Goal: Task Accomplishment & Management: Complete application form

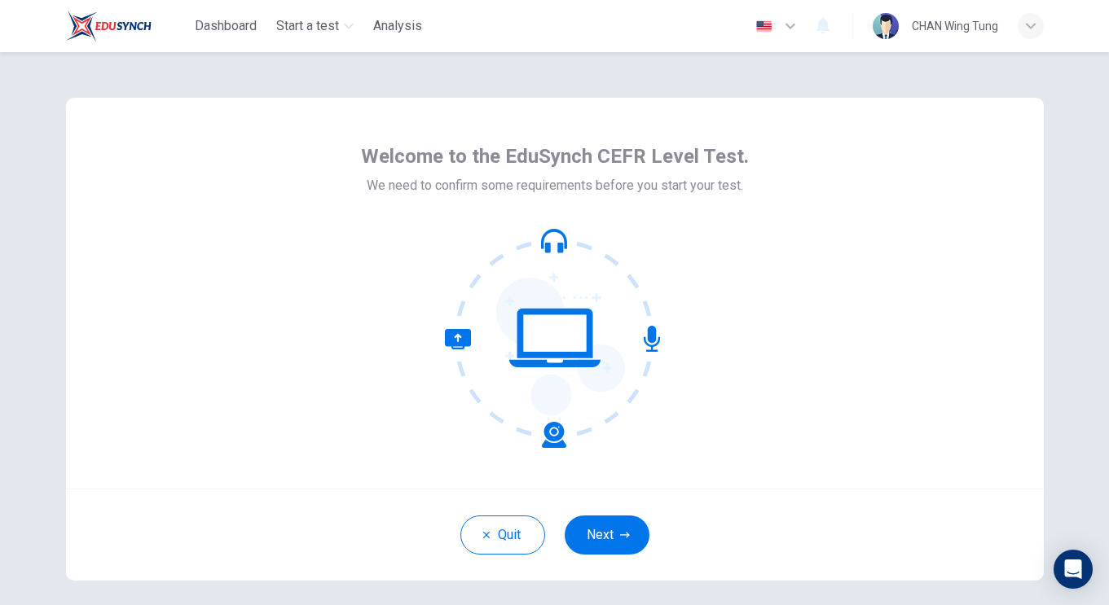
click at [534, 388] on icon at bounding box center [559, 347] width 129 height 138
click at [618, 529] on button "Next" at bounding box center [607, 535] width 85 height 39
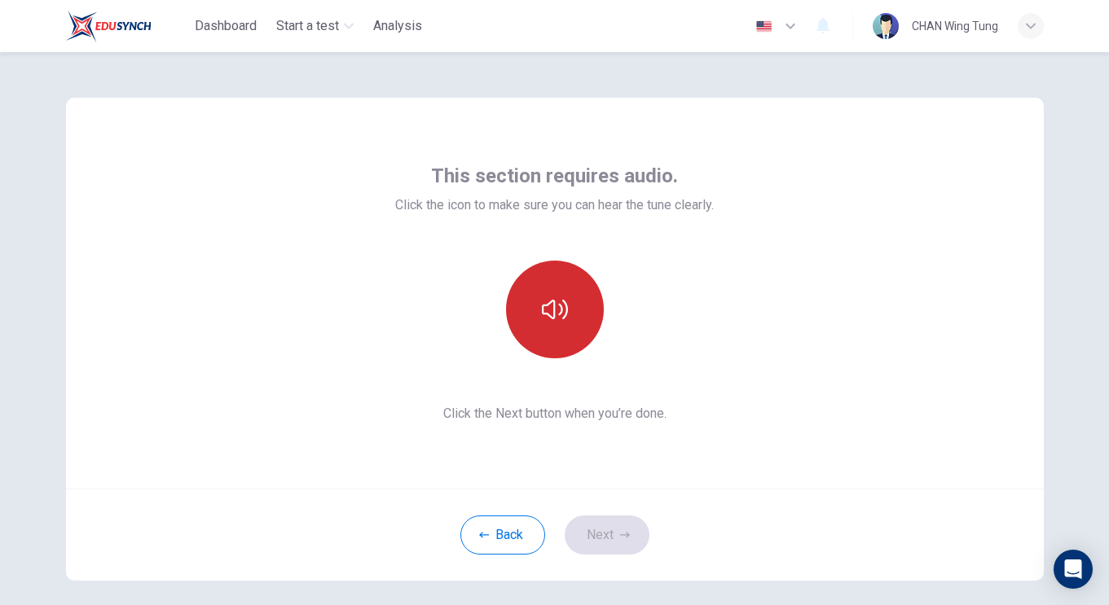
click at [556, 300] on icon "button" at bounding box center [555, 310] width 26 height 26
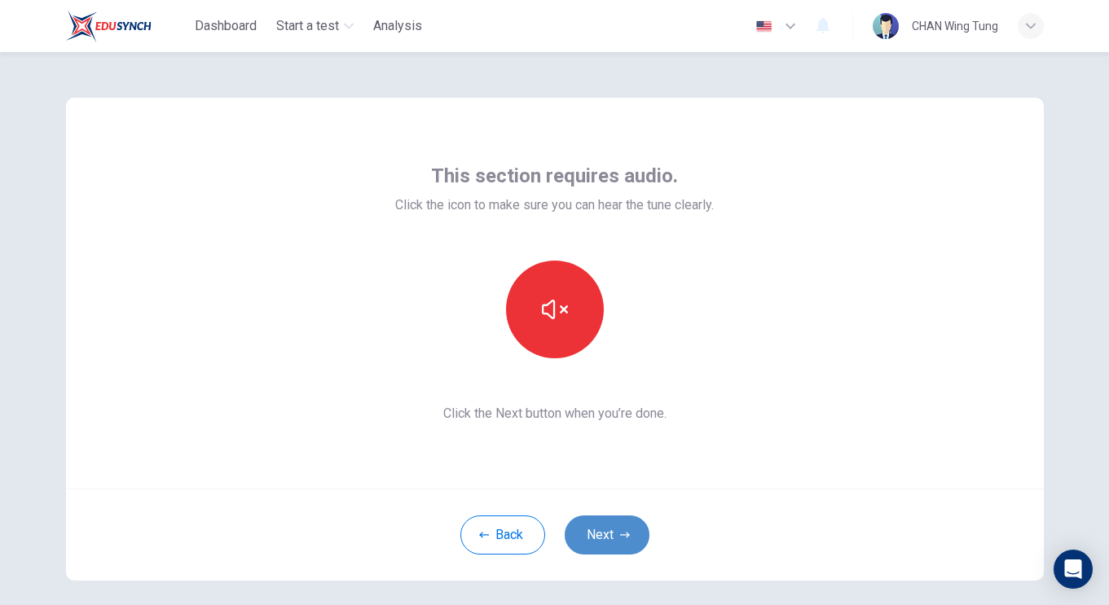
click at [626, 537] on icon "button" at bounding box center [625, 535] width 10 height 6
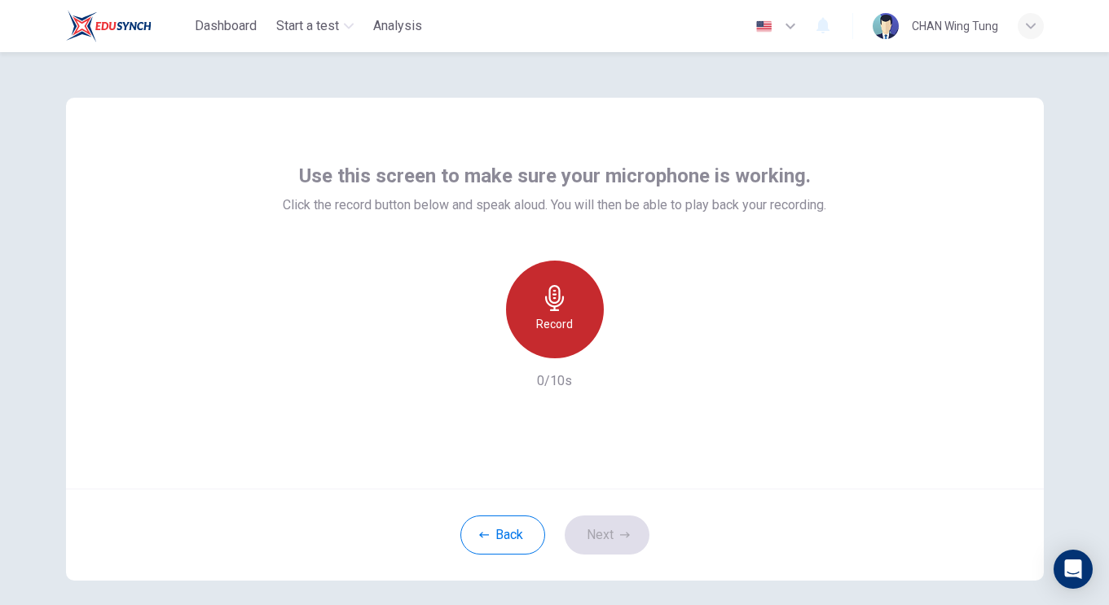
click at [544, 321] on h6 "Record" at bounding box center [554, 324] width 37 height 20
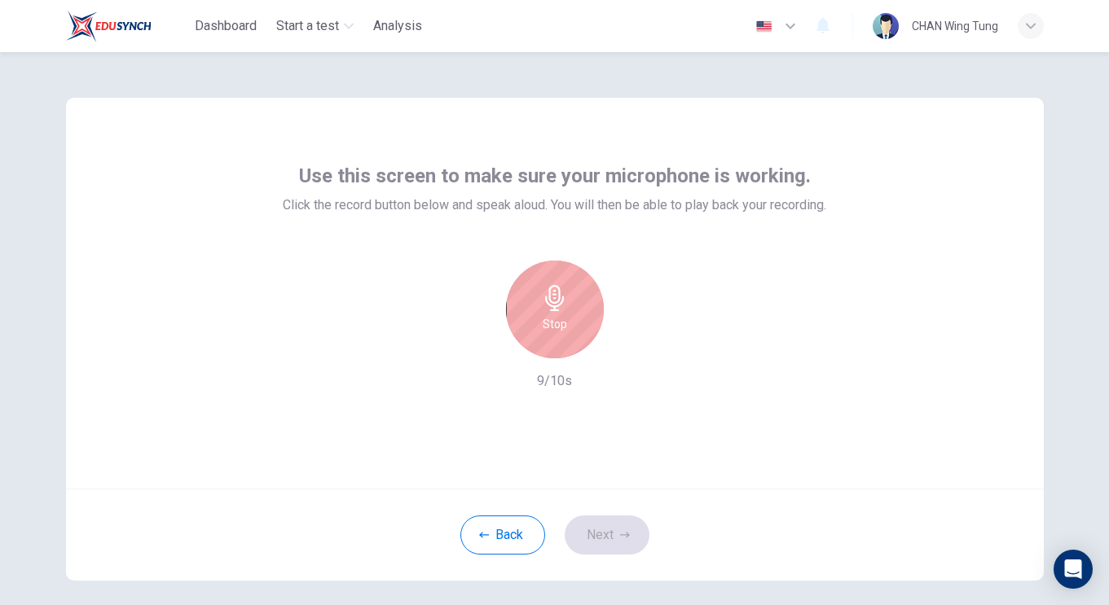
click at [557, 305] on icon "button" at bounding box center [554, 298] width 19 height 26
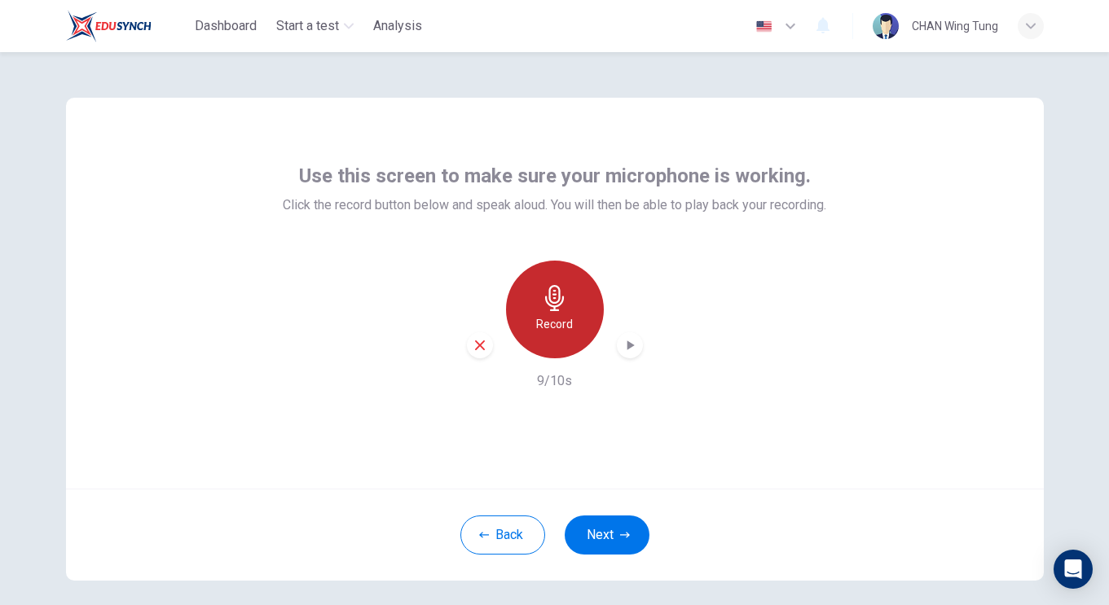
click at [557, 305] on icon "button" at bounding box center [554, 298] width 19 height 26
click at [624, 347] on icon "button" at bounding box center [630, 345] width 16 height 16
click at [548, 337] on div "Record" at bounding box center [555, 310] width 98 height 98
click at [528, 279] on div "Record" at bounding box center [555, 310] width 98 height 98
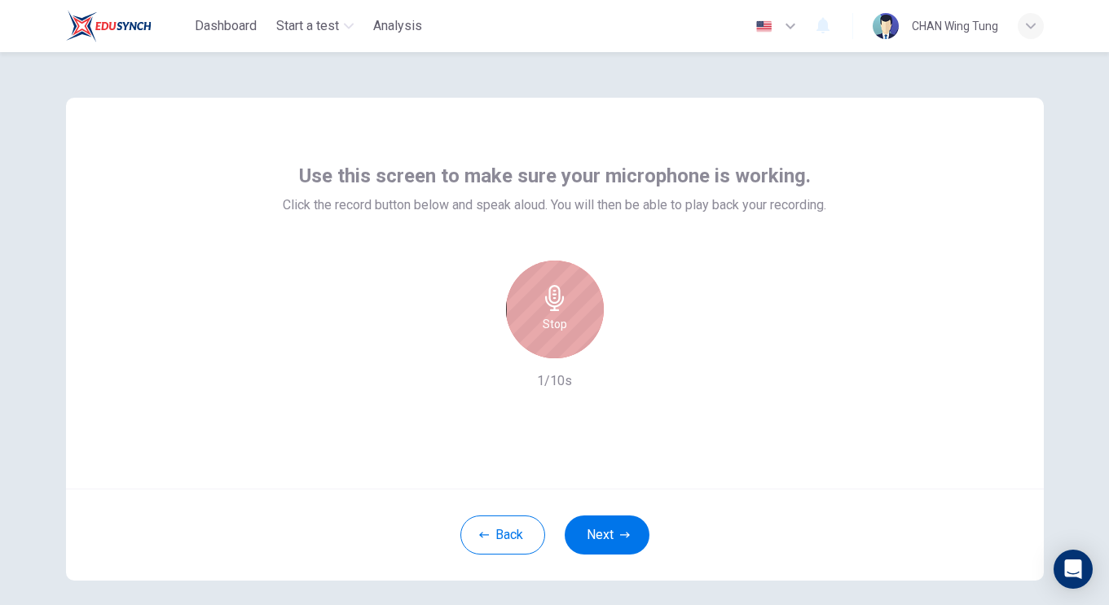
click at [556, 342] on div "Stop" at bounding box center [555, 310] width 98 height 98
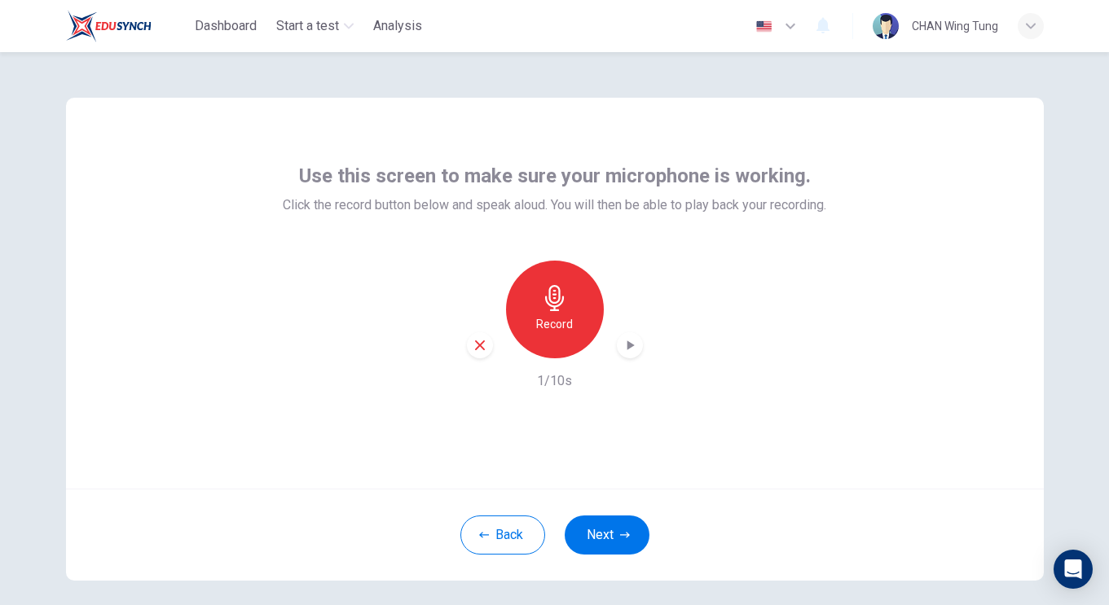
click at [467, 339] on div "Record" at bounding box center [555, 310] width 176 height 98
click at [481, 341] on icon "button" at bounding box center [479, 345] width 15 height 15
click at [1002, 150] on div "Use this screen to make sure your microphone is working. Click the record butto…" at bounding box center [555, 293] width 978 height 391
click at [591, 303] on div "Record" at bounding box center [555, 310] width 98 height 98
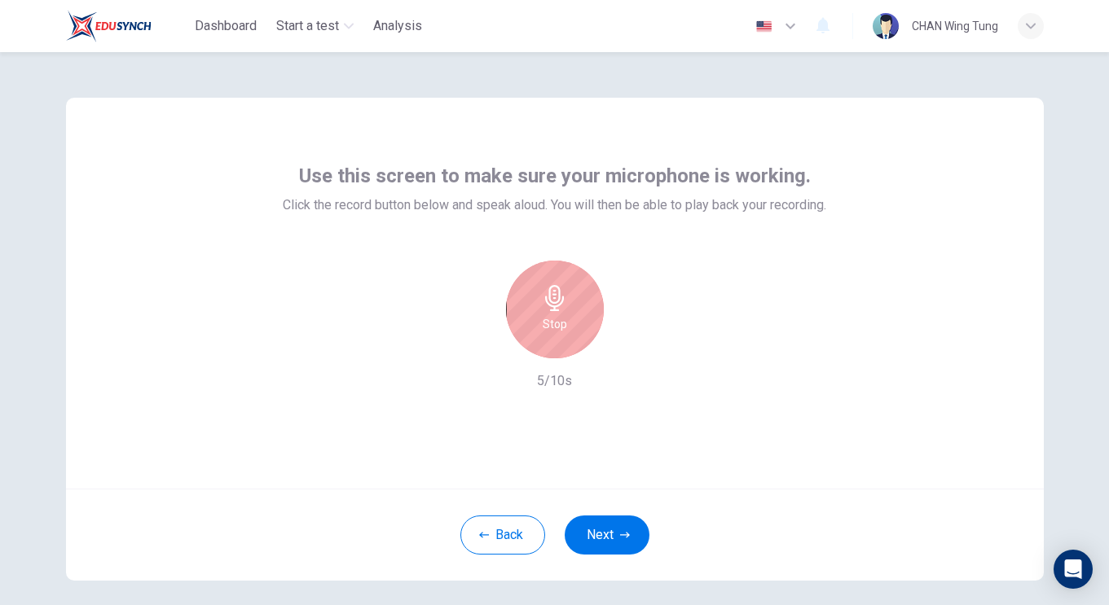
click at [584, 257] on div "Use this screen to make sure your microphone is working. Click the record butto…" at bounding box center [554, 277] width 543 height 228
click at [530, 285] on div "Stop" at bounding box center [555, 310] width 98 height 98
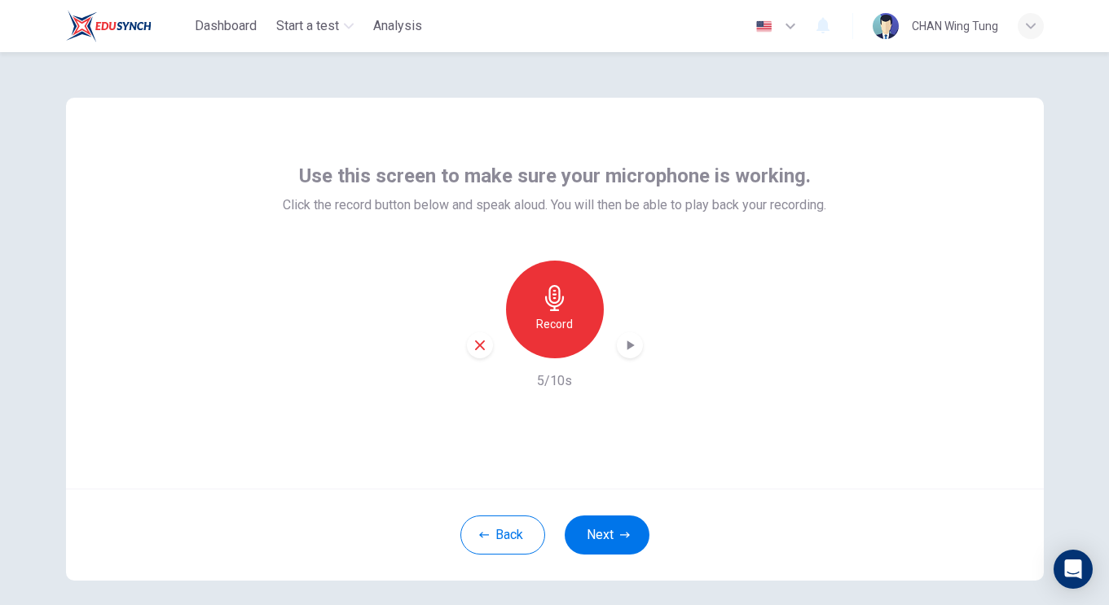
click at [478, 345] on icon "button" at bounding box center [480, 346] width 10 height 10
click at [561, 322] on h6 "Record" at bounding box center [554, 324] width 37 height 20
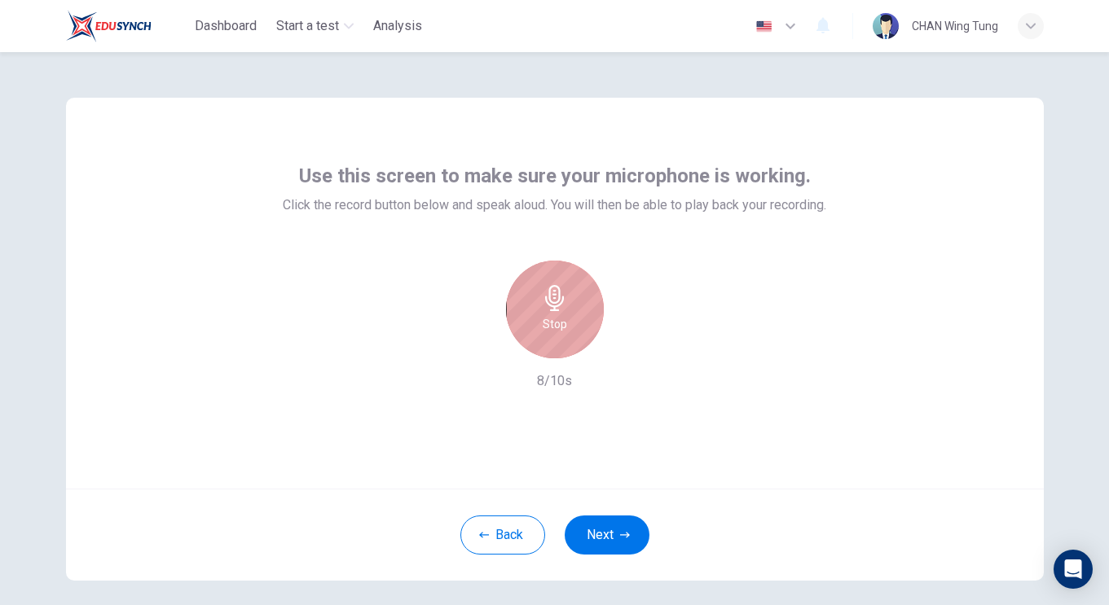
click at [540, 327] on div "Stop" at bounding box center [555, 310] width 98 height 98
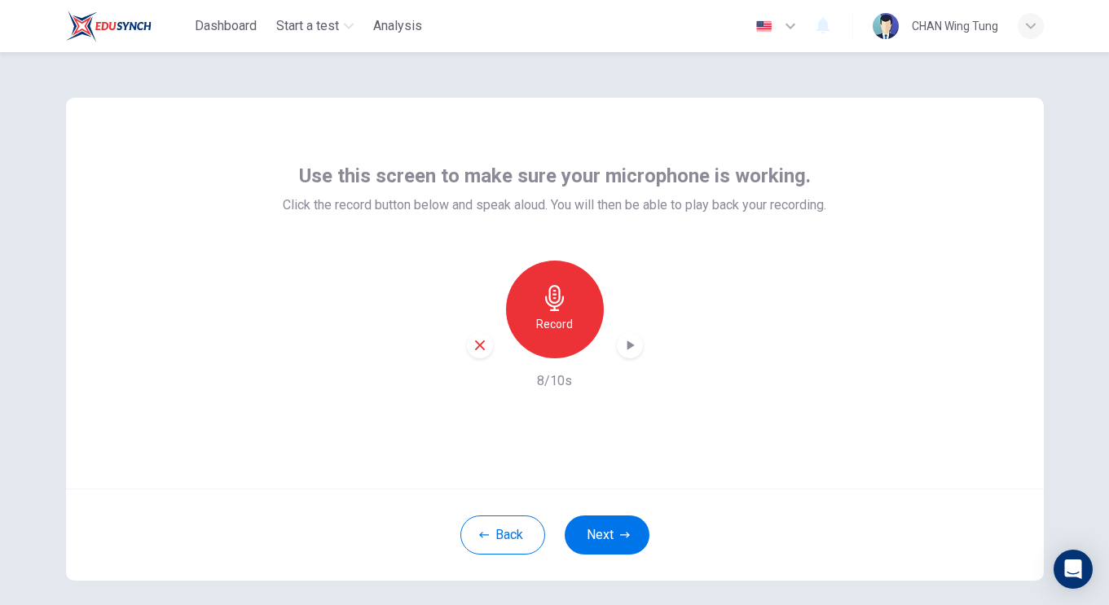
click at [475, 348] on icon "button" at bounding box center [480, 346] width 10 height 10
click at [597, 560] on div "Back Next" at bounding box center [555, 535] width 978 height 92
click at [621, 547] on button "Next" at bounding box center [607, 535] width 85 height 39
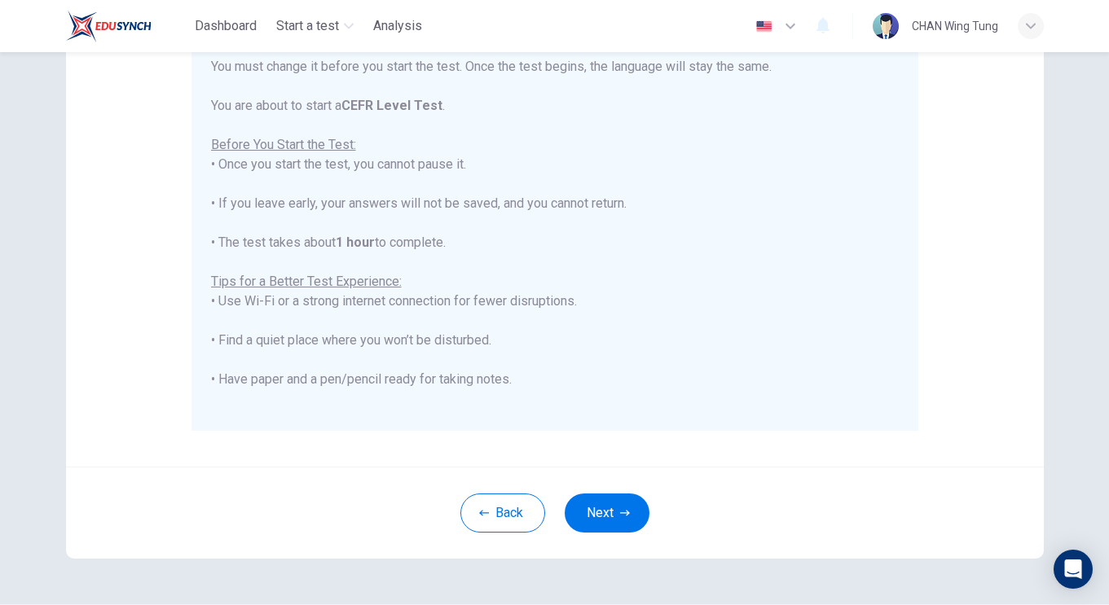
scroll to position [261, 0]
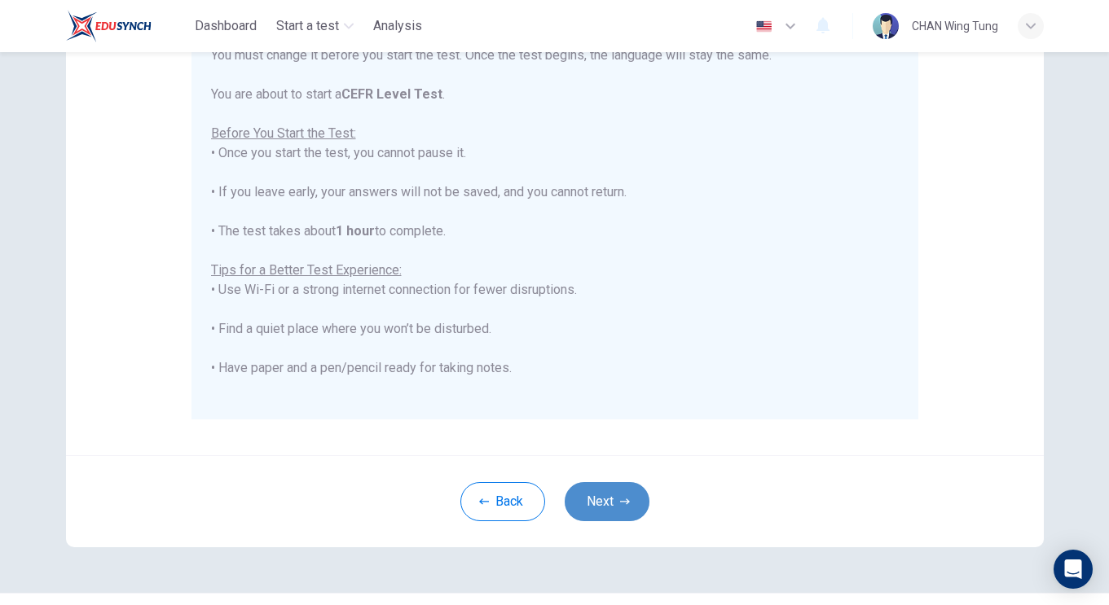
click at [632, 495] on button "Next" at bounding box center [607, 501] width 85 height 39
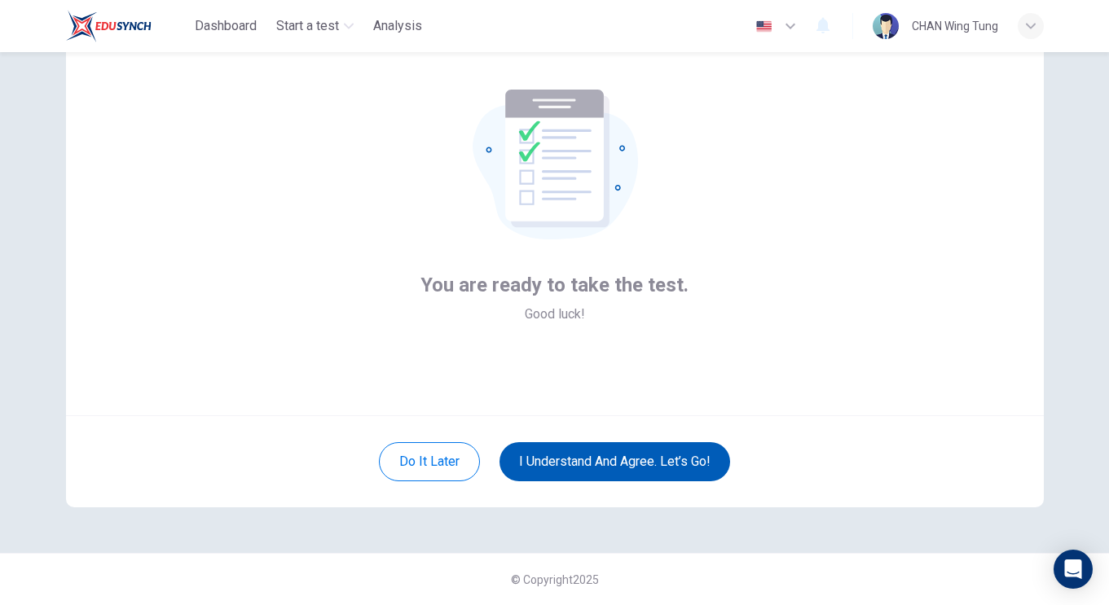
click at [565, 463] on button "I understand and agree. Let’s go!" at bounding box center [614, 461] width 231 height 39
click at [625, 460] on button "I understand and agree. Let’s go!" at bounding box center [614, 461] width 231 height 39
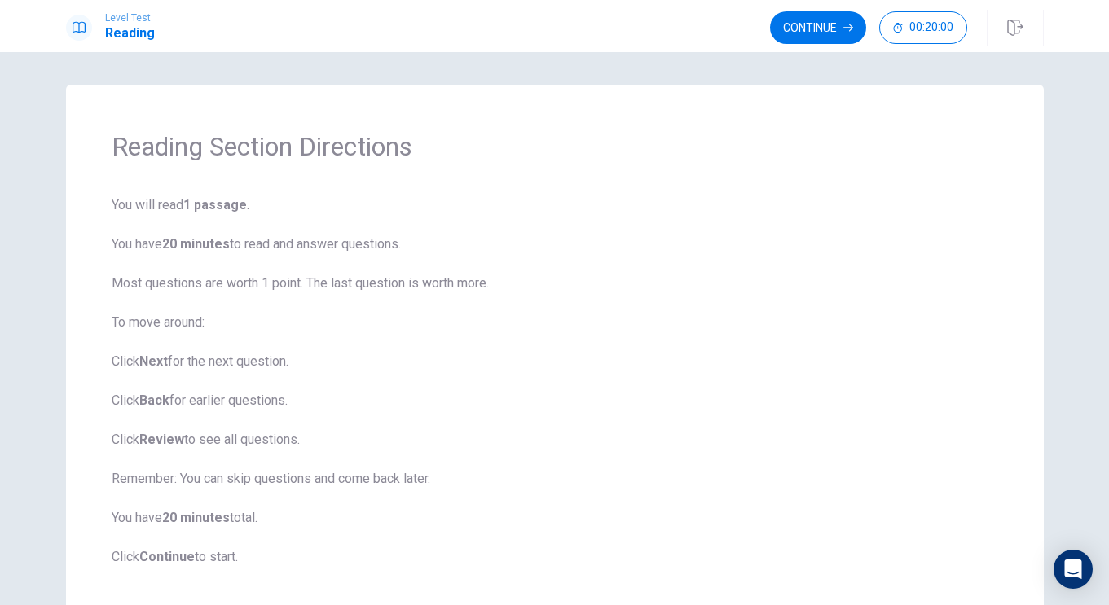
drag, startPoint x: 196, startPoint y: 379, endPoint x: 223, endPoint y: 381, distance: 27.8
click at [199, 379] on span "You will read 1 passage . You have 20 minutes to read and answer questions. Mos…" at bounding box center [555, 381] width 886 height 371
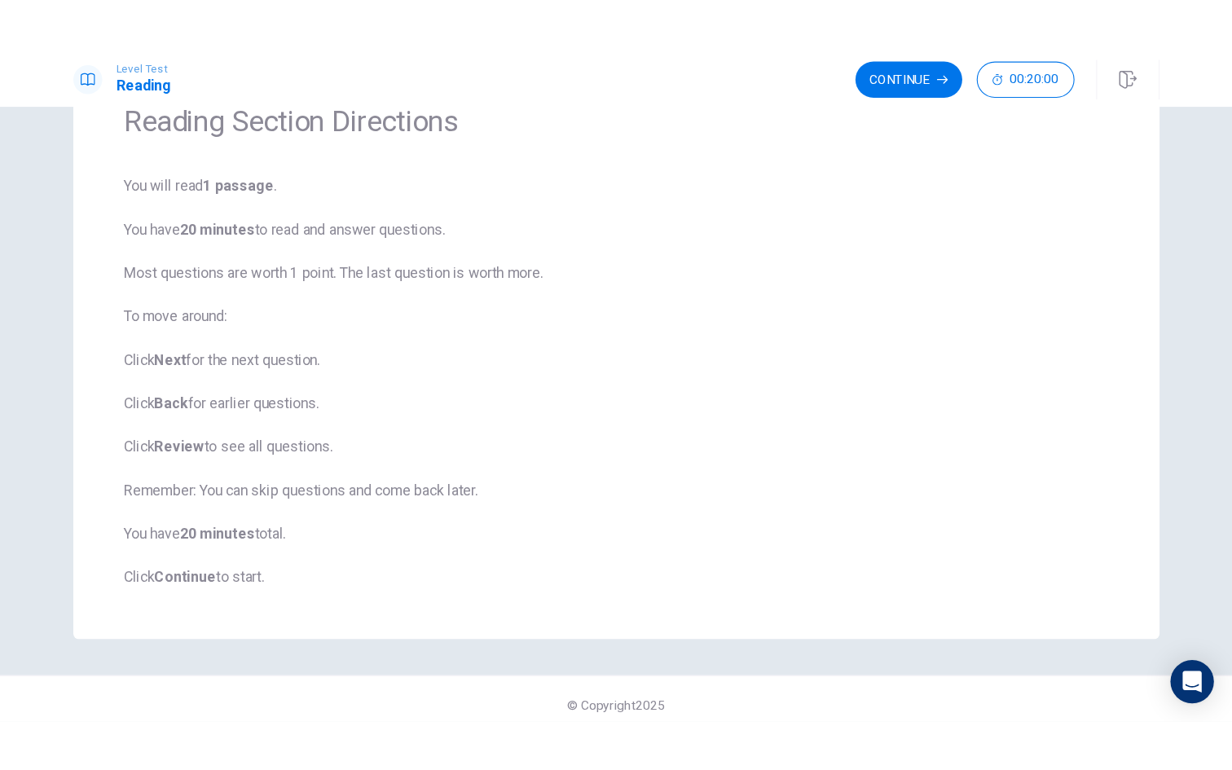
scroll to position [92, 0]
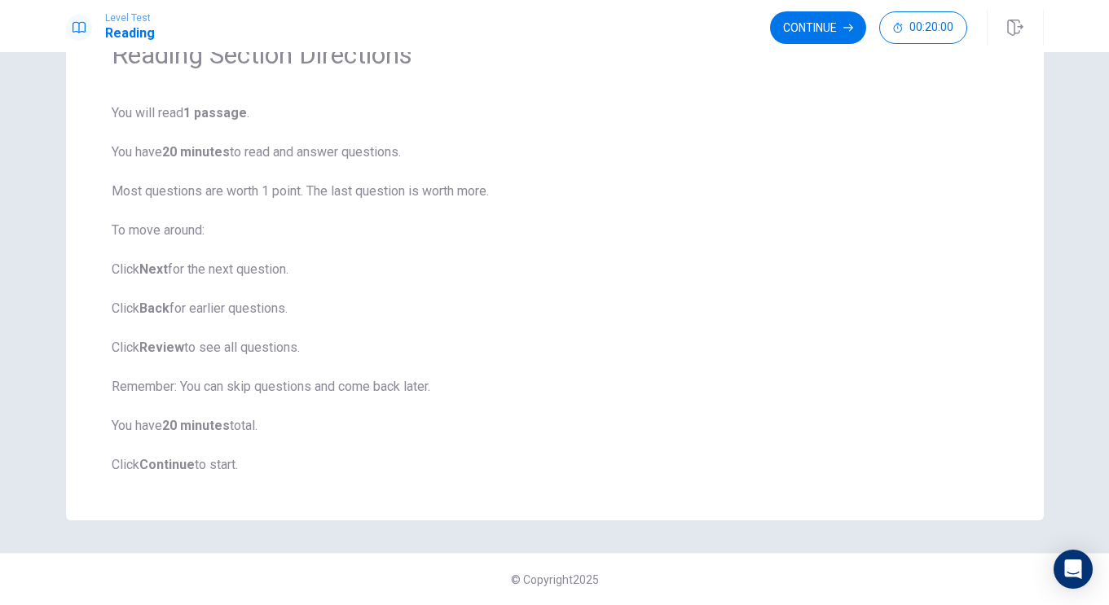
click at [162, 464] on b "Continue" at bounding box center [166, 464] width 55 height 15
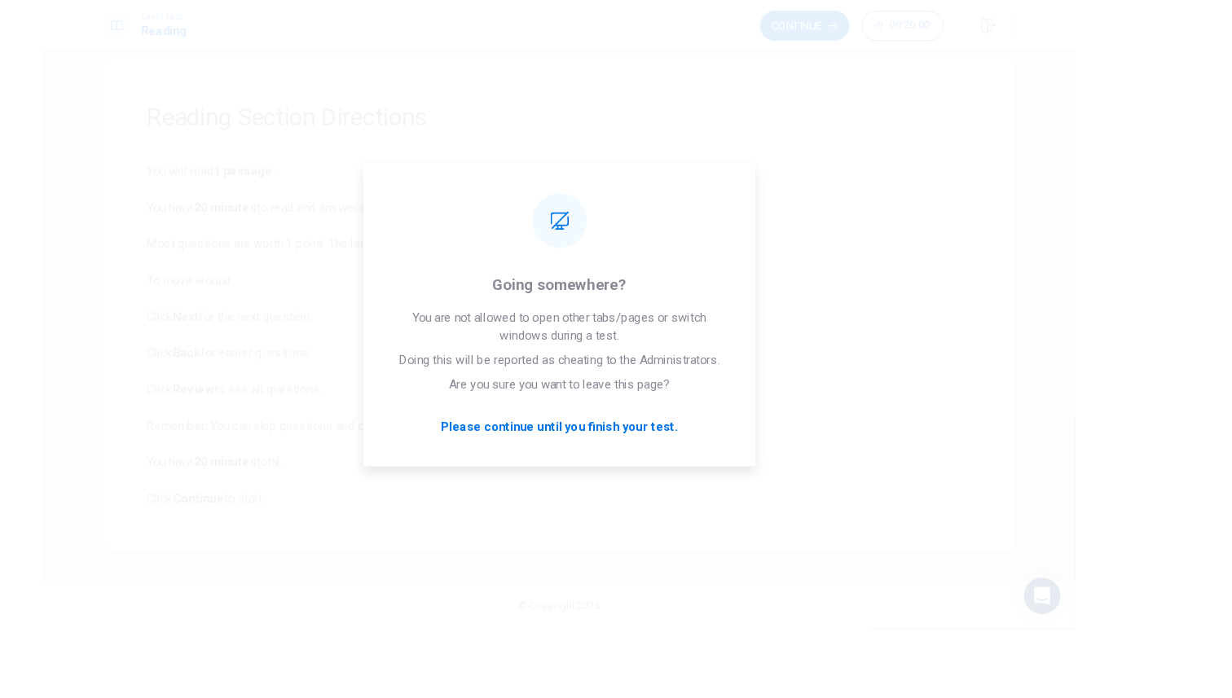
scroll to position [0, 0]
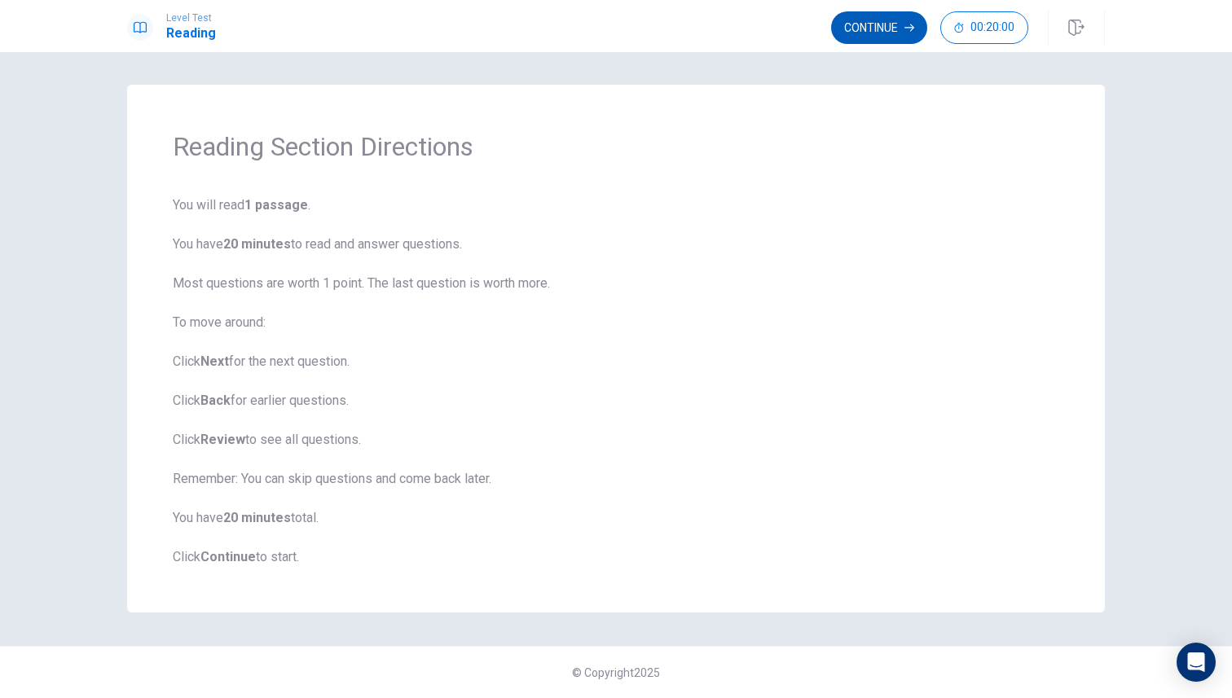
click at [867, 42] on button "Continue" at bounding box center [879, 27] width 96 height 33
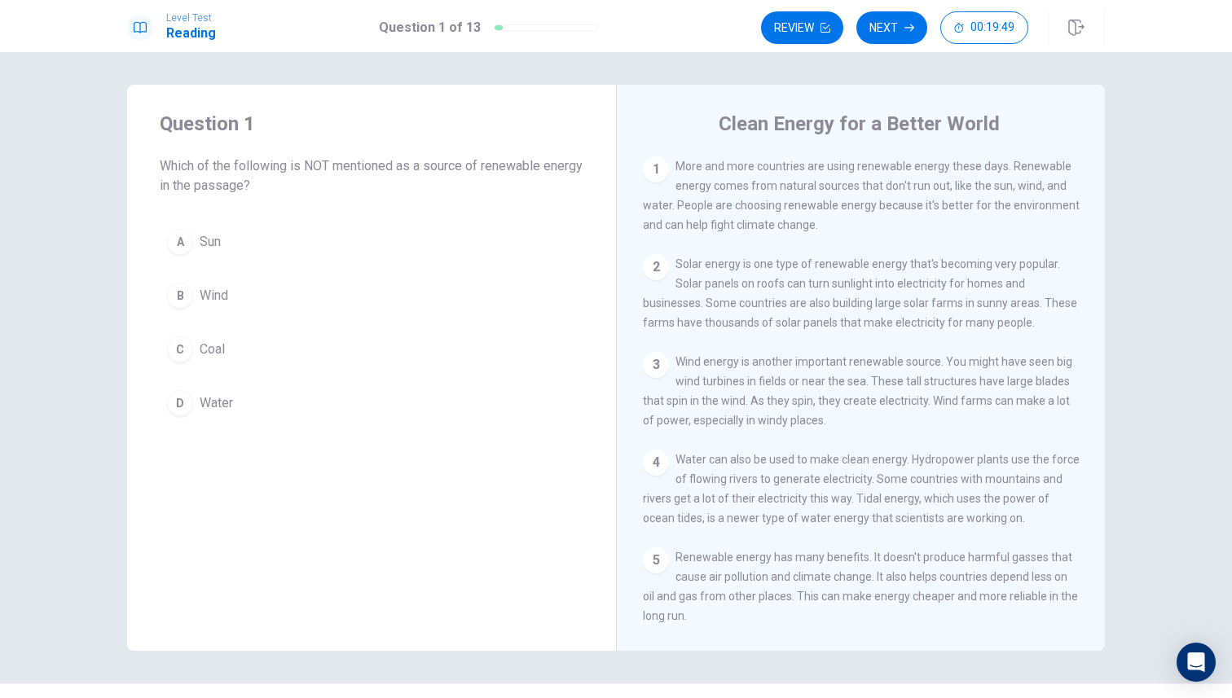
drag, startPoint x: 949, startPoint y: 200, endPoint x: 669, endPoint y: 240, distance: 283.2
click at [945, 200] on div "1 More and more countries are using renewable energy these days. Renewable ener…" at bounding box center [861, 195] width 437 height 78
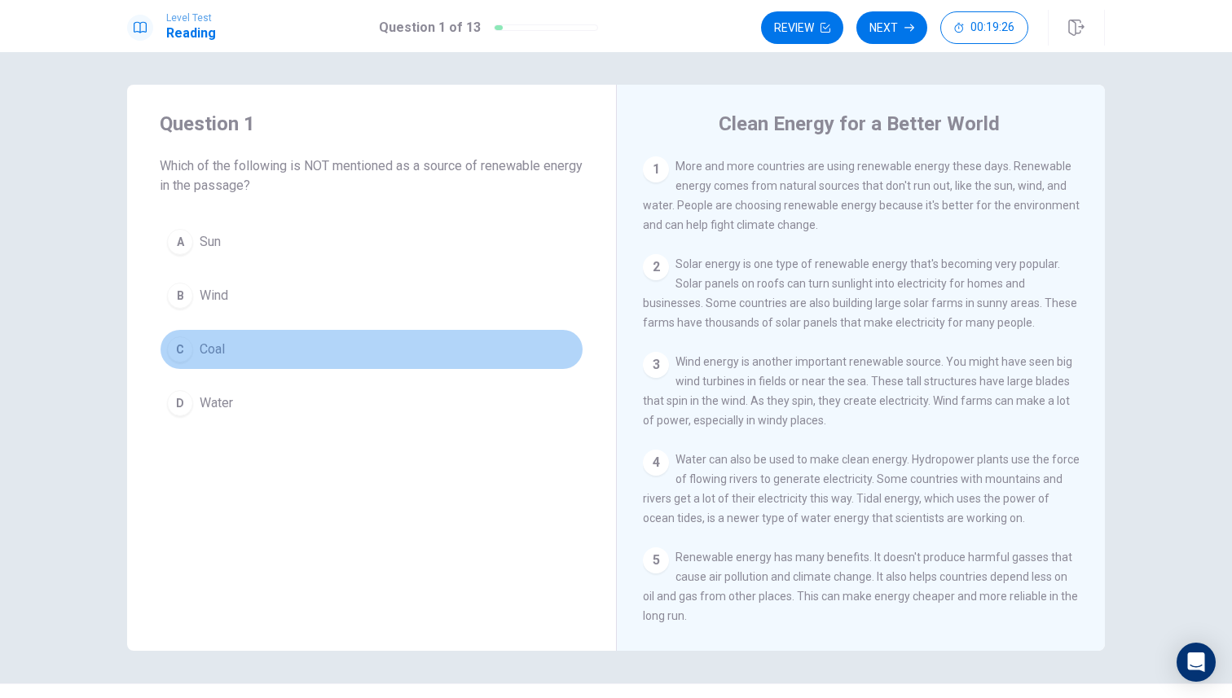
click at [238, 350] on button "C Coal" at bounding box center [372, 349] width 424 height 41
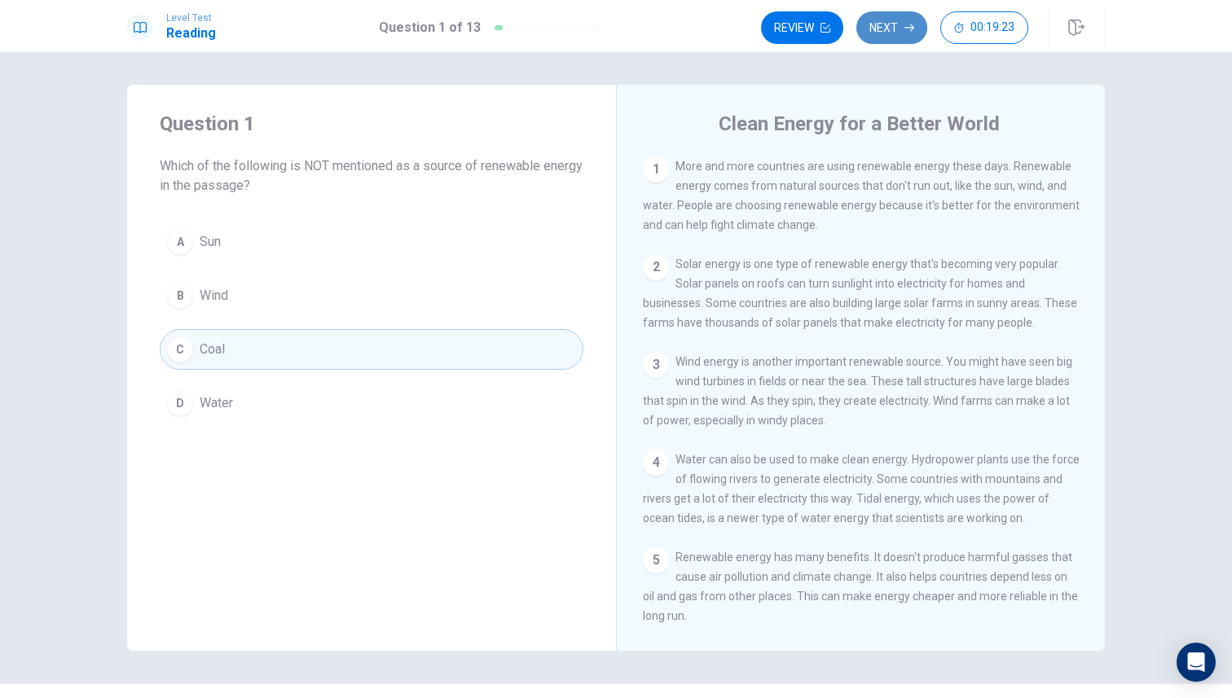
click at [899, 29] on button "Next" at bounding box center [891, 27] width 71 height 33
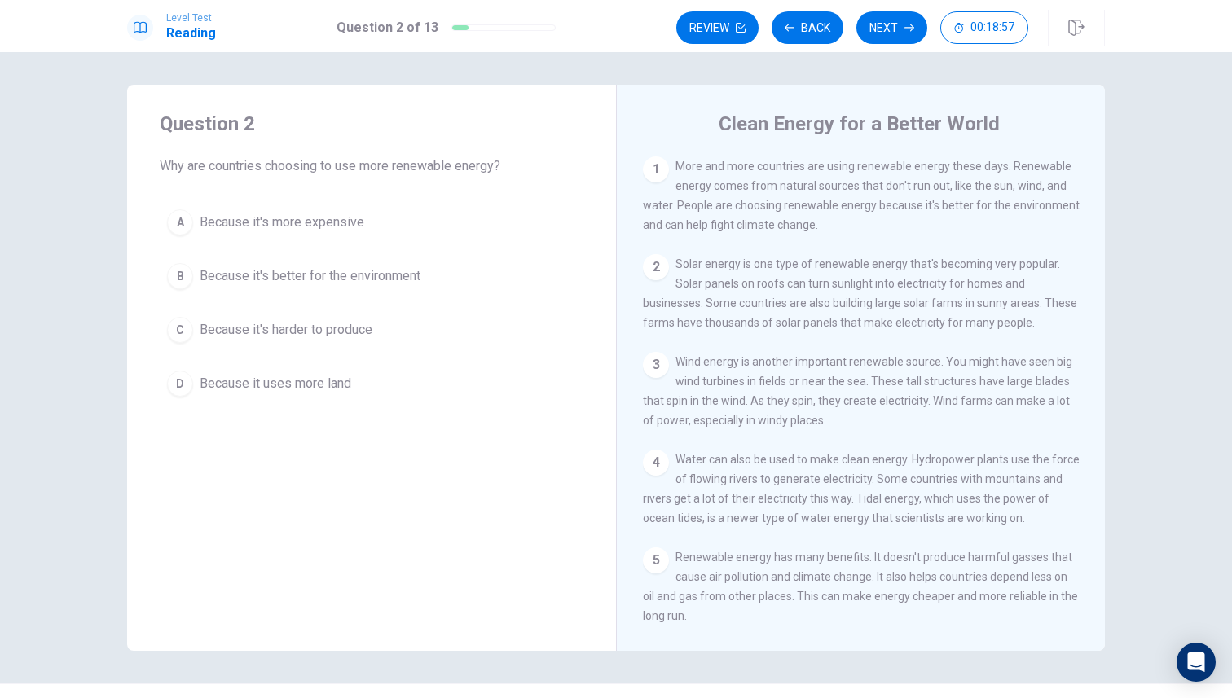
drag, startPoint x: 678, startPoint y: 203, endPoint x: 799, endPoint y: 207, distance: 121.5
click at [807, 207] on span "More and more countries are using renewable energy these days. Renewable energy…" at bounding box center [861, 196] width 437 height 72
drag, startPoint x: 790, startPoint y: 207, endPoint x: 927, endPoint y: 201, distance: 137.0
click at [921, 203] on span "More and more countries are using renewable energy these days. Renewable energy…" at bounding box center [861, 196] width 437 height 72
click at [328, 268] on span "Because it's better for the environment" at bounding box center [310, 276] width 221 height 20
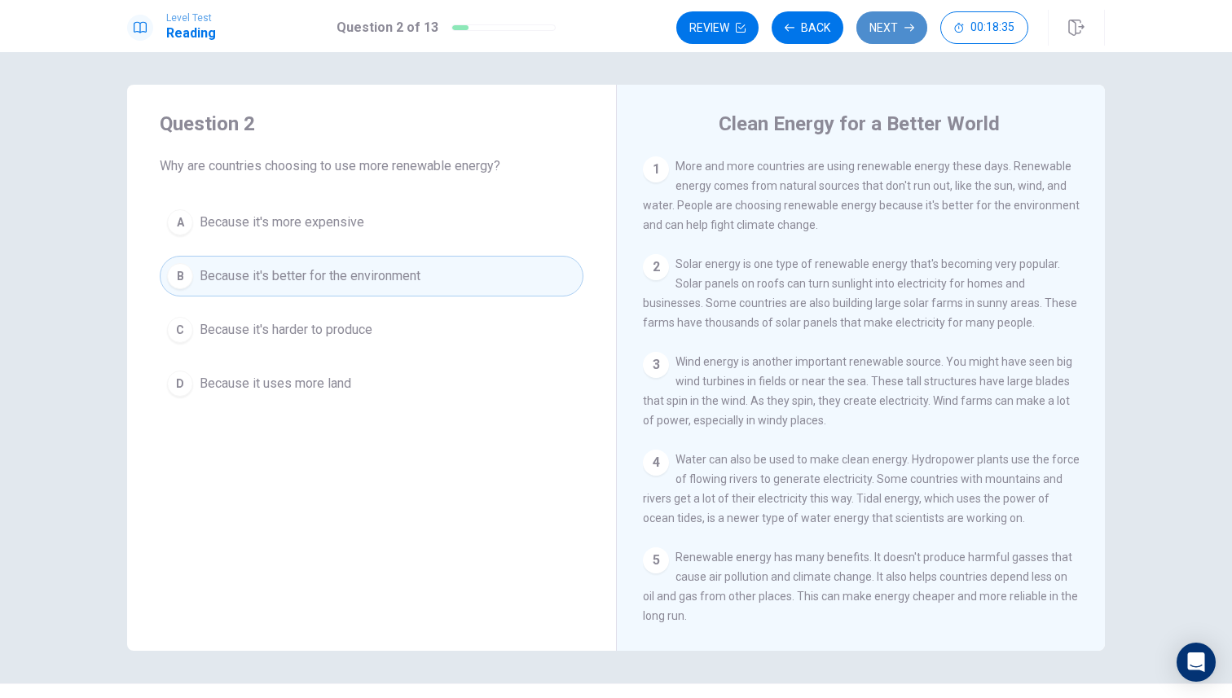
click at [877, 19] on button "Next" at bounding box center [891, 27] width 71 height 33
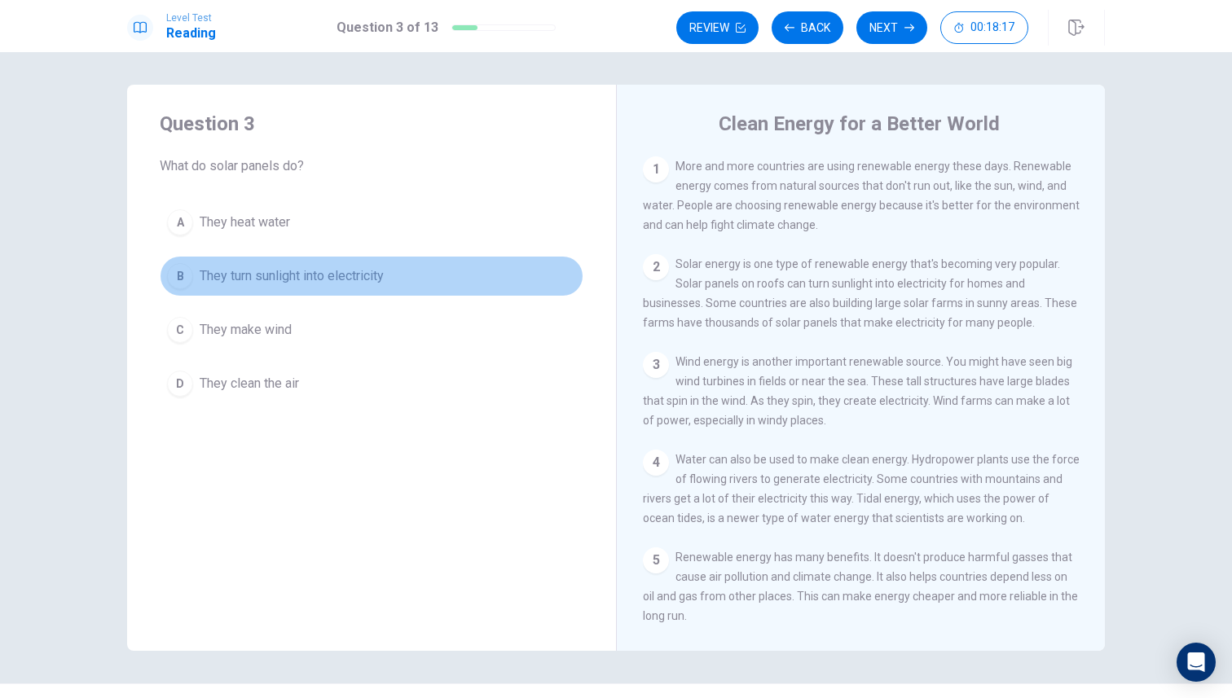
click at [301, 282] on span "They turn sunlight into electricity" at bounding box center [292, 276] width 184 height 20
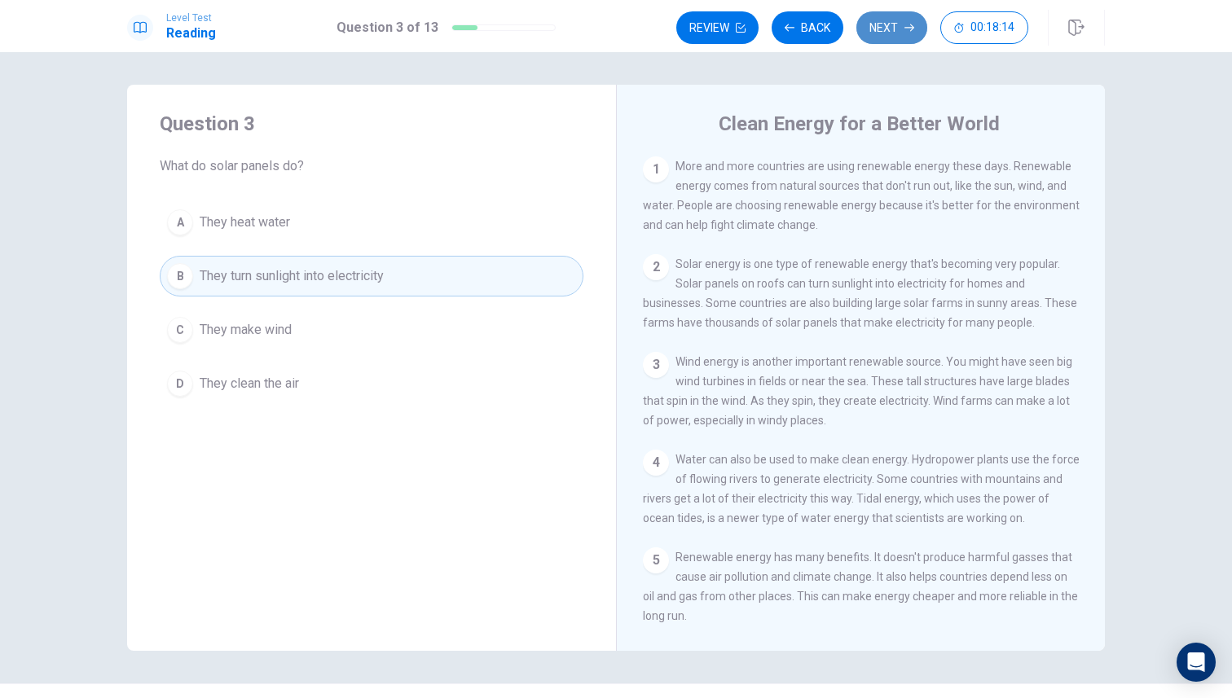
click at [876, 30] on button "Next" at bounding box center [891, 27] width 71 height 33
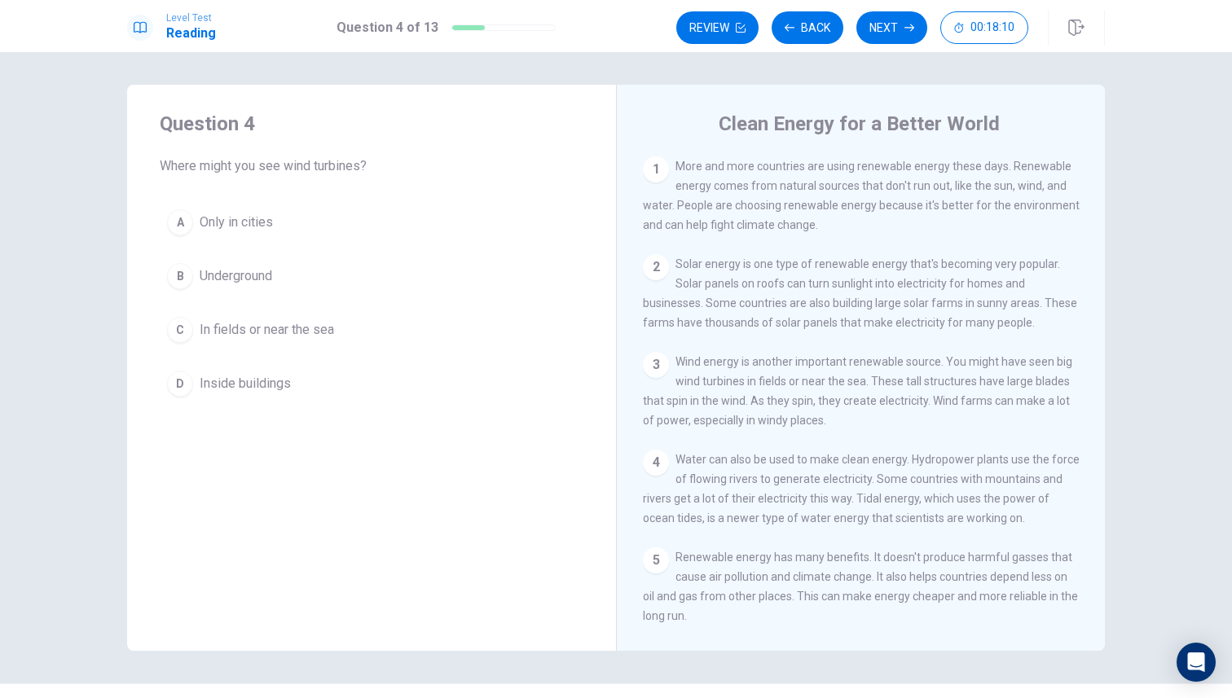
drag, startPoint x: 250, startPoint y: 172, endPoint x: 604, endPoint y: 190, distance: 354.0
click at [604, 190] on div "Question 4 Where might you see wind turbines? A Only in cities B Underground C …" at bounding box center [371, 257] width 489 height 345
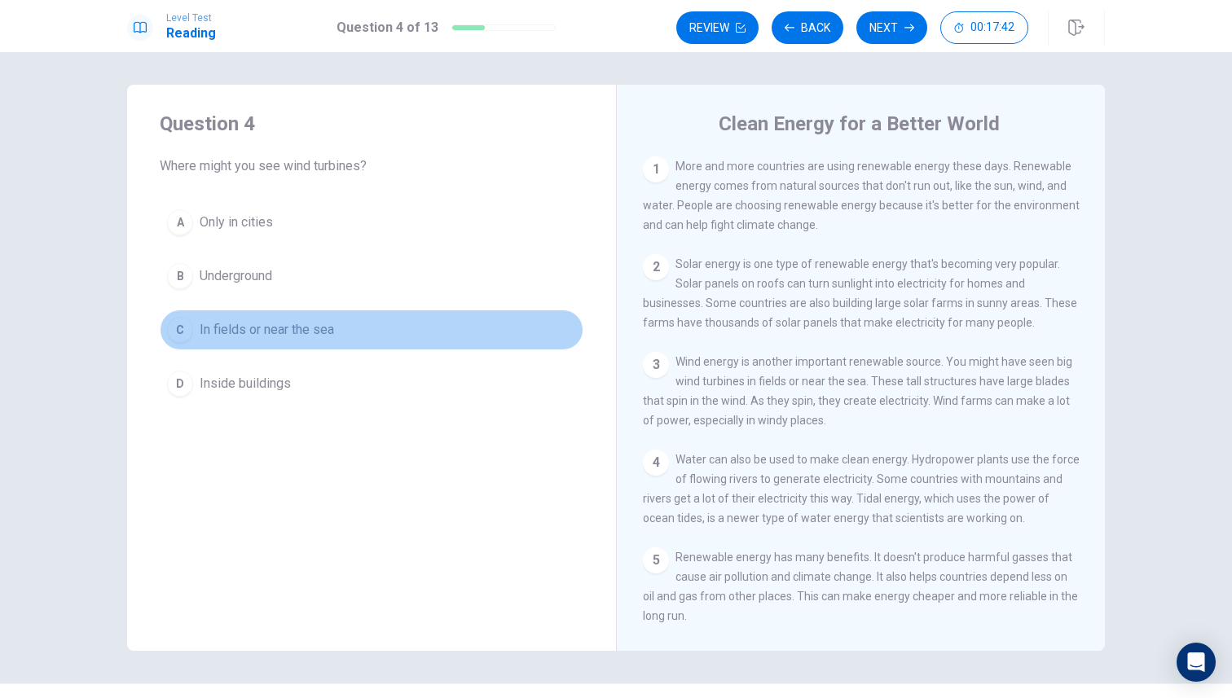
click at [380, 328] on button "C In fields or near the sea" at bounding box center [372, 330] width 424 height 41
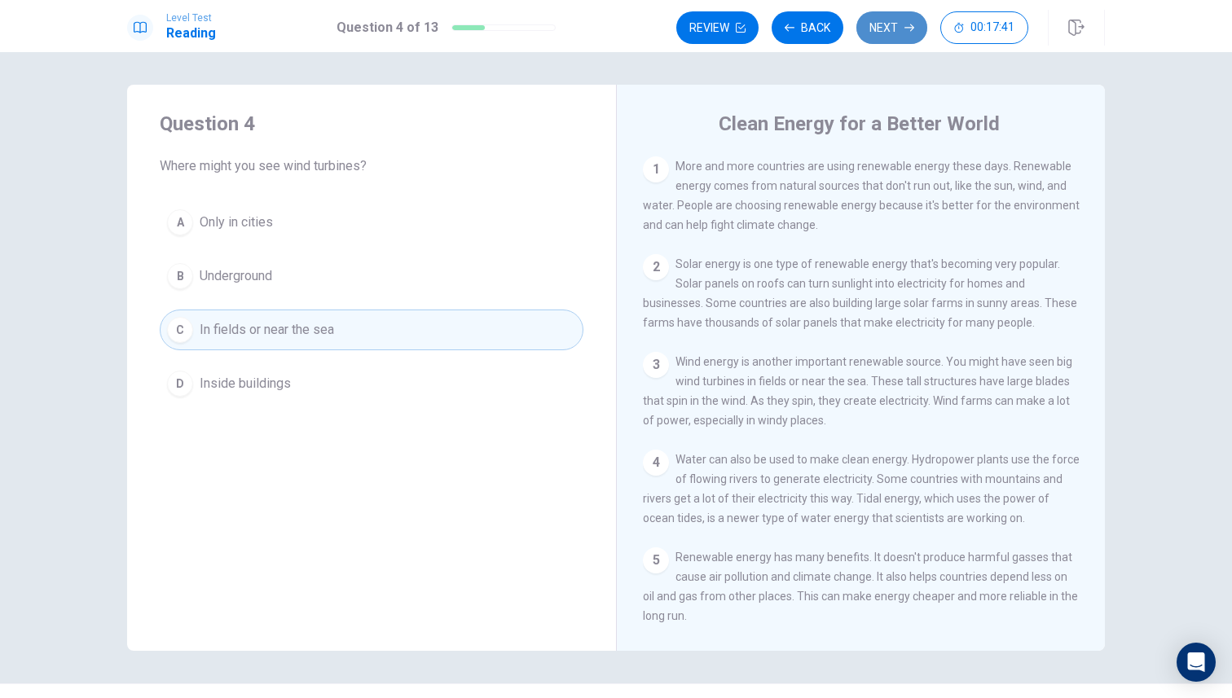
click at [902, 16] on button "Next" at bounding box center [891, 27] width 71 height 33
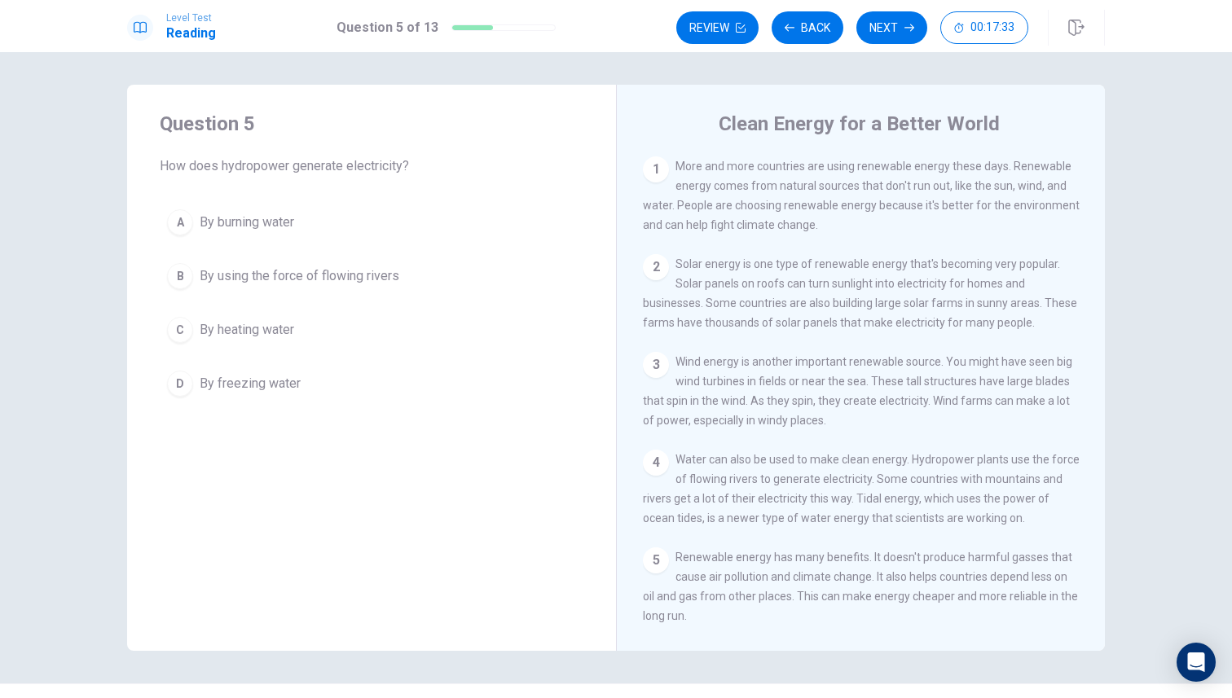
click at [419, 347] on button "C By heating water" at bounding box center [372, 330] width 424 height 41
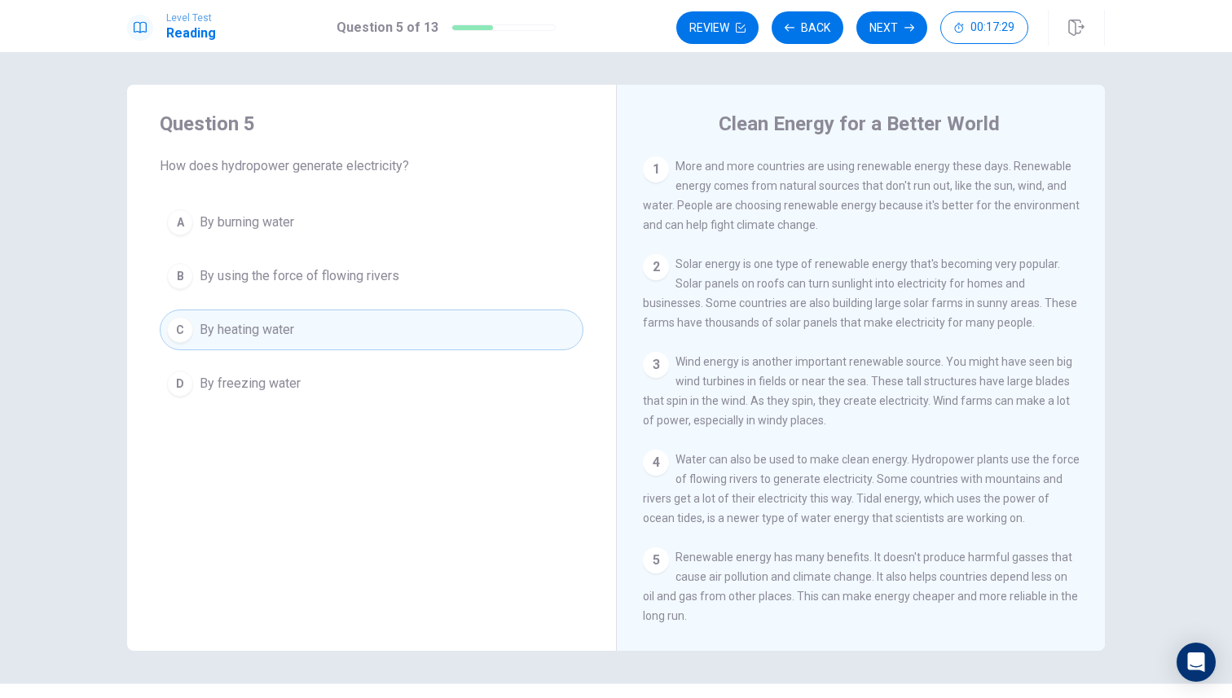
click at [341, 282] on span "By using the force of flowing rivers" at bounding box center [300, 276] width 200 height 20
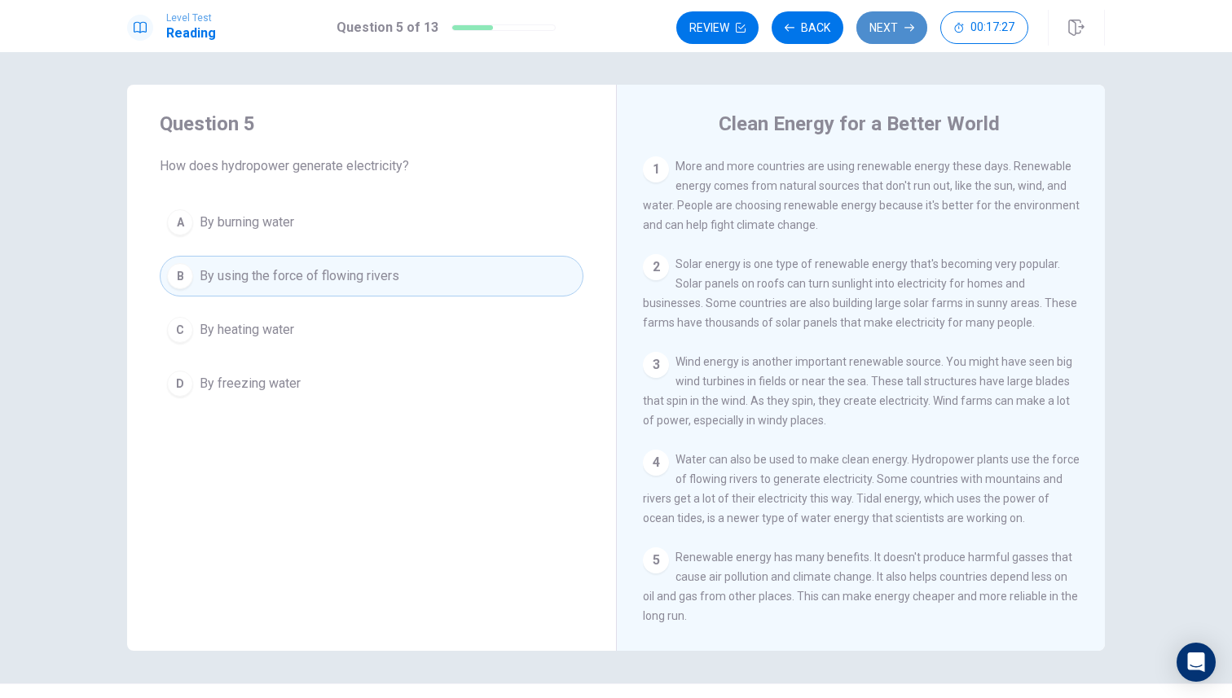
click at [874, 32] on button "Next" at bounding box center [891, 27] width 71 height 33
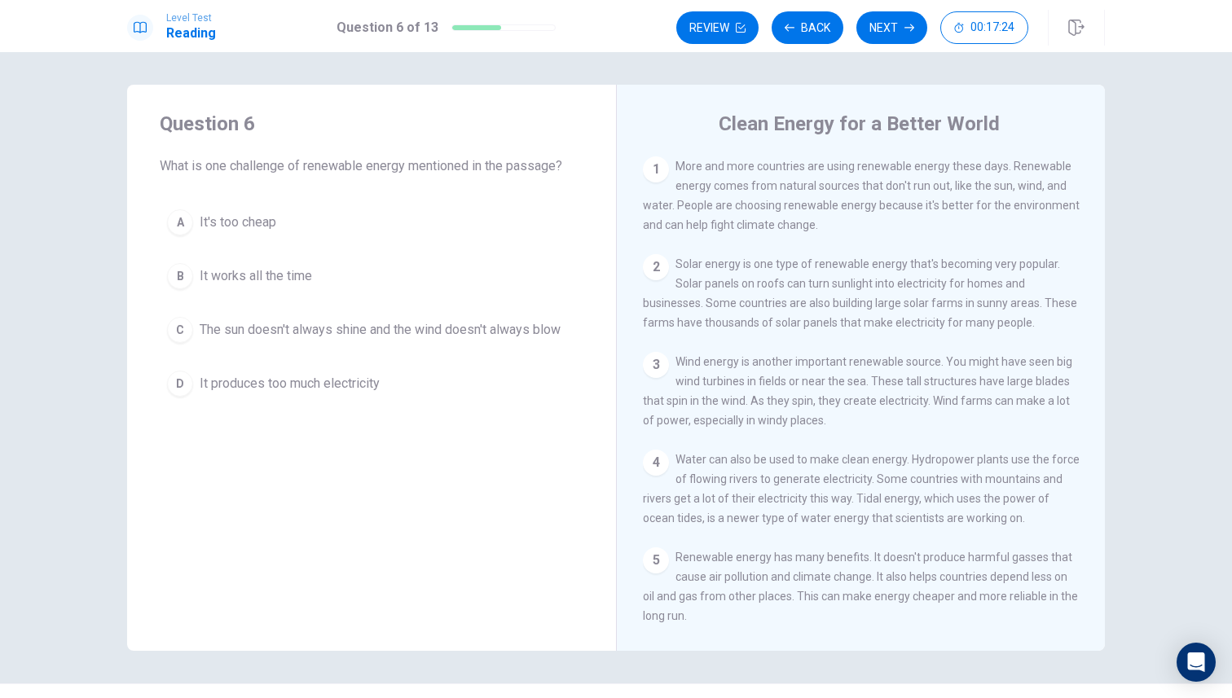
drag, startPoint x: 395, startPoint y: 160, endPoint x: 745, endPoint y: 173, distance: 349.7
click at [738, 173] on div "Question 6 What is one challenge of renewable energy mentioned in the passage? …" at bounding box center [616, 368] width 978 height 566
drag, startPoint x: 283, startPoint y: 163, endPoint x: 240, endPoint y: 215, distance: 67.2
click at [240, 215] on div "Question 6 What is one challenge of renewable energy mentioned in the passage? …" at bounding box center [371, 257] width 489 height 345
click at [319, 327] on span "The sun doesn't always shine and the wind doesn't always blow" at bounding box center [380, 330] width 361 height 20
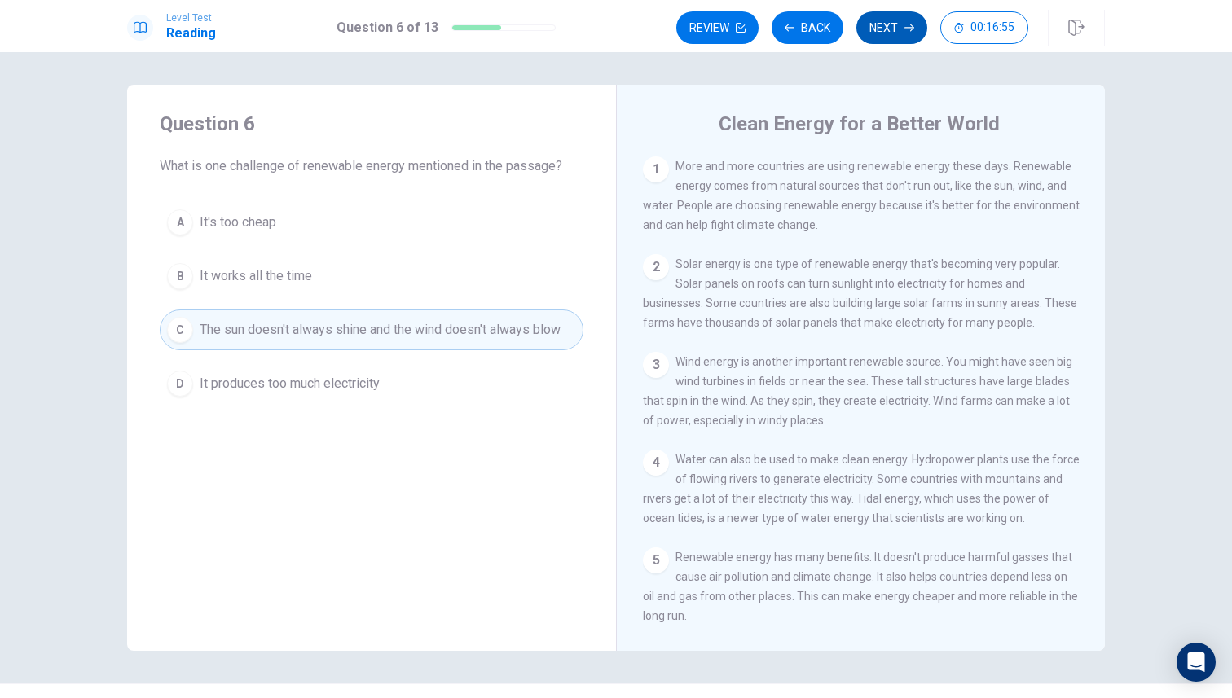
click at [885, 29] on button "Next" at bounding box center [891, 27] width 71 height 33
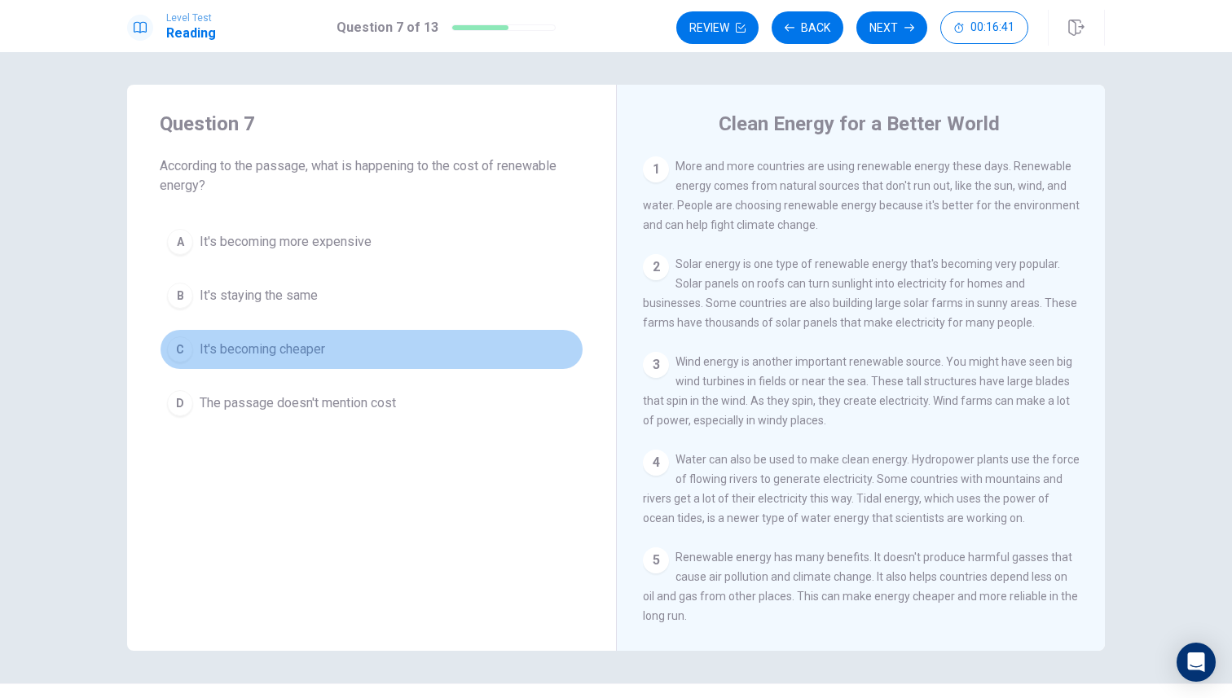
click at [297, 345] on span "It's becoming cheaper" at bounding box center [262, 350] width 125 height 20
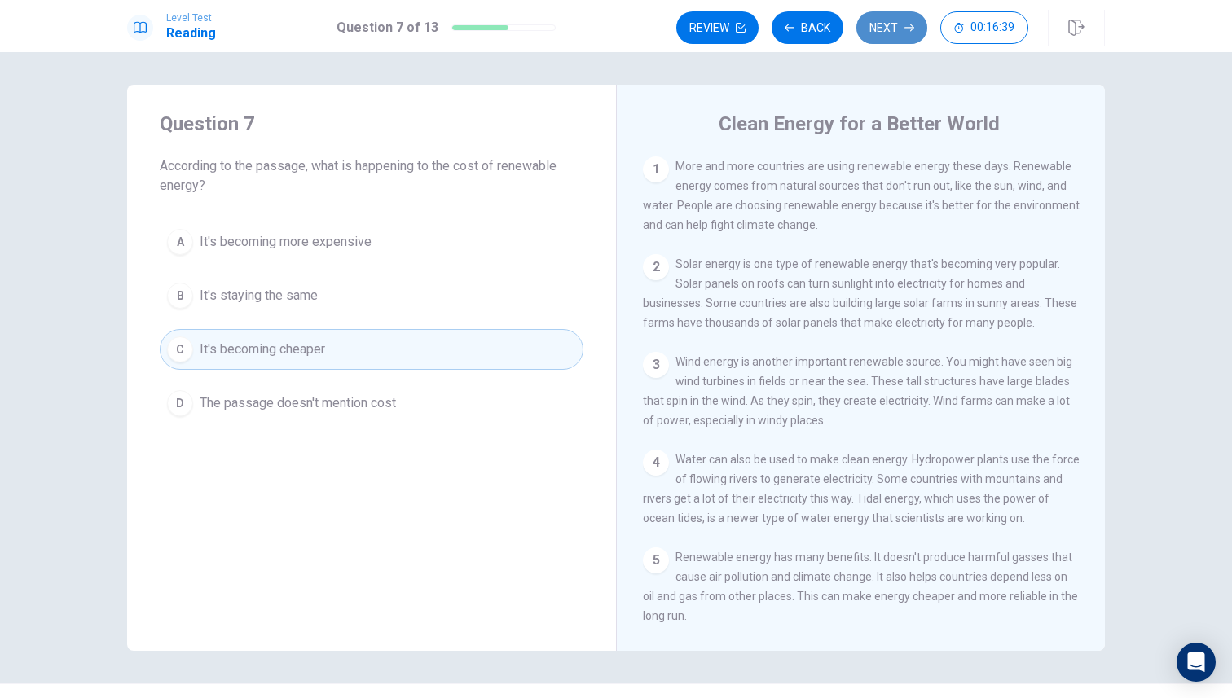
click at [886, 32] on button "Next" at bounding box center [891, 27] width 71 height 33
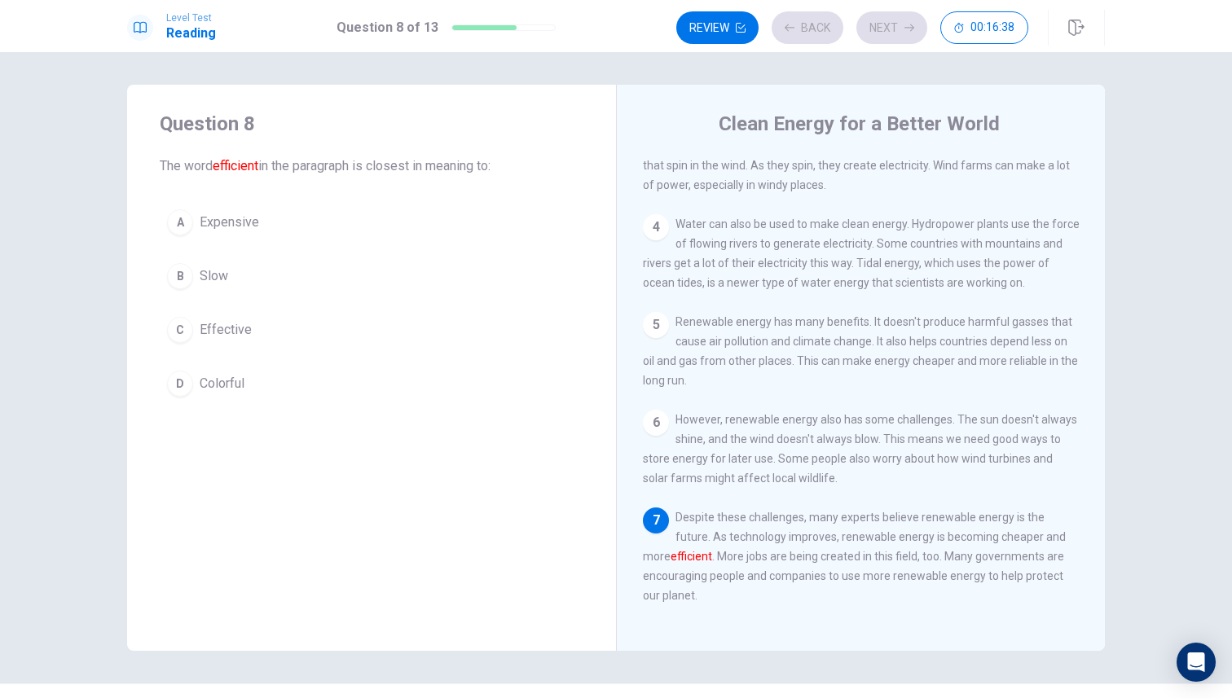
scroll to position [259, 0]
click at [303, 326] on button "C Effective" at bounding box center [372, 330] width 424 height 41
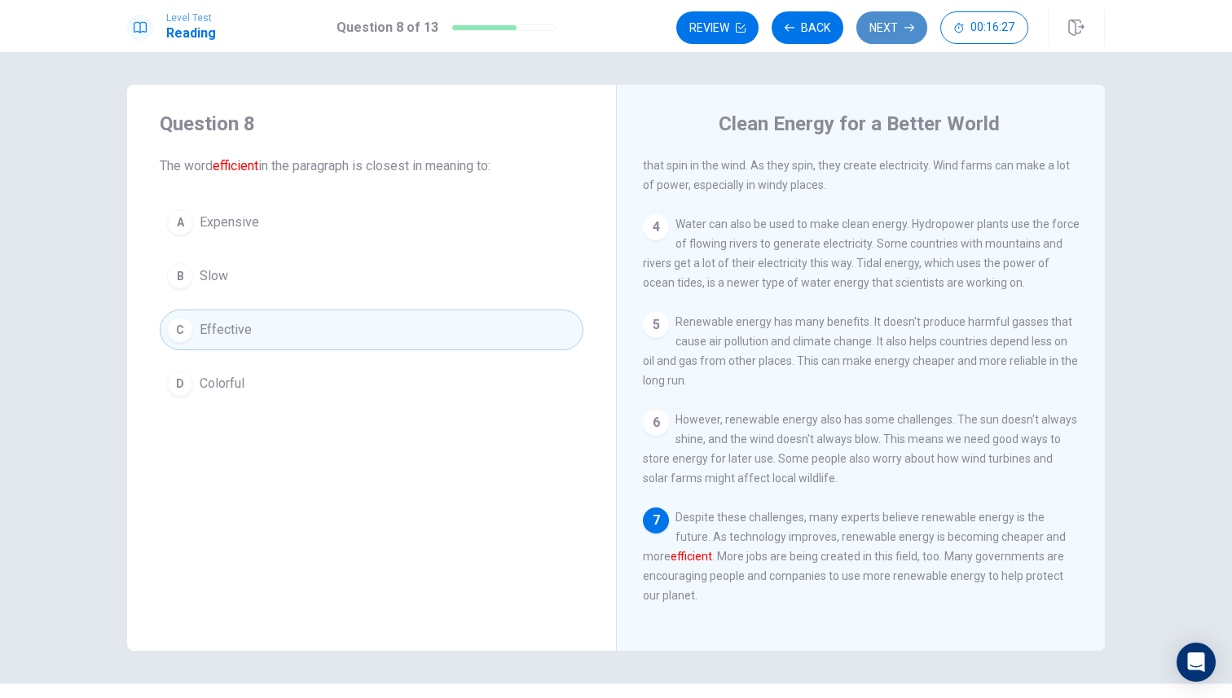
click at [889, 20] on button "Next" at bounding box center [891, 27] width 71 height 33
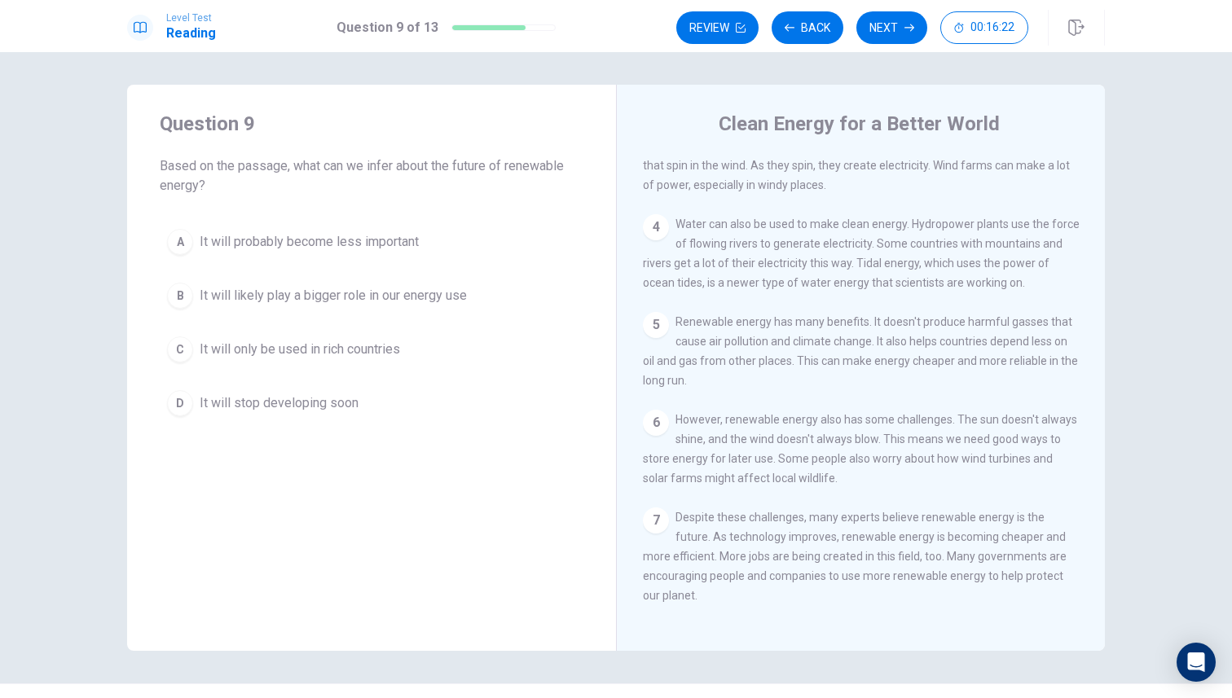
drag, startPoint x: 341, startPoint y: 147, endPoint x: 301, endPoint y: 167, distance: 44.4
click at [301, 160] on div "Question 9 Based on the passage, what can we infer about the future of renewabl…" at bounding box center [372, 153] width 424 height 85
click at [301, 167] on span "Based on the passage, what can we infer about the future of renewable energy?" at bounding box center [372, 175] width 424 height 39
drag, startPoint x: 261, startPoint y: 403, endPoint x: 407, endPoint y: 500, distance: 175.1
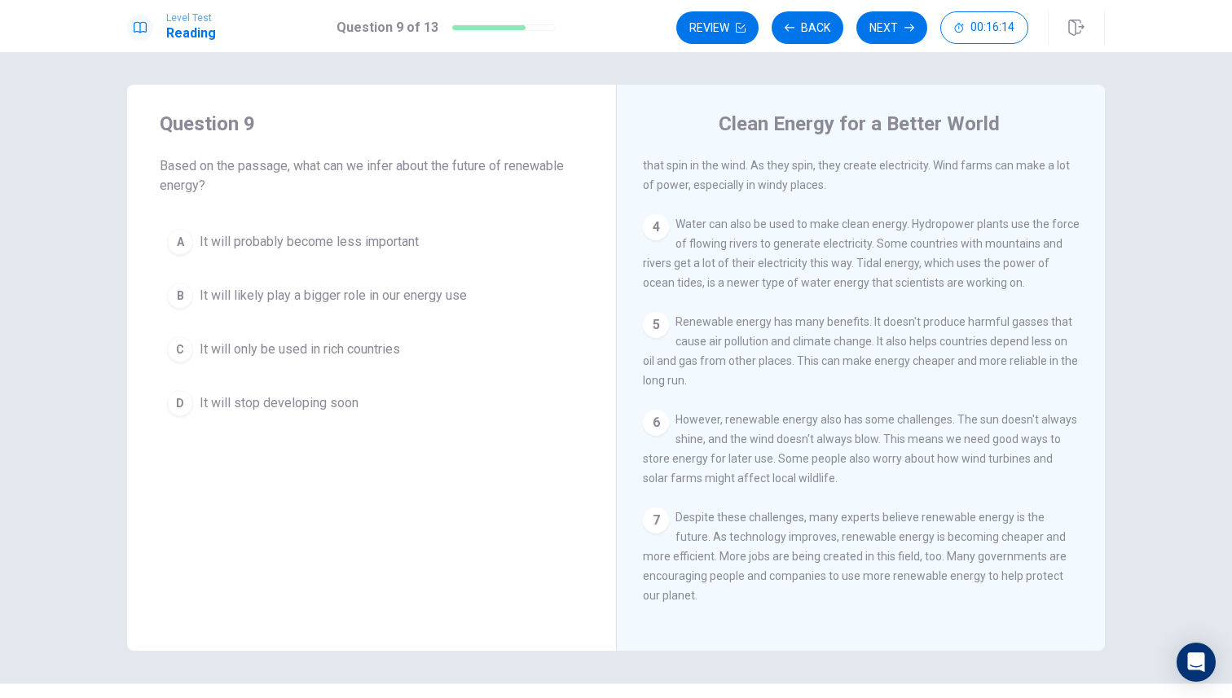
click at [419, 507] on div "Question 9 Based on the passage, what can we infer about the future of renewabl…" at bounding box center [371, 368] width 489 height 566
click at [332, 317] on div "A It will probably become less important B It will likely play a bigger role in…" at bounding box center [372, 323] width 424 height 202
click at [370, 301] on span "It will likely play a bigger role in our energy use" at bounding box center [333, 296] width 267 height 20
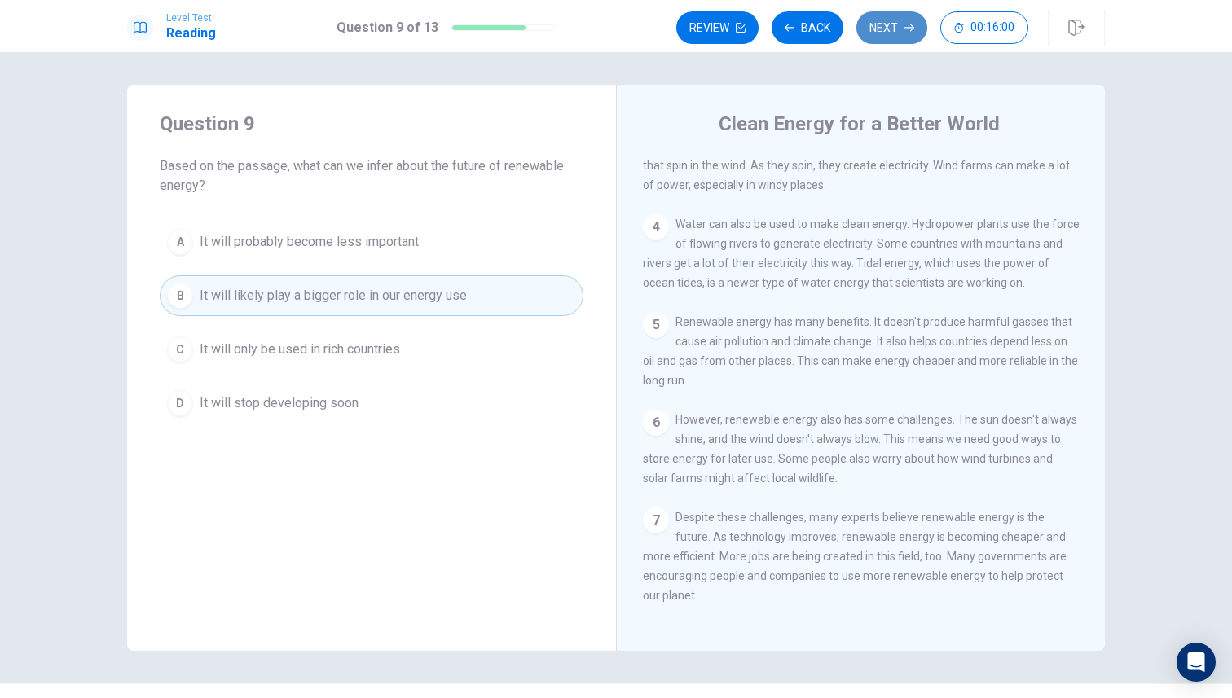
click at [894, 16] on button "Next" at bounding box center [891, 27] width 71 height 33
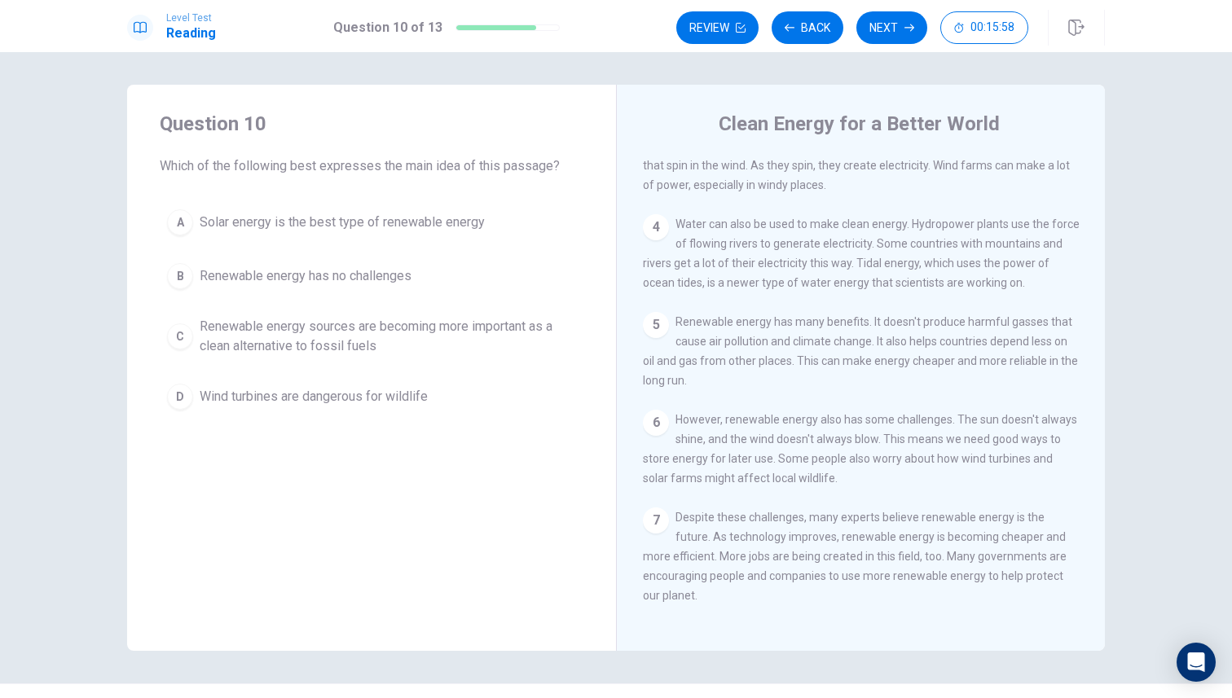
drag, startPoint x: 730, startPoint y: 178, endPoint x: 560, endPoint y: 150, distance: 172.6
click at [565, 150] on div "Question 10 Which of the following best expresses the main idea of this passage…" at bounding box center [616, 368] width 978 height 566
click at [253, 346] on span "Renewable energy sources are becoming more important as a clean alternative to …" at bounding box center [388, 336] width 376 height 39
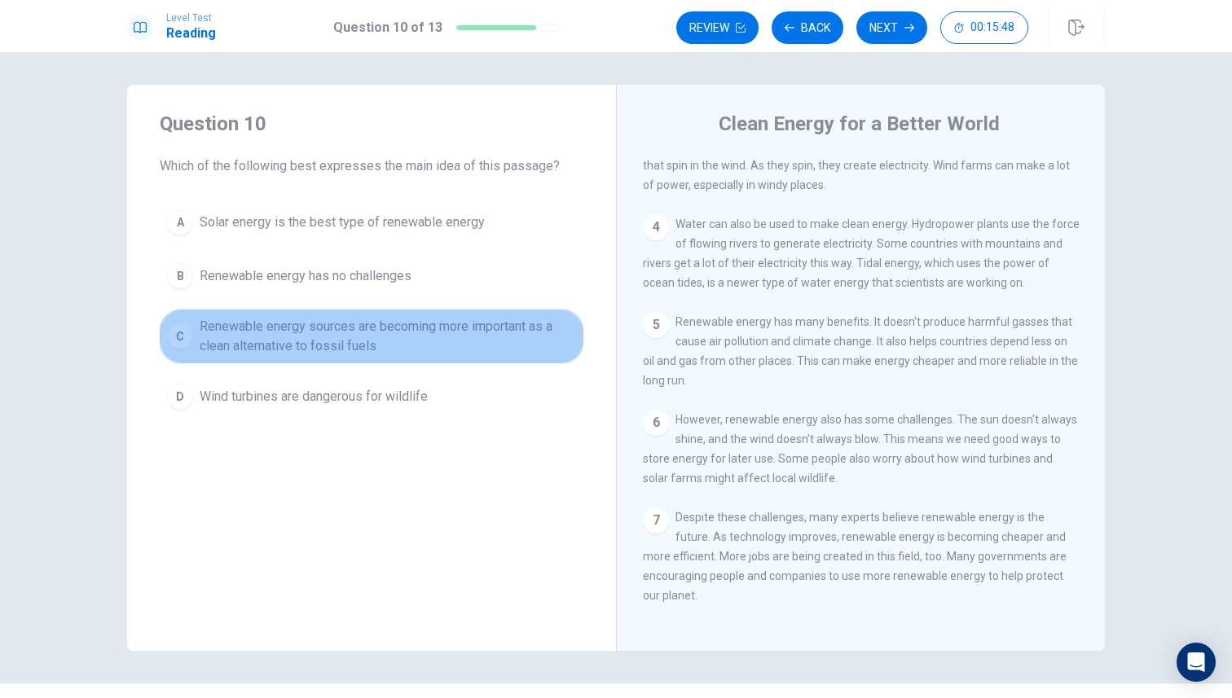
click at [253, 346] on span "Renewable energy sources are becoming more important as a clean alternative to …" at bounding box center [388, 336] width 376 height 39
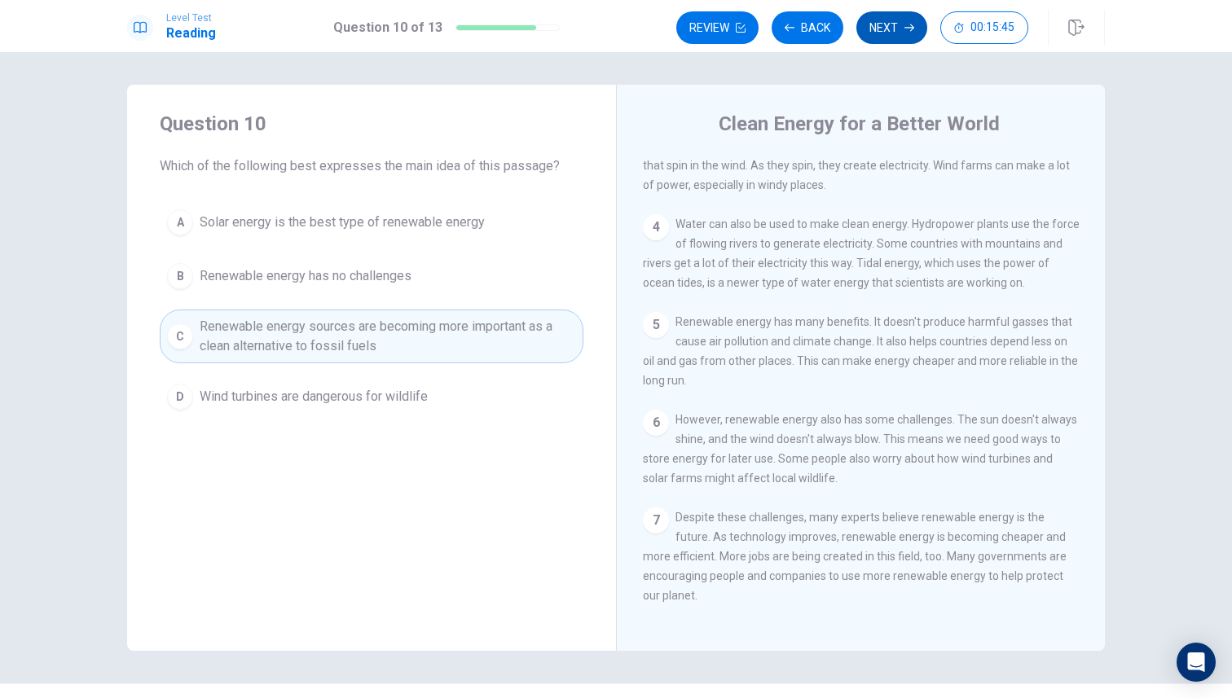
click at [903, 29] on button "Next" at bounding box center [891, 27] width 71 height 33
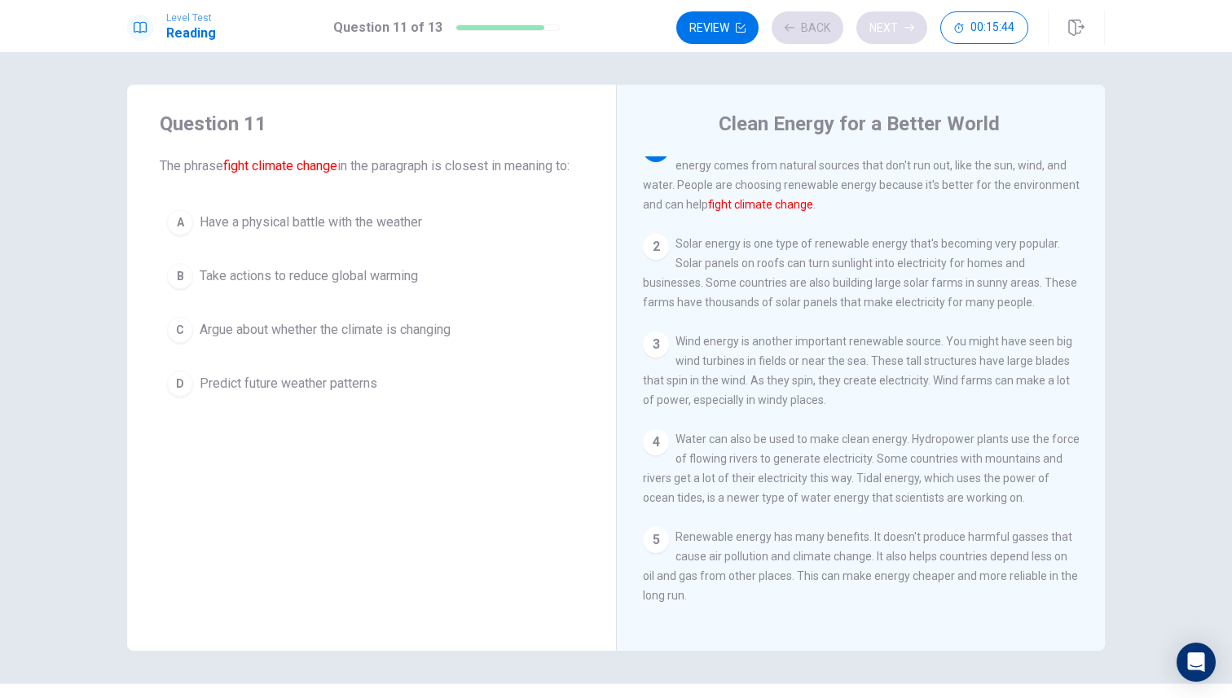
scroll to position [0, 0]
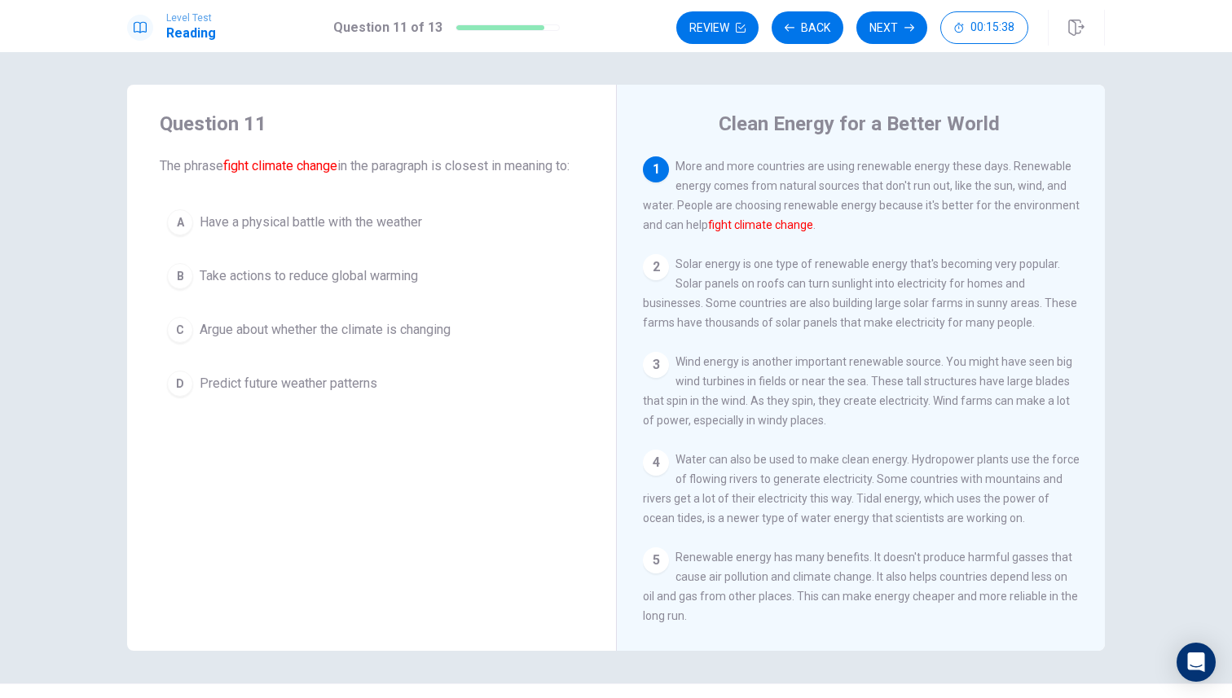
drag, startPoint x: 710, startPoint y: 228, endPoint x: 288, endPoint y: 169, distance: 426.9
click at [288, 171] on div "Question 11 The phrase fight climate change in the paragraph is closest in mean…" at bounding box center [616, 368] width 978 height 566
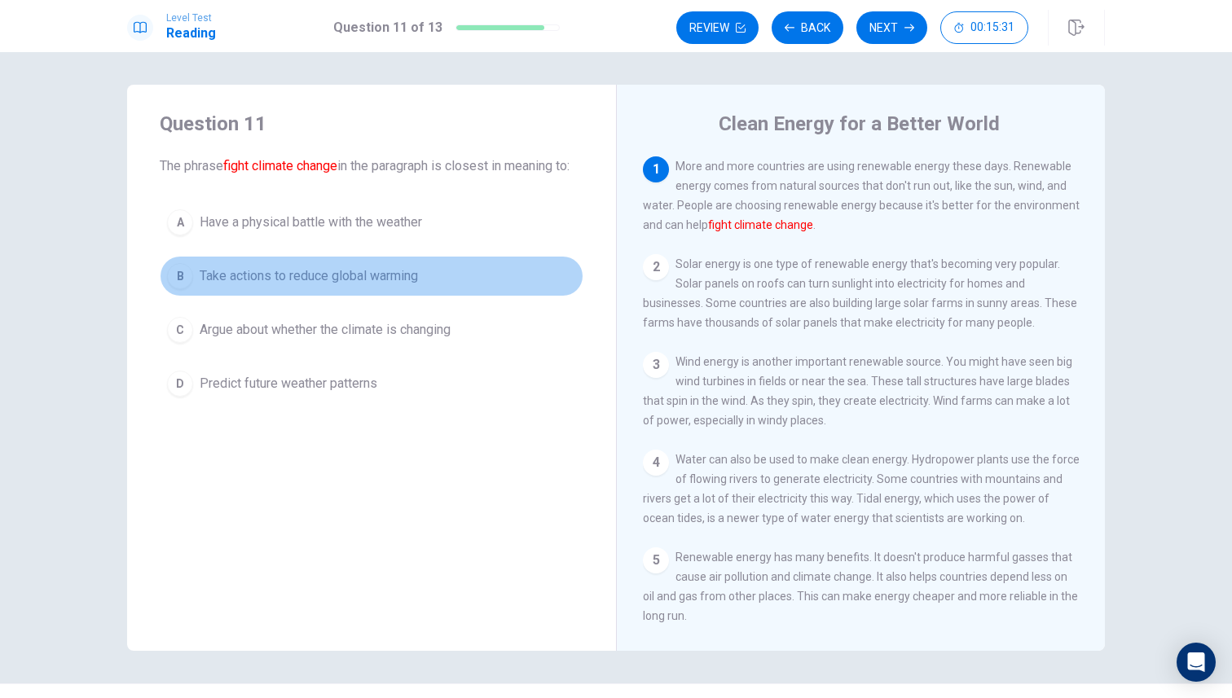
click at [376, 286] on span "Take actions to reduce global warming" at bounding box center [309, 276] width 218 height 20
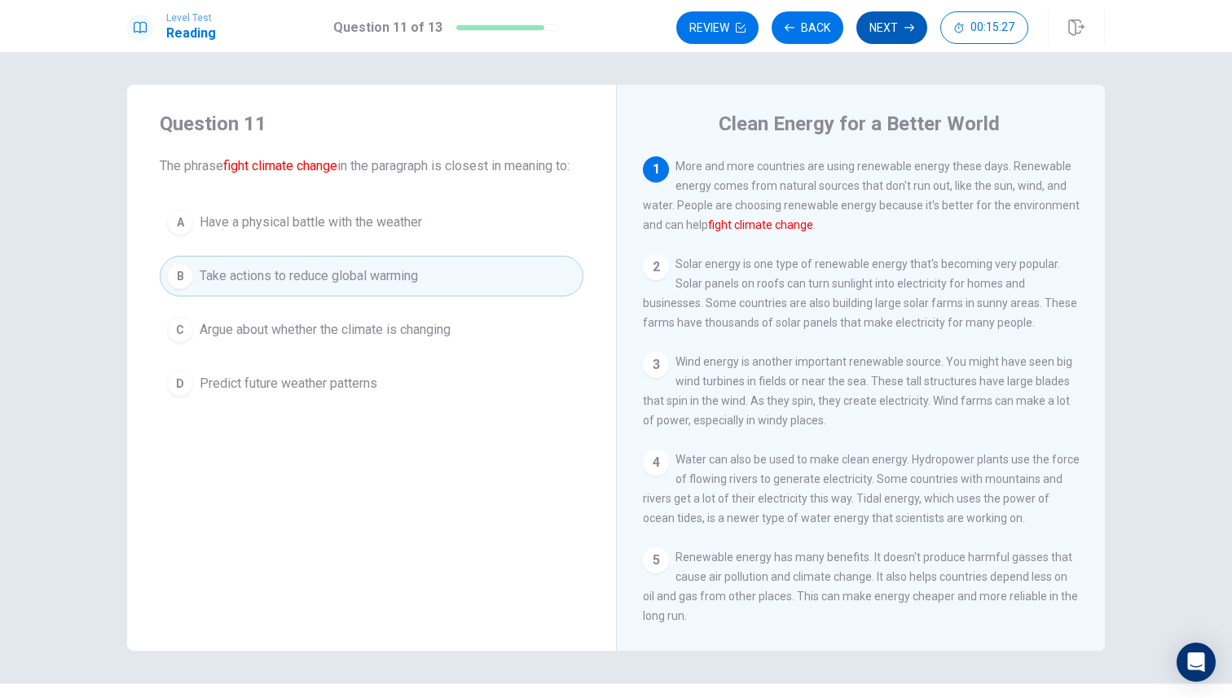
click at [902, 20] on button "Next" at bounding box center [891, 27] width 71 height 33
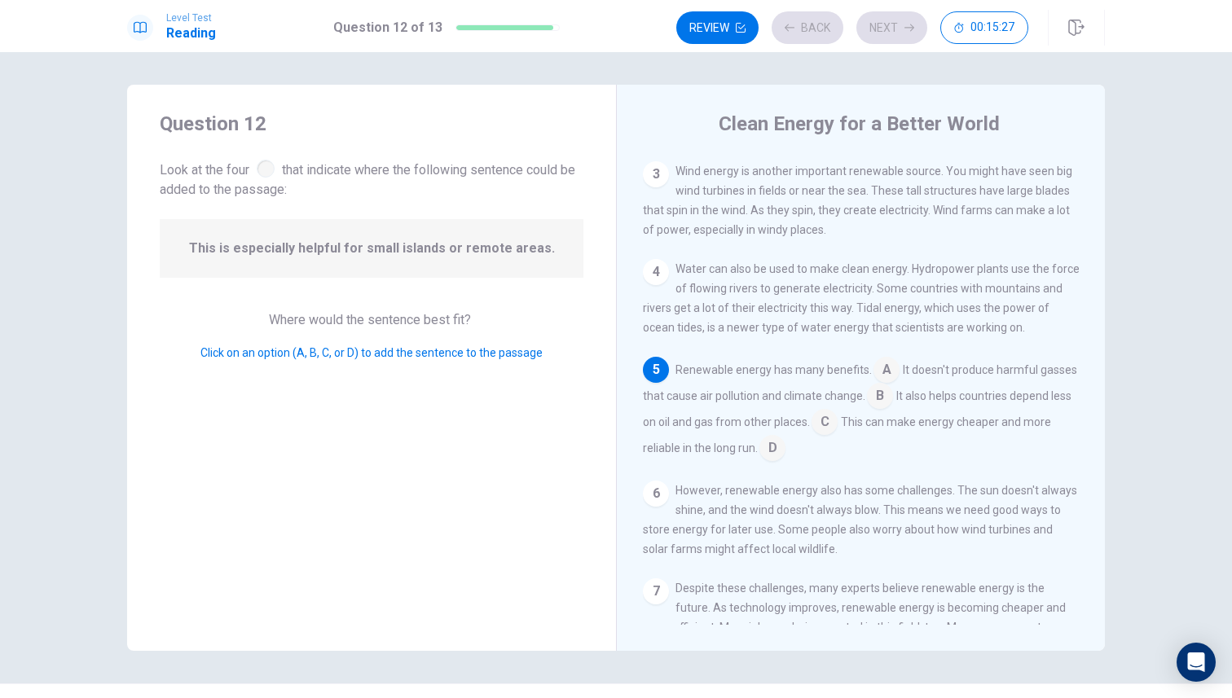
scroll to position [203, 0]
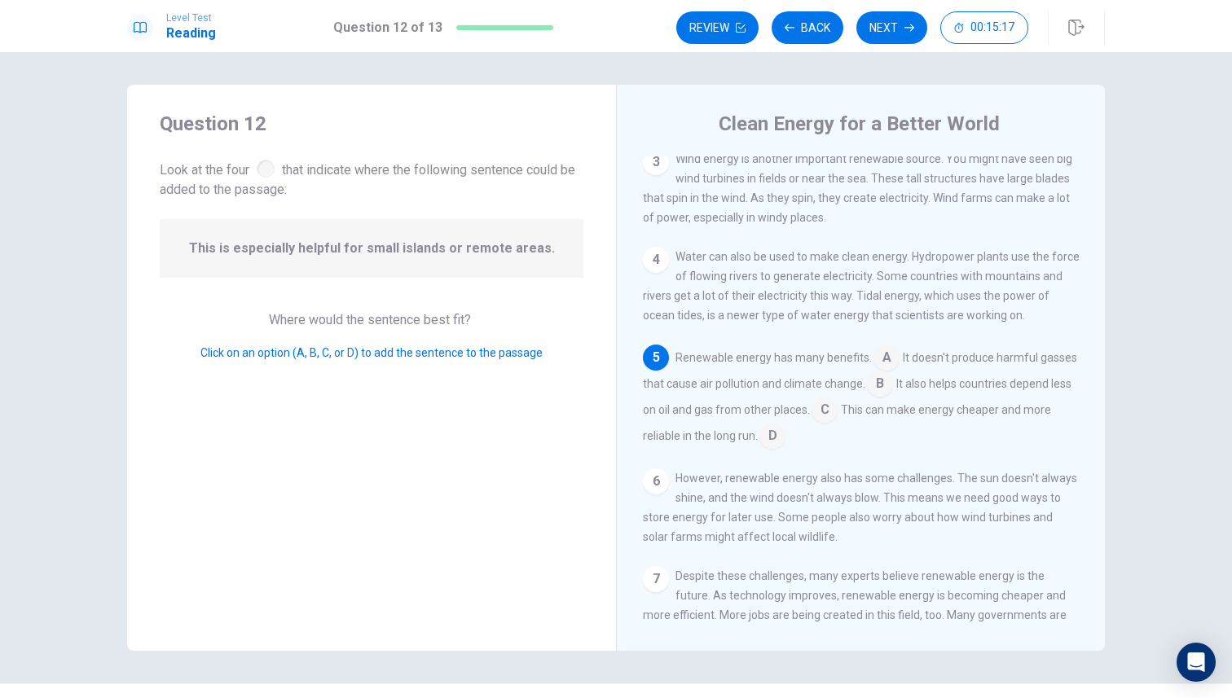
click at [662, 371] on div "5" at bounding box center [656, 358] width 26 height 26
click at [864, 407] on div "Renewable energy has many benefits. A It doesn't produce harmful gasses that ca…" at bounding box center [861, 397] width 437 height 104
click at [883, 372] on input at bounding box center [886, 359] width 26 height 26
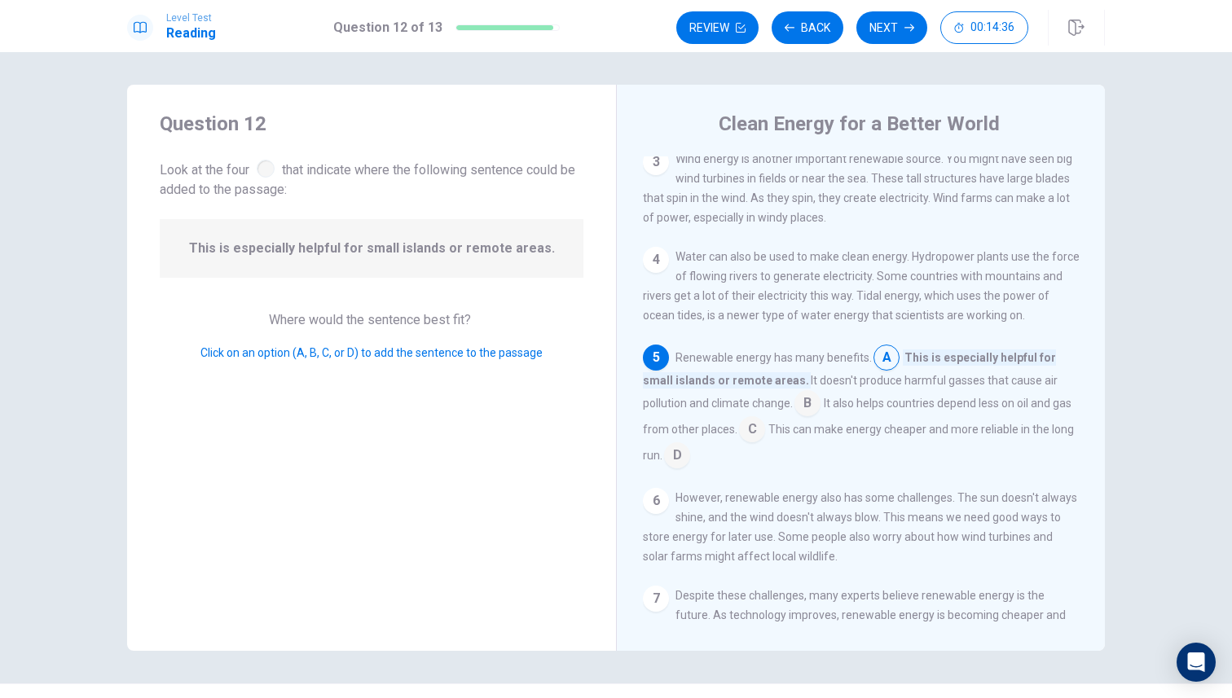
click at [739, 444] on input at bounding box center [752, 431] width 26 height 26
click at [670, 447] on input at bounding box center [657, 457] width 26 height 26
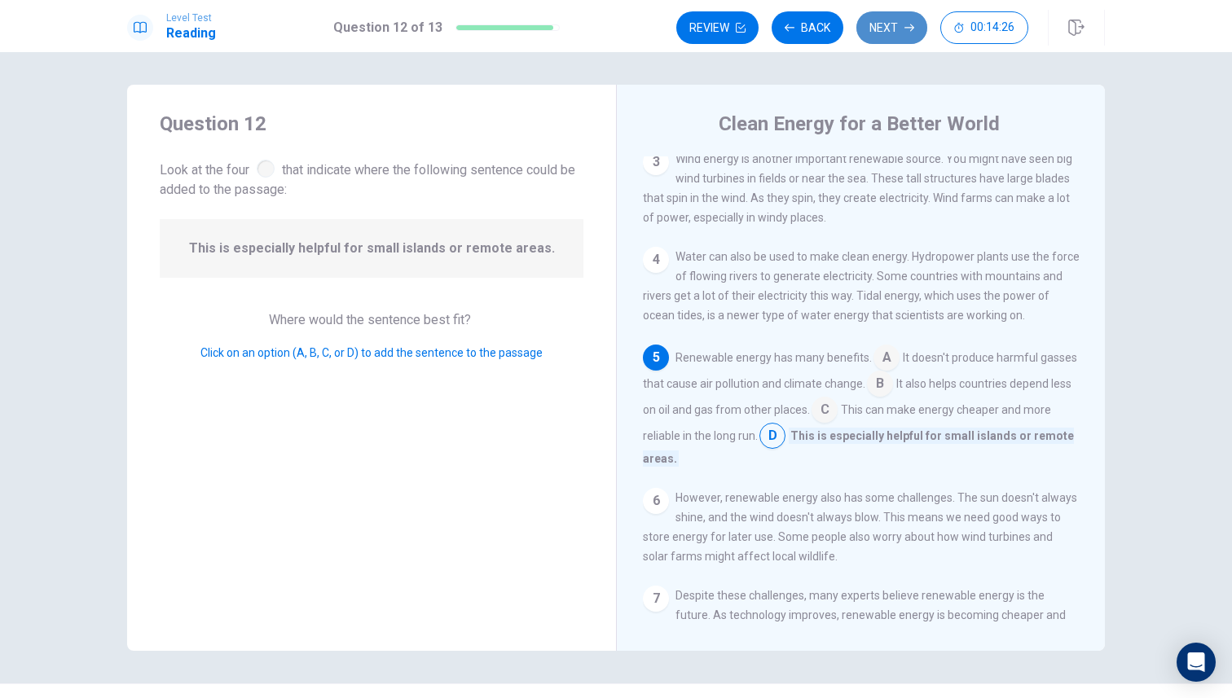
click at [888, 29] on button "Next" at bounding box center [891, 27] width 71 height 33
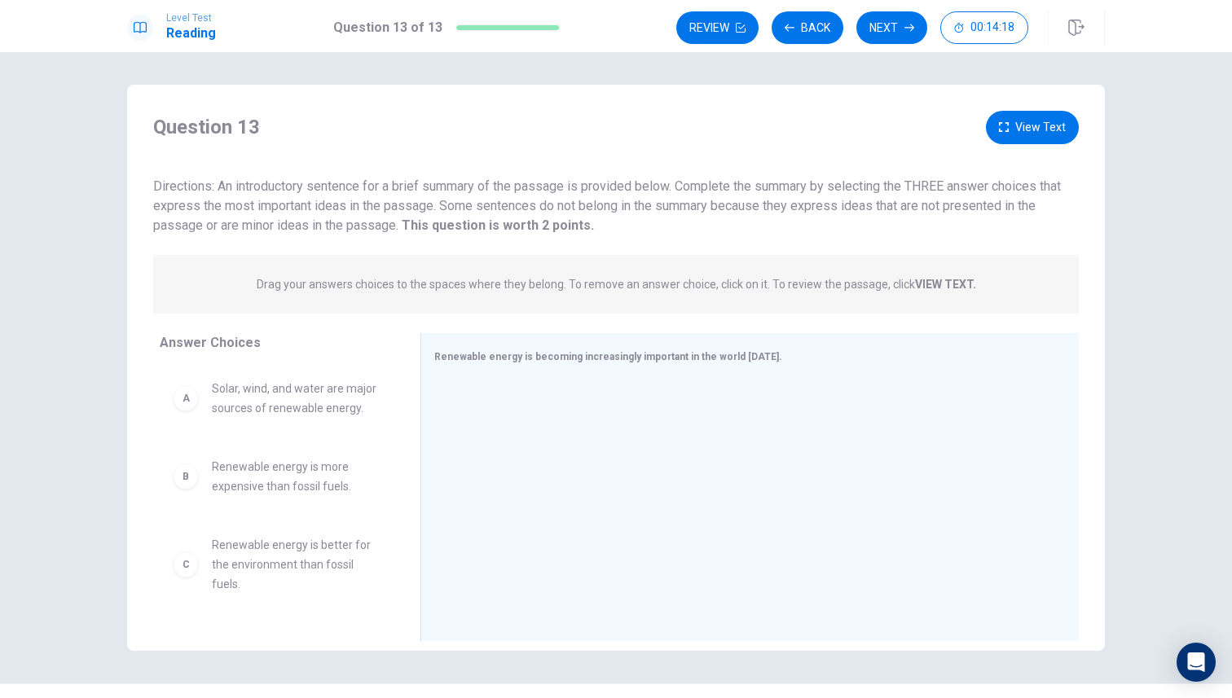
drag, startPoint x: 708, startPoint y: 210, endPoint x: 442, endPoint y: 240, distance: 268.0
click at [442, 240] on div "Question 13 View Text Directions: An introductory sentence for a brief summary …" at bounding box center [616, 380] width 978 height 538
click at [959, 282] on strong "VIEW TEXT." at bounding box center [945, 284] width 61 height 13
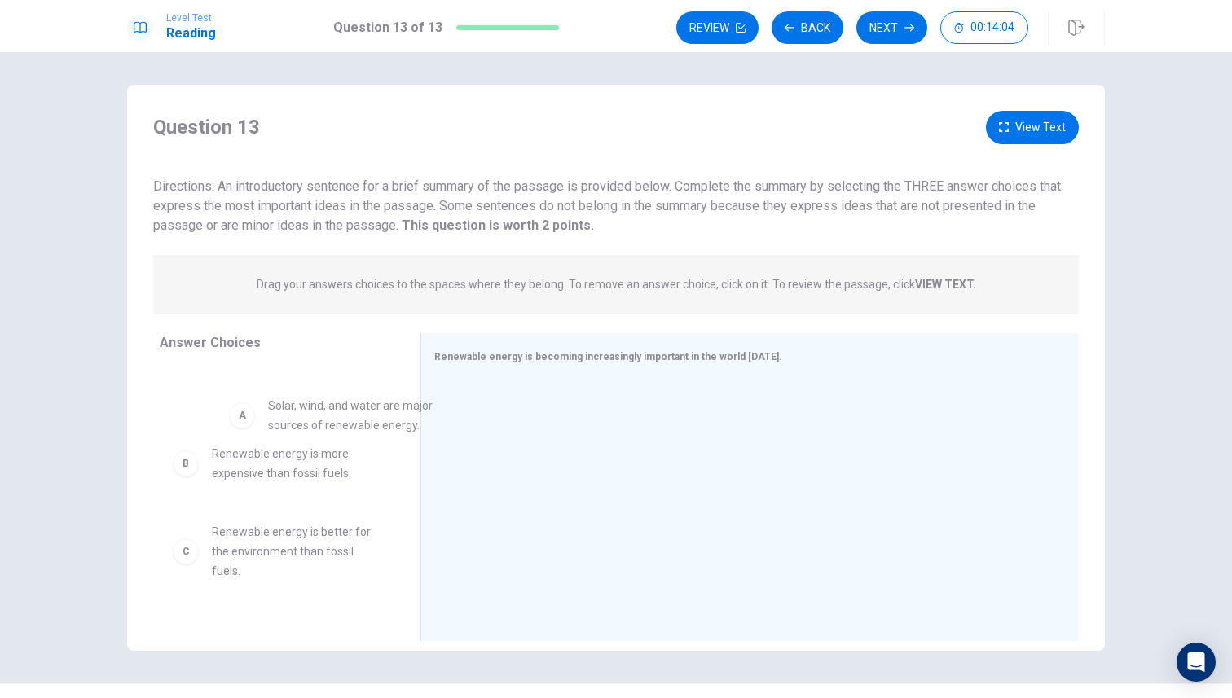
drag, startPoint x: 319, startPoint y: 401, endPoint x: 363, endPoint y: 410, distance: 45.7
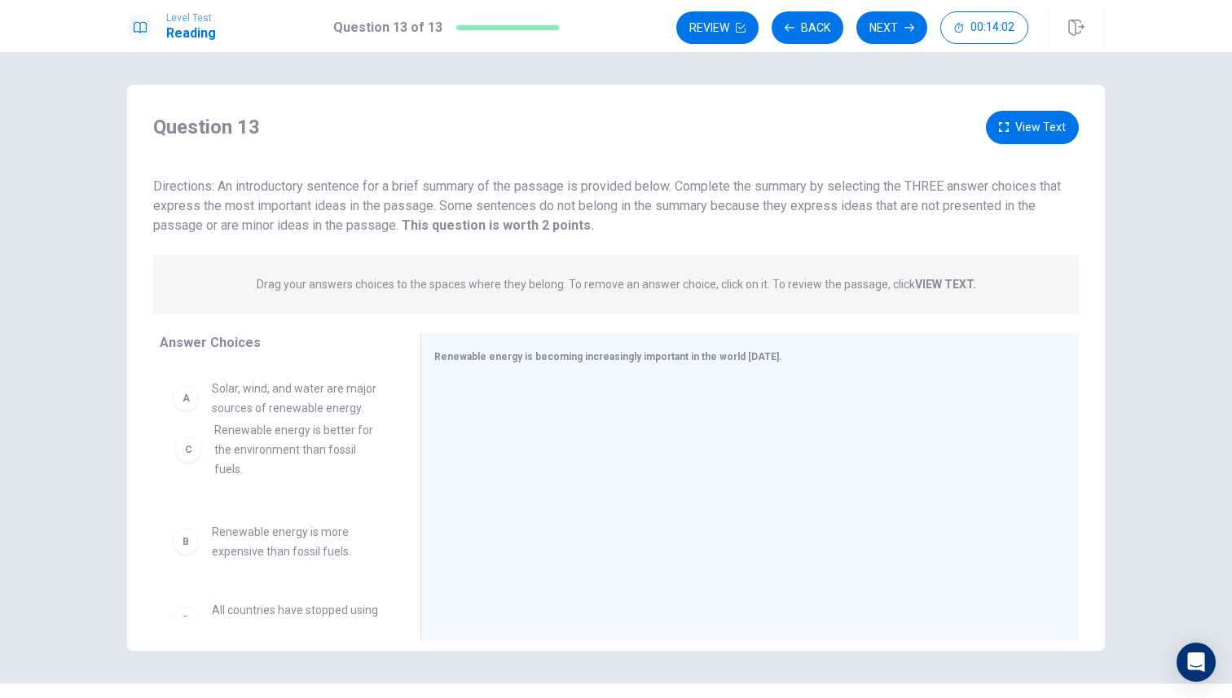
drag, startPoint x: 303, startPoint y: 553, endPoint x: 309, endPoint y: 431, distance: 122.3
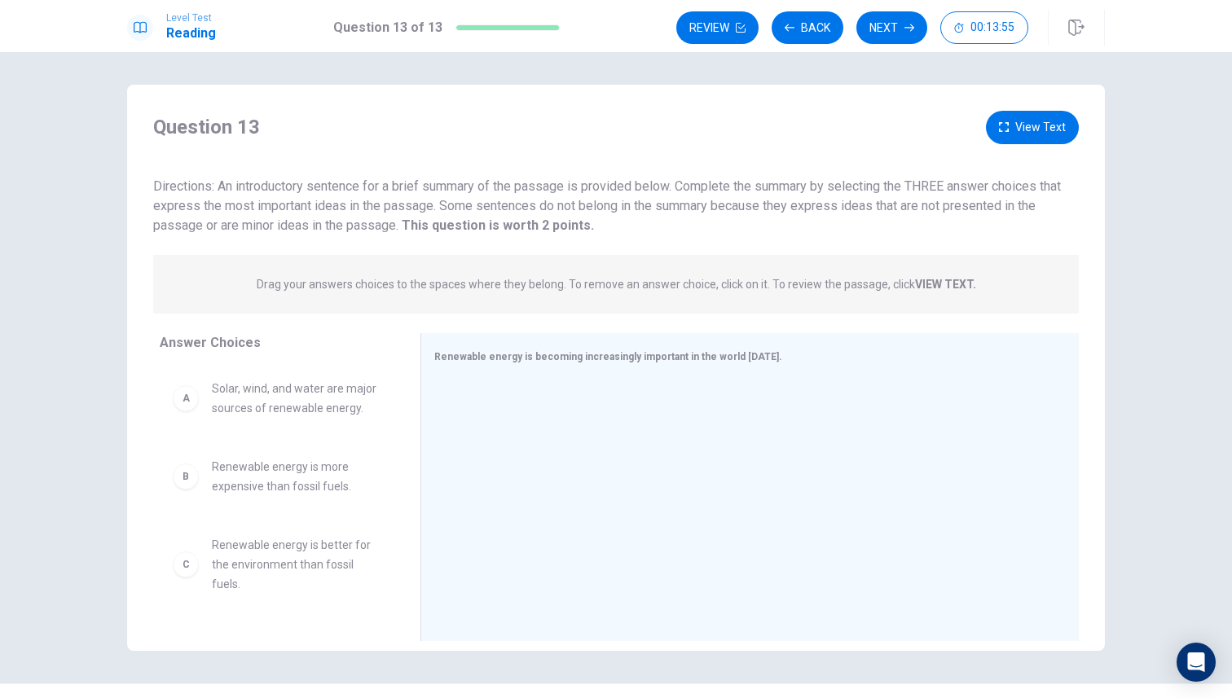
drag, startPoint x: 513, startPoint y: 358, endPoint x: 677, endPoint y: 246, distance: 198.2
click at [649, 248] on div "Question 13 View Text Directions: An introductory sentence for a brief summary …" at bounding box center [616, 380] width 978 height 538
drag, startPoint x: 277, startPoint y: 415, endPoint x: 443, endPoint y: 442, distance: 168.2
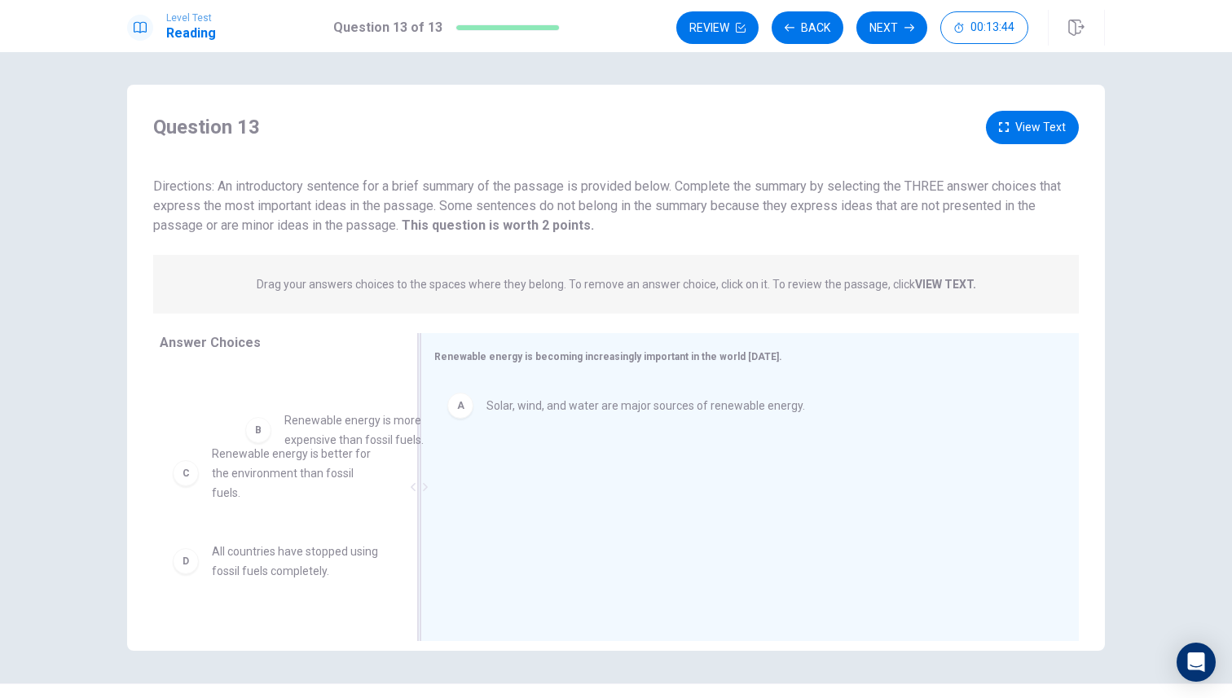
drag, startPoint x: 329, startPoint y: 413, endPoint x: 540, endPoint y: 475, distance: 219.9
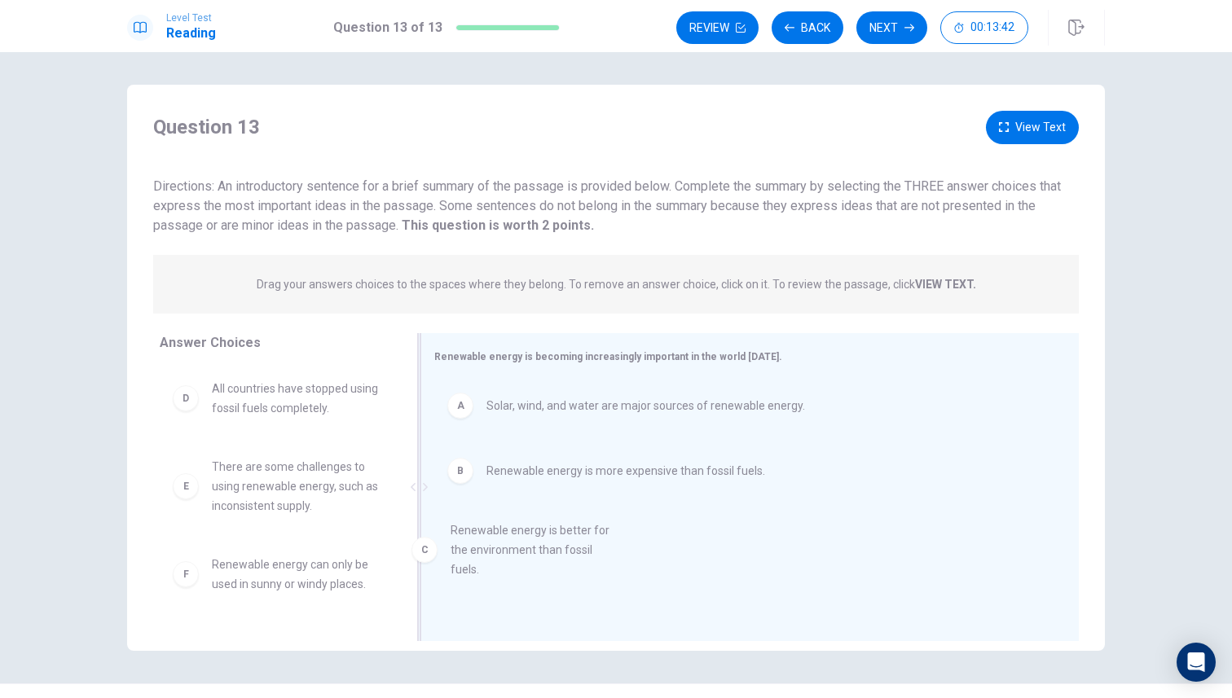
drag, startPoint x: 322, startPoint y: 425, endPoint x: 550, endPoint y: 557, distance: 263.5
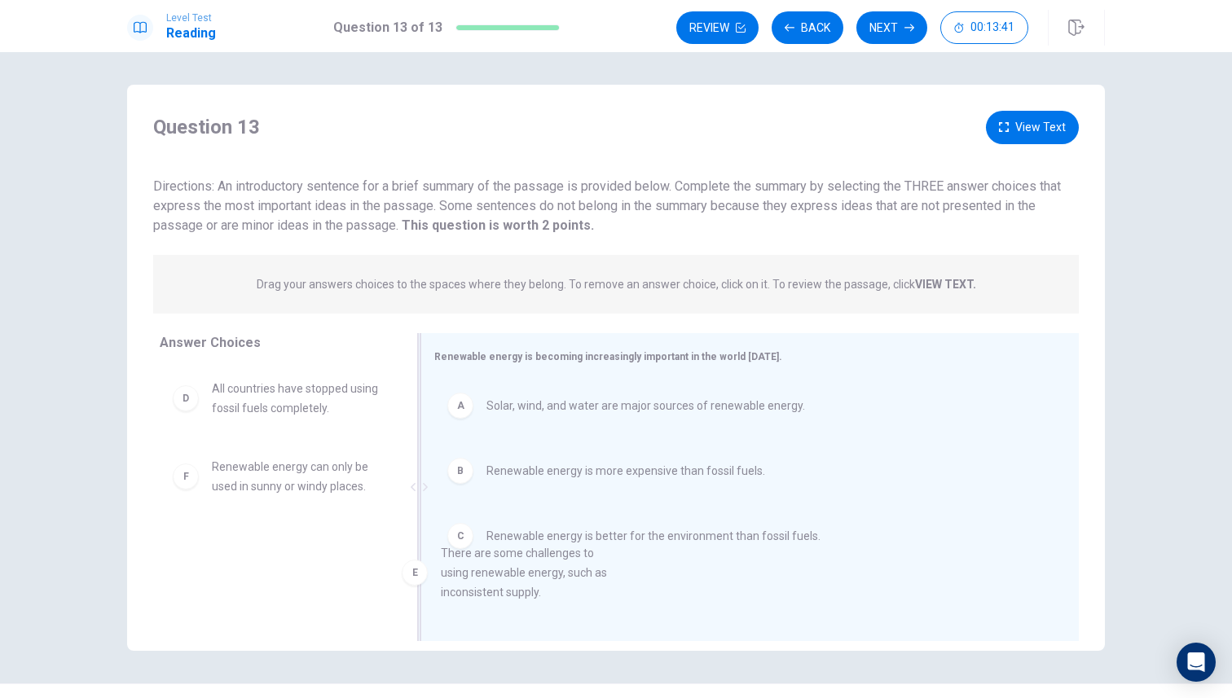
drag, startPoint x: 292, startPoint y: 479, endPoint x: 562, endPoint y: 574, distance: 285.7
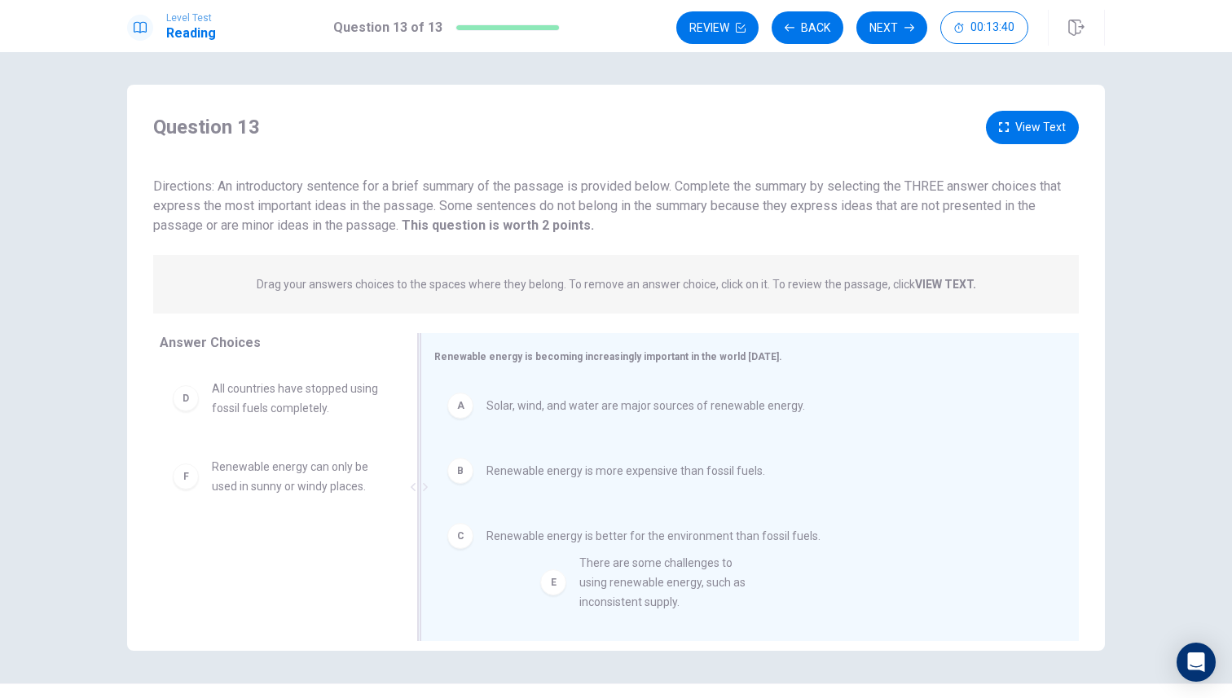
drag, startPoint x: 319, startPoint y: 499, endPoint x: 688, endPoint y: 593, distance: 380.2
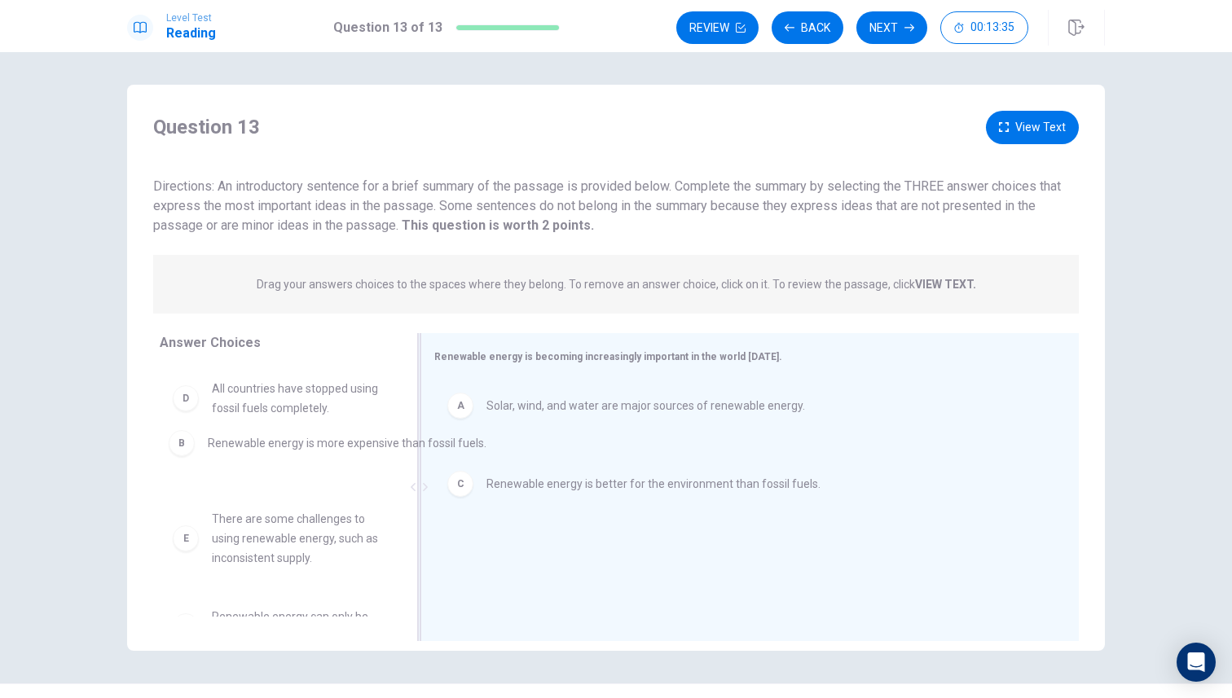
drag, startPoint x: 586, startPoint y: 488, endPoint x: 302, endPoint y: 458, distance: 285.1
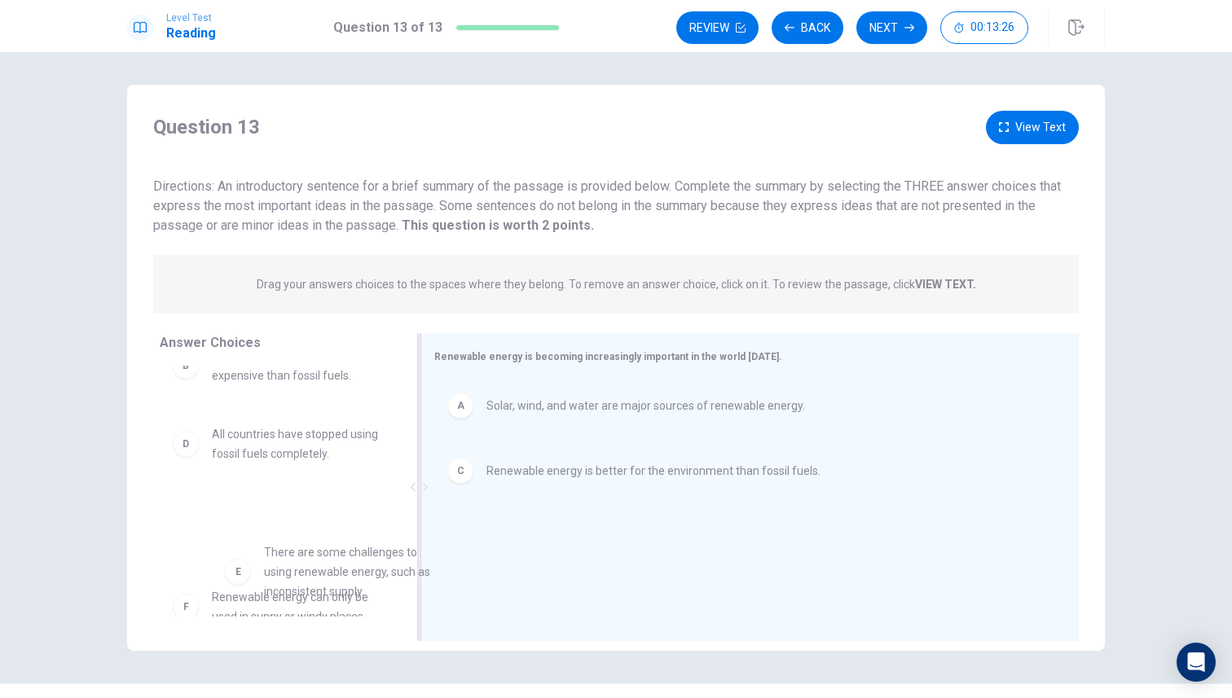
scroll to position [38, 0]
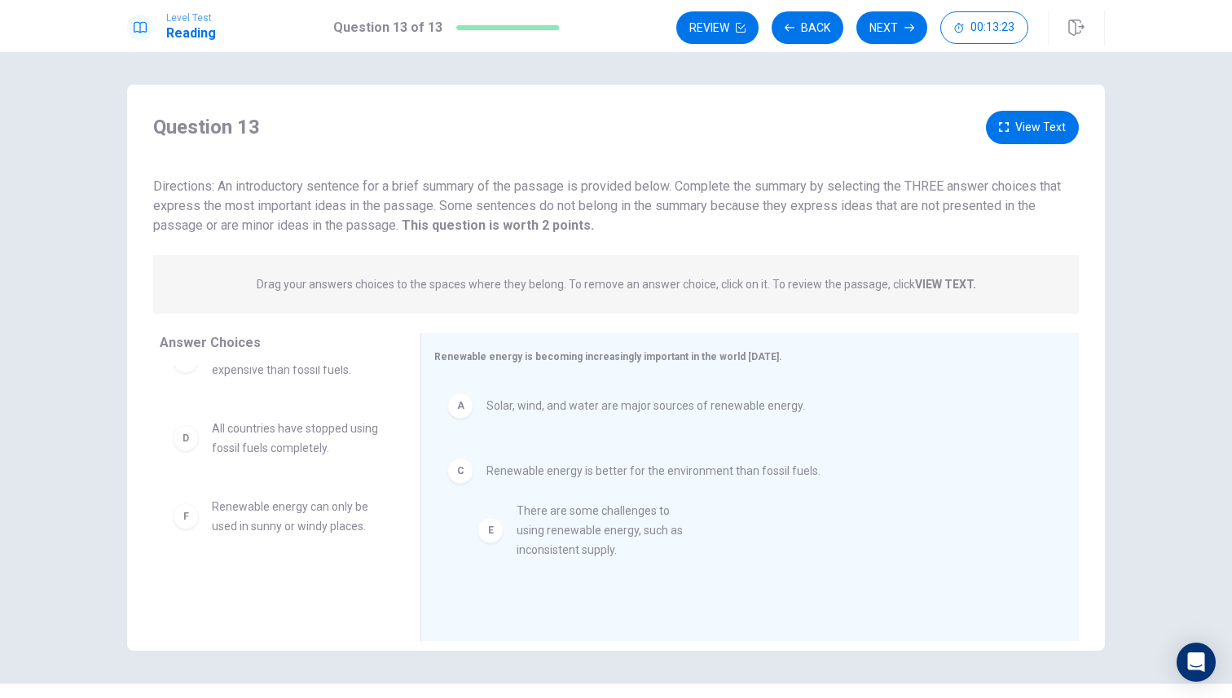
drag, startPoint x: 273, startPoint y: 589, endPoint x: 582, endPoint y: 555, distance: 311.5
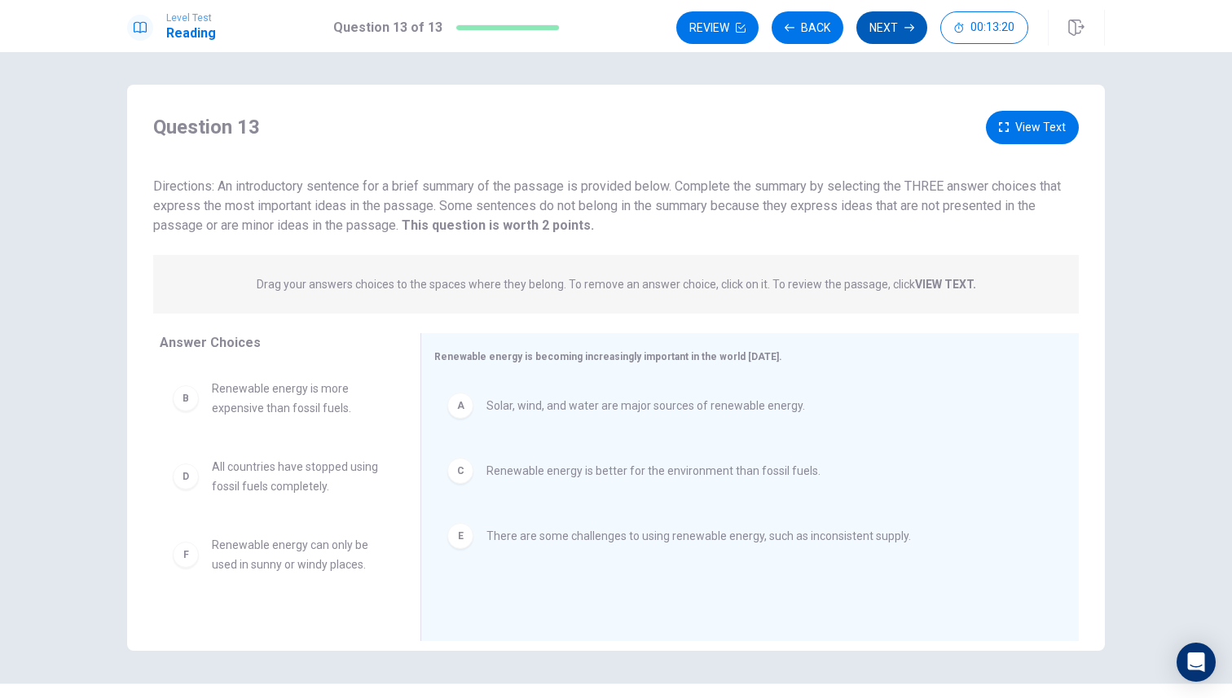
click at [892, 18] on button "Next" at bounding box center [891, 27] width 71 height 33
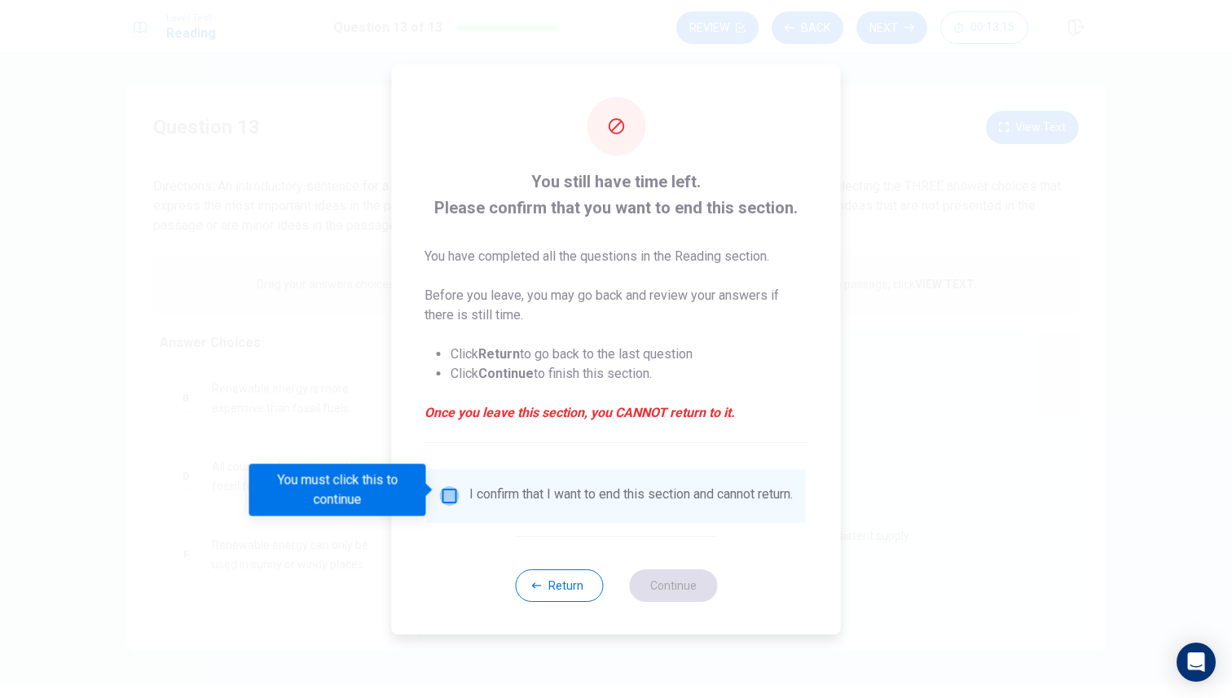
click at [449, 493] on input "You must click this to continue" at bounding box center [450, 496] width 20 height 20
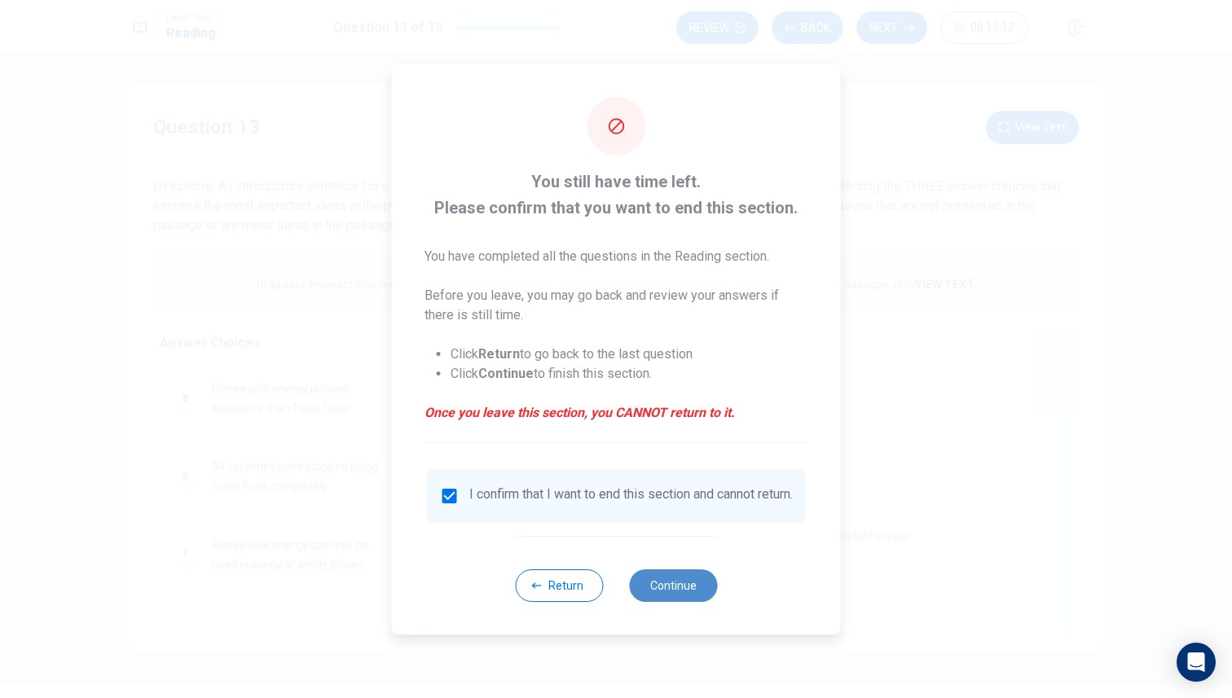
drag, startPoint x: 674, startPoint y: 602, endPoint x: 659, endPoint y: 582, distance: 25.1
click at [659, 582] on button "Continue" at bounding box center [673, 585] width 88 height 33
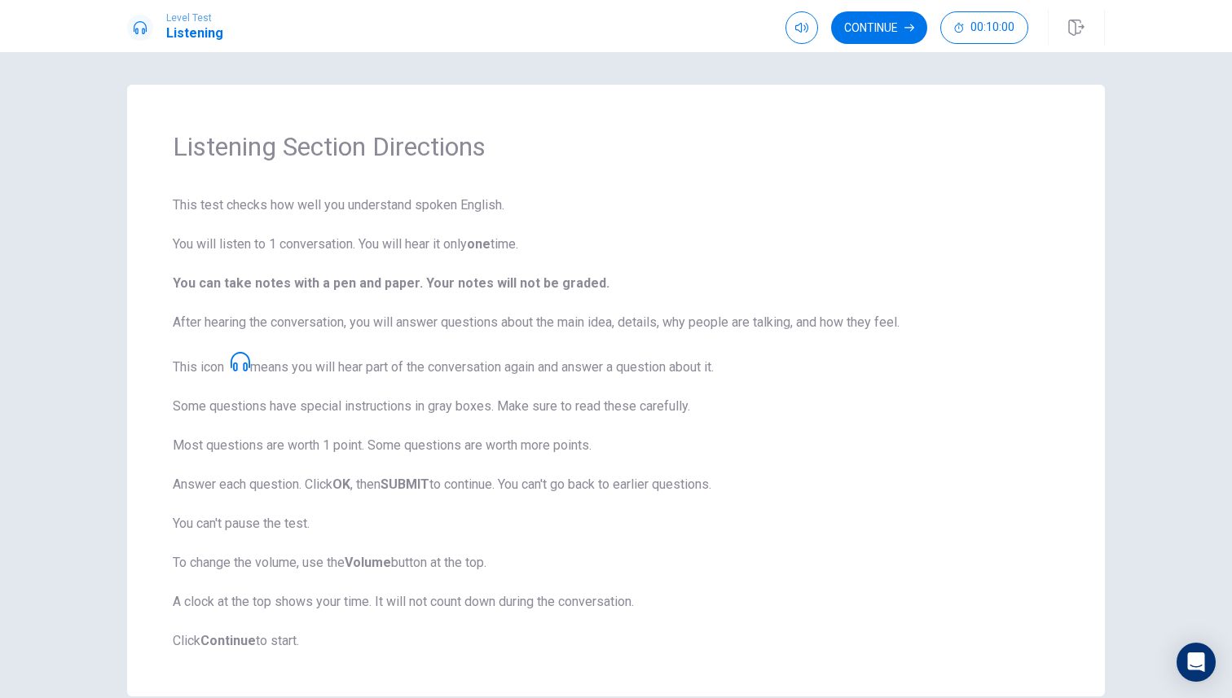
click at [478, 501] on span "This test checks how well you understand spoken English. You will listen to 1 c…" at bounding box center [616, 423] width 886 height 455
click at [250, 352] on icon at bounding box center [241, 362] width 20 height 20
drag, startPoint x: 513, startPoint y: 375, endPoint x: 629, endPoint y: 376, distance: 115.7
click at [630, 379] on span "This test checks how well you understand spoken English. You will listen to 1 c…" at bounding box center [616, 423] width 886 height 455
click at [894, 21] on button "Continue" at bounding box center [879, 27] width 96 height 33
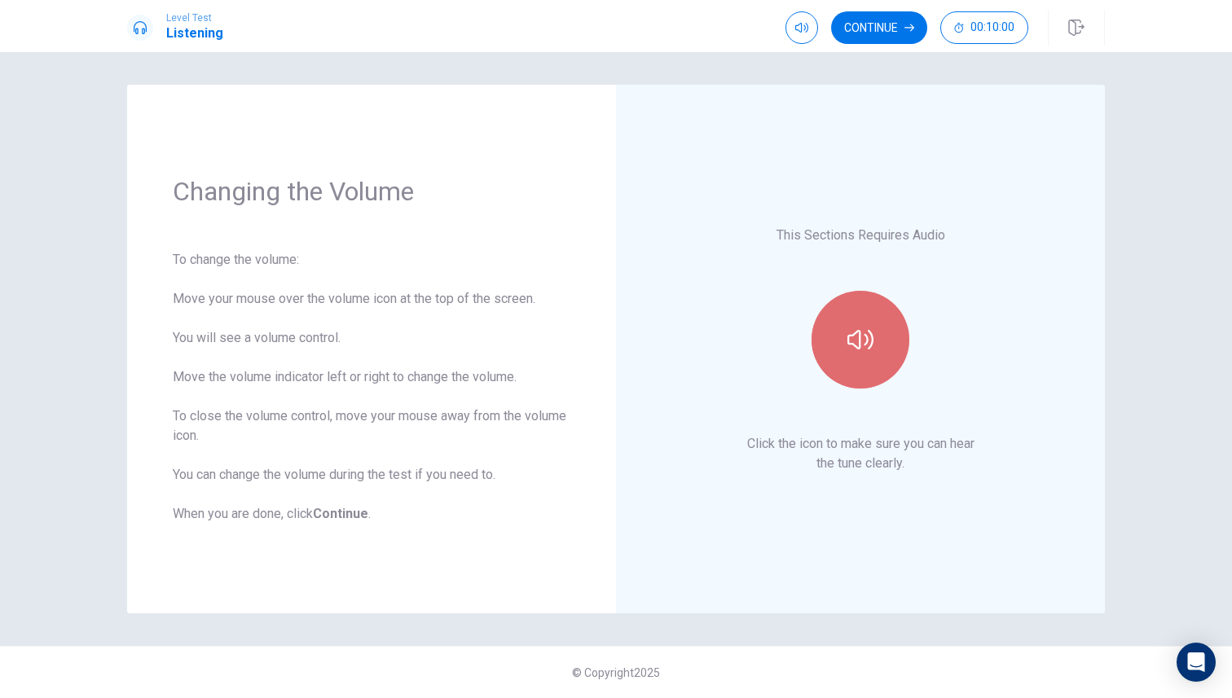
click at [889, 318] on button "button" at bounding box center [860, 340] width 98 height 98
click at [881, 327] on button "button" at bounding box center [860, 340] width 98 height 98
click at [877, 45] on div "Continue 00:10:00" at bounding box center [944, 28] width 319 height 36
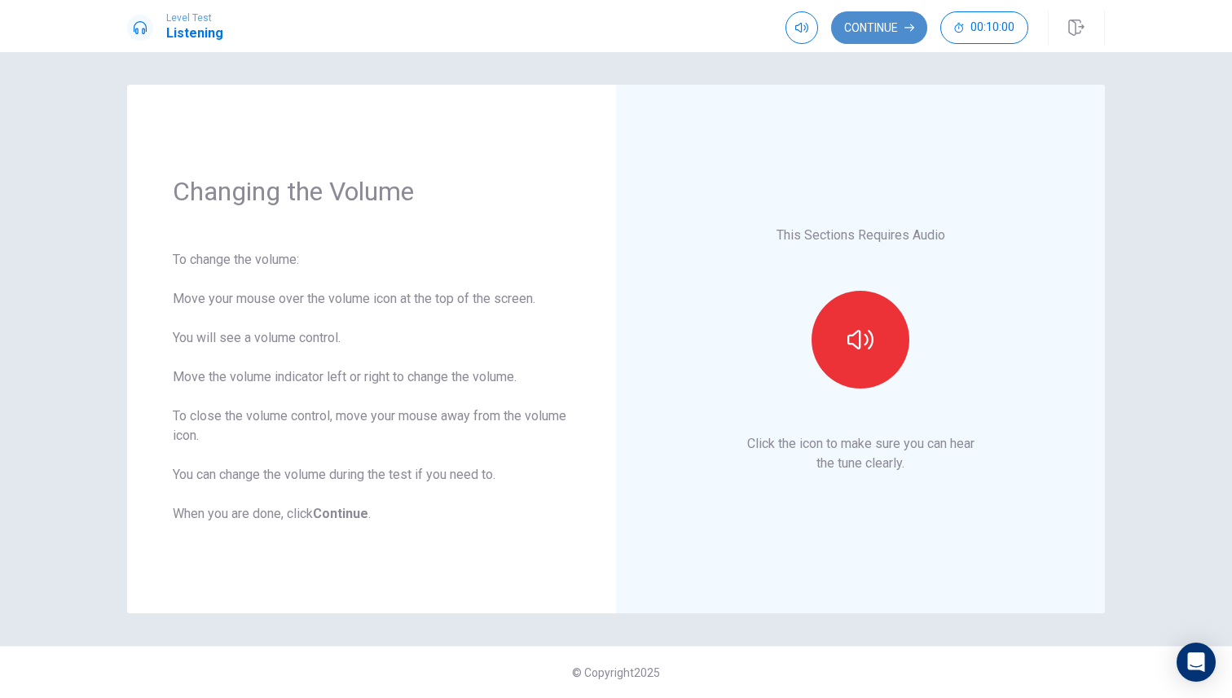
click at [877, 16] on button "Continue" at bounding box center [879, 27] width 96 height 33
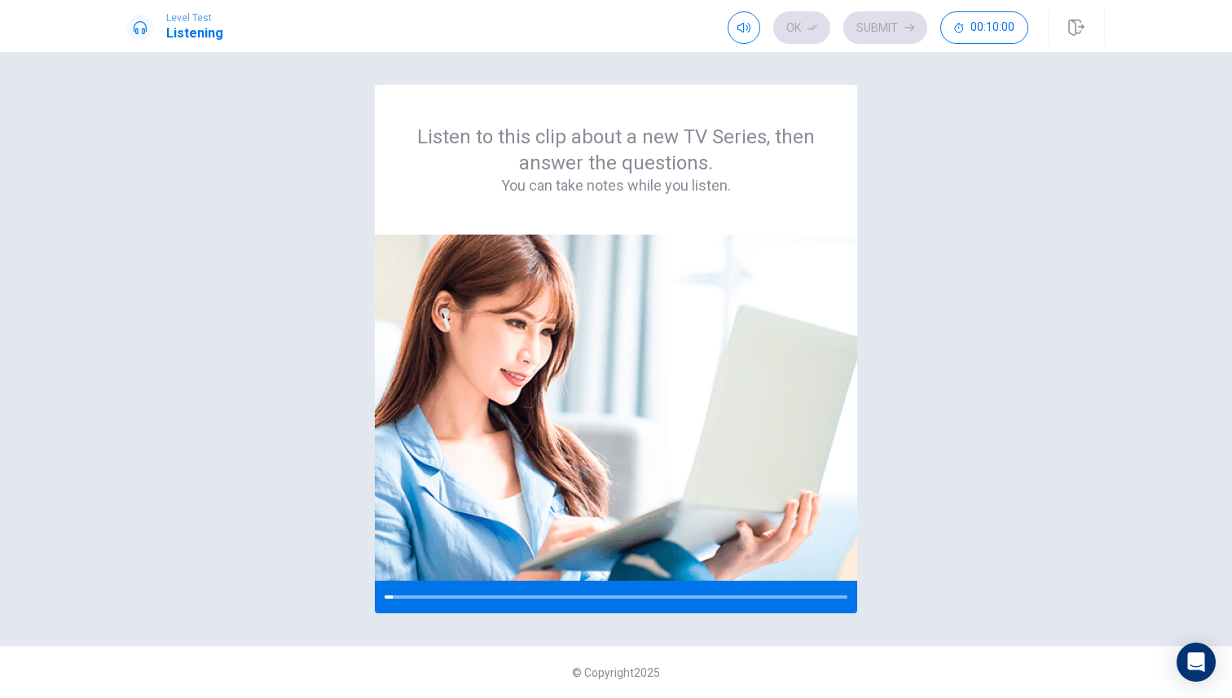
click at [372, 88] on div "Listen to this clip about a new TV Series, then answer the questions. You can t…" at bounding box center [616, 349] width 978 height 529
drag, startPoint x: 362, startPoint y: 88, endPoint x: 592, endPoint y: 122, distance: 233.1
click at [592, 122] on div "Listen to this clip about a new TV Series, then answer the questions. You can t…" at bounding box center [616, 349] width 978 height 529
click at [744, 28] on icon "button" at bounding box center [743, 28] width 13 height 10
click at [772, 55] on span at bounding box center [775, 59] width 10 height 10
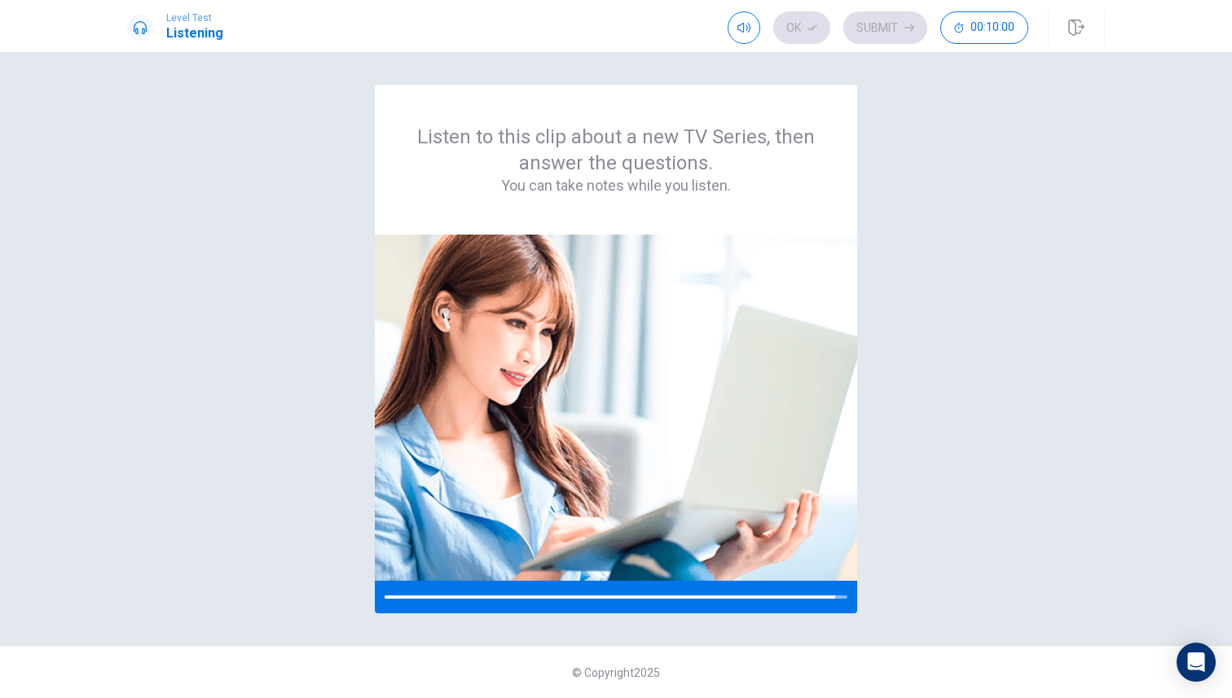
drag, startPoint x: 550, startPoint y: 157, endPoint x: 525, endPoint y: 76, distance: 85.1
click at [530, 99] on div "Listen to this clip about a new TV Series, then answer the questions. You can t…" at bounding box center [616, 160] width 482 height 150
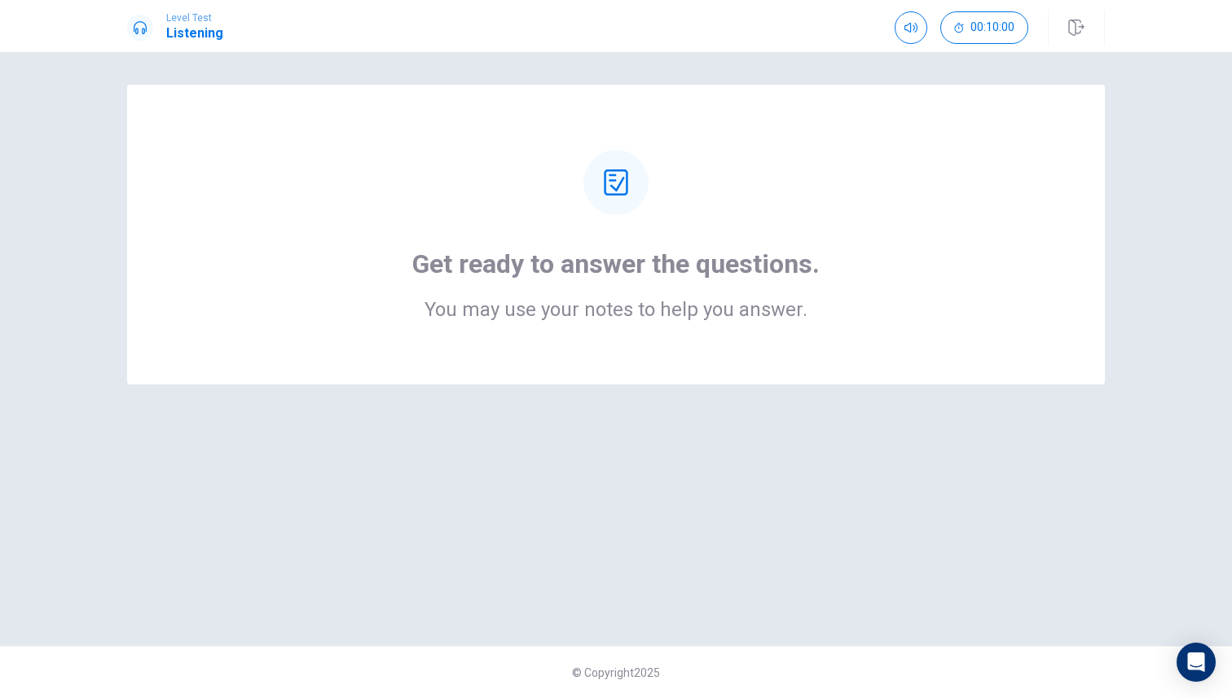
click at [806, 405] on div "Get ready to answer the questions. You may use your notes to help you answer." at bounding box center [616, 349] width 1030 height 529
click at [581, 182] on div "Get ready to answer the questions. You may use your notes to help you answer." at bounding box center [615, 234] width 847 height 169
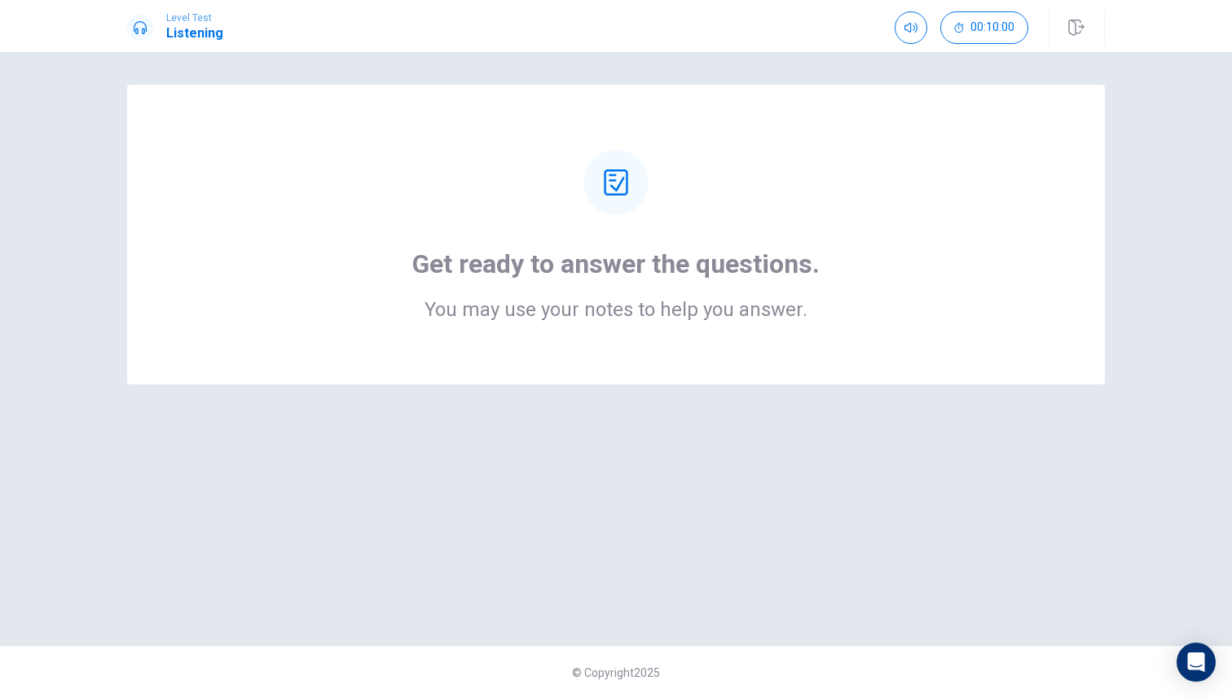
click at [574, 178] on div "Get ready to answer the questions. You may use your notes to help you answer." at bounding box center [615, 234] width 847 height 169
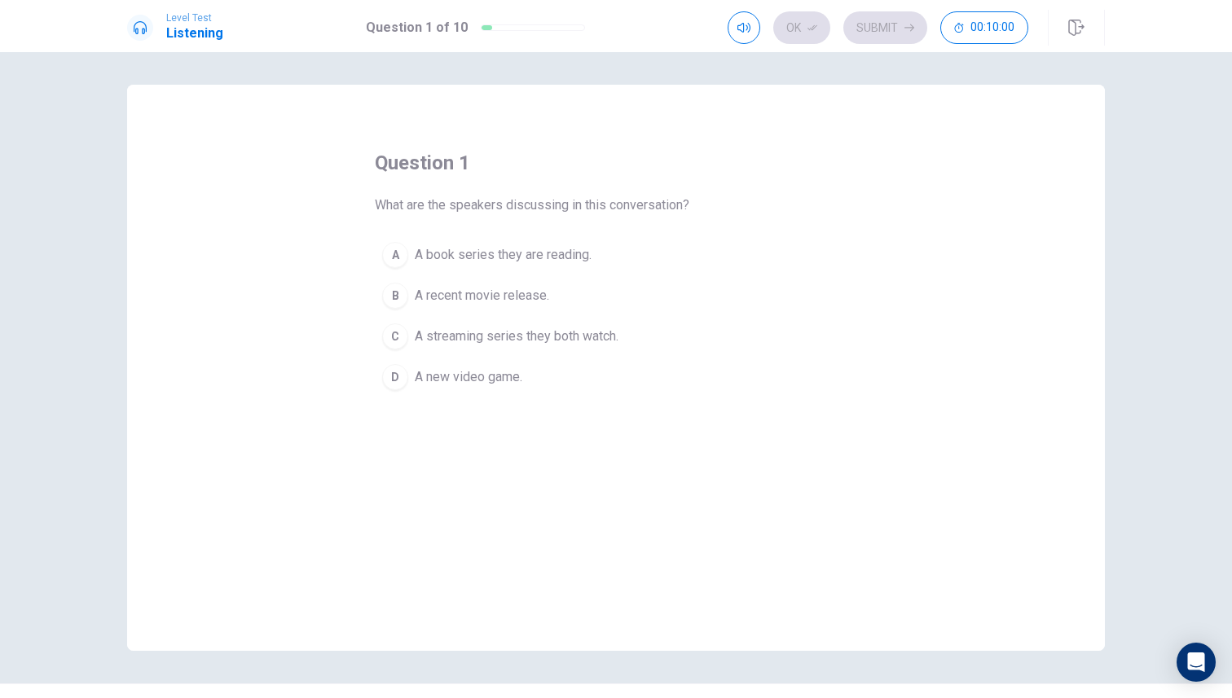
click at [574, 181] on div "question 1 What are the speakers discussing in this conversation? A A book seri…" at bounding box center [616, 274] width 482 height 248
click at [520, 309] on button "B A recent movie release." at bounding box center [616, 295] width 482 height 41
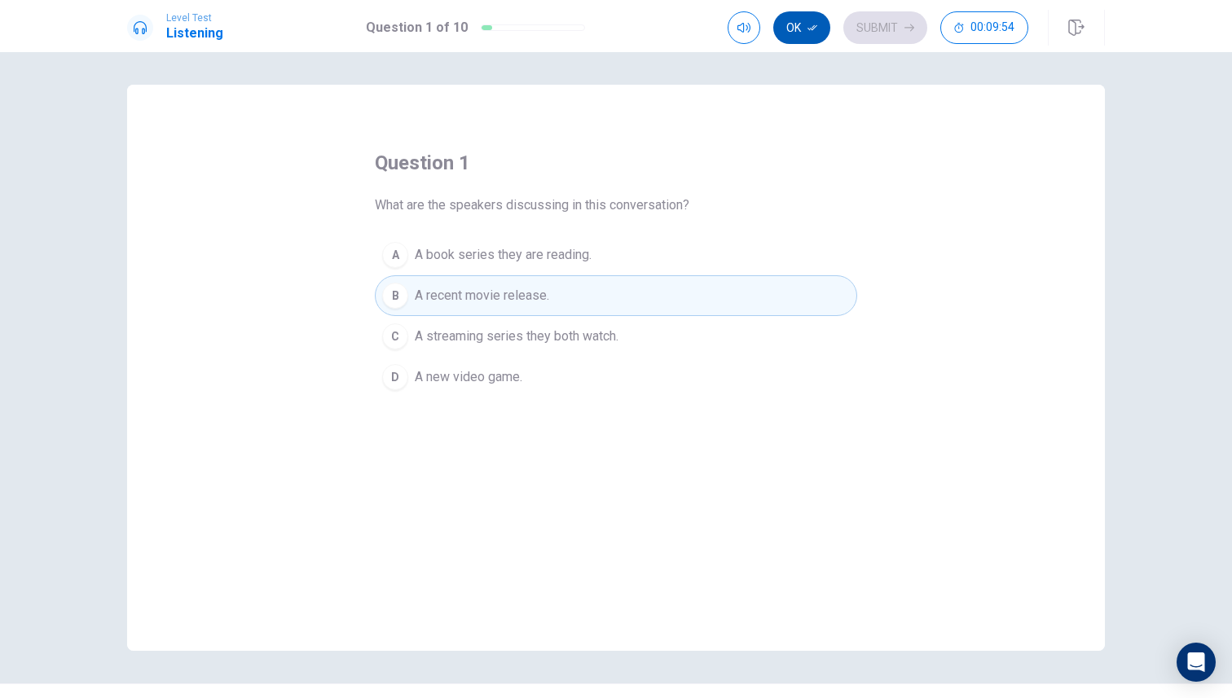
click at [800, 39] on button "Ok" at bounding box center [801, 27] width 57 height 33
click at [886, 32] on button "Submit" at bounding box center [885, 27] width 84 height 33
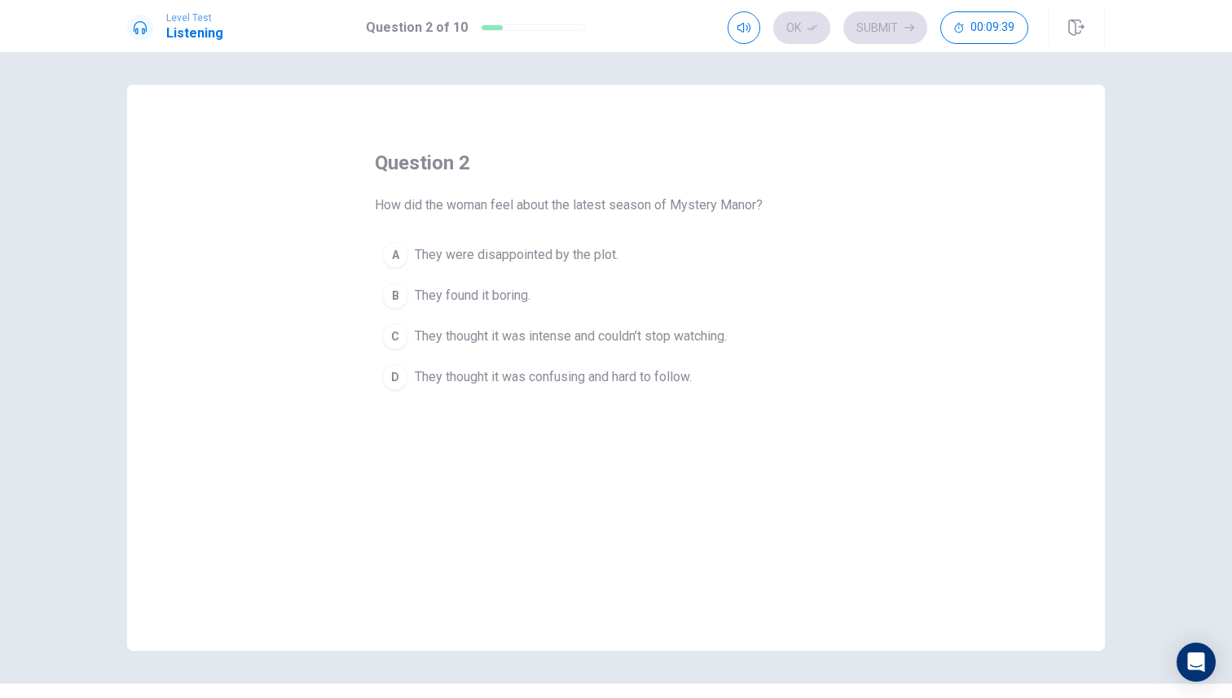
click at [635, 348] on button "C They thought it was intense and couldn’t stop watching." at bounding box center [616, 336] width 482 height 41
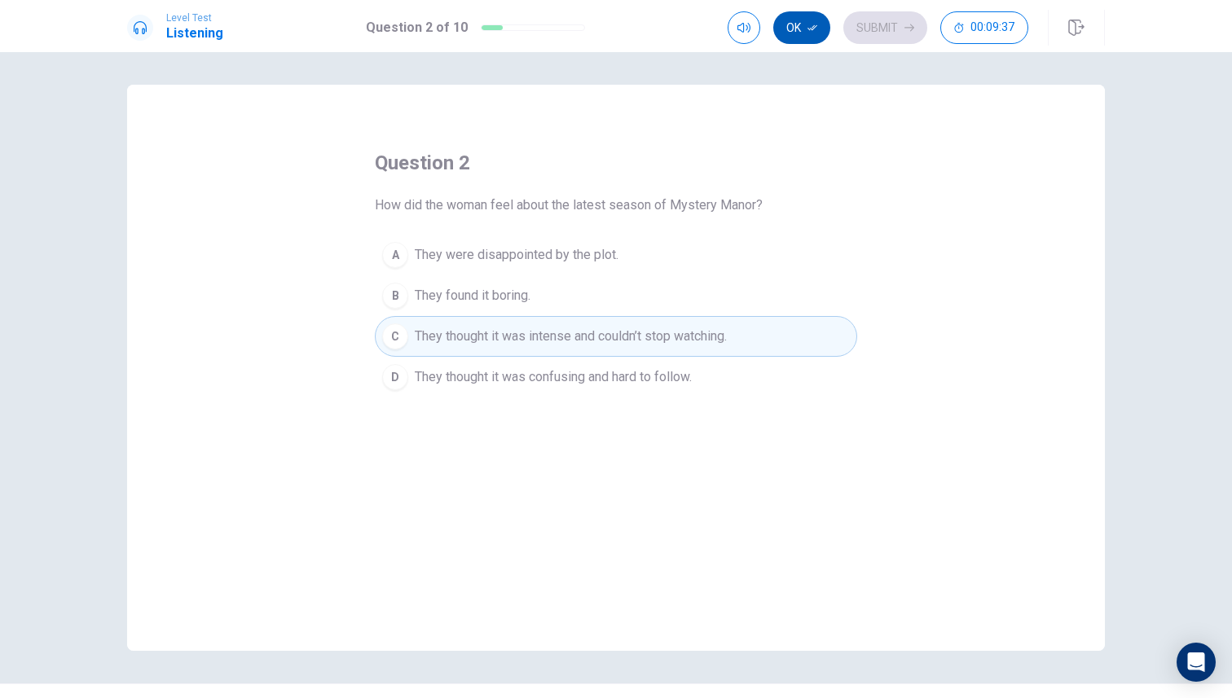
click at [801, 29] on button "Ok" at bounding box center [801, 27] width 57 height 33
click at [864, 31] on button "Submit" at bounding box center [885, 27] width 84 height 33
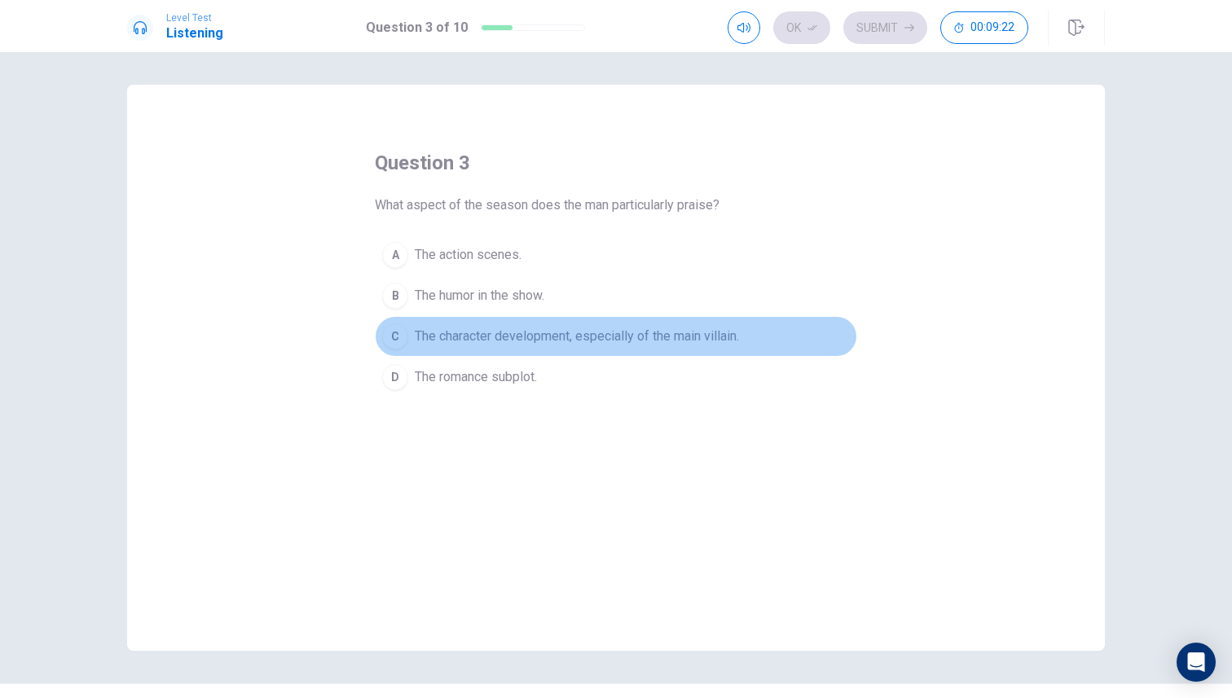
click at [518, 333] on span "The character development, especially of the main villain." at bounding box center [577, 337] width 324 height 20
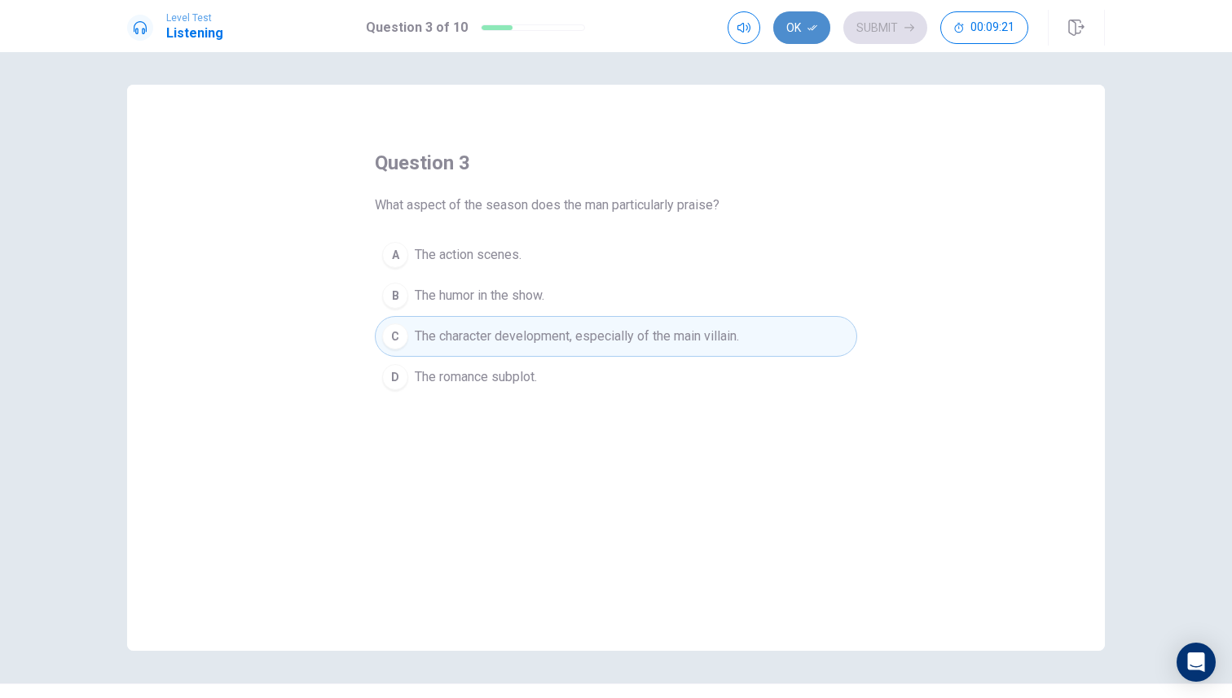
click at [804, 37] on button "Ok" at bounding box center [801, 27] width 57 height 33
click at [879, 41] on button "Submit" at bounding box center [885, 27] width 84 height 33
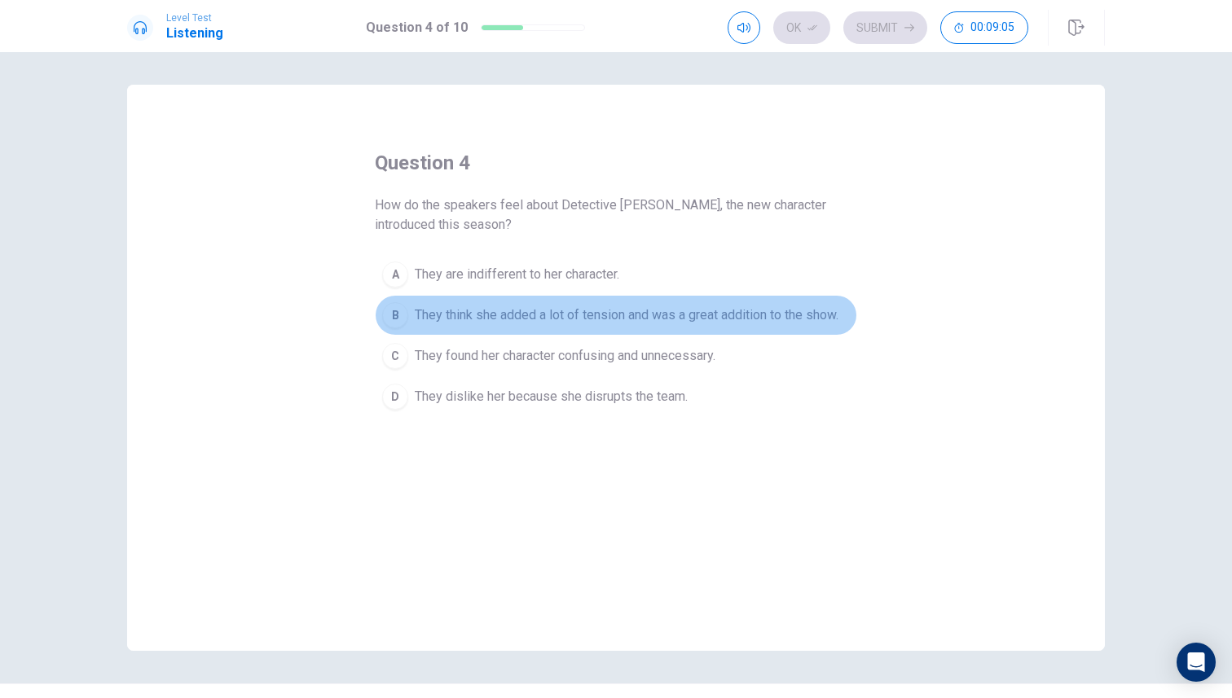
click at [746, 309] on span "They think she added a lot of tension and was a great addition to the show." at bounding box center [627, 315] width 424 height 20
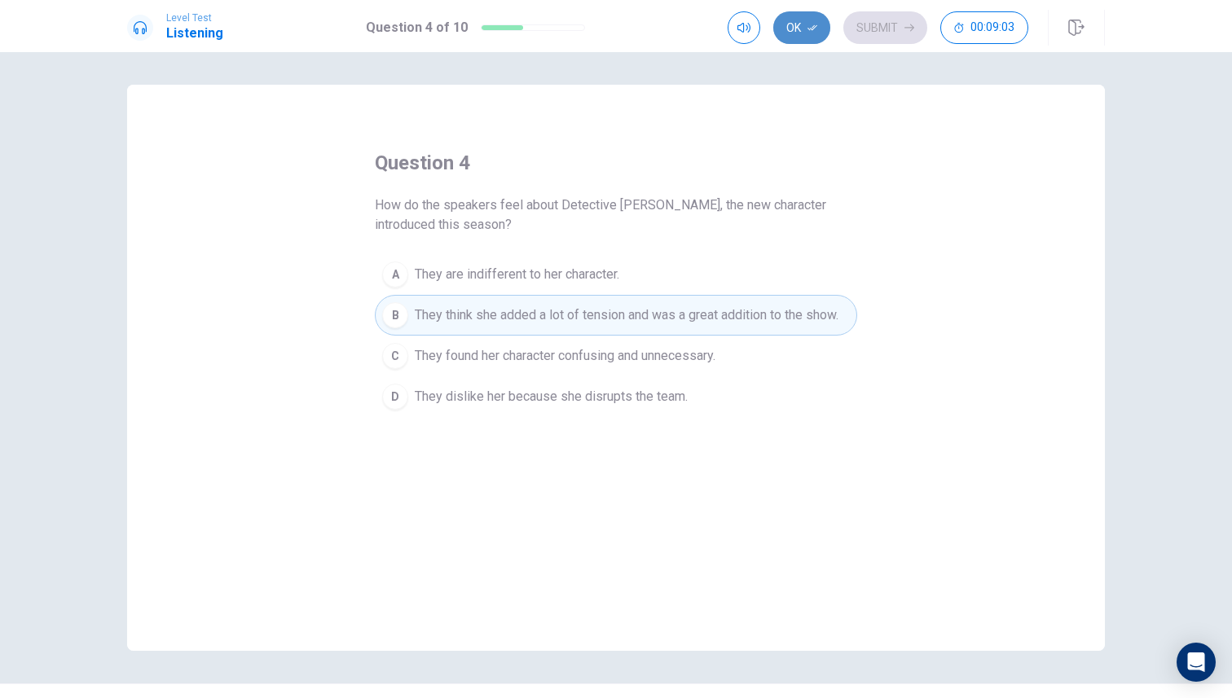
click at [803, 26] on button "Ok" at bounding box center [801, 27] width 57 height 33
click at [875, 28] on button "Submit" at bounding box center [885, 27] width 84 height 33
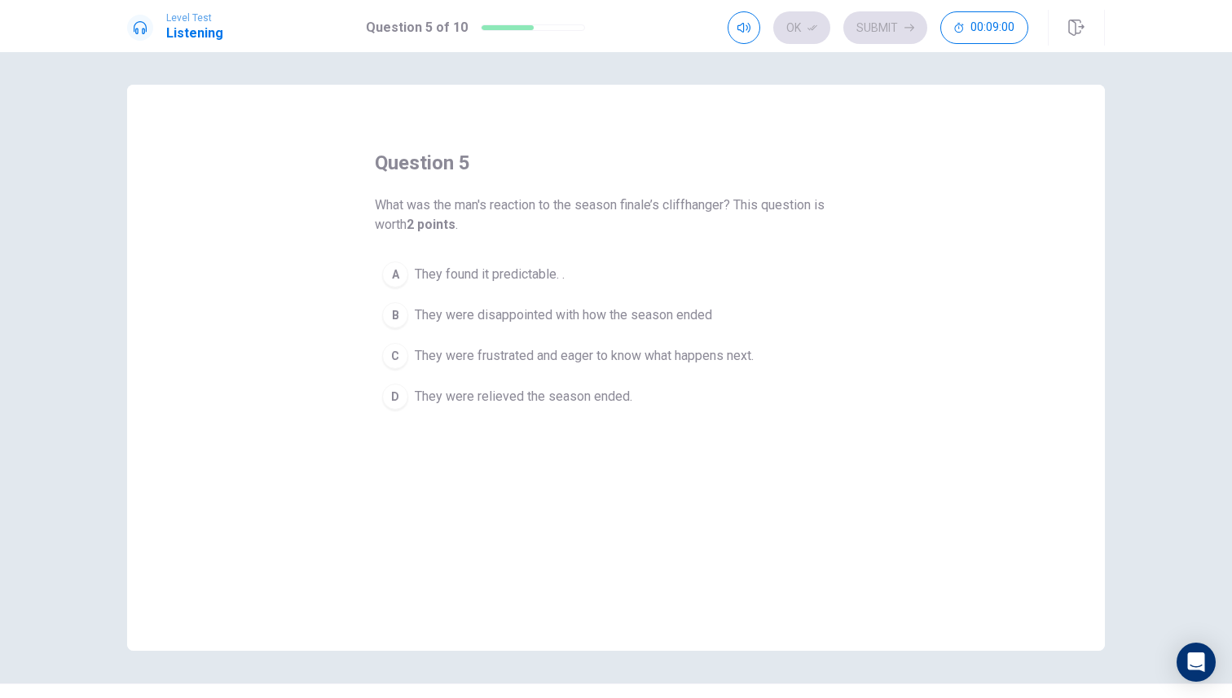
click at [635, 215] on span "What was the man's reaction to the season finale’s cliffhanger? This question i…" at bounding box center [616, 215] width 482 height 39
click at [632, 216] on span "What was the man's reaction to the season finale’s cliffhanger? This question i…" at bounding box center [616, 215] width 482 height 39
click at [618, 204] on span "What was the man's reaction to the season finale’s cliffhanger? This question i…" at bounding box center [616, 215] width 482 height 39
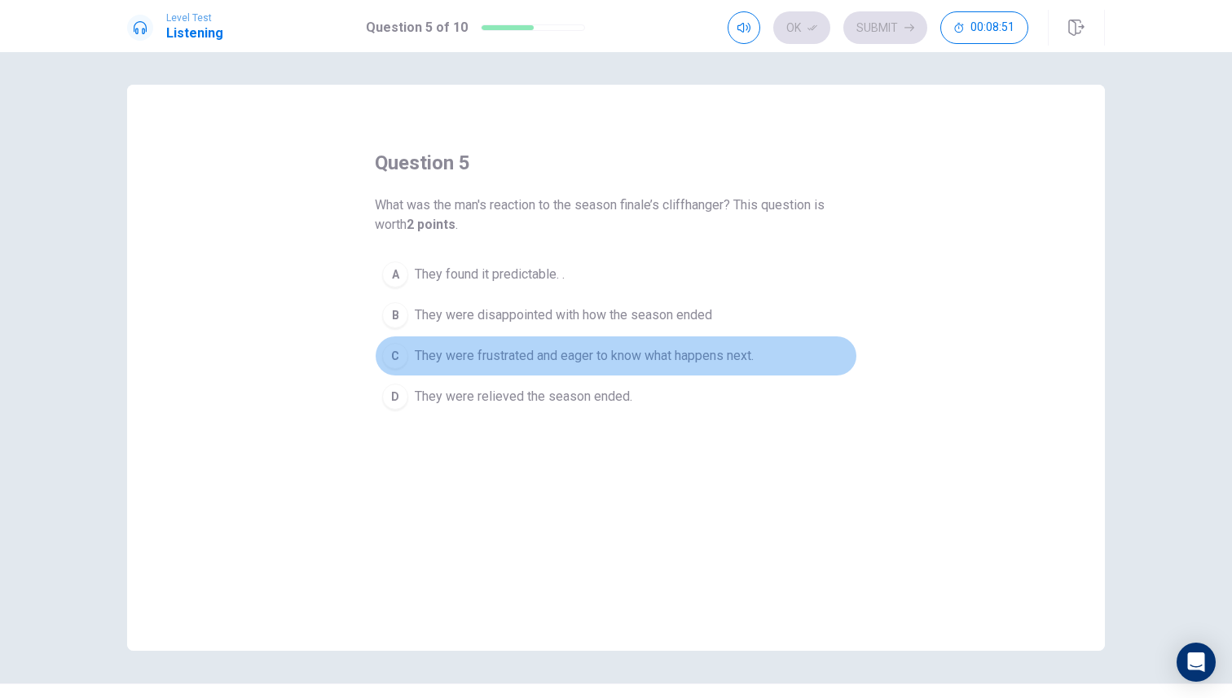
click at [516, 363] on span "They were frustrated and eager to know what happens next." at bounding box center [584, 356] width 339 height 20
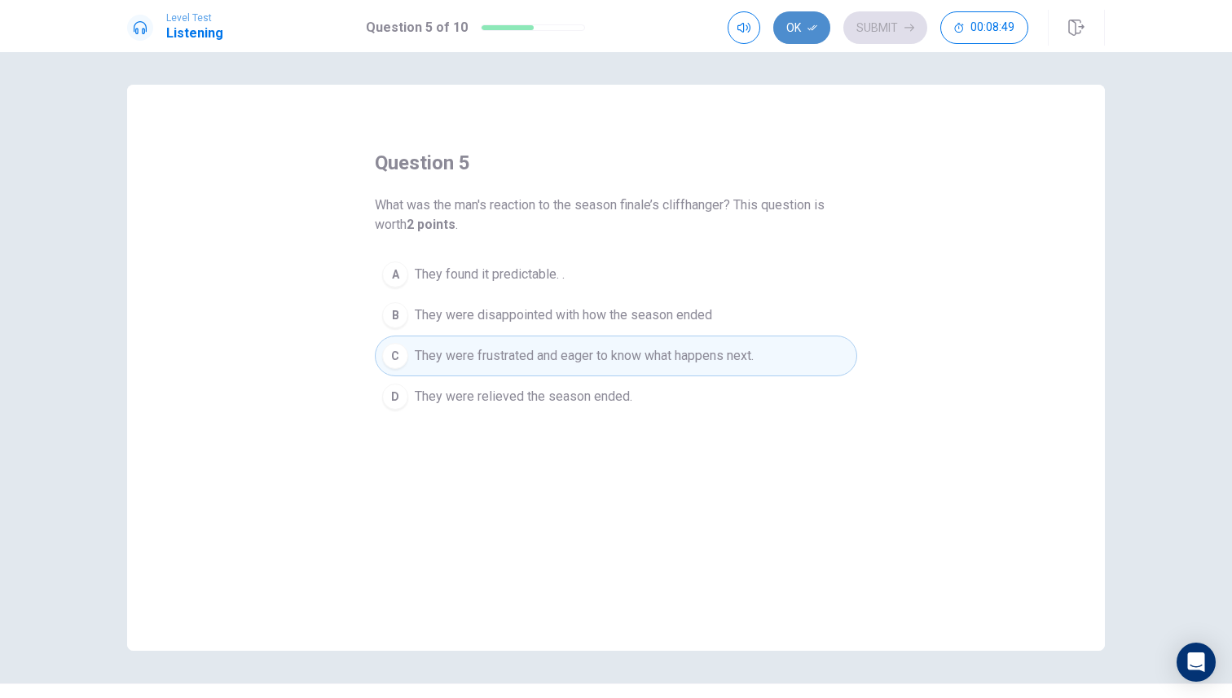
click at [793, 32] on button "Ok" at bounding box center [801, 27] width 57 height 33
click at [878, 32] on button "Submit" at bounding box center [885, 27] width 84 height 33
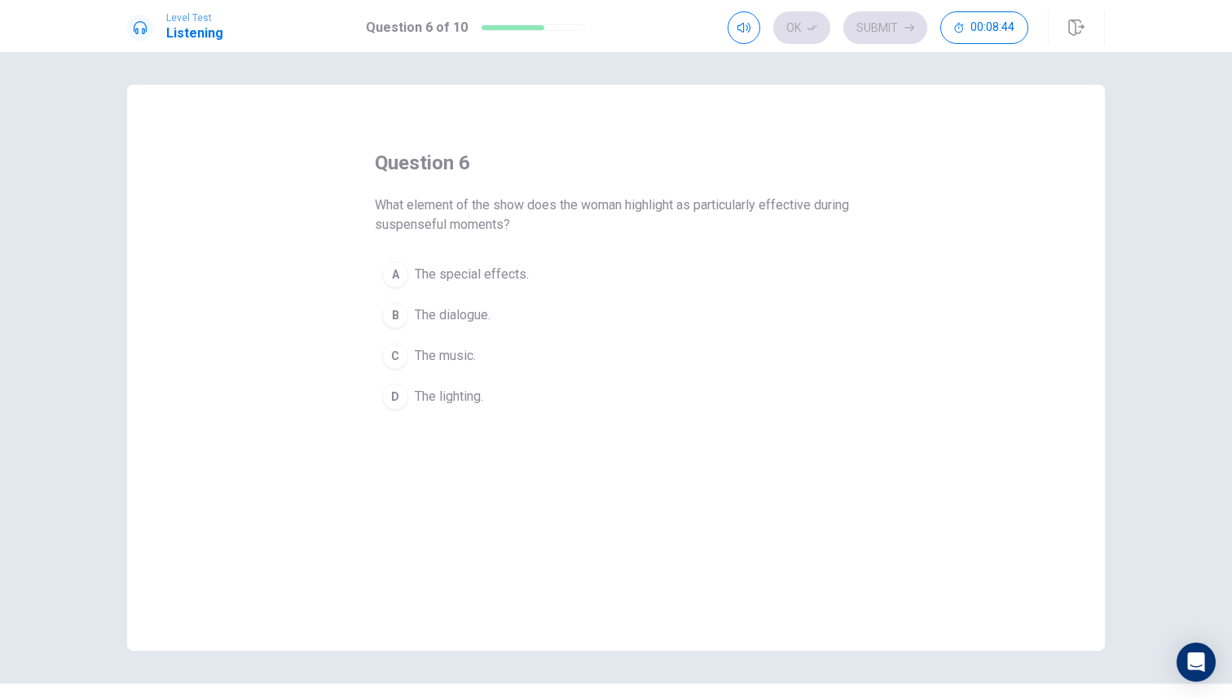
click at [393, 388] on div "D" at bounding box center [395, 397] width 26 height 26
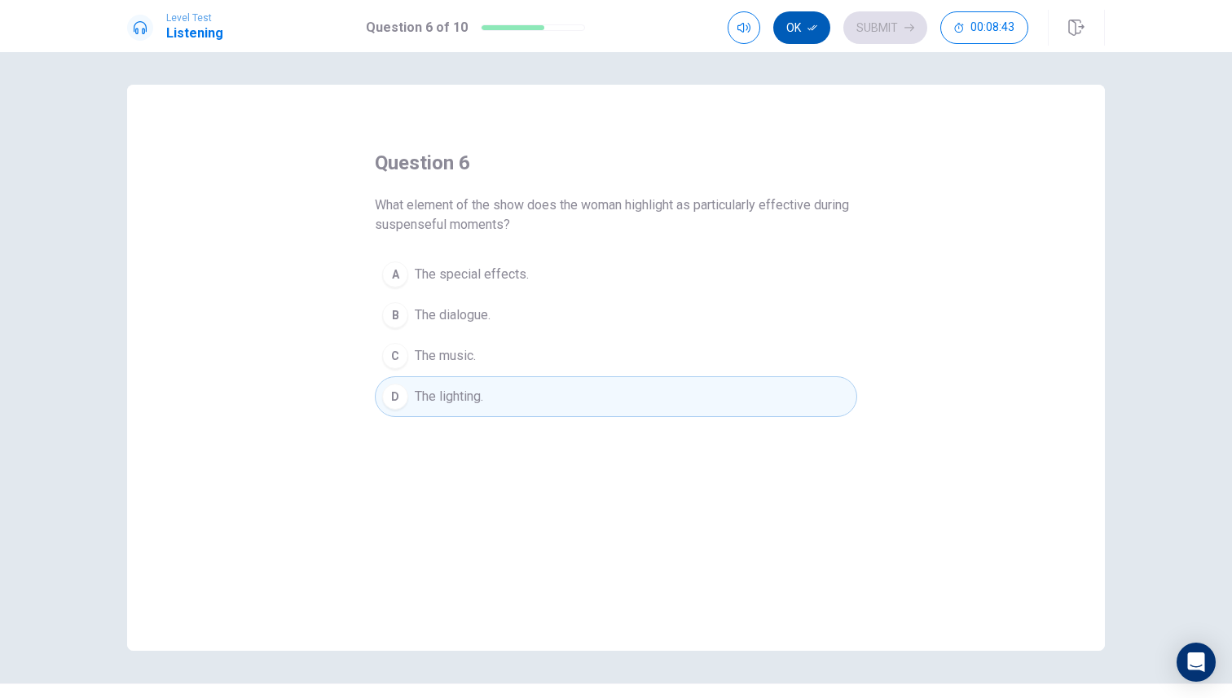
click at [812, 36] on button "Ok" at bounding box center [801, 27] width 57 height 33
click at [844, 24] on button "Submit" at bounding box center [885, 27] width 84 height 33
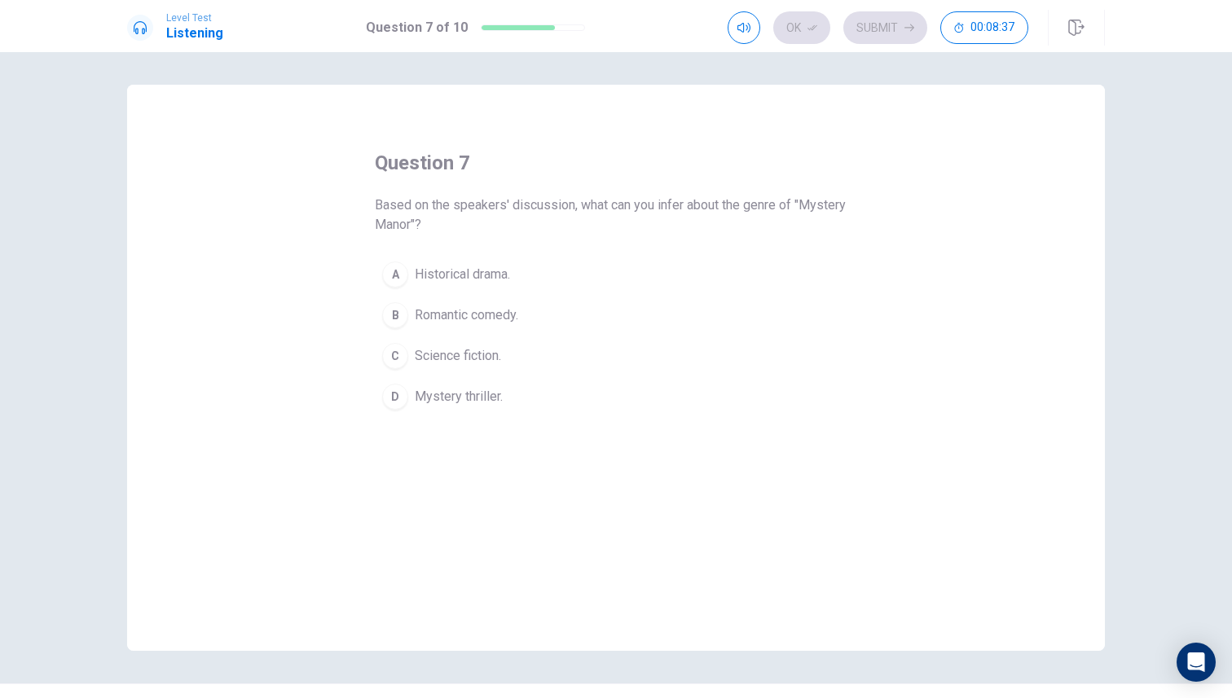
click at [397, 396] on div "D" at bounding box center [395, 397] width 26 height 26
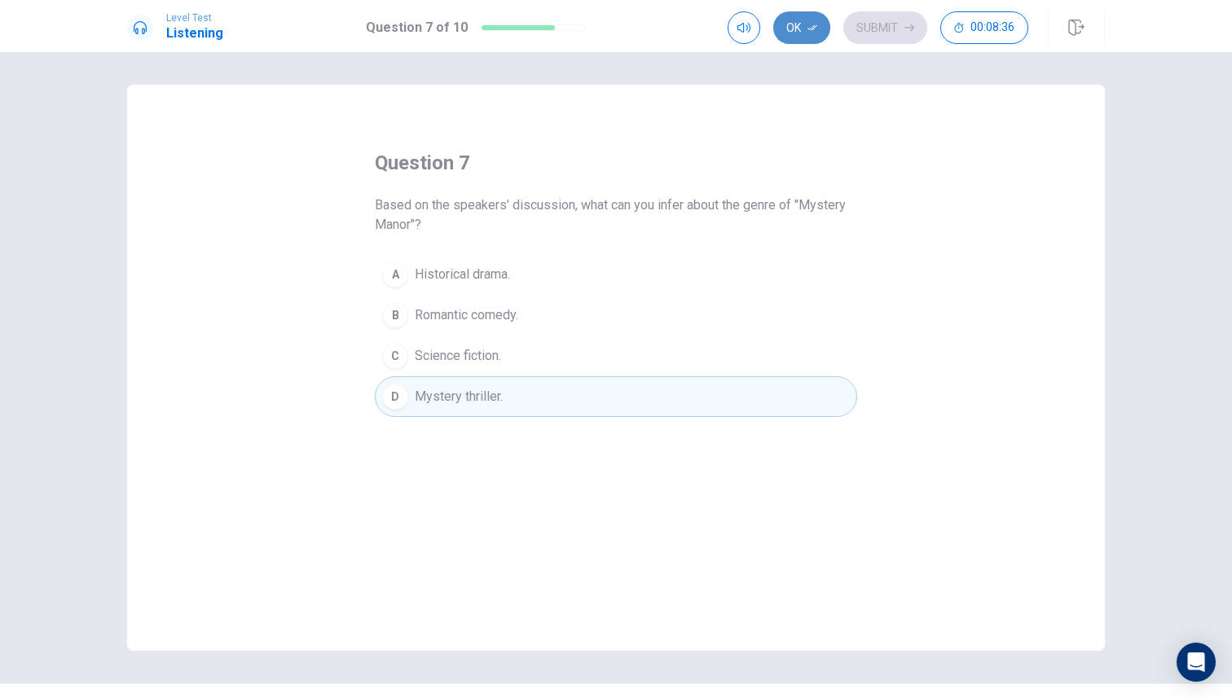
click at [798, 33] on button "Ok" at bounding box center [801, 27] width 57 height 33
click at [868, 33] on button "Submit" at bounding box center [885, 27] width 84 height 33
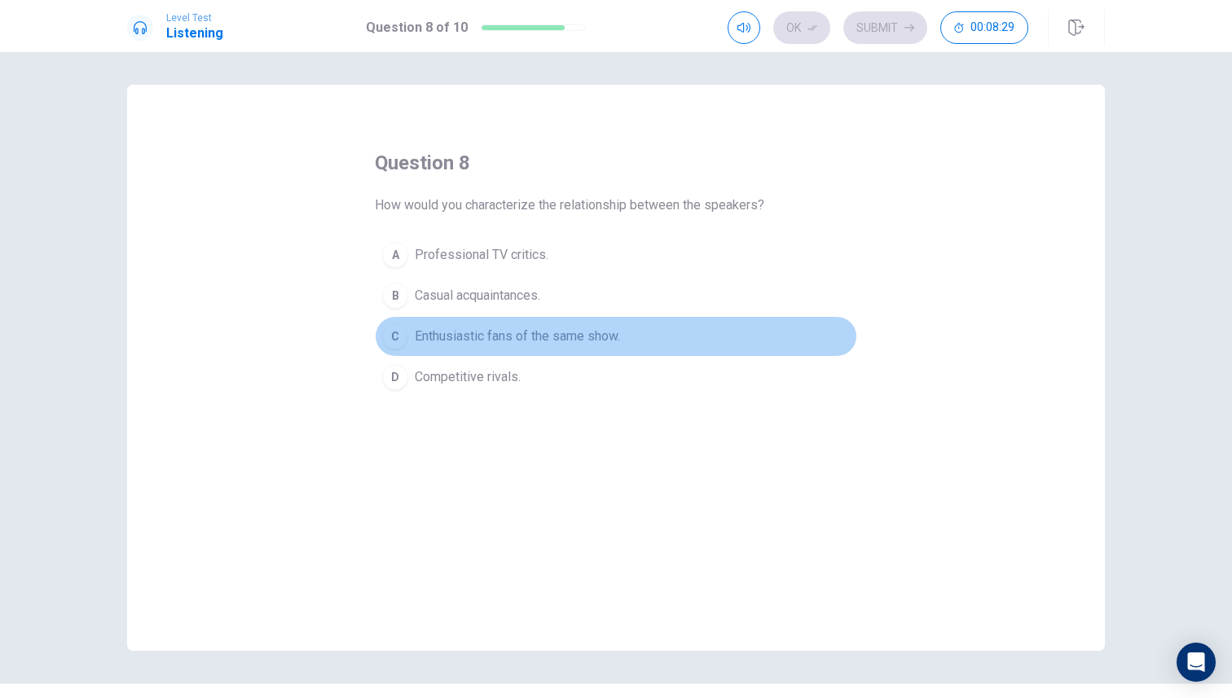
click at [597, 341] on span "Enthusiastic fans of the same show." at bounding box center [517, 337] width 205 height 20
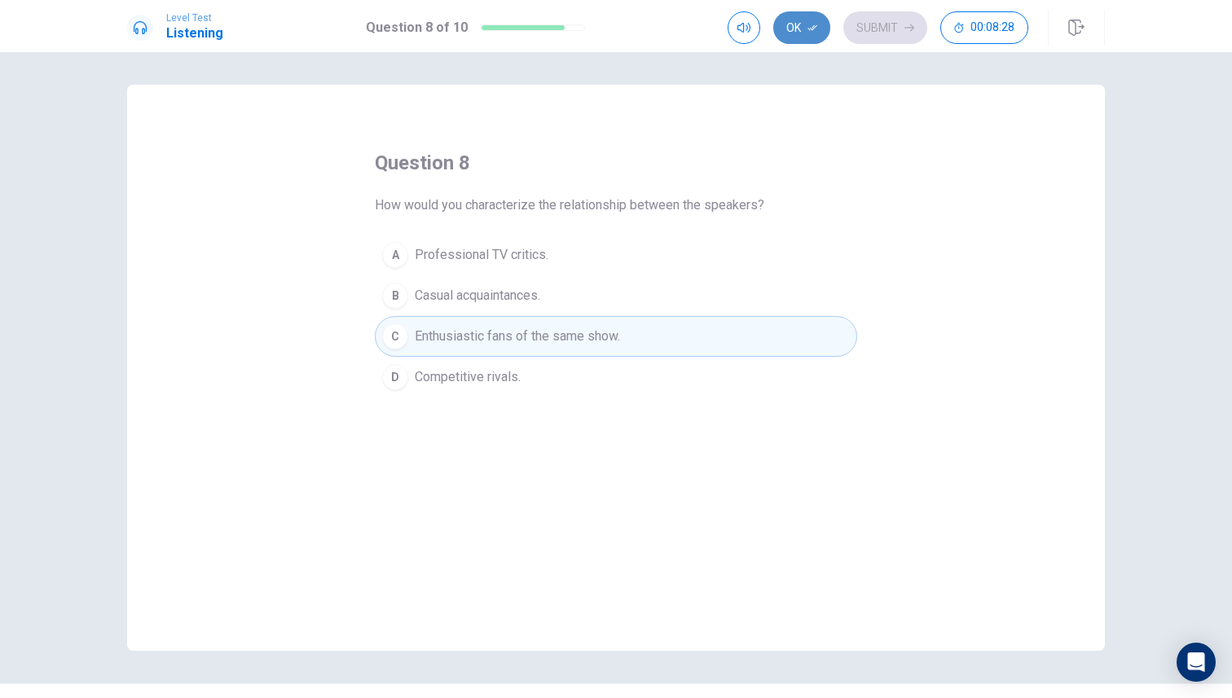
click at [798, 29] on button "Ok" at bounding box center [801, 27] width 57 height 33
click at [859, 25] on button "Submit" at bounding box center [885, 27] width 84 height 33
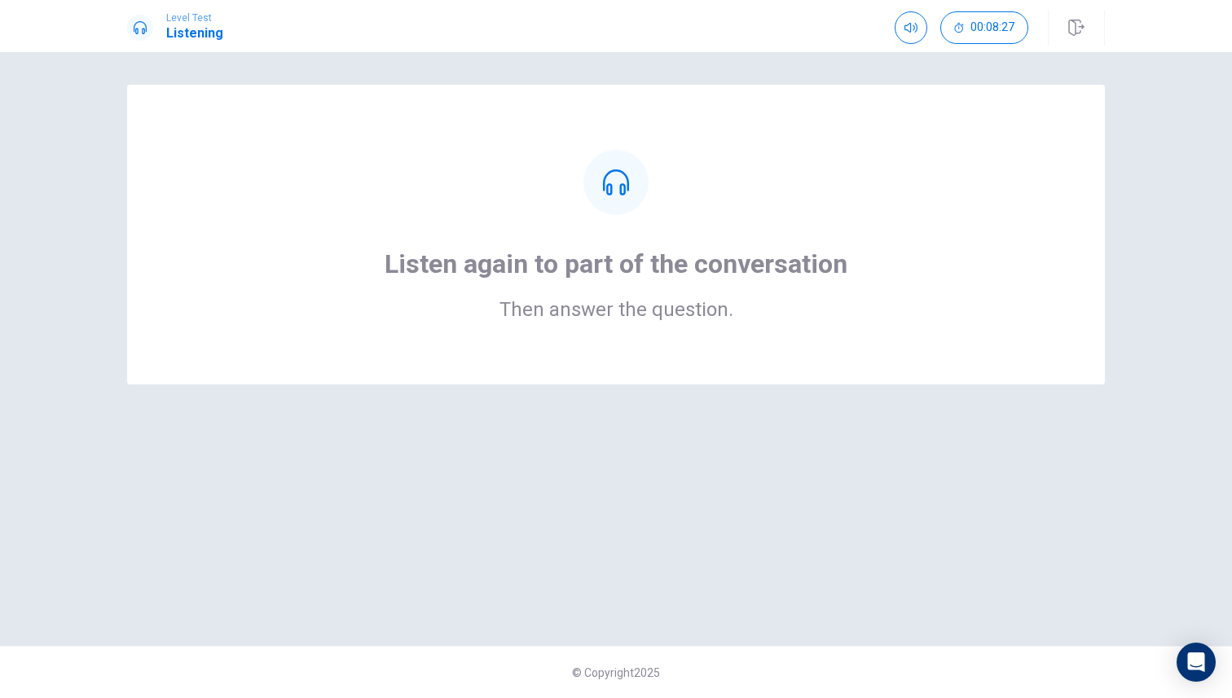
drag, startPoint x: 737, startPoint y: 196, endPoint x: 1034, endPoint y: 202, distance: 296.6
click at [1017, 202] on div "Listen again to part of the conversation Then answer the question." at bounding box center [615, 234] width 847 height 169
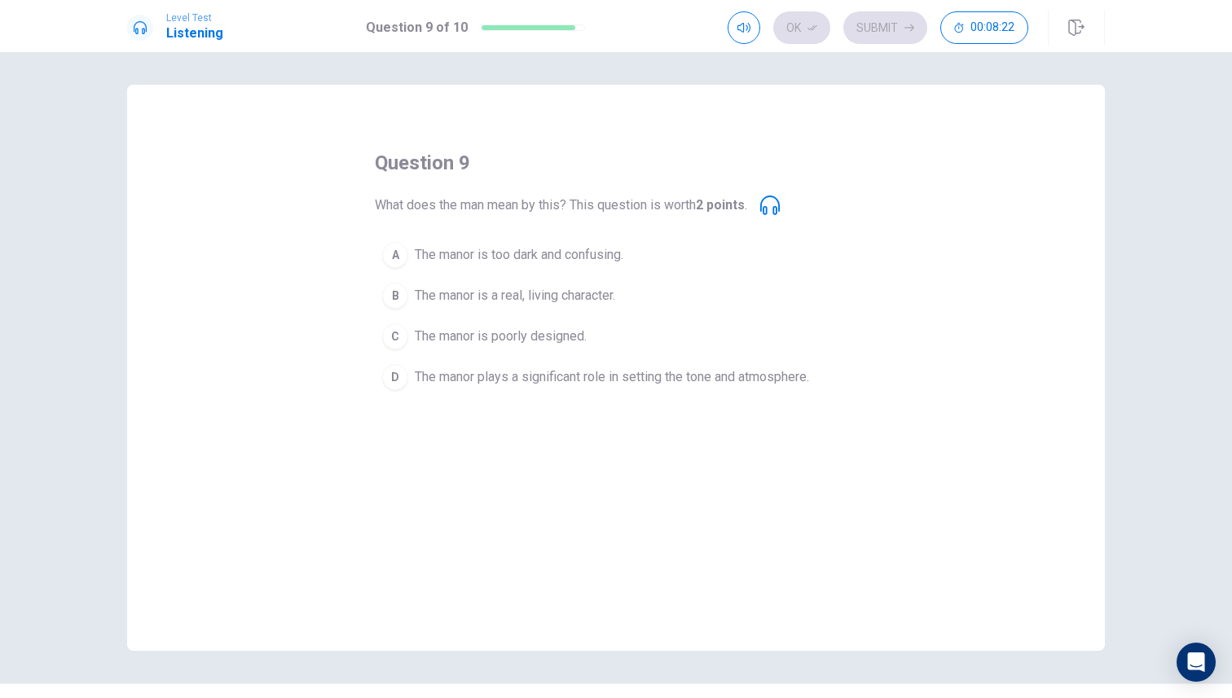
click at [780, 199] on icon at bounding box center [770, 206] width 20 height 20
drag, startPoint x: 780, startPoint y: 199, endPoint x: 761, endPoint y: 207, distance: 20.4
click at [761, 207] on div "What does the man mean by this? This question is worth 2 points ." at bounding box center [577, 206] width 405 height 20
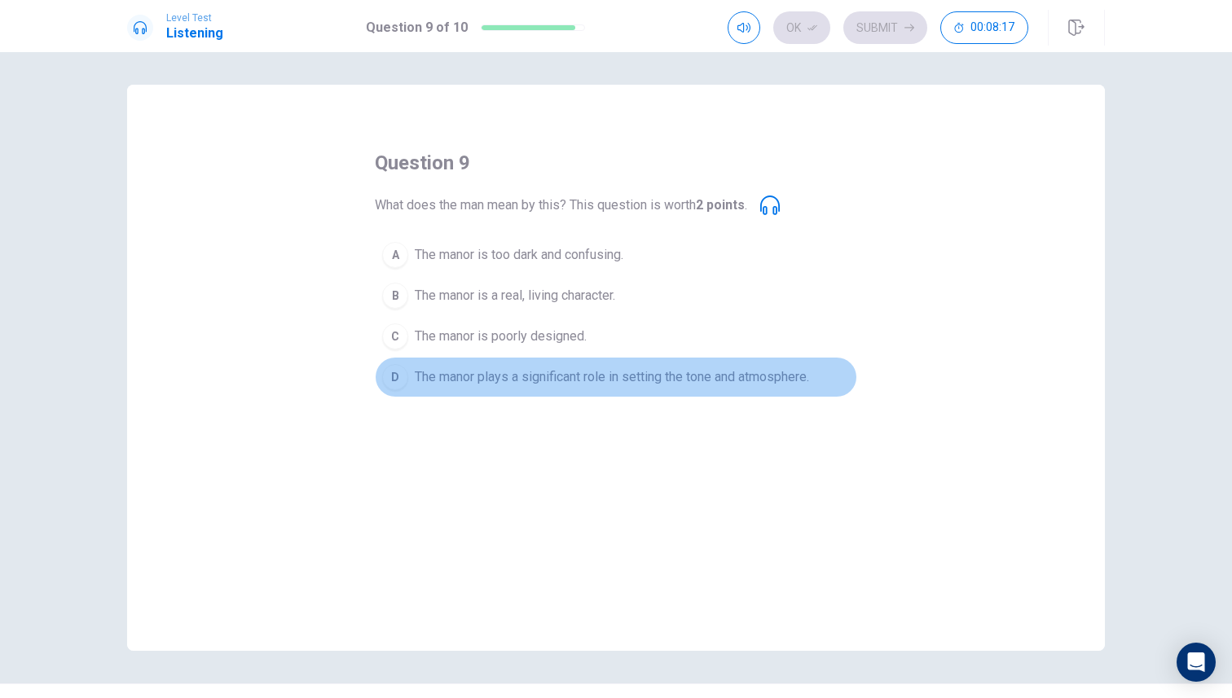
click at [425, 372] on span "The manor plays a significant role in setting the tone and atmosphere." at bounding box center [612, 377] width 394 height 20
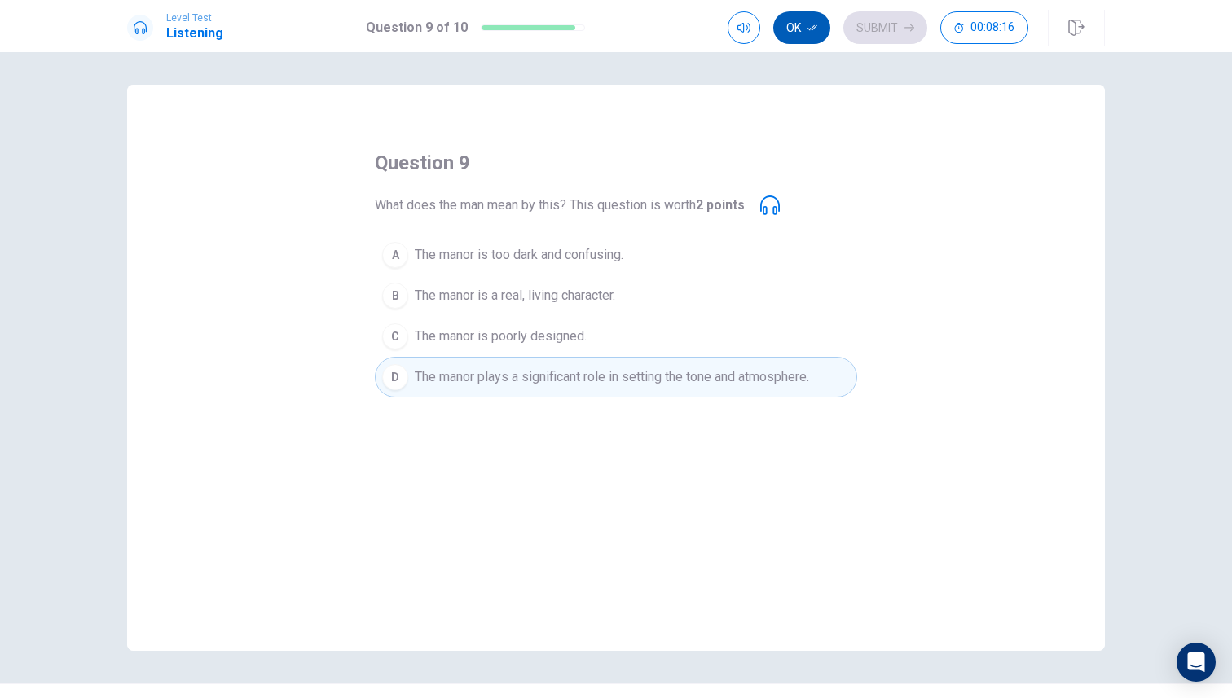
click at [800, 40] on button "Ok" at bounding box center [801, 27] width 57 height 33
click at [906, 18] on button "Submit" at bounding box center [885, 27] width 84 height 33
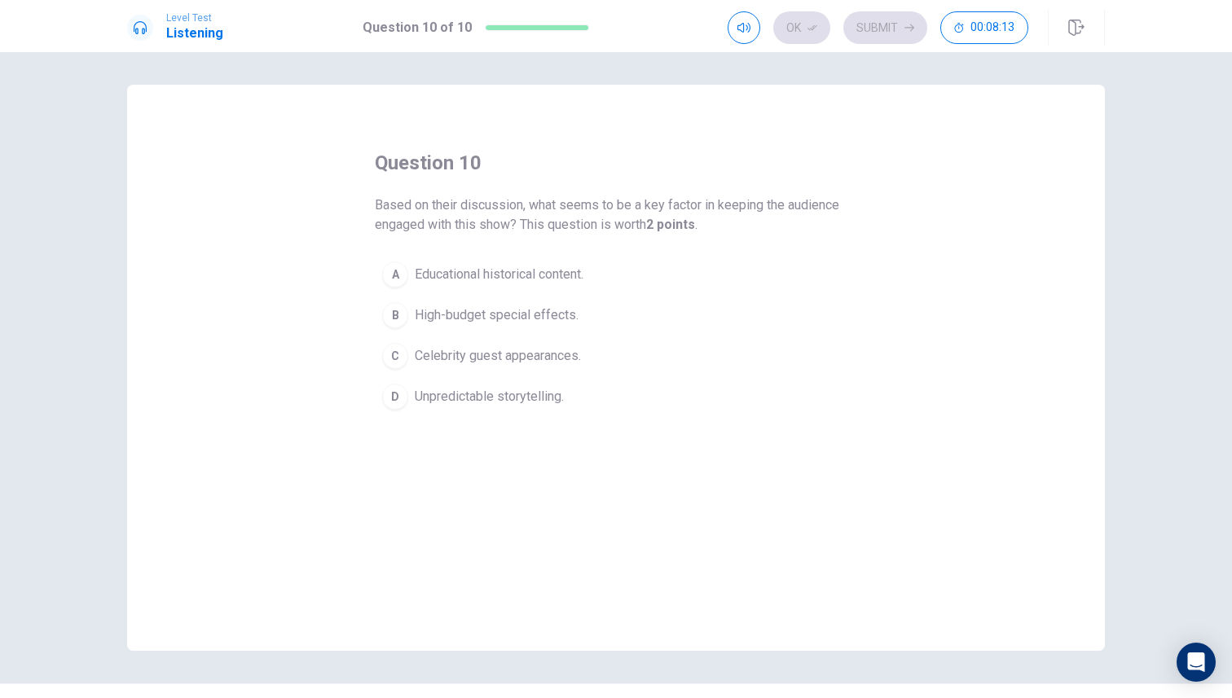
click at [680, 245] on div "question 10 Based on their discussion, what seems to be a key factor in keeping…" at bounding box center [616, 283] width 482 height 267
click at [512, 400] on span "Unpredictable storytelling." at bounding box center [489, 397] width 149 height 20
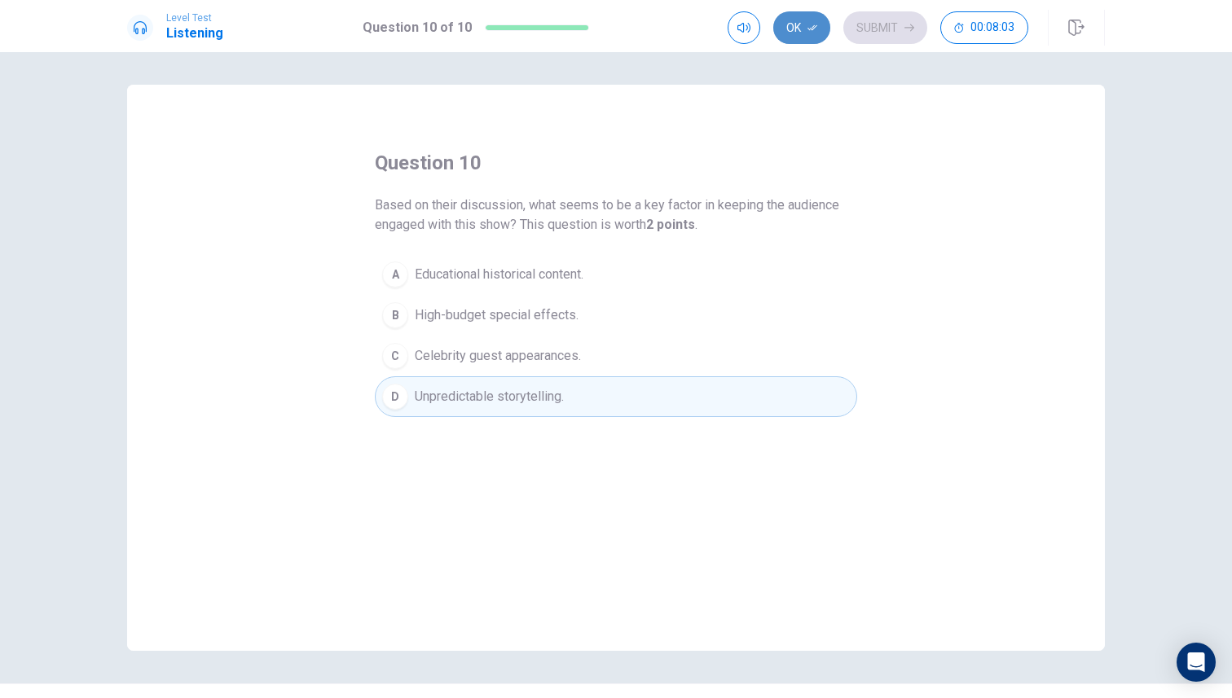
click at [803, 25] on button "Ok" at bounding box center [801, 27] width 57 height 33
click at [875, 37] on button "Submit" at bounding box center [885, 27] width 84 height 33
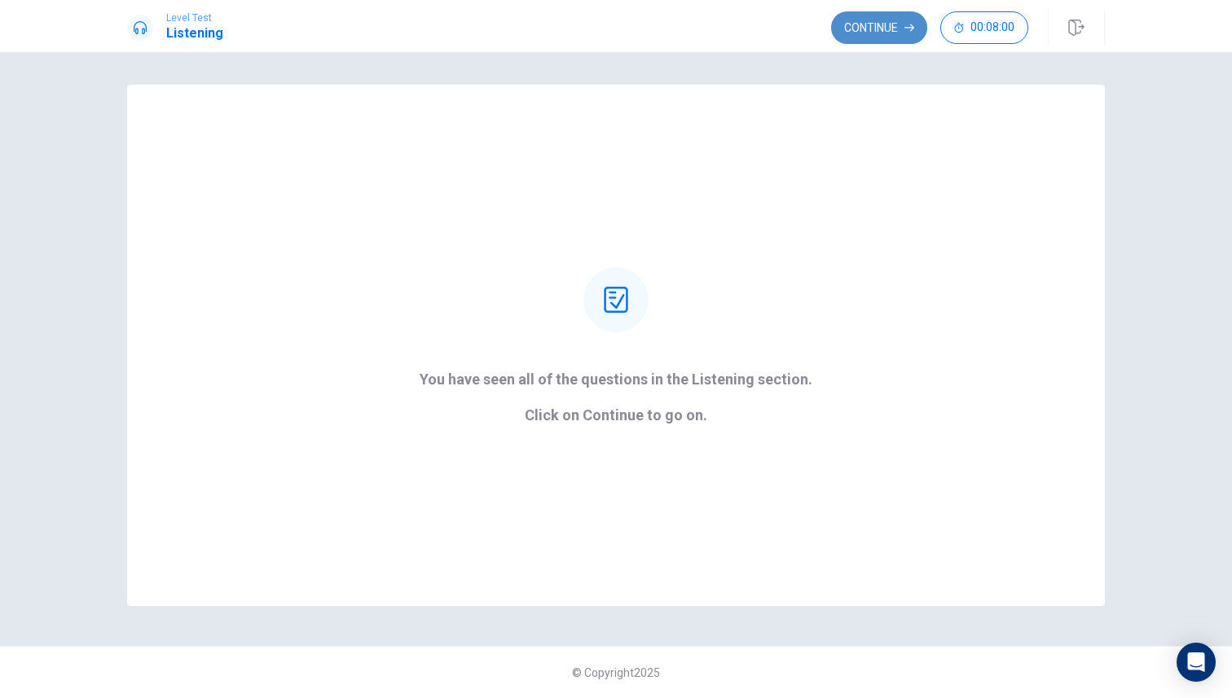
click at [876, 27] on button "Continue" at bounding box center [879, 27] width 96 height 33
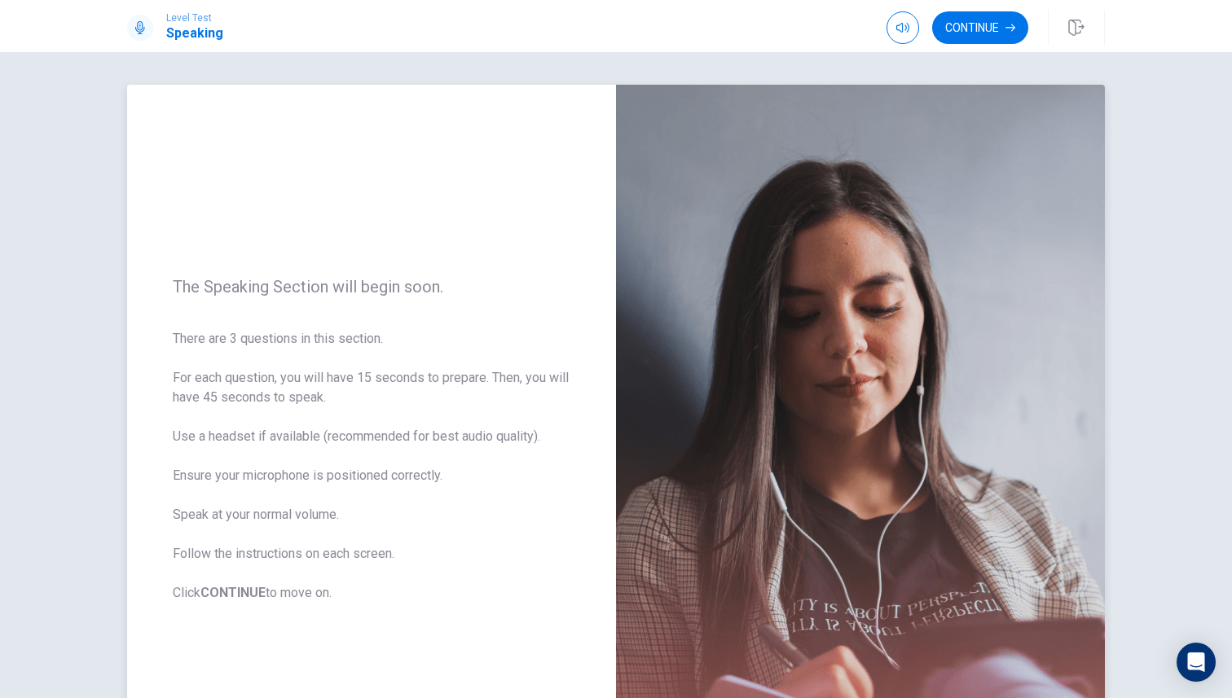
click at [489, 467] on span "There are 3 questions in this section. For each question, you will have 15 seco…" at bounding box center [372, 466] width 398 height 274
click at [997, 26] on button "Continue" at bounding box center [980, 27] width 96 height 33
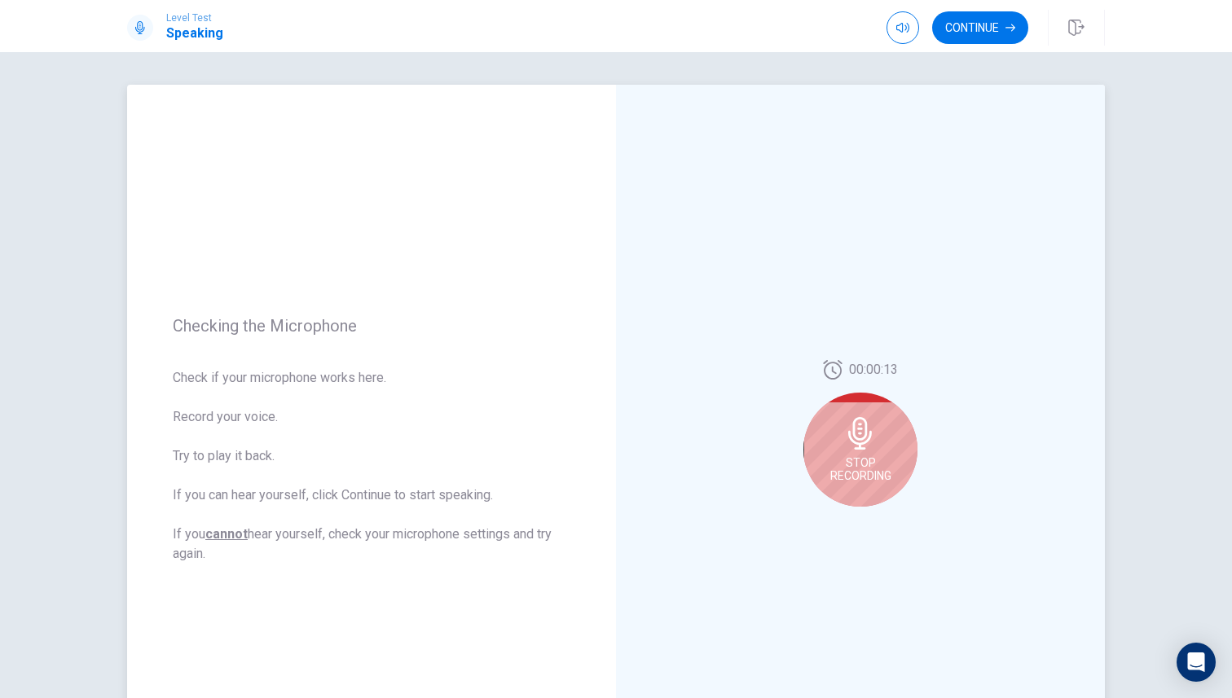
click at [892, 465] on div "Stop Recording" at bounding box center [860, 450] width 114 height 114
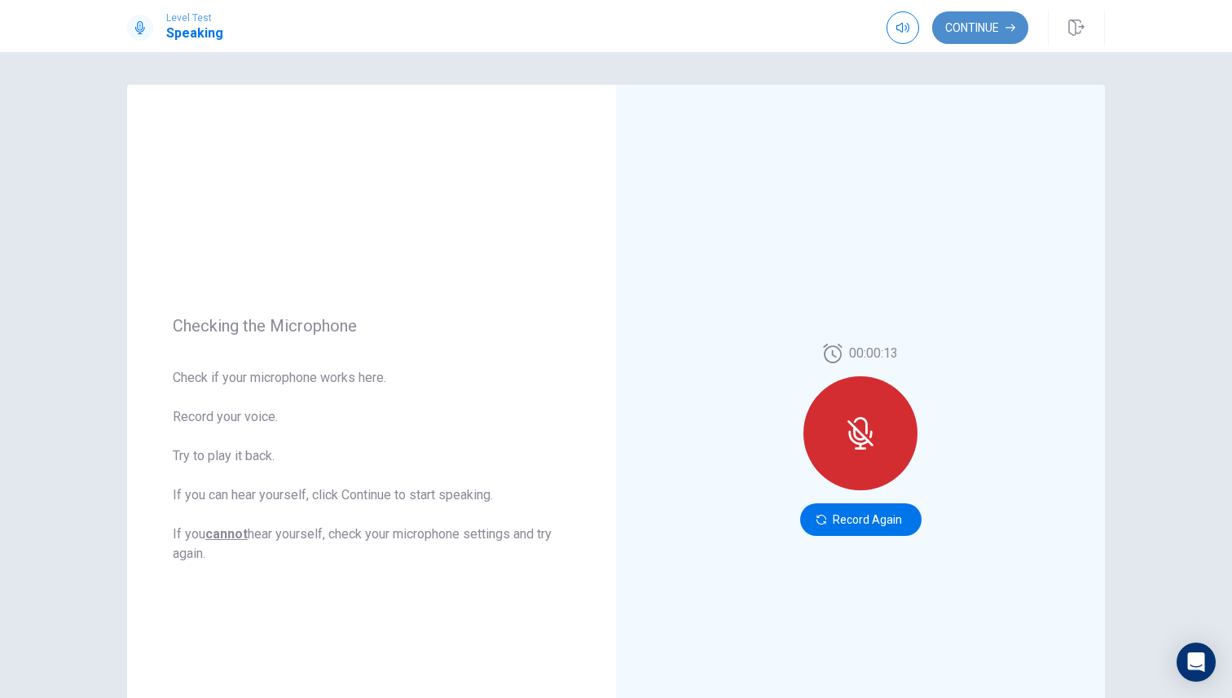
click at [977, 29] on button "Continue" at bounding box center [980, 27] width 96 height 33
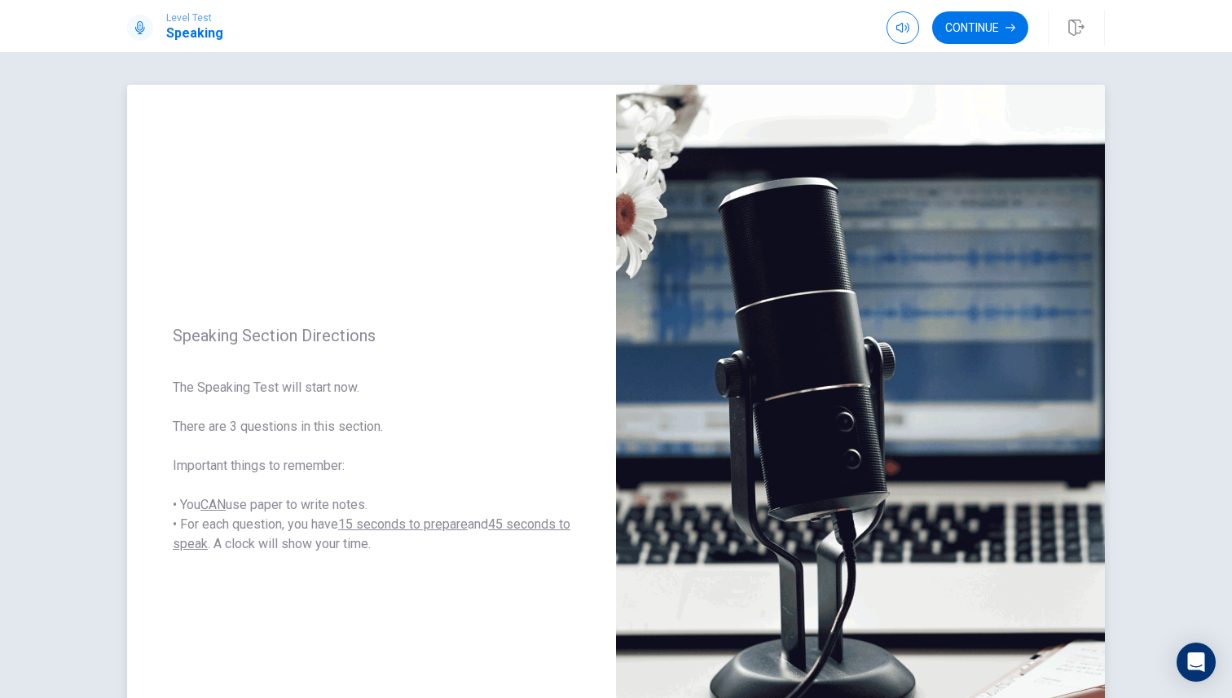
click at [387, 486] on span "The Speaking Test will start now. There are 3 questions in this section. Import…" at bounding box center [372, 466] width 398 height 176
click at [1003, 46] on div "Level Test Speaking Continue" at bounding box center [616, 26] width 1232 height 52
click at [999, 37] on button "Continue" at bounding box center [980, 27] width 96 height 33
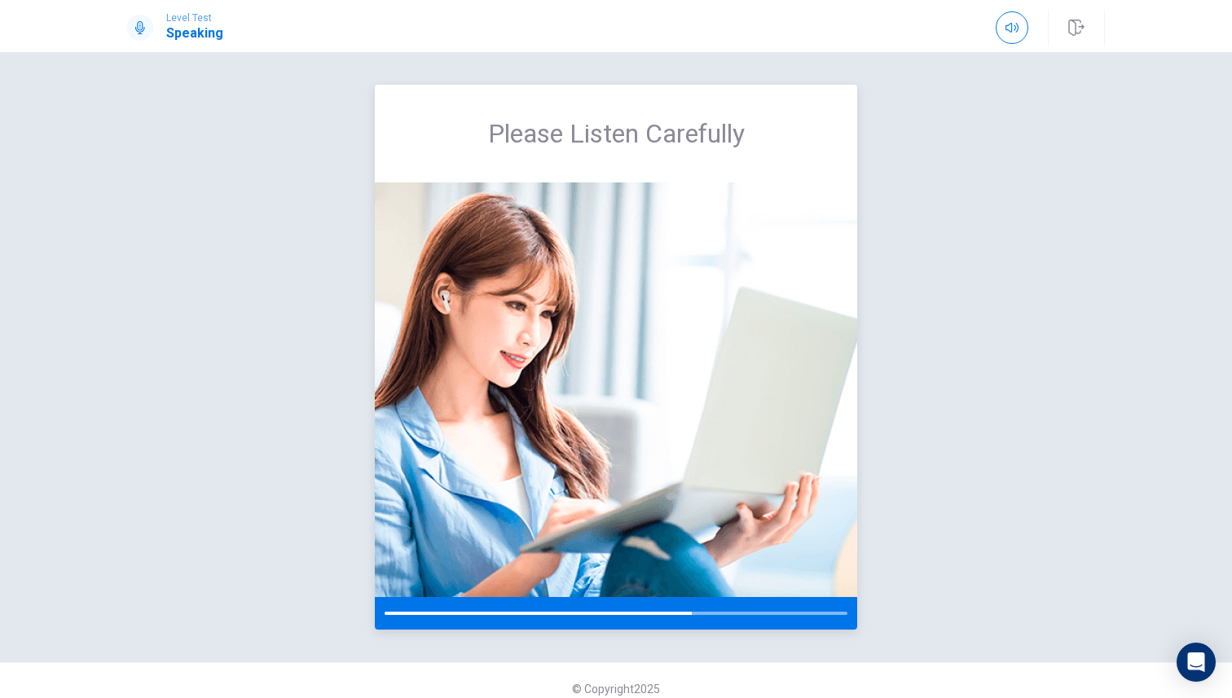
drag, startPoint x: 548, startPoint y: 338, endPoint x: 591, endPoint y: 324, distance: 45.3
click at [591, 325] on img at bounding box center [616, 389] width 482 height 415
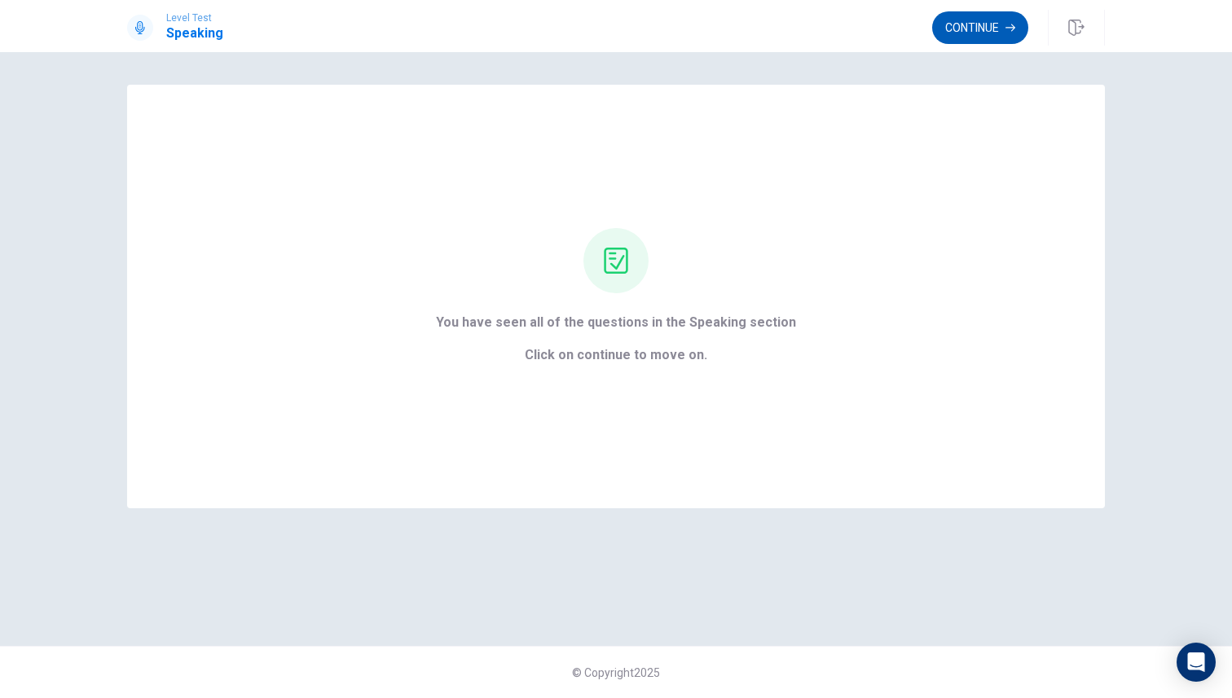
click at [978, 38] on button "Continue" at bounding box center [980, 27] width 96 height 33
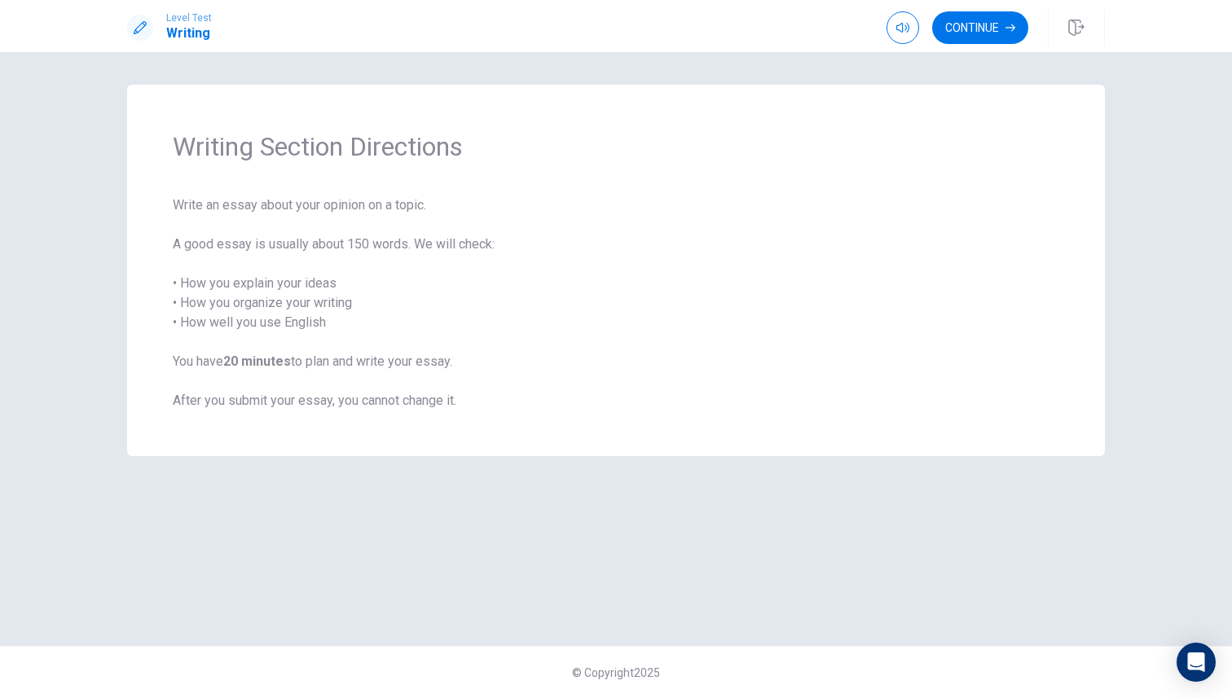
drag, startPoint x: 392, startPoint y: 321, endPoint x: 554, endPoint y: 385, distance: 174.4
click at [552, 385] on span "Write an essay about your opinion on a topic. A good essay is usually about 150…" at bounding box center [616, 303] width 886 height 215
click at [976, 29] on button "Continue" at bounding box center [980, 27] width 96 height 33
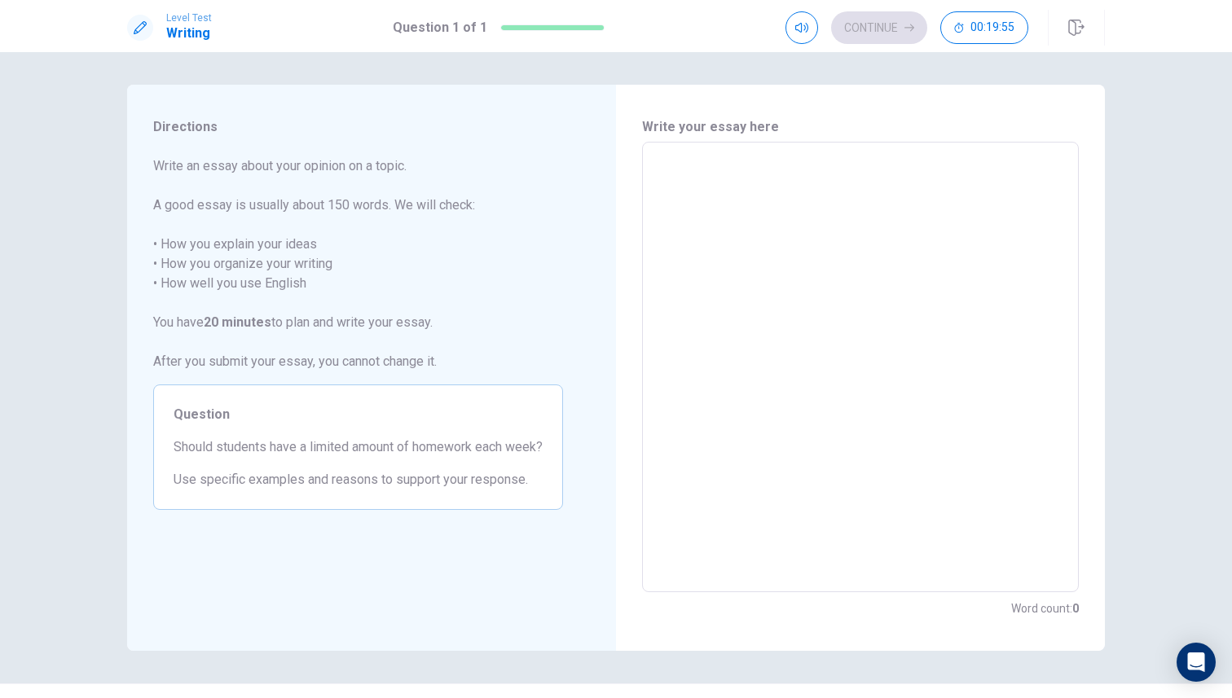
click at [677, 181] on textarea at bounding box center [860, 368] width 414 height 424
type textarea "i"
type textarea "x"
type textarea "i"
type textarea "x"
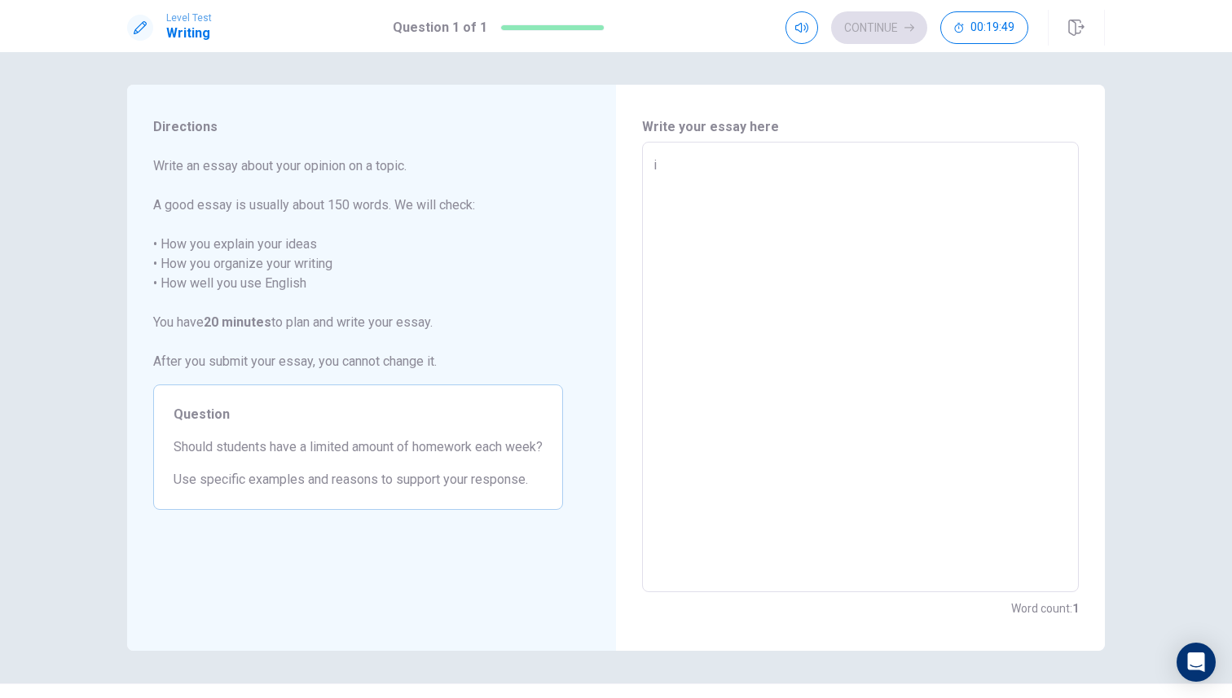
type textarea "i f"
type textarea "x"
type textarea "i [DEMOGRAPHIC_DATA]"
type textarea "x"
type textarea "i fel"
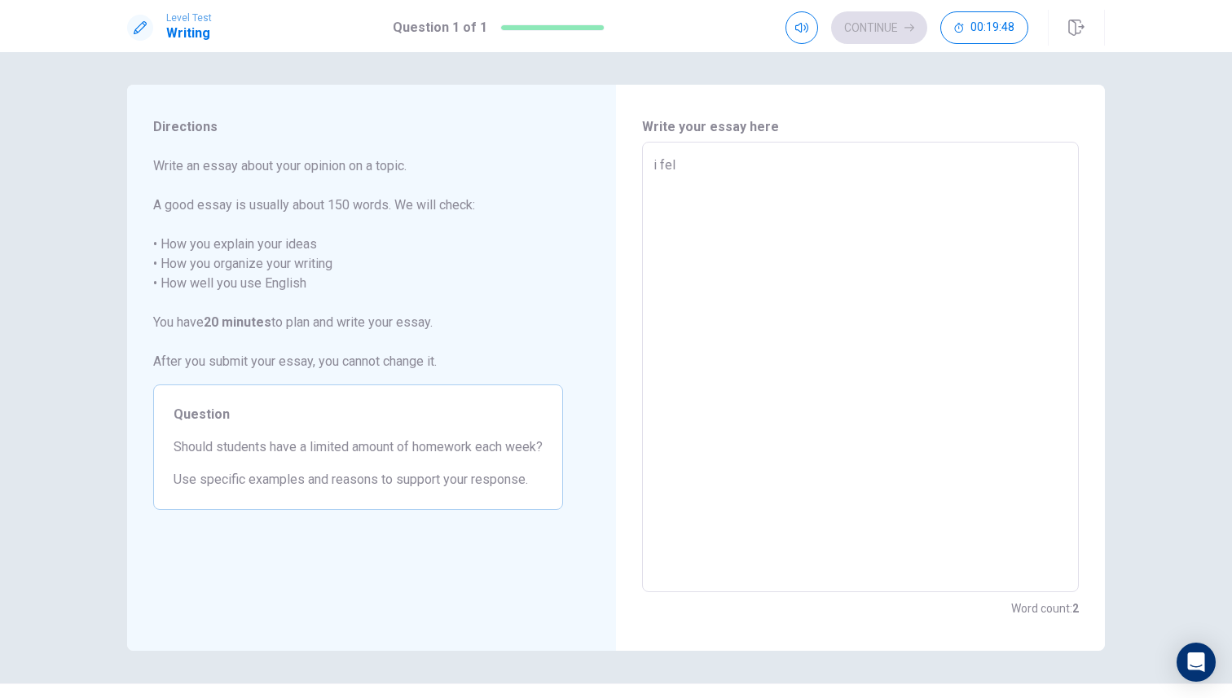
type textarea "x"
type textarea "i fell"
type textarea "x"
type textarea "i fel"
type textarea "x"
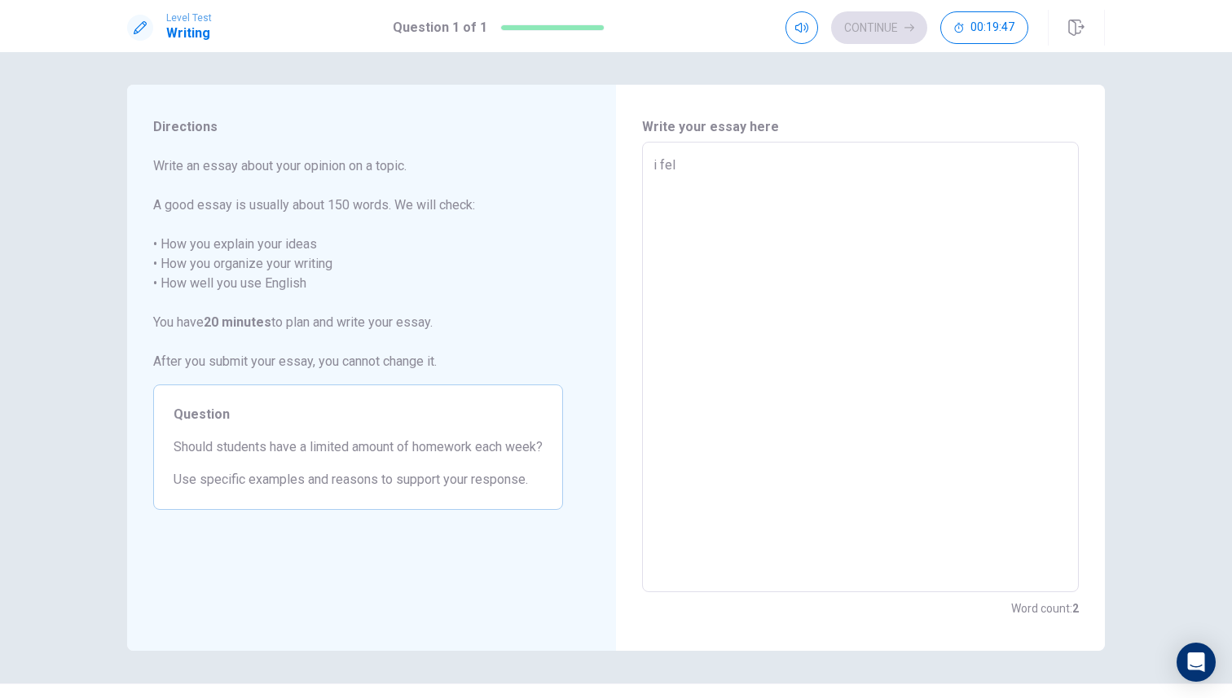
type textarea "i [DEMOGRAPHIC_DATA]"
type textarea "x"
type textarea "i fee"
type textarea "x"
type textarea "i feel"
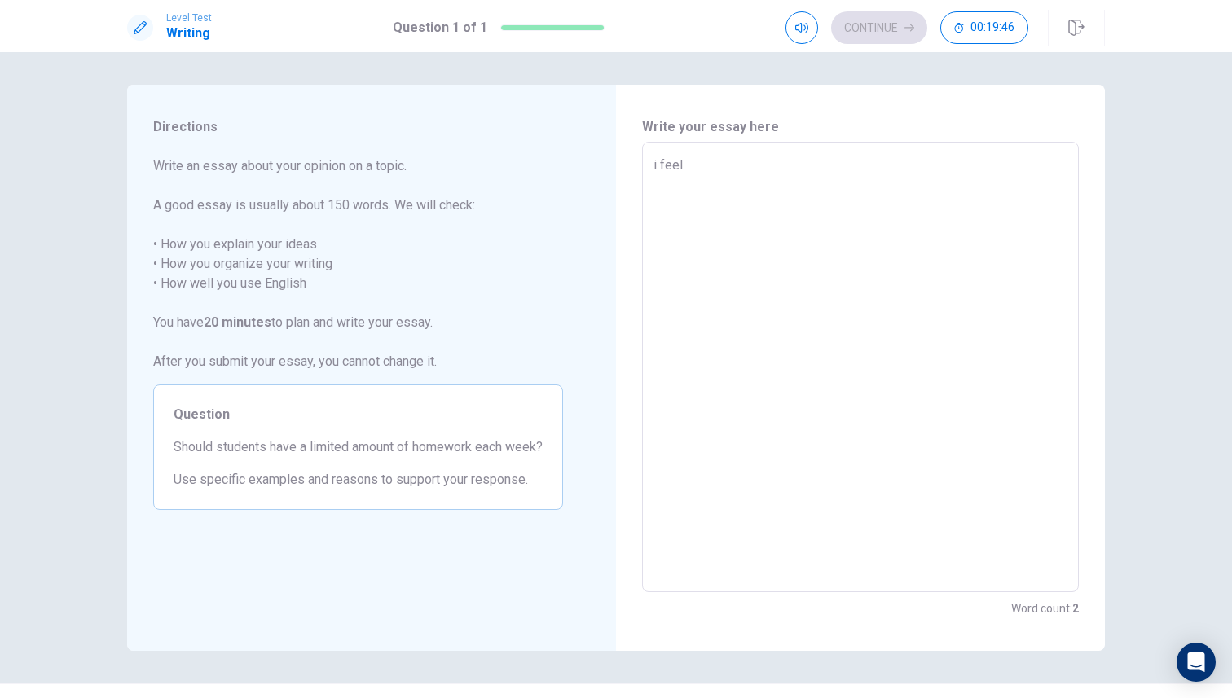
type textarea "x"
type textarea "i feel"
type textarea "x"
type textarea "i feel l"
type textarea "x"
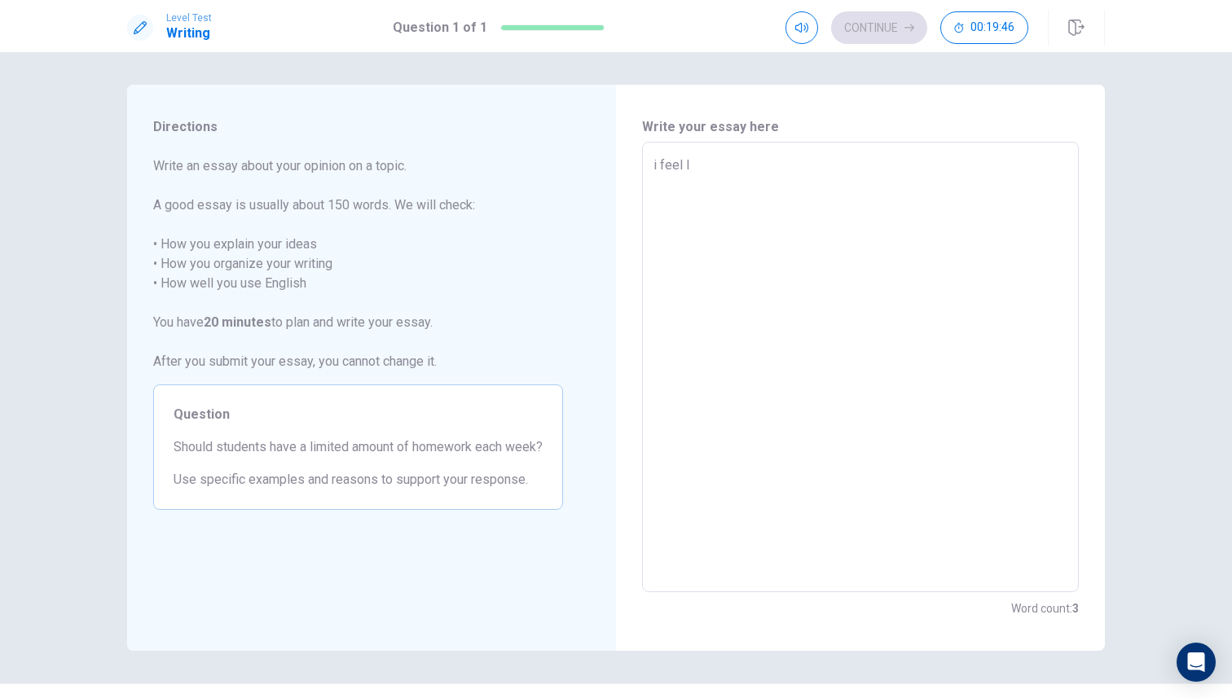
type textarea "i feel li"
type textarea "x"
type textarea "i feel lik"
type textarea "x"
type textarea "i feel like"
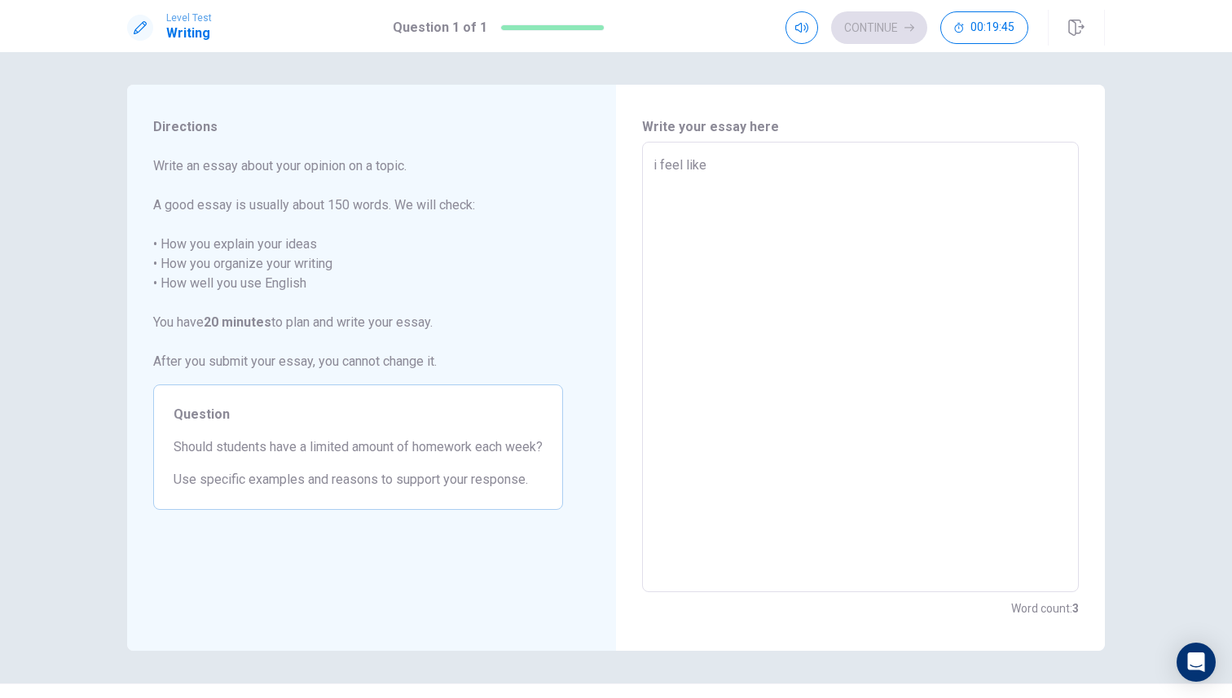
type textarea "x"
type textarea "i feel like"
type textarea "x"
type textarea "i feel like s"
type textarea "x"
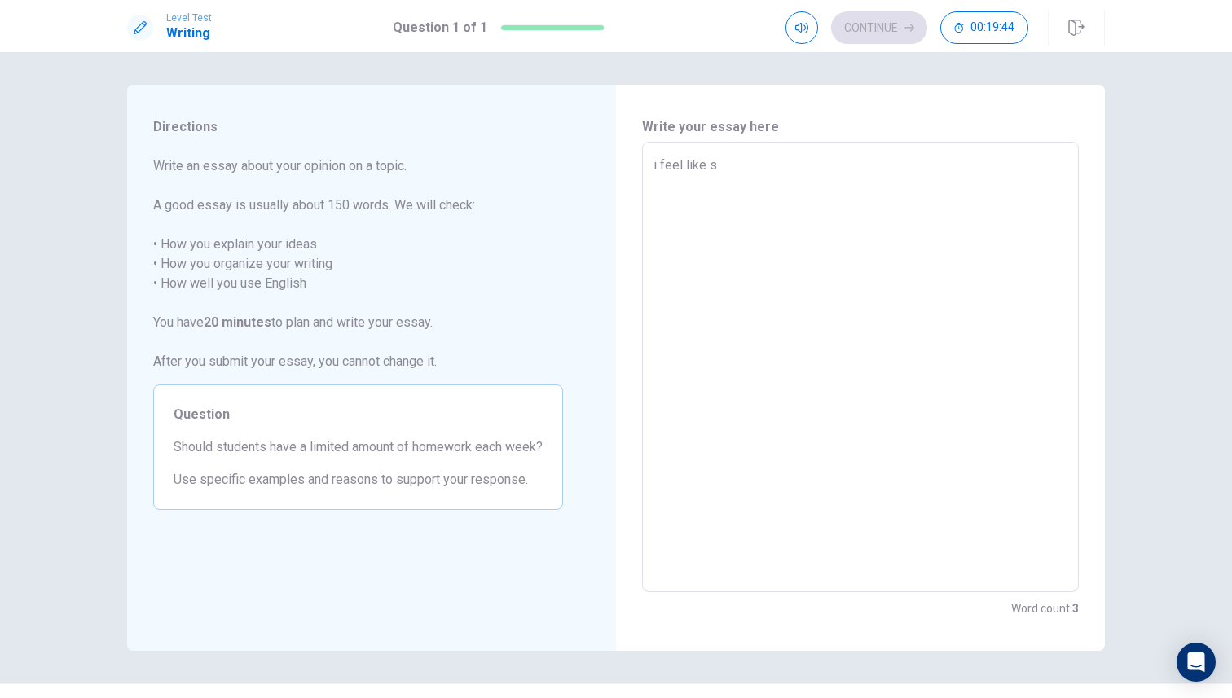
type textarea "i feel like st"
type textarea "x"
type textarea "i feel like stu"
type textarea "x"
type textarea "i feel like stud"
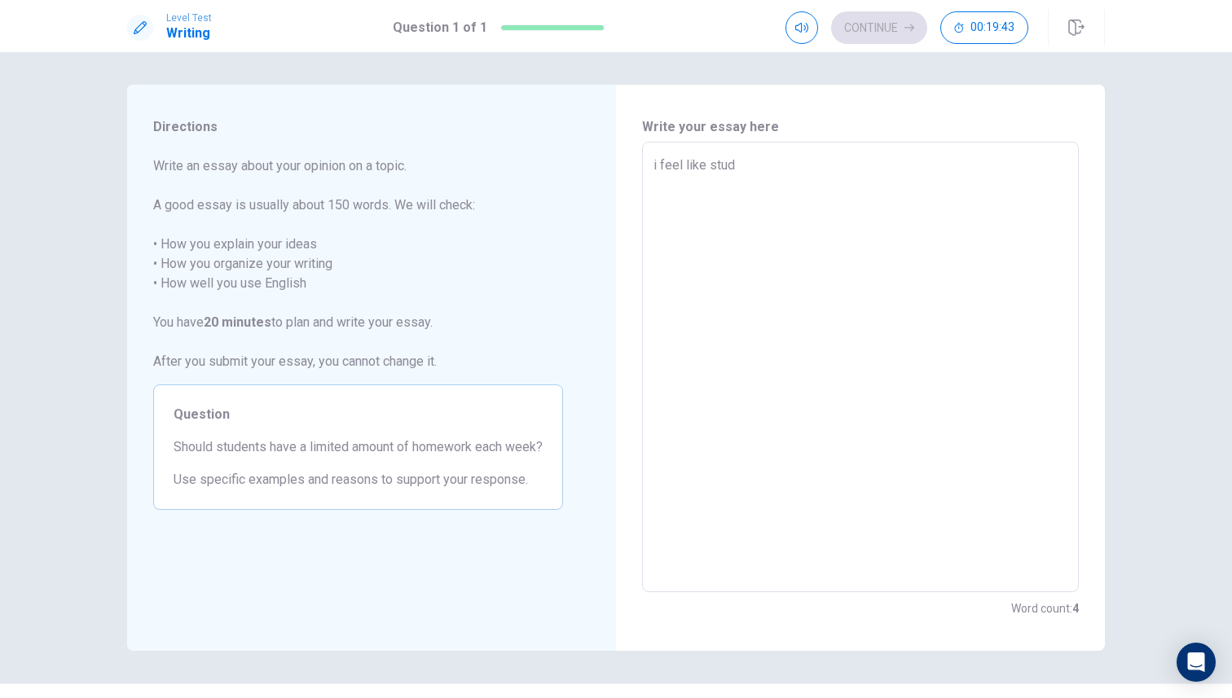
type textarea "x"
type textarea "i feel like stude"
type textarea "x"
type textarea "i feel like studen"
type textarea "x"
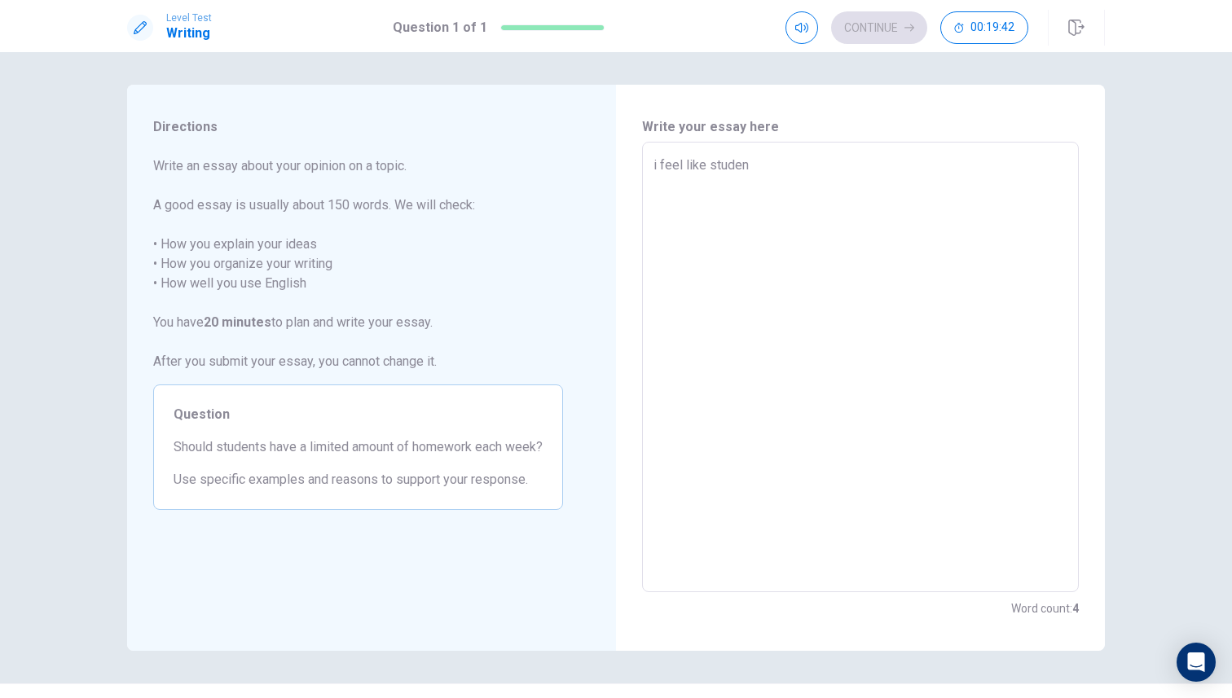
type textarea "i feel like student"
type textarea "x"
type textarea "i feel like students"
type textarea "x"
type textarea "i feel like students"
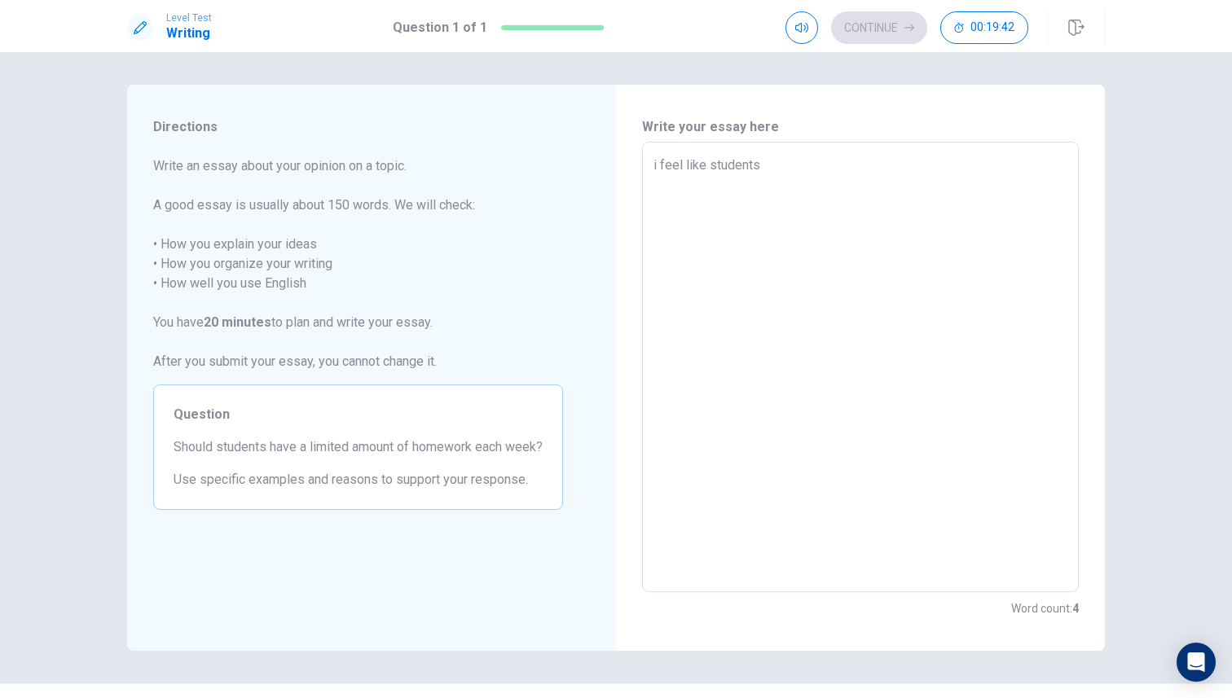
type textarea "x"
type textarea "i feel like students s"
type textarea "x"
type textarea "i feel like students sh"
type textarea "x"
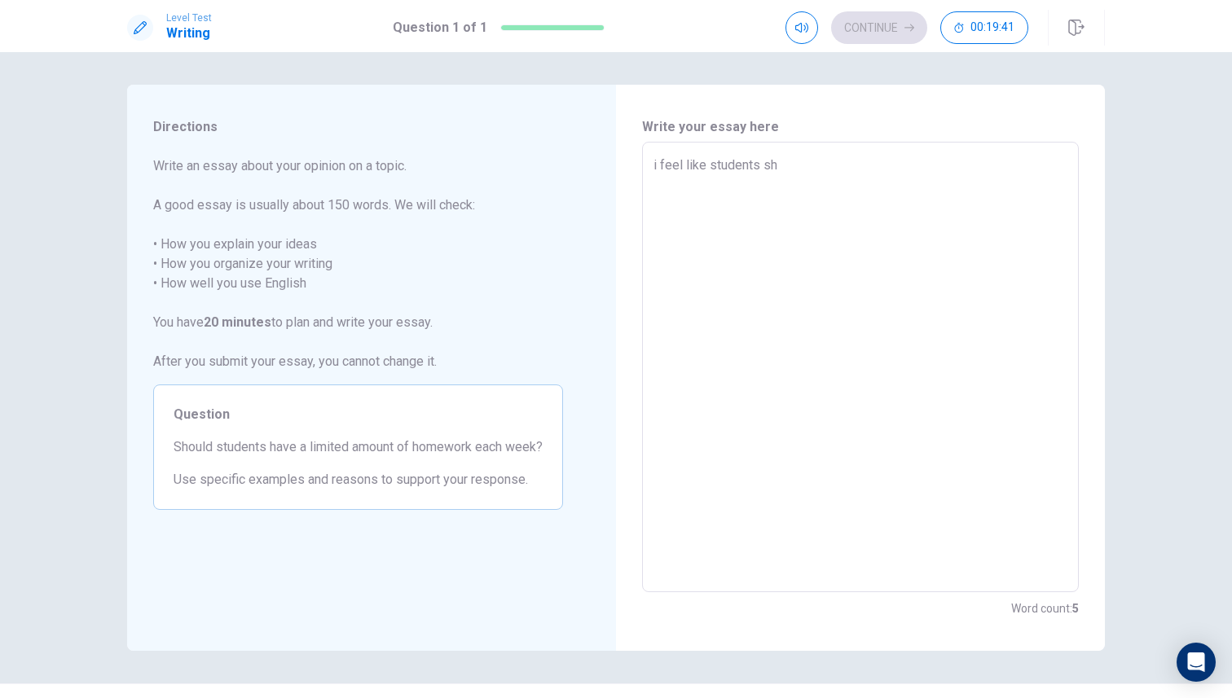
type textarea "i feel like students sho"
type textarea "x"
type textarea "i feel like students shou"
type textarea "x"
type textarea "i feel like students shoul"
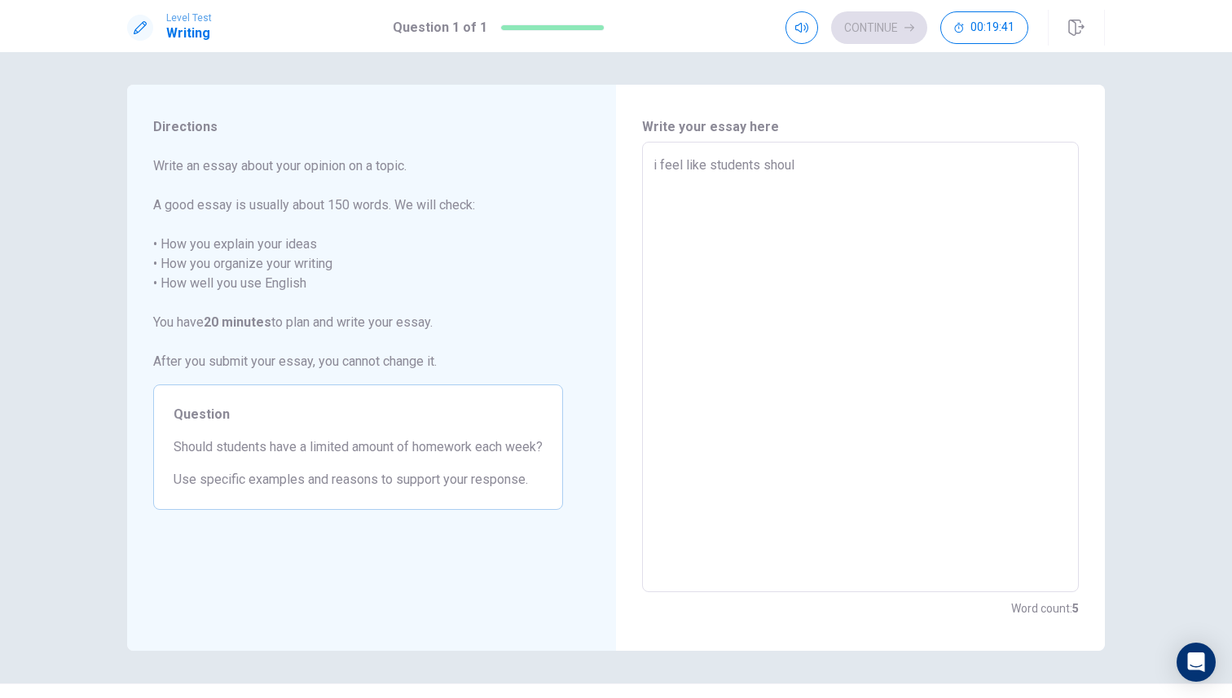
type textarea "x"
type textarea "i feel like students should"
type textarea "x"
type textarea "i feel like students should"
type textarea "x"
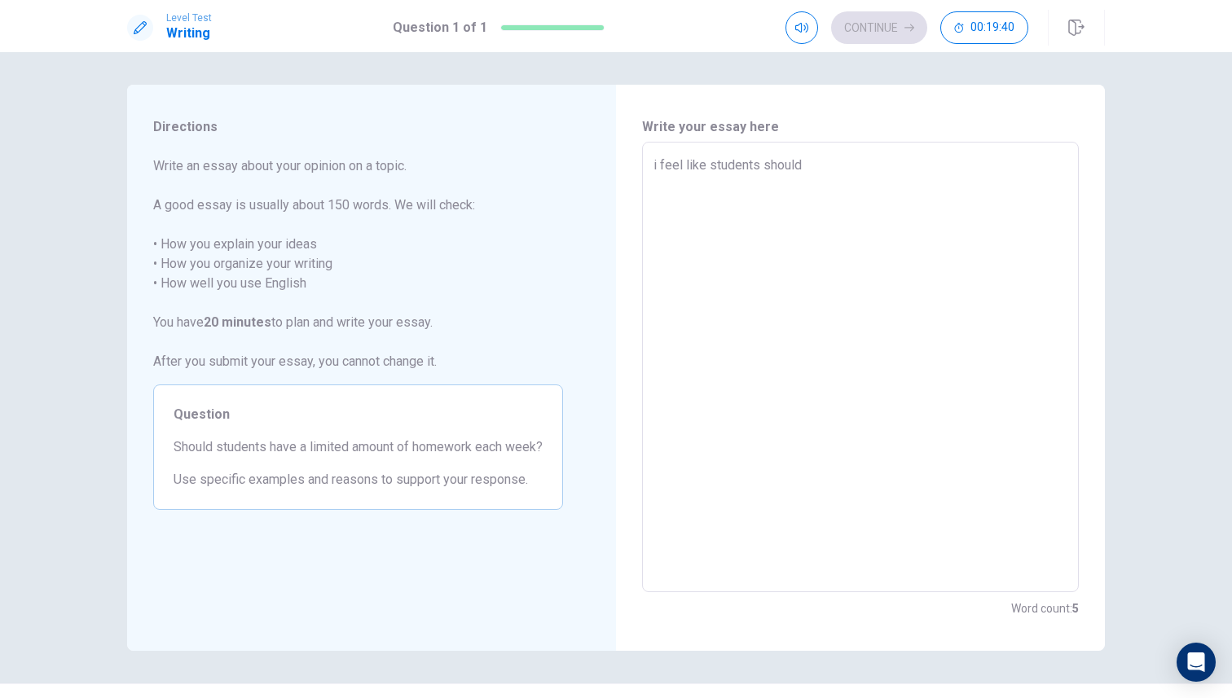
type textarea "i feel like students should h"
type textarea "x"
type textarea "i feel like students should ha"
type textarea "x"
type textarea "i feel like students should hav"
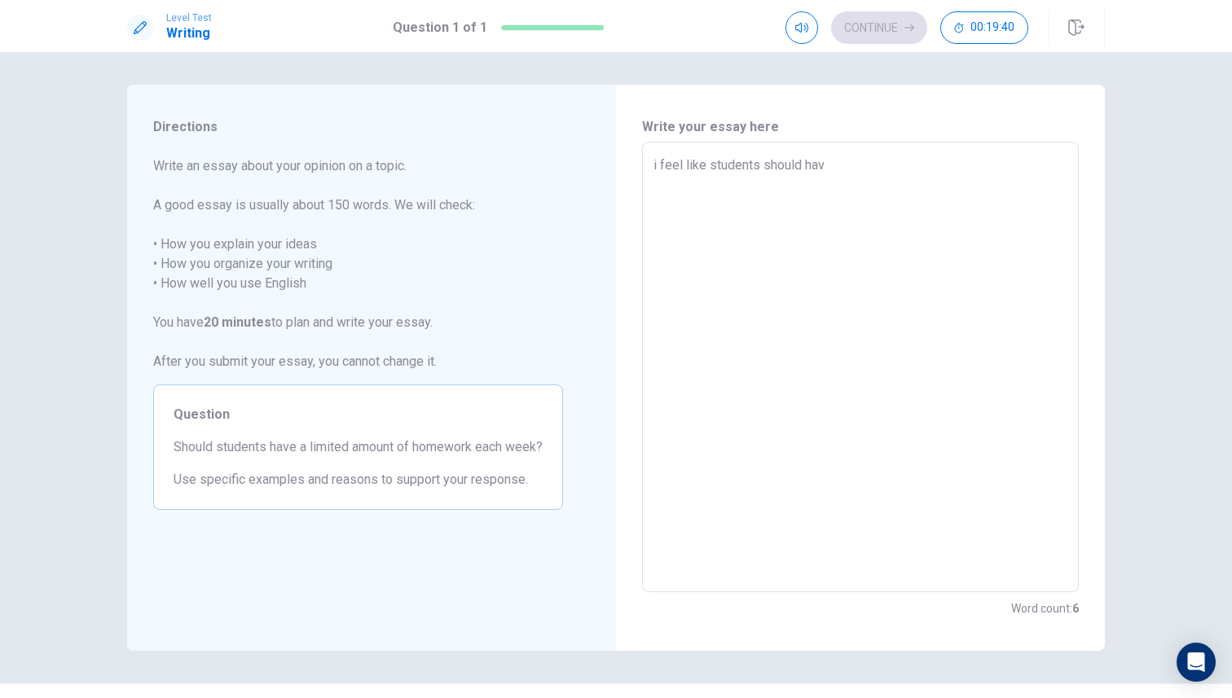
type textarea "x"
type textarea "i feel like students should have"
type textarea "x"
type textarea "i feel like students should have"
type textarea "x"
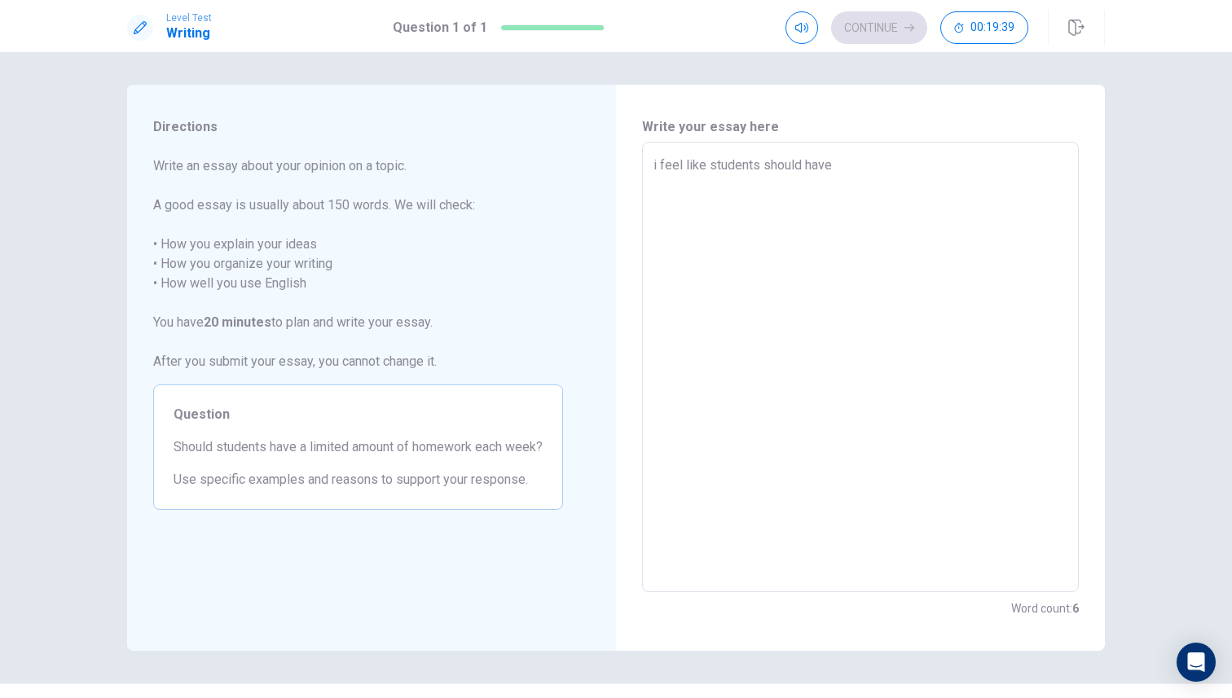
type textarea "i feel like students should have a"
type textarea "x"
type textarea "i feel like students should have a"
type textarea "x"
type textarea "i feel like students should have a l"
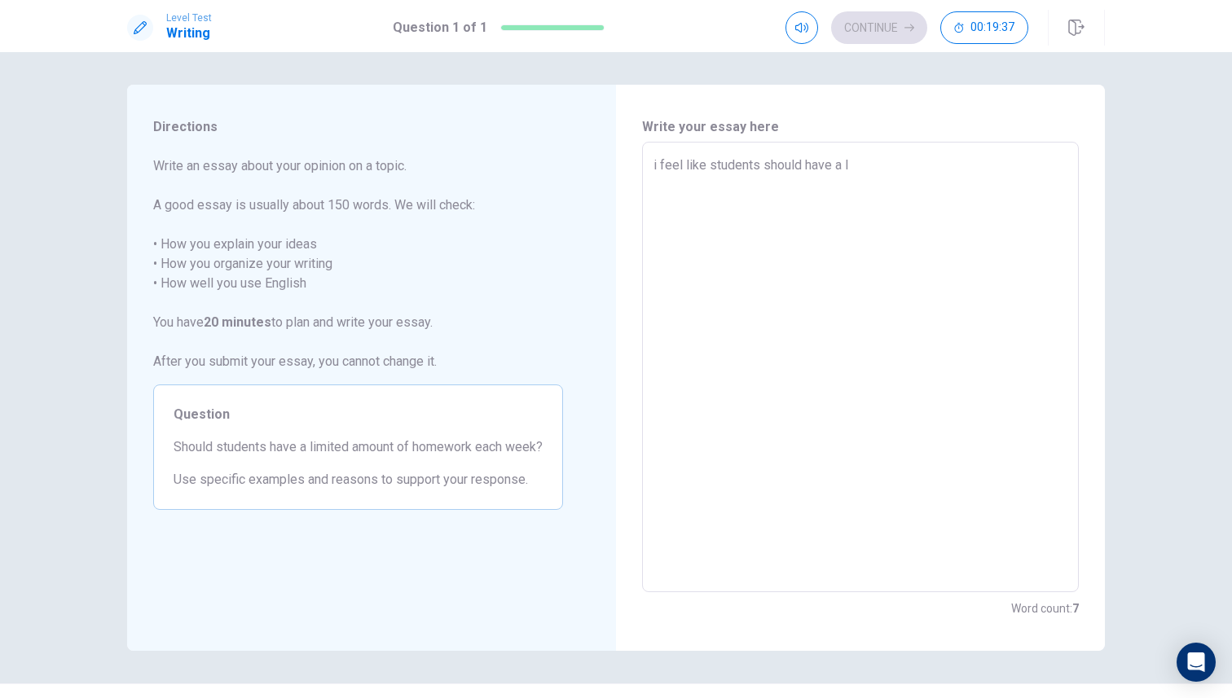
type textarea "x"
type textarea "i feel like students should have a li"
type textarea "x"
type textarea "i feel like students should have a lim"
type textarea "x"
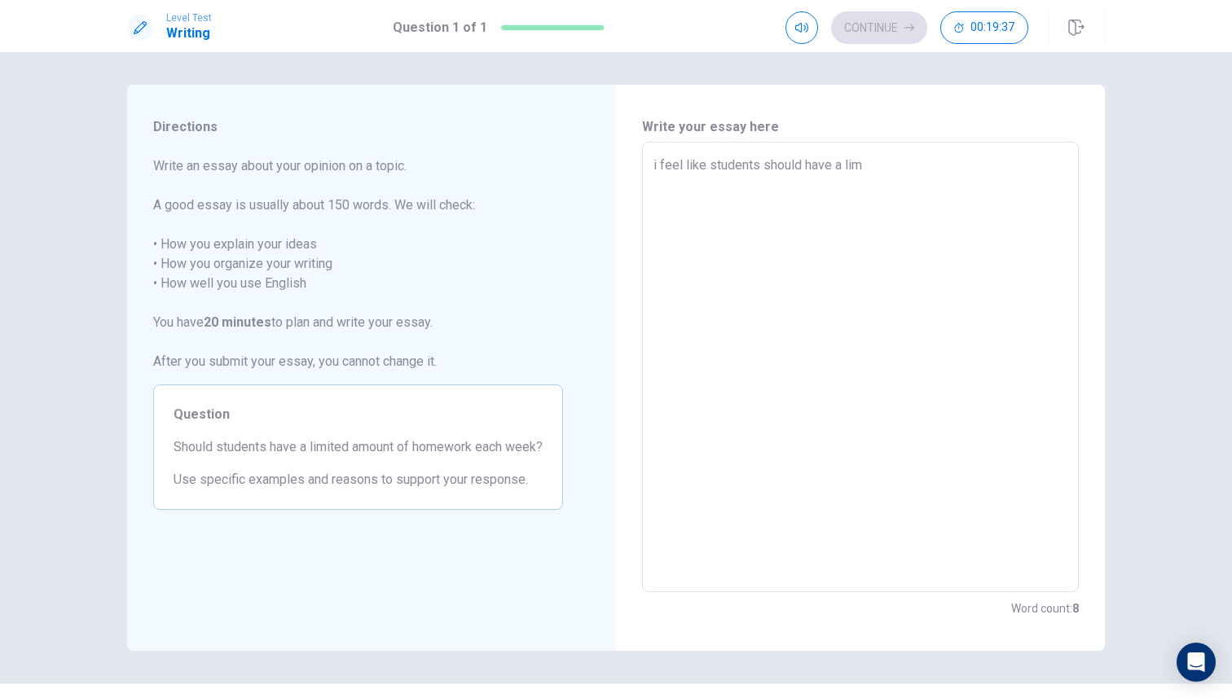
type textarea "i feel like students should have a limi"
type textarea "x"
type textarea "i feel like students should have a limit"
type textarea "x"
type textarea "i feel like students should have a limite"
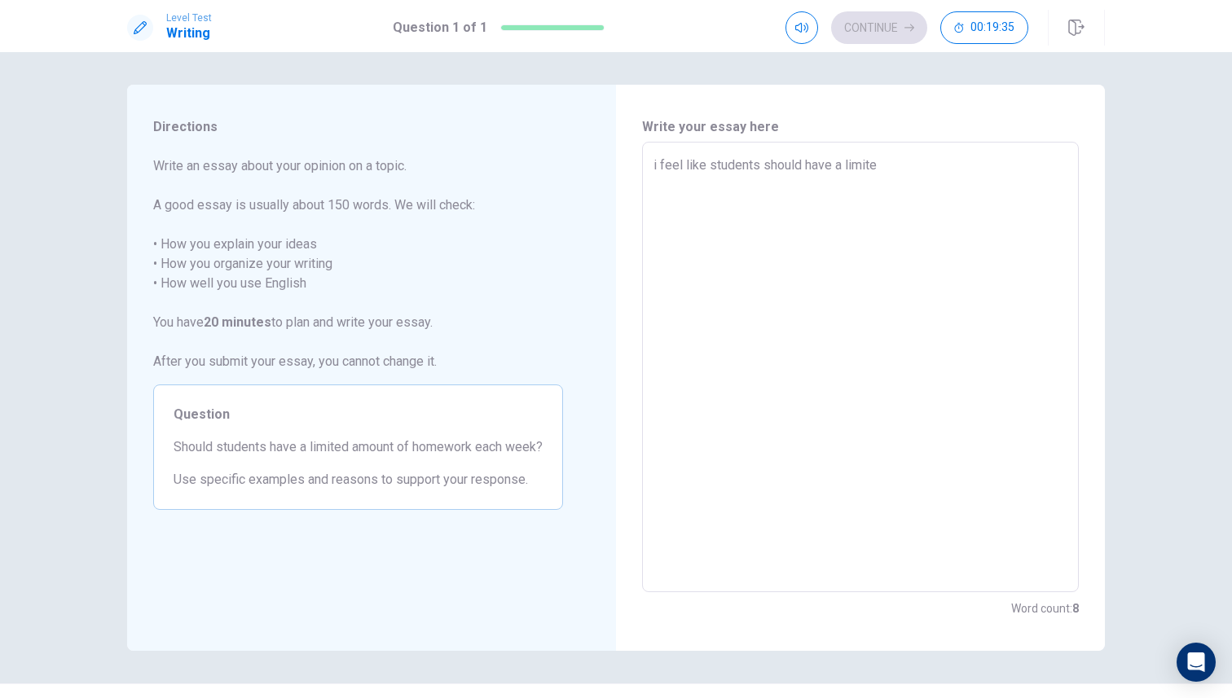
type textarea "x"
type textarea "i feel like students should have a limited"
type textarea "x"
type textarea "i feel like students should have a limited"
type textarea "x"
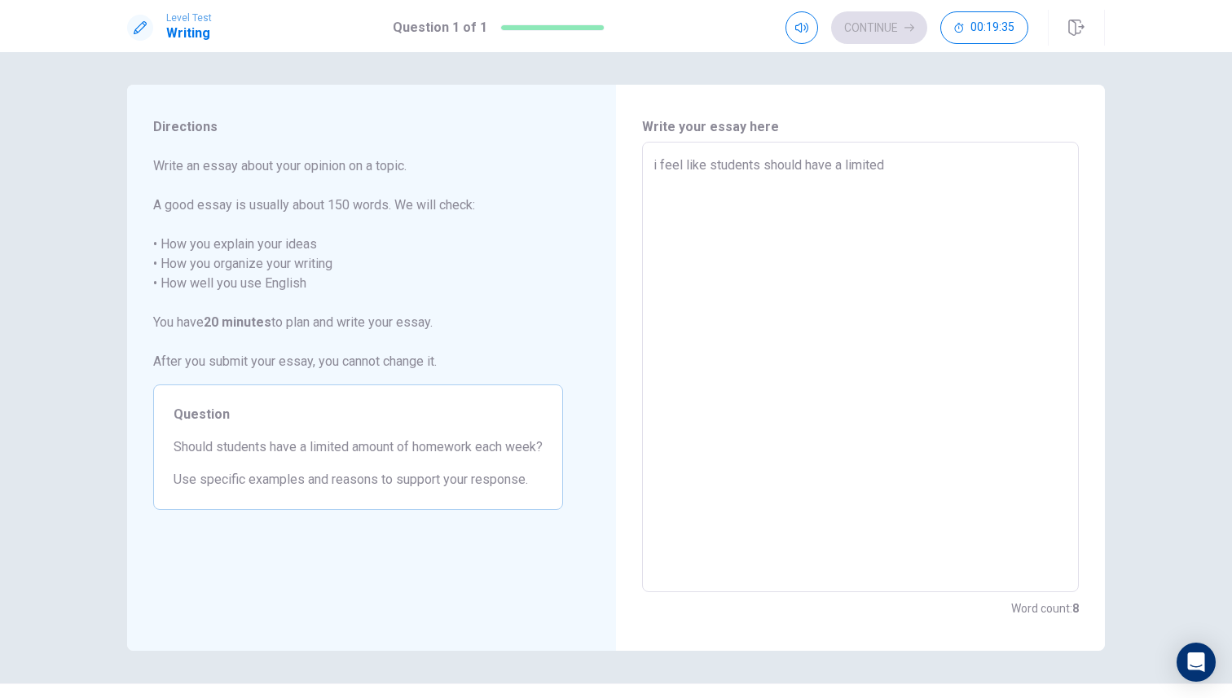
type textarea "i feel like students should have a limited t"
type textarea "x"
type textarea "i feel like students should have a limited ti"
type textarea "x"
type textarea "i feel like students should have a limited [PERSON_NAME]"
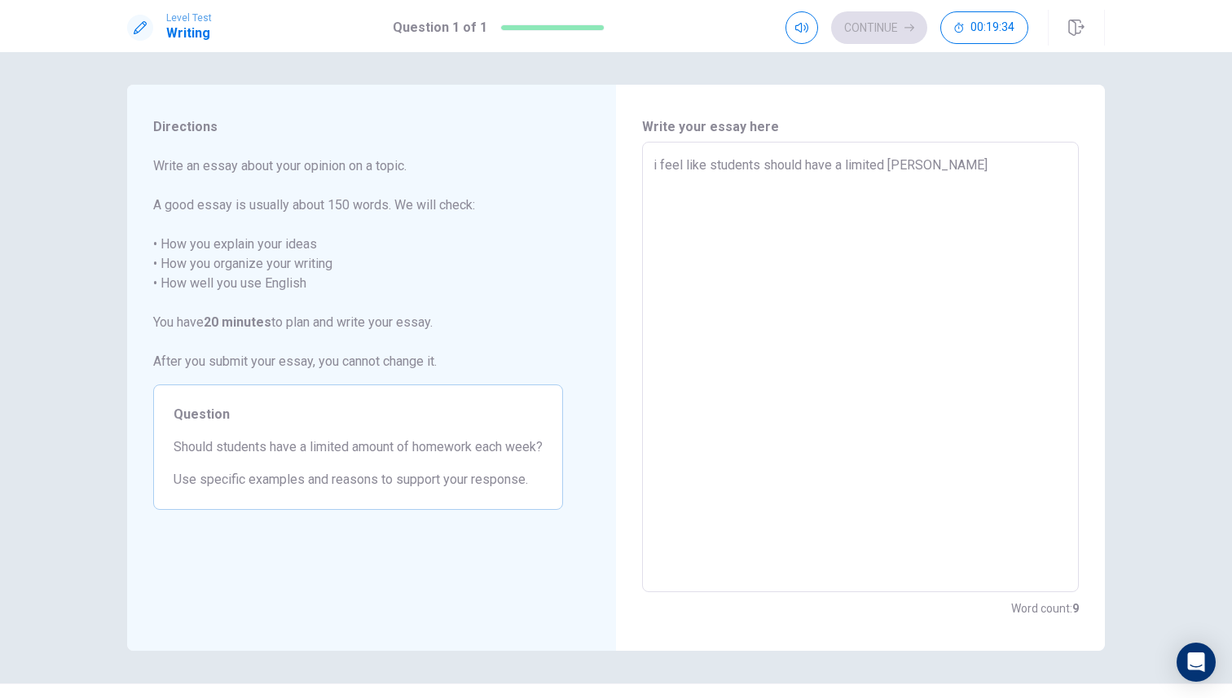
type textarea "x"
type textarea "i feel like students should have a limited time"
type textarea "x"
type textarea "i feel like students should have a limited time"
type textarea "x"
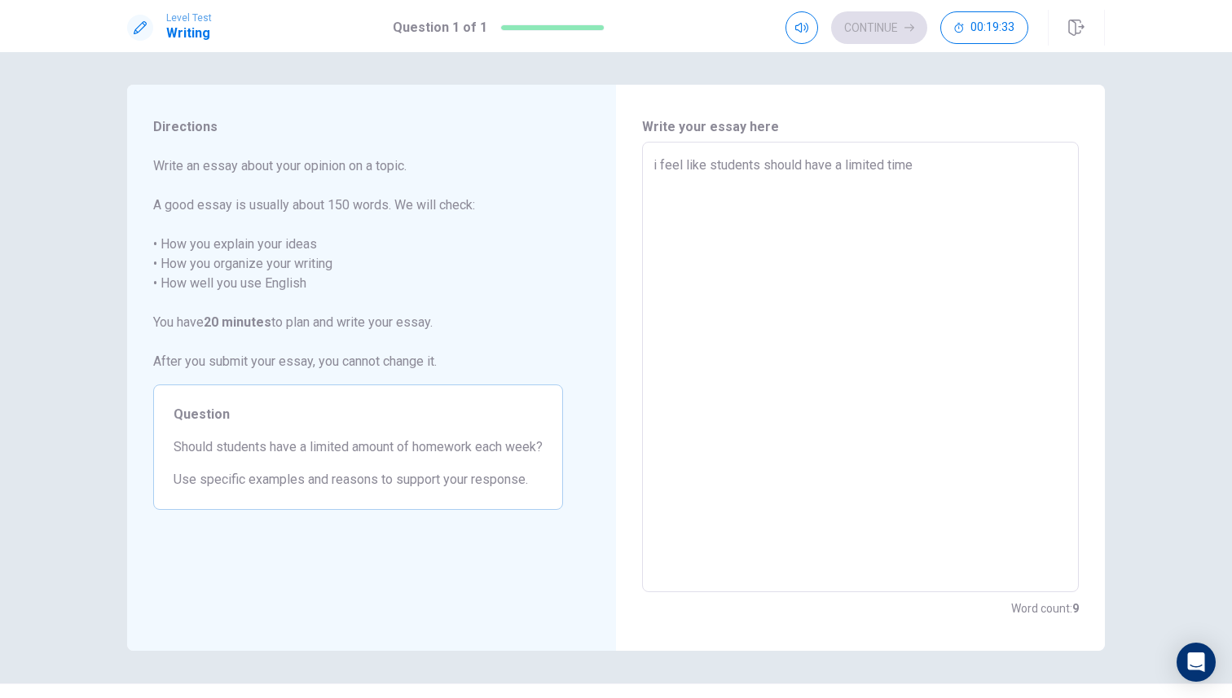
type textarea "i feel like students should have a limited time b"
type textarea "x"
type textarea "i feel like students should have a limited time bu"
type textarea "x"
type textarea "i feel like students should have a limited time but"
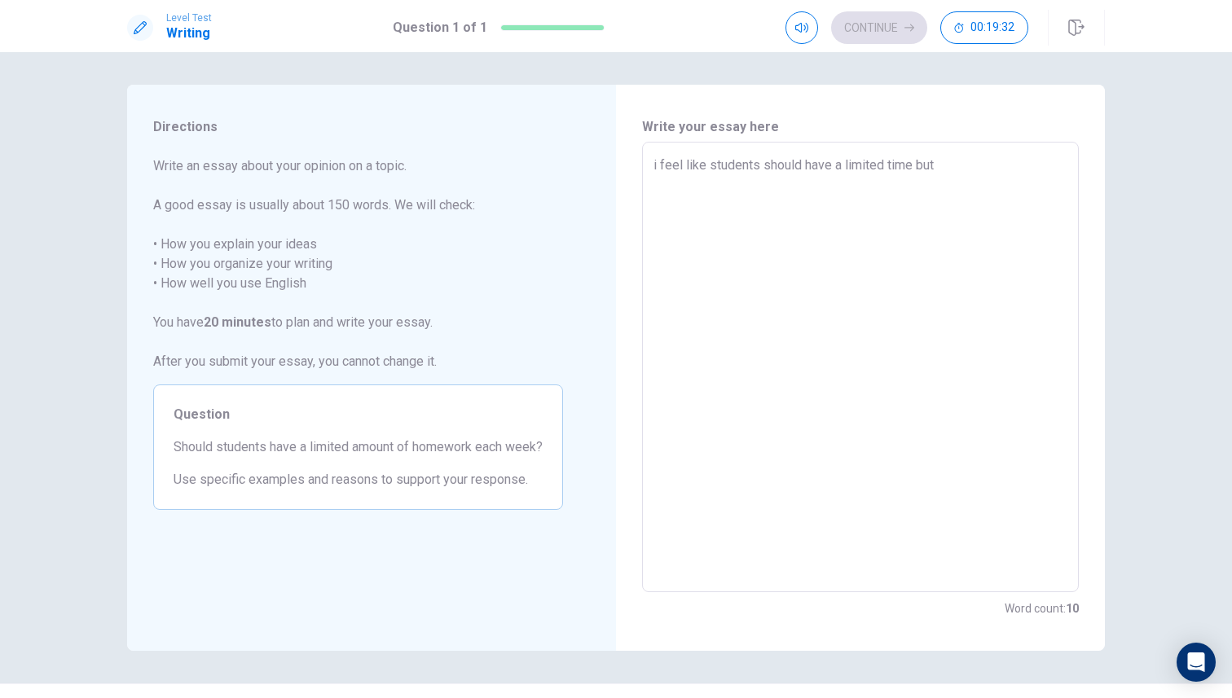
type textarea "x"
type textarea "i feel like students should have a limited time but"
type textarea "x"
type textarea "i feel like students should have a limited time but a"
type textarea "x"
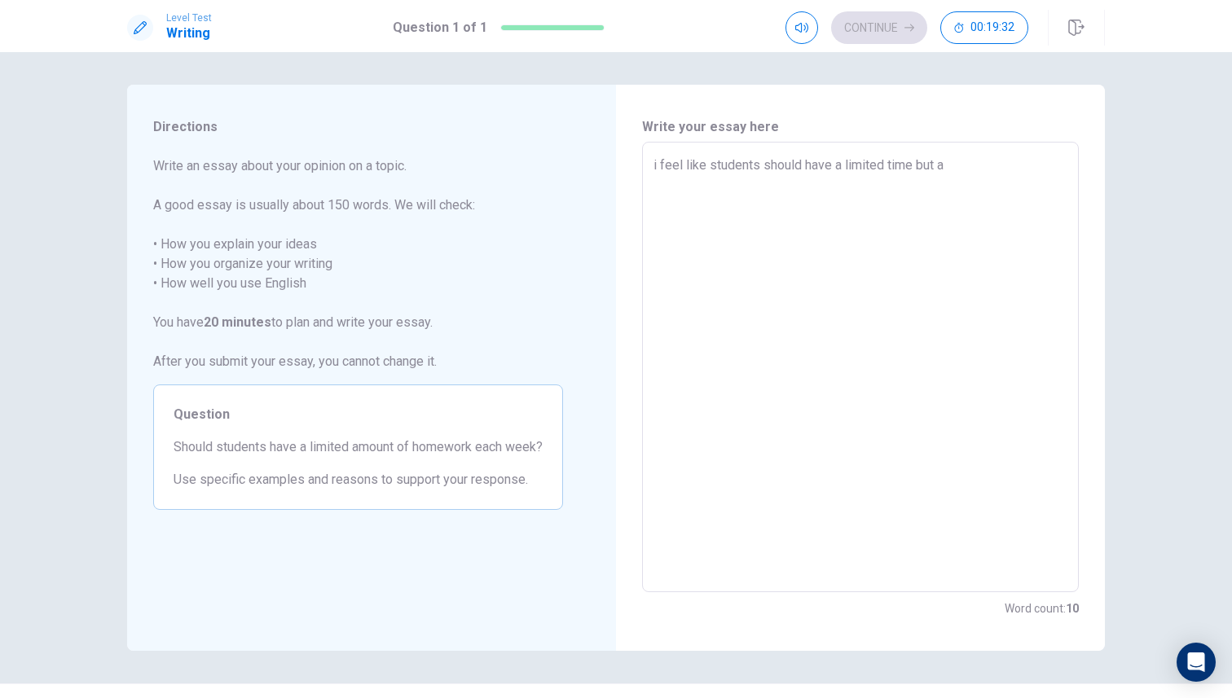
type textarea "i feel like students should have a limited time but al"
type textarea "x"
type textarea "i feel like students should have a limited time but als"
type textarea "x"
type textarea "i feel like students should have a limited time but also"
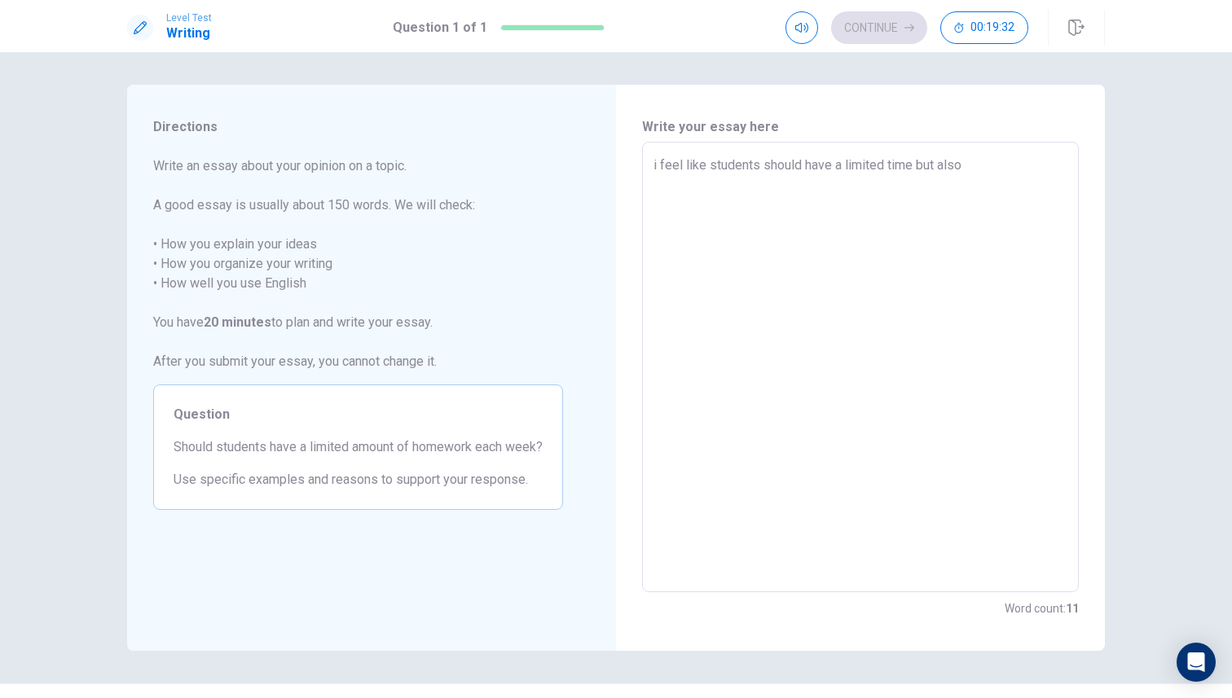
type textarea "x"
type textarea "i feel like students should have a limited time but also"
type textarea "x"
type textarea "i feel like students should have a limited time but also n"
type textarea "x"
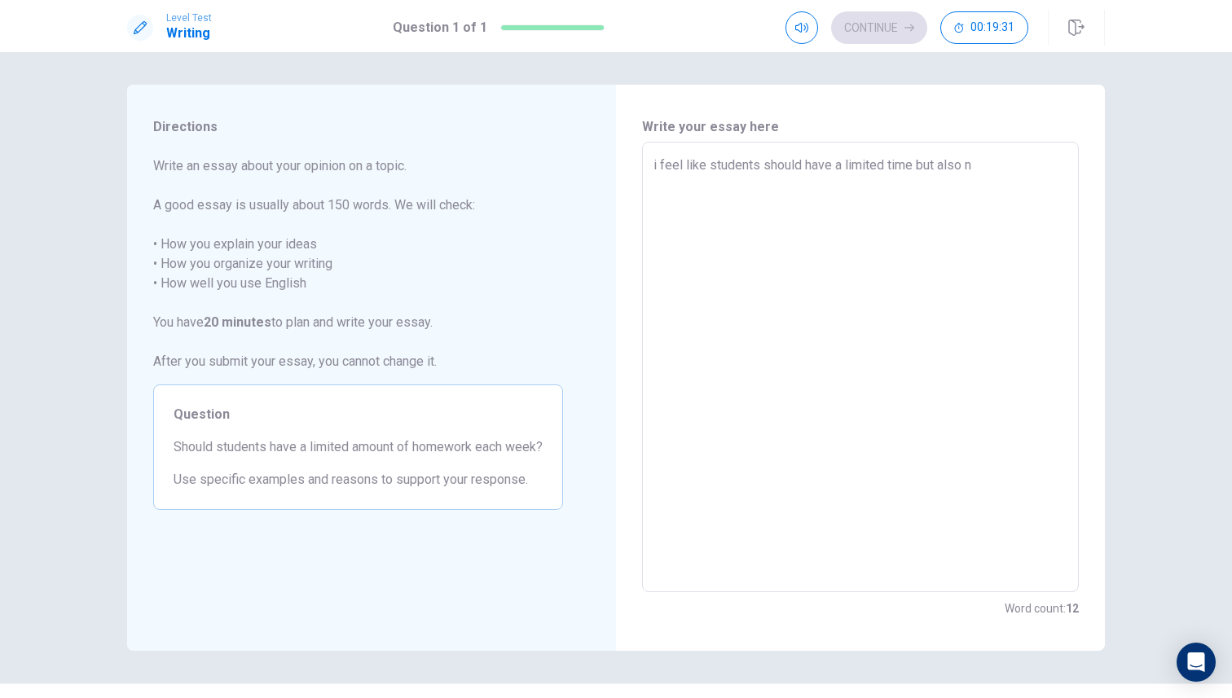
type textarea "i feel like students should have a limited time but also no"
type textarea "x"
type textarea "i feel like students should have a limited time but also not"
type textarea "x"
type textarea "i feel like students should have a limited time but also not,"
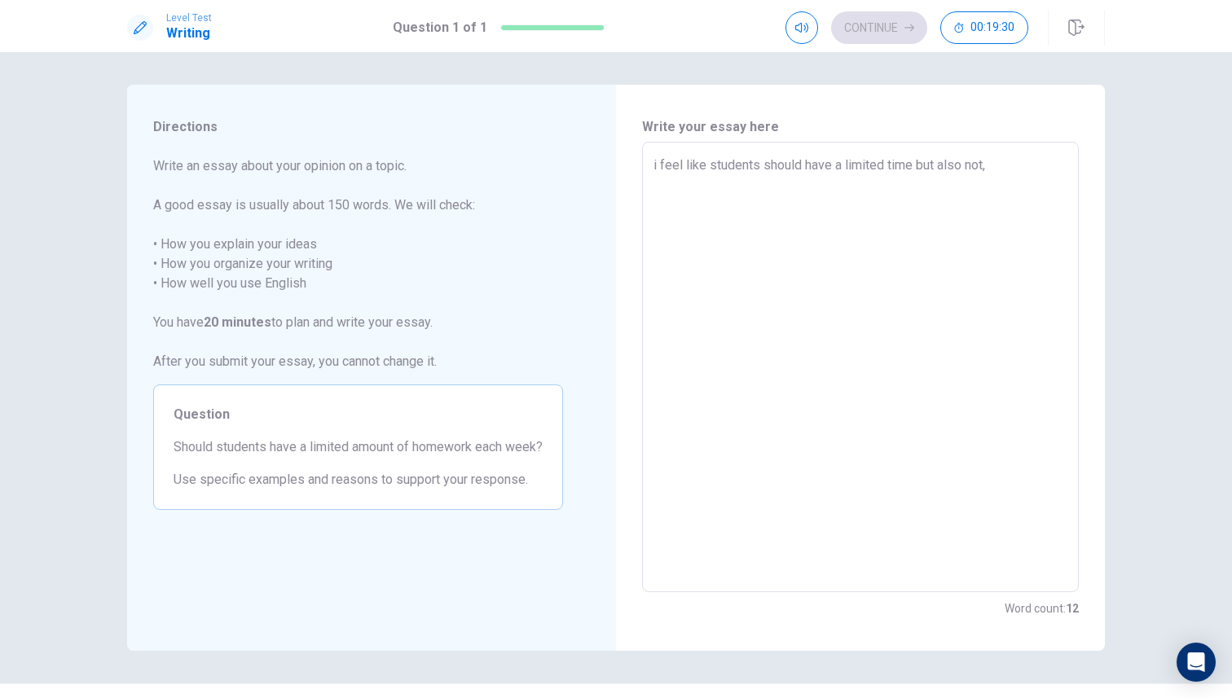
type textarea "x"
type textarea "i feel like students should have a limited time but also not,"
type textarea "x"
type textarea "i feel like students should have a limited time but also not, h"
type textarea "x"
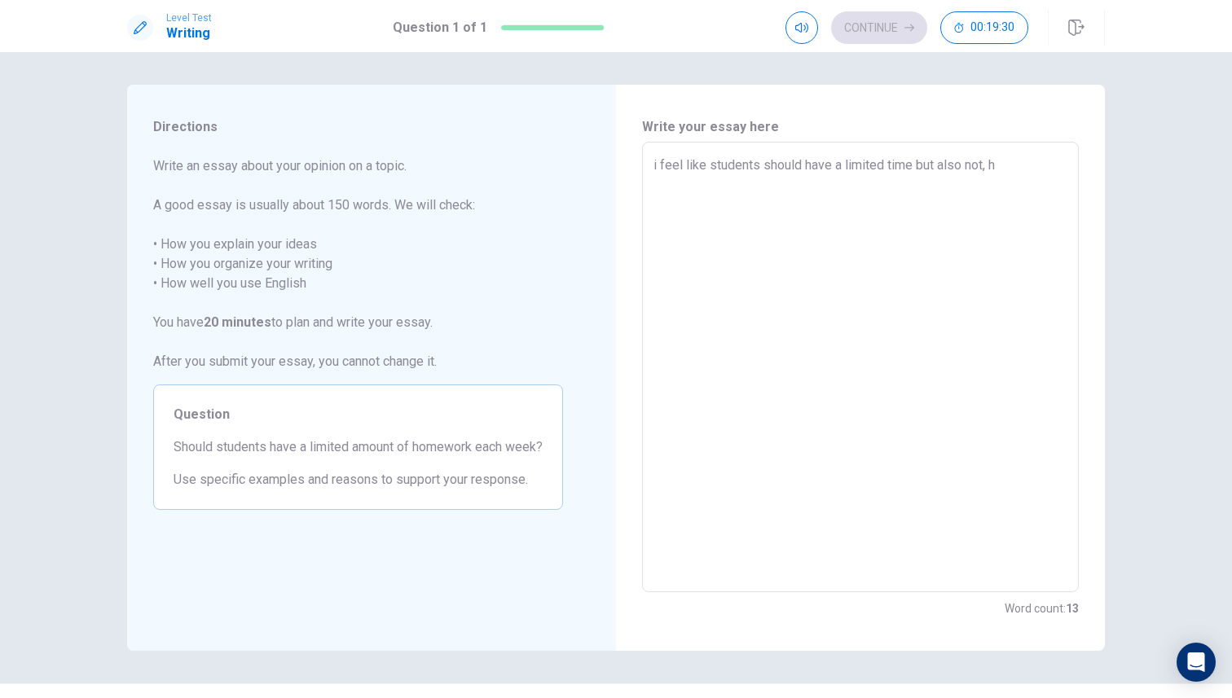
type textarea "i feel like students should have a limited time but also not, he"
type textarea "x"
type textarea "i feel like students should have a limited time but also not, her"
type textarea "x"
type textarea "i feel like students should have a limited time but also not, here"
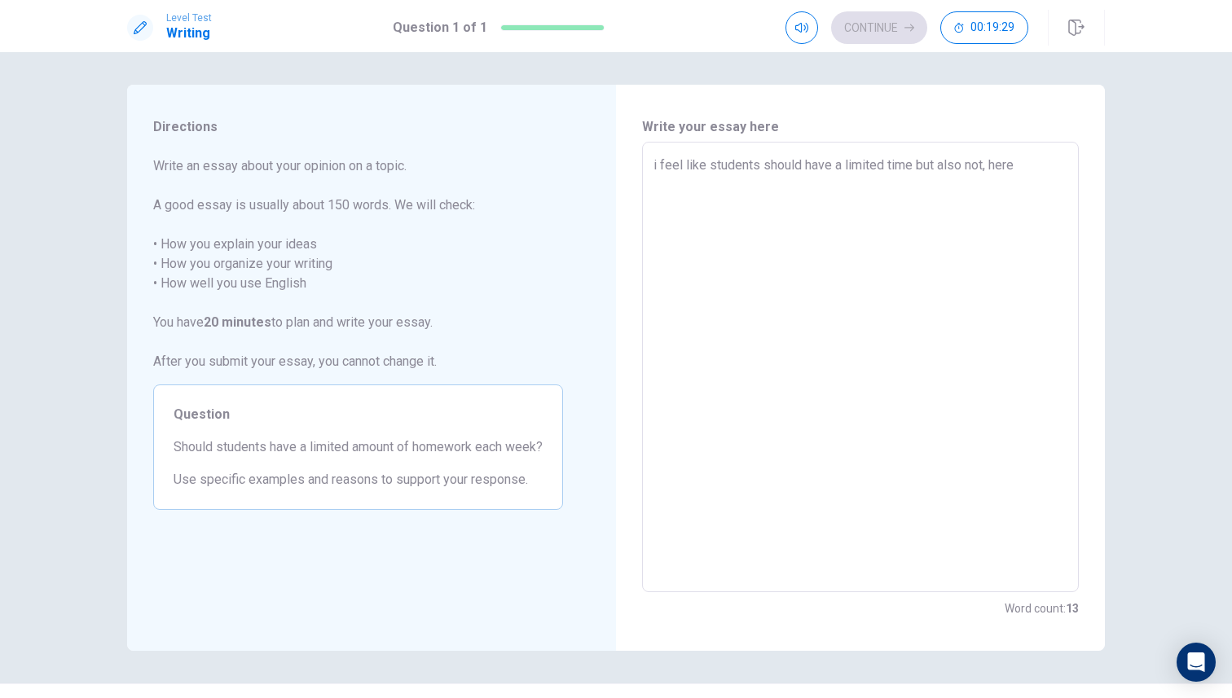
type textarea "x"
type textarea "i feel like students should have a limited time but also not, heres"
type textarea "x"
type textarea "i feel like students should have a limited time but also not, heres"
type textarea "x"
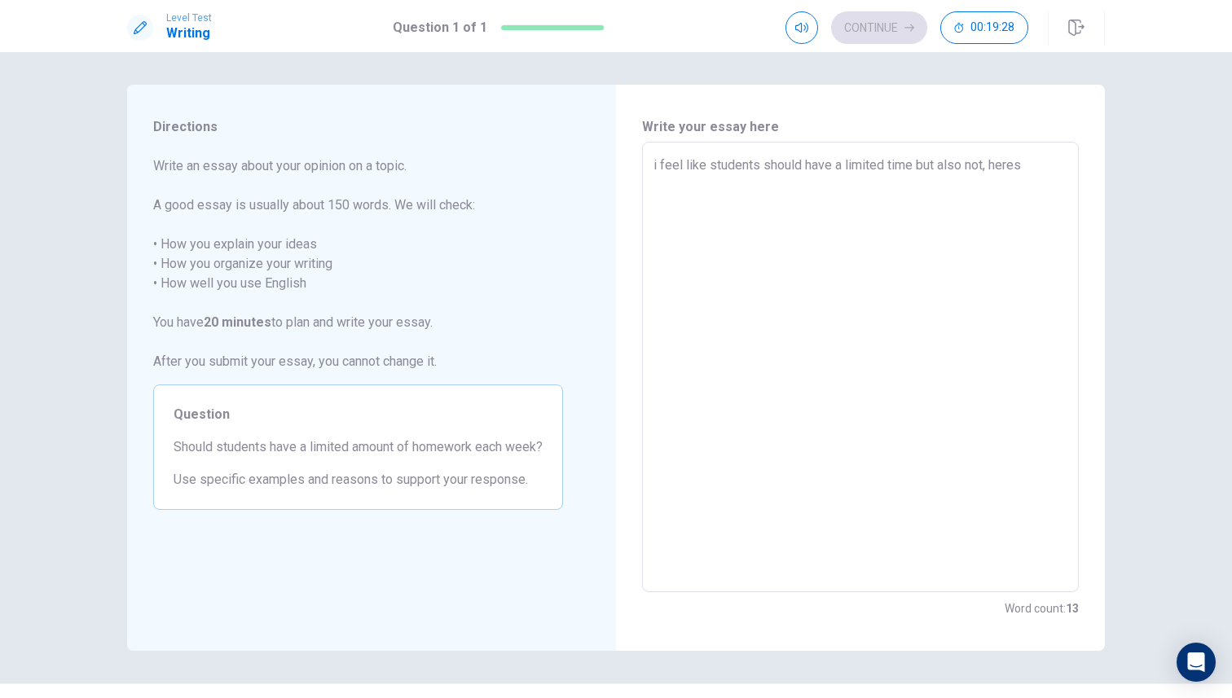
type textarea "i feel like students should have a limited time but also not, heres w"
type textarea "x"
type textarea "i feel like students should have a limited time but also not, heres wh"
type textarea "x"
type textarea "i feel like students should have a limited time but also not, heres why"
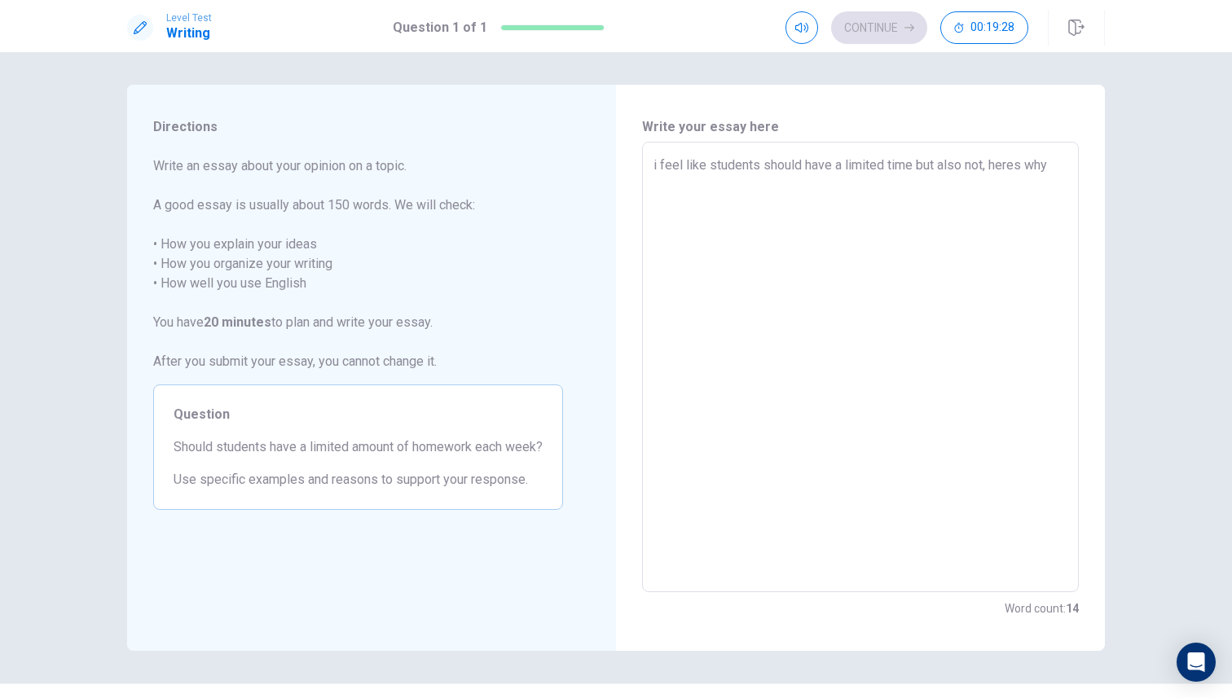
type textarea "x"
type textarea "i feel like students should have a limited time but also not, heres why."
type textarea "x"
type textarea "i feel like students should have a limited time but also not, heres why."
type textarea "x"
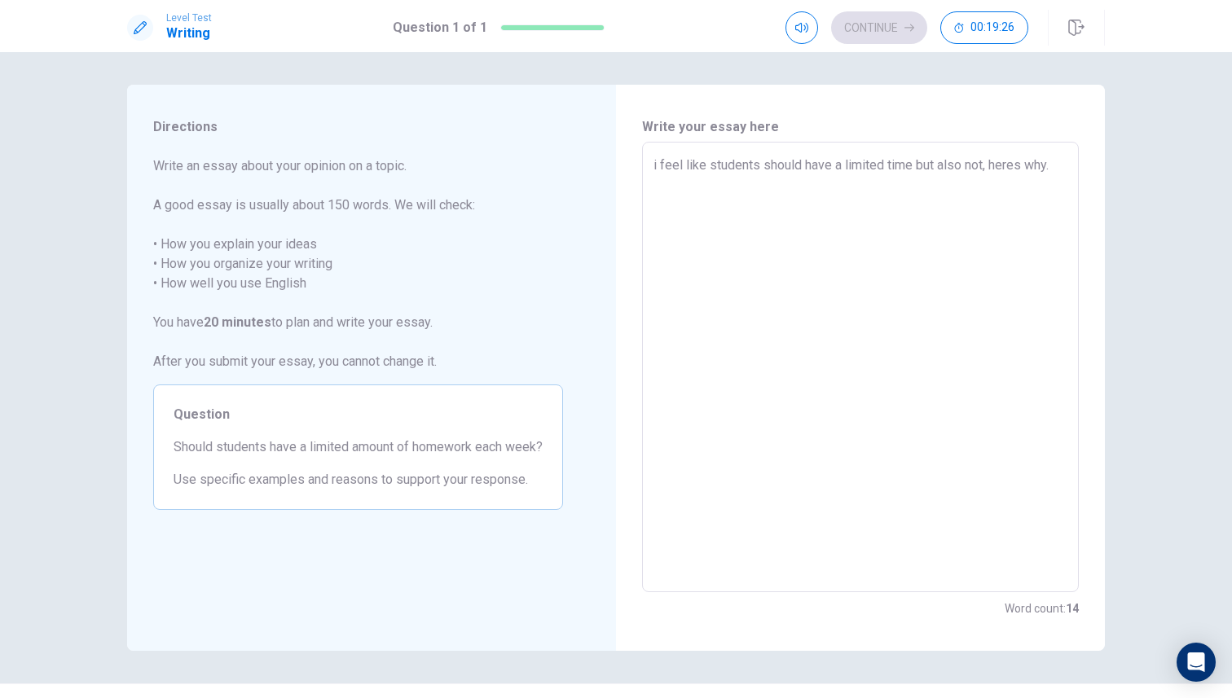
type textarea "i feel like students should have a limited time but also not, heres why. f"
type textarea "x"
type textarea "i feel like students should have a limited time but also not, heres why. fi"
type textarea "x"
type textarea "i feel like students should have a limited time but also not, heres why. fir"
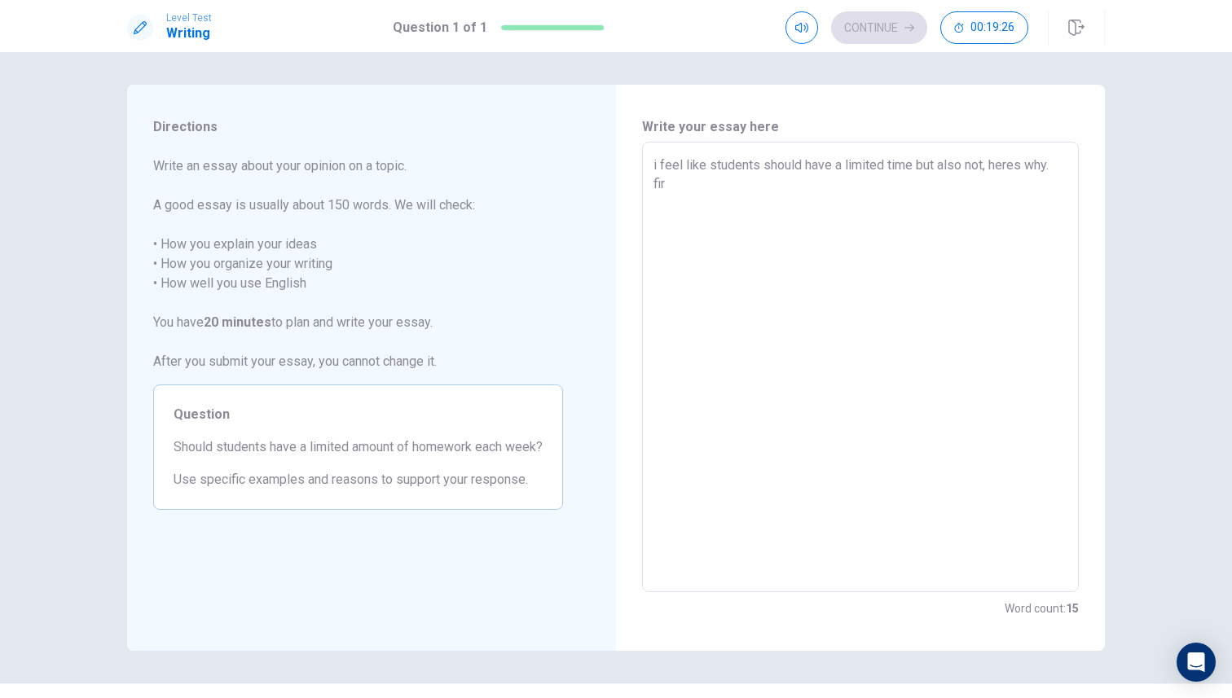
type textarea "x"
type textarea "i feel like students should have a limited time but also not, heres why. firs"
type textarea "x"
type textarea "i feel like students should have a limited time but also not, heres why. first"
type textarea "x"
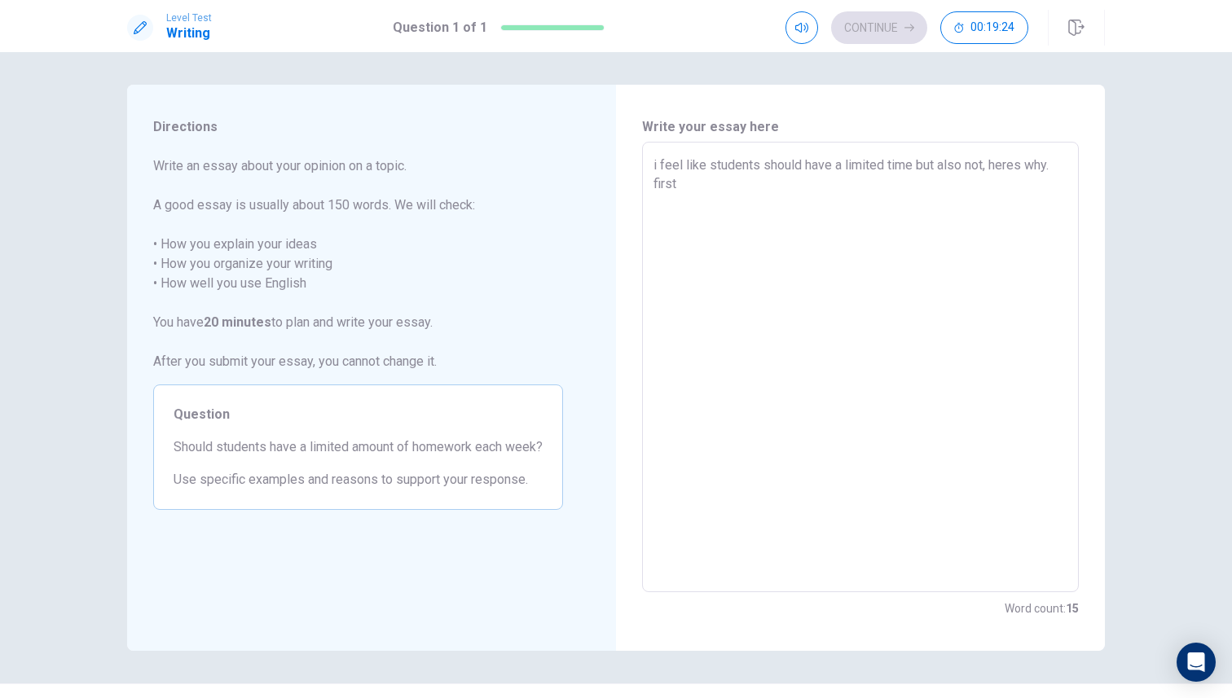
type textarea "i feel like students should have a limited time but also not, heres why. first"
type textarea "x"
type textarea "i feel like students should have a limited time but also not, heres why. first i"
type textarea "x"
type textarea "i feel like students should have a limited time but also not, heres why. first …"
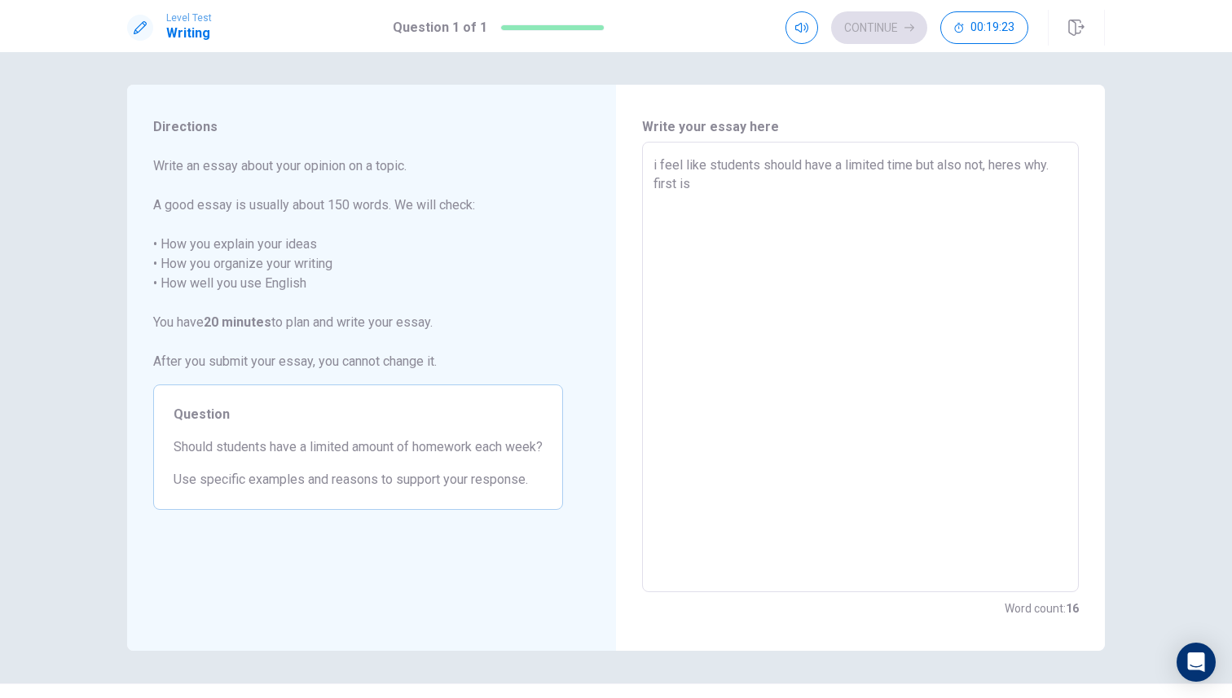
type textarea "x"
type textarea "i feel like students should have a limited time but also not, heres why. first …"
type textarea "x"
type textarea "i feel like students should have a limited time but also not, heres why. first …"
type textarea "x"
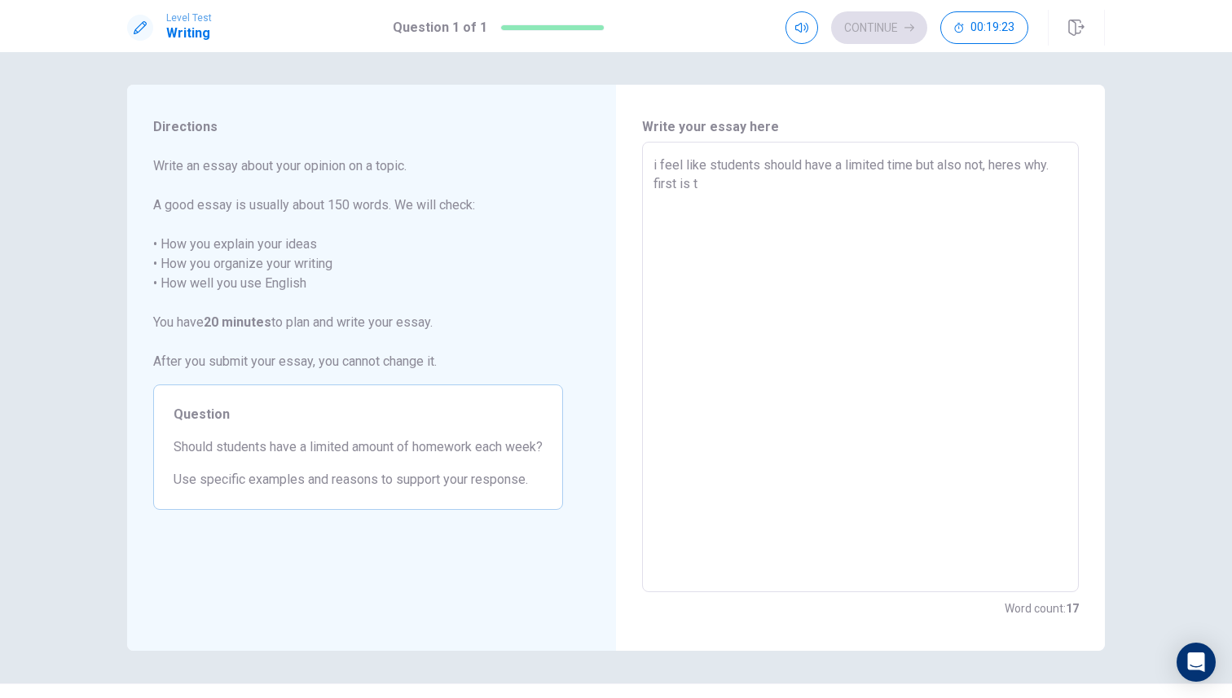
type textarea "i feel like students should have a limited time but also not, heres why. first …"
type textarea "x"
type textarea "i feel like students should have a limited time but also not, heres why. first …"
type textarea "x"
type textarea "i feel like students should have a limited time but also not, heres why. first …"
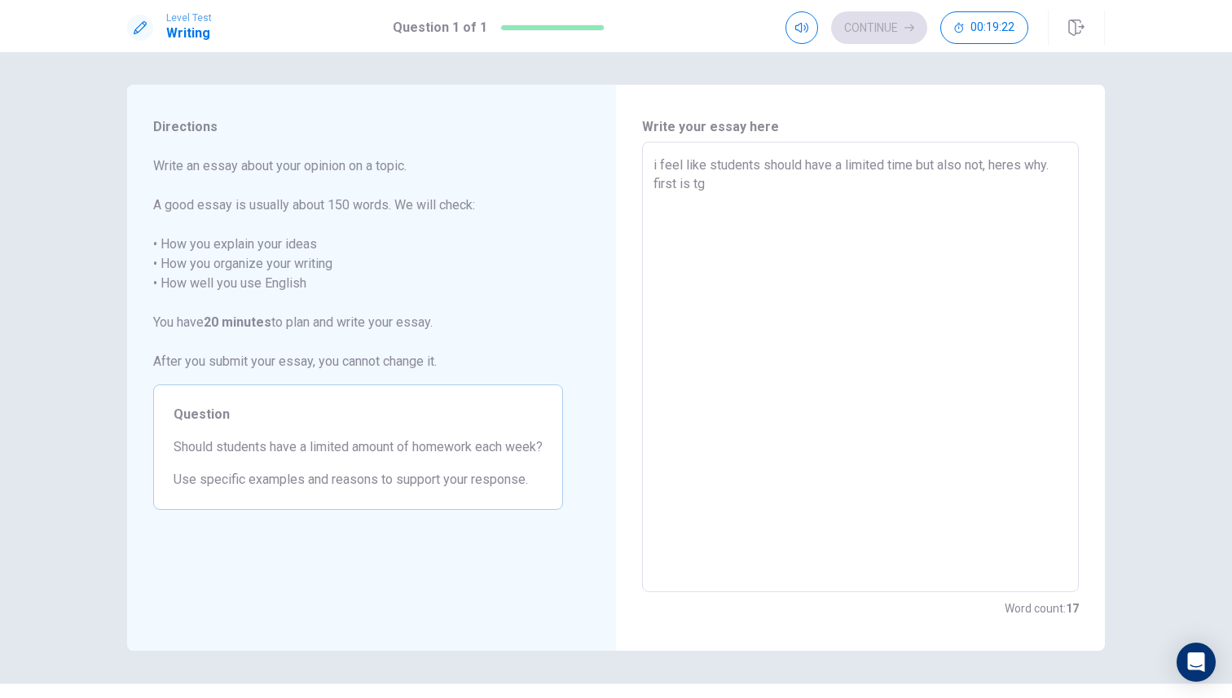
type textarea "x"
type textarea "i feel like students should have a limited time but also not, heres why. first …"
type textarea "x"
type textarea "i feel like students should have a limited time but also not, heres why. first …"
type textarea "x"
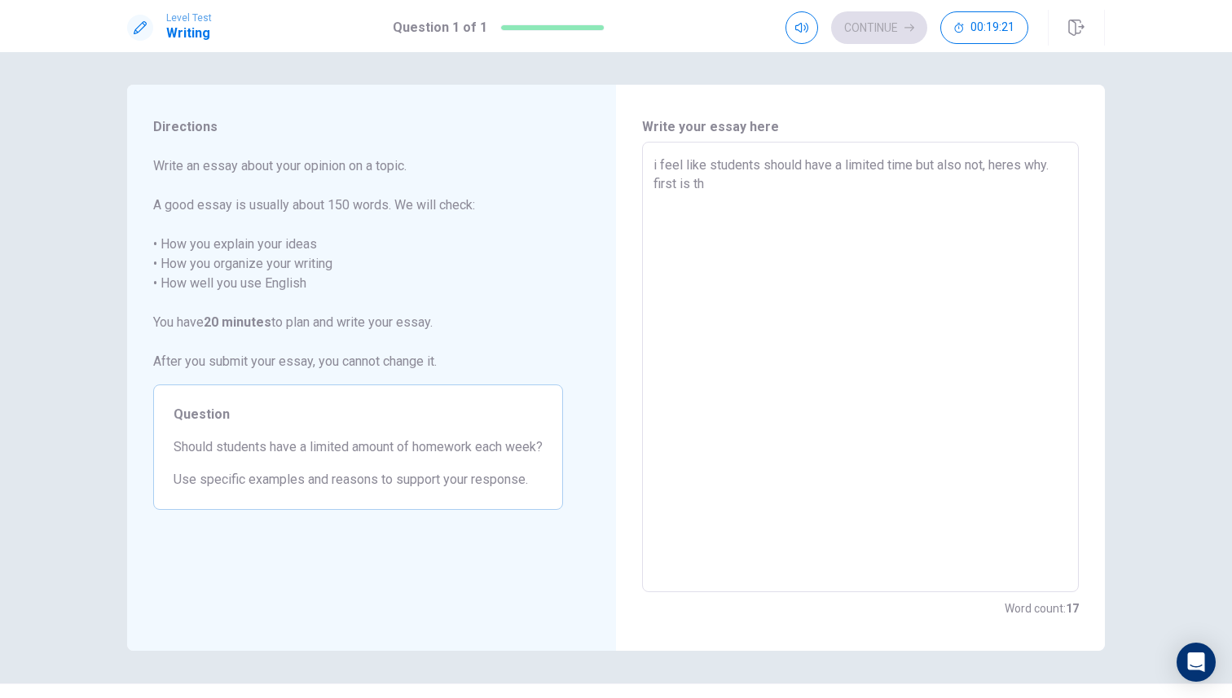
type textarea "i feel like students should have a limited time but also not, heres why. first …"
type textarea "x"
type textarea "i feel like students should have a limited time but also not, heres why. first …"
type textarea "x"
type textarea "i feel like students should have a limited time but also not, heres why. first …"
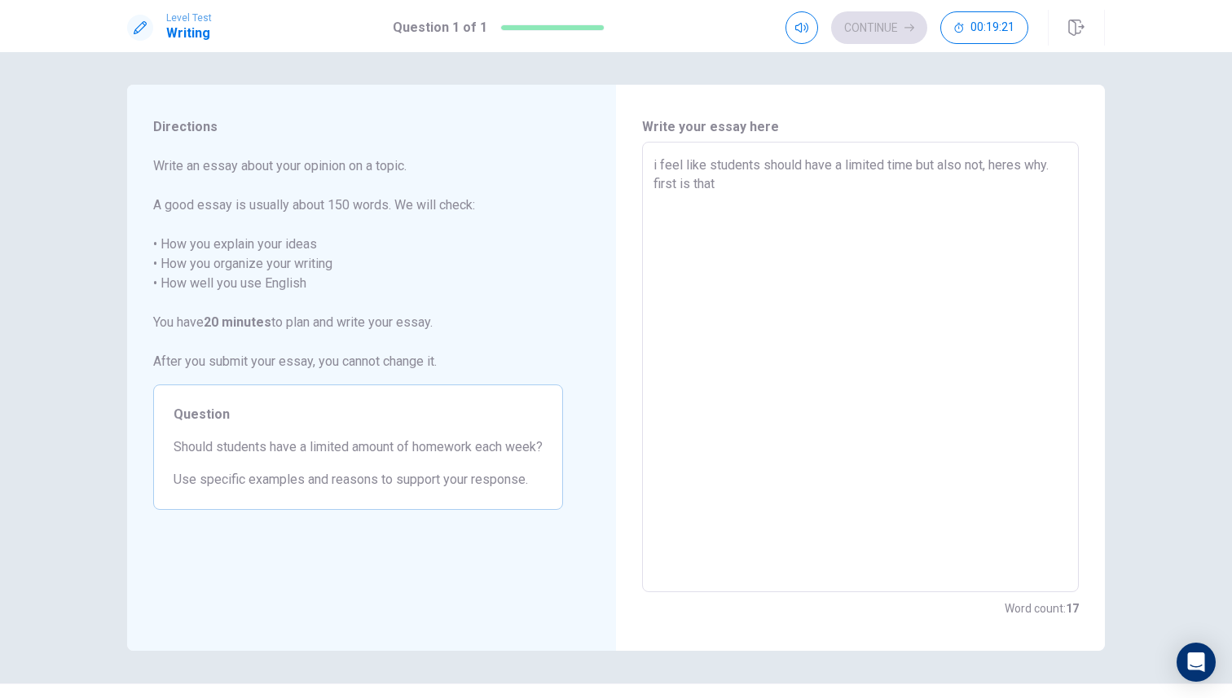
type textarea "x"
type textarea "i feel like students should have a limited time but also not, heres why. first …"
type textarea "x"
type textarea "i feel like students should have a limited time but also not, heres why. first …"
type textarea "x"
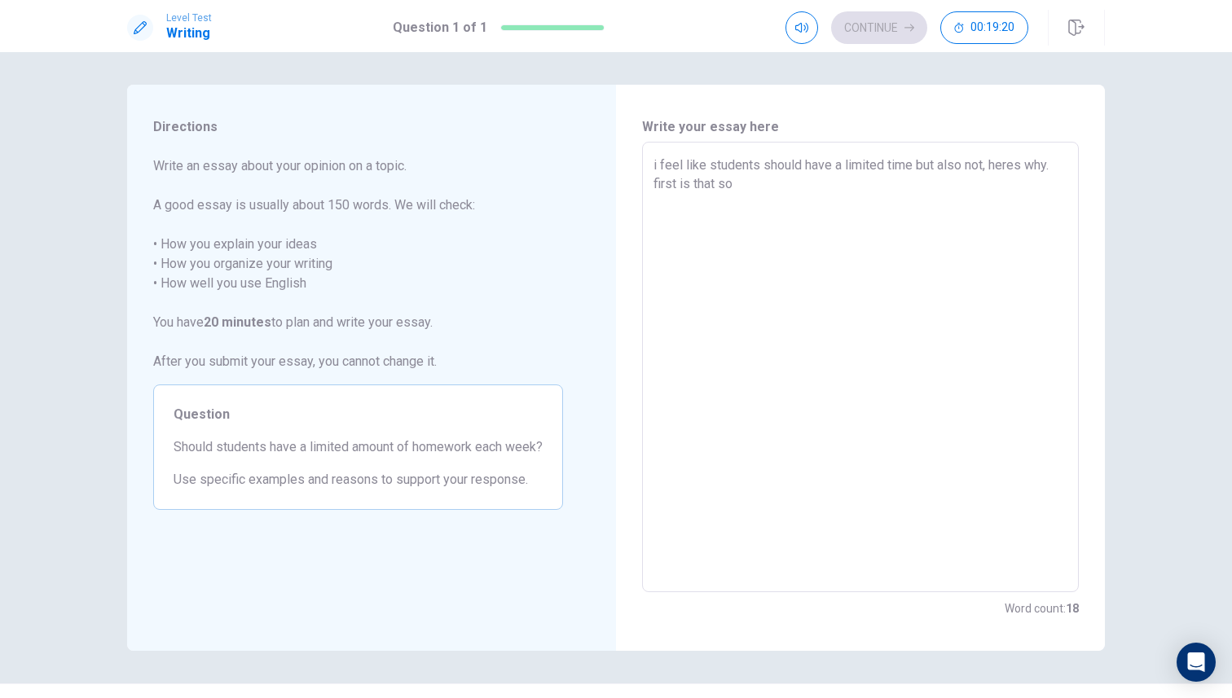
type textarea "i feel like students should have a limited time but also not, heres why. first …"
type textarea "x"
type textarea "i feel like students should have a limited time but also not, heres why. first …"
type textarea "x"
type textarea "i feel like students should have a limited time but also not, heres why. first …"
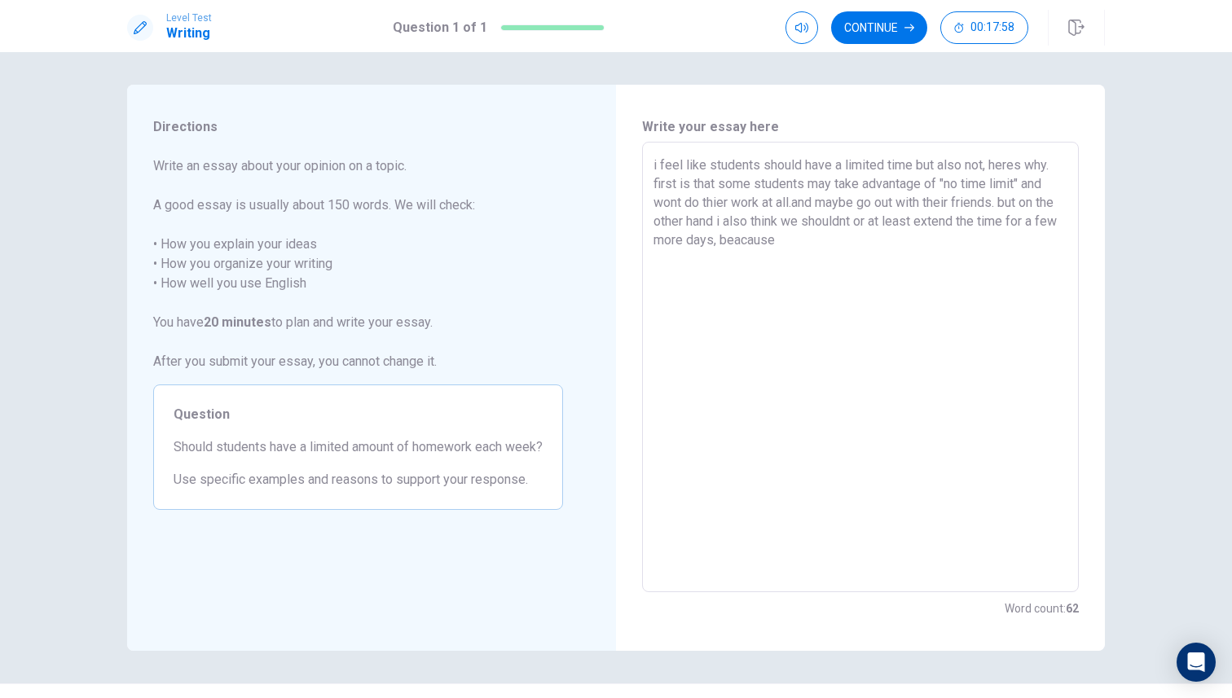
click at [726, 204] on textarea "i feel like students should have a limited time but also not, heres why. first …" at bounding box center [860, 368] width 414 height 424
click at [730, 204] on textarea "i feel like students should have a limited time but also not, heres why. first …" at bounding box center [860, 368] width 414 height 424
click at [812, 245] on textarea "i feel like students should have a limited time but also not, heres why. first …" at bounding box center [860, 368] width 414 height 424
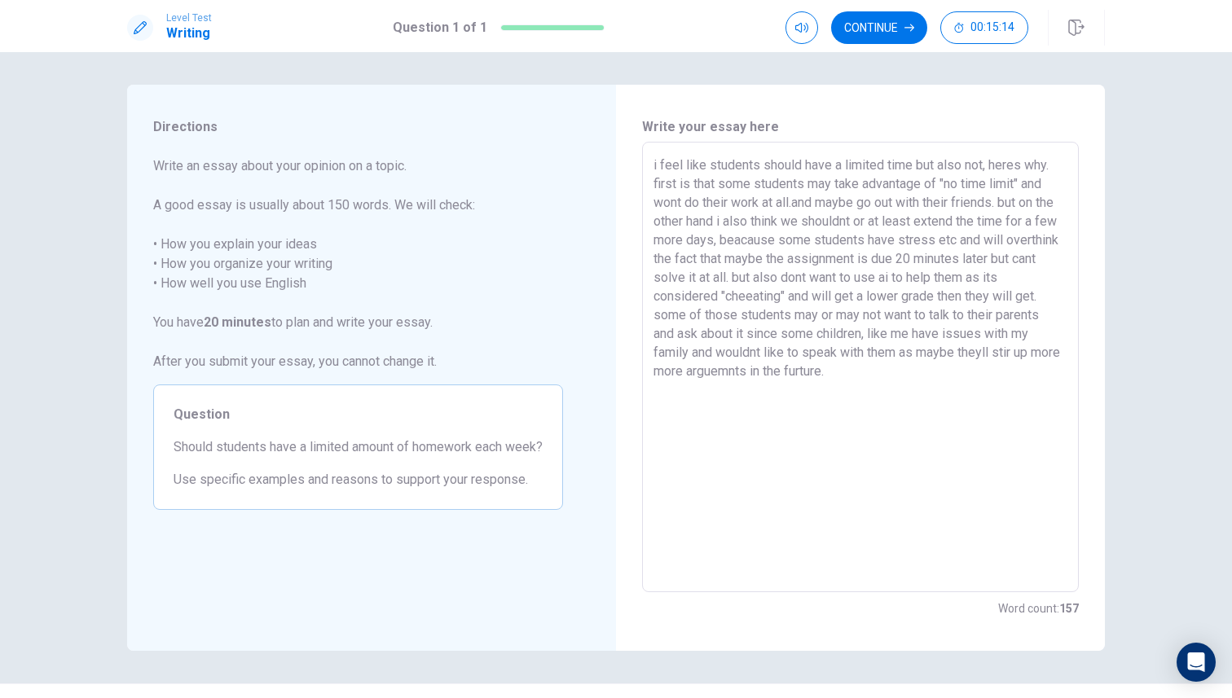
click at [719, 352] on textarea "i feel like students should have a limited time but also not, heres why. first …" at bounding box center [860, 368] width 414 height 424
click at [688, 349] on textarea "i feel like students should have a limited time but also not, heres why. first …" at bounding box center [860, 368] width 414 height 424
click at [1028, 339] on textarea "i feel like students should have a limited time but also not, heres why. first …" at bounding box center [860, 368] width 414 height 424
click at [1035, 338] on textarea "i feel like students should have a limited time but also not, heres why. first …" at bounding box center [860, 368] width 414 height 424
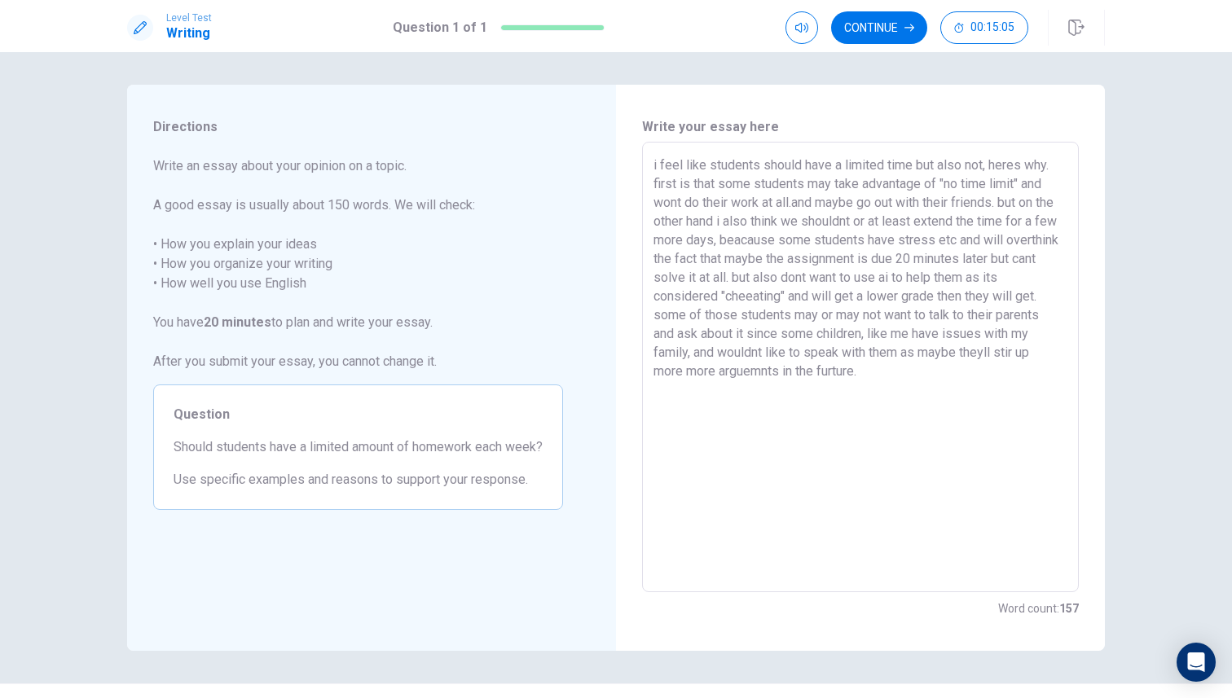
click at [886, 338] on textarea "i feel like students should have a limited time but also not, heres why. first …" at bounding box center [860, 368] width 414 height 424
click at [987, 354] on textarea "i feel like students should have a limited time but also not, heres why. first …" at bounding box center [860, 368] width 414 height 424
click at [748, 296] on textarea "i feel like students should have a limited time but also not, heres why. first …" at bounding box center [860, 368] width 414 height 424
click at [901, 384] on textarea "i feel like students should have a limited time but also not, heres why. first …" at bounding box center [860, 368] width 414 height 424
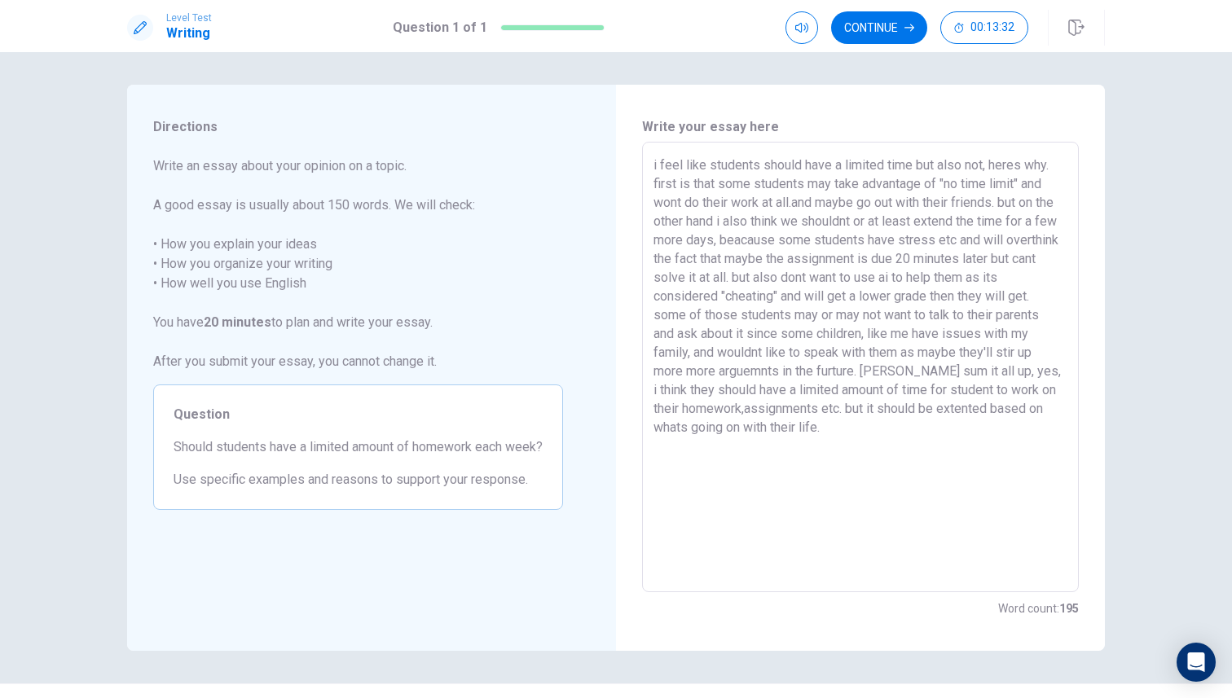
click at [941, 185] on textarea "i feel like students should have a limited time but also not, heres why. first …" at bounding box center [860, 368] width 414 height 424
click at [1059, 184] on textarea "i feel like students should have a limited time but also not, heres why. first …" at bounding box center [860, 368] width 414 height 424
click at [659, 222] on textarea "i feel like students should have a limited time but also not, heres why. first …" at bounding box center [860, 368] width 414 height 424
click at [660, 165] on textarea "i feel like students should have a limited time but also not, heres why. first …" at bounding box center [860, 368] width 414 height 424
click at [710, 199] on textarea "I feel like students should have a limited time but also not, heres why. first …" at bounding box center [860, 368] width 414 height 424
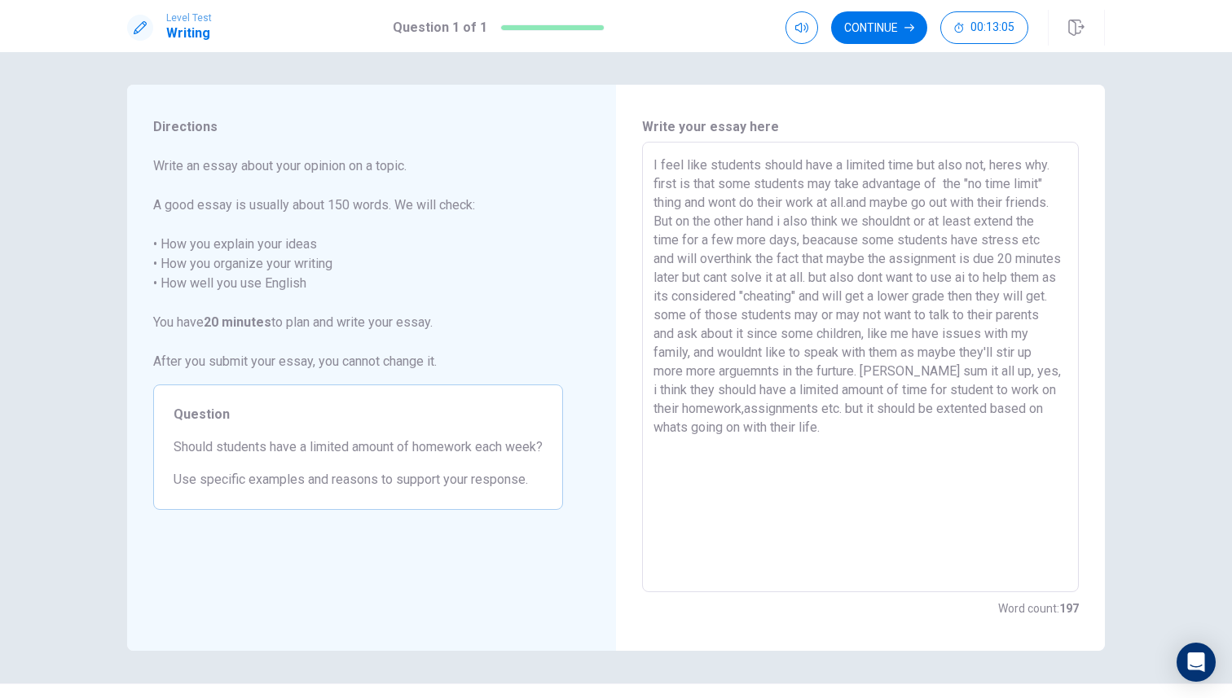
click at [659, 181] on textarea "I feel like students should have a limited time but also not, heres why. first …" at bounding box center [860, 368] width 414 height 424
click at [658, 181] on textarea "I feel like students should have a limited time but also not, heres why. first …" at bounding box center [860, 368] width 414 height 424
click at [1069, 204] on div "I feel like students should have a limited time but also not, heres why. First …" at bounding box center [860, 367] width 437 height 450
click at [1055, 204] on textarea "I feel like students should have a limited time but also not, heres why. First …" at bounding box center [860, 368] width 414 height 424
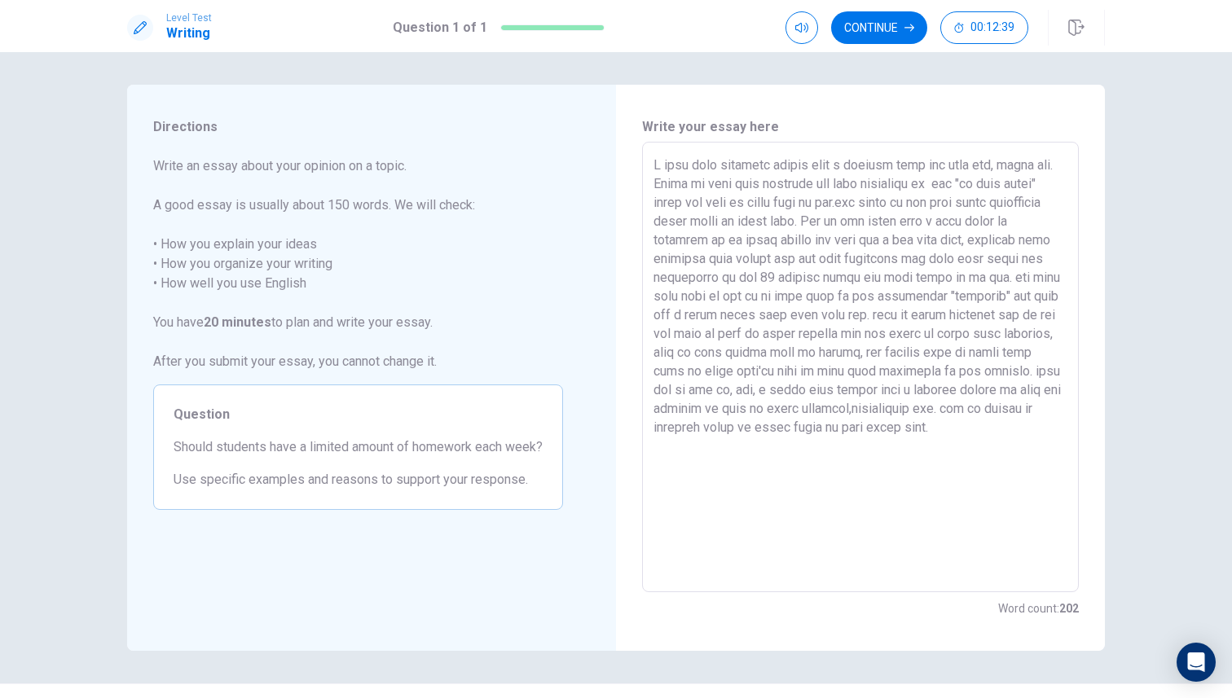
click at [659, 164] on textarea at bounding box center [860, 368] width 414 height 424
click at [632, 164] on div "Write your essay here x ​ Word count : 202" at bounding box center [860, 368] width 489 height 566
click at [651, 162] on div "x ​" at bounding box center [860, 367] width 437 height 450
drag, startPoint x: 654, startPoint y: 167, endPoint x: 663, endPoint y: 167, distance: 9.0
click at [661, 167] on textarea at bounding box center [860, 368] width 414 height 424
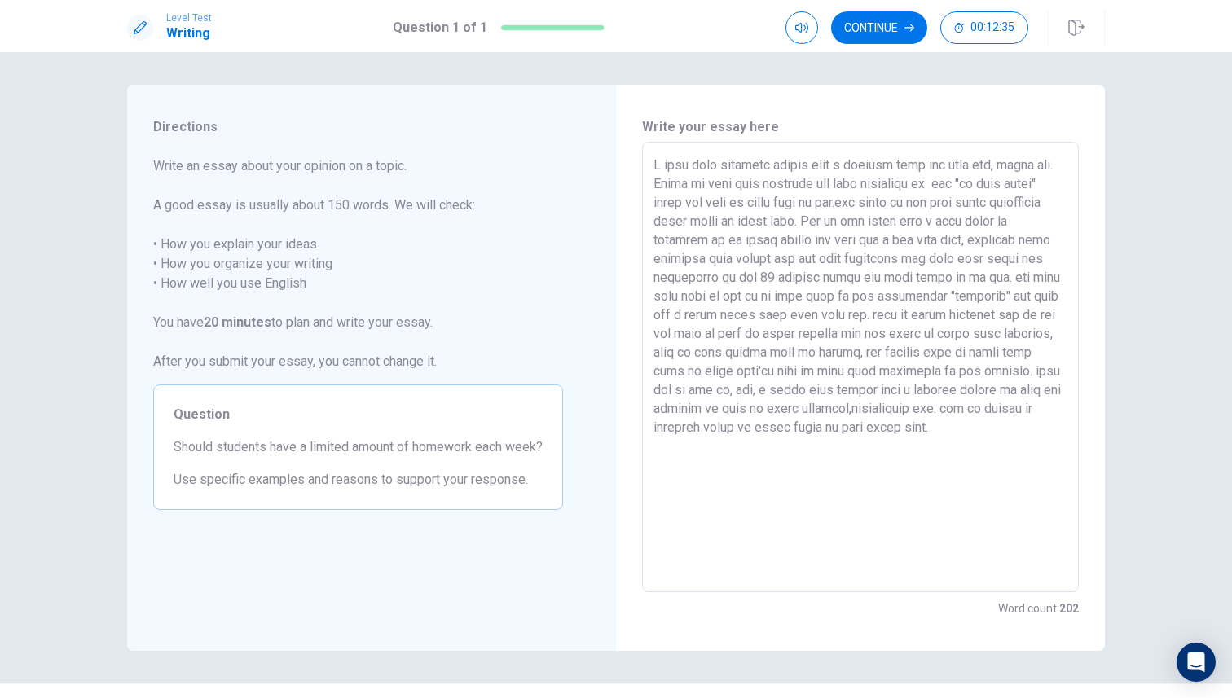
click at [644, 167] on div "x ​" at bounding box center [860, 367] width 437 height 450
click at [661, 166] on textarea at bounding box center [860, 368] width 414 height 424
drag, startPoint x: 659, startPoint y: 166, endPoint x: 644, endPoint y: 166, distance: 14.7
click at [644, 166] on div "x ​" at bounding box center [860, 367] width 437 height 450
click at [657, 168] on textarea at bounding box center [860, 368] width 414 height 424
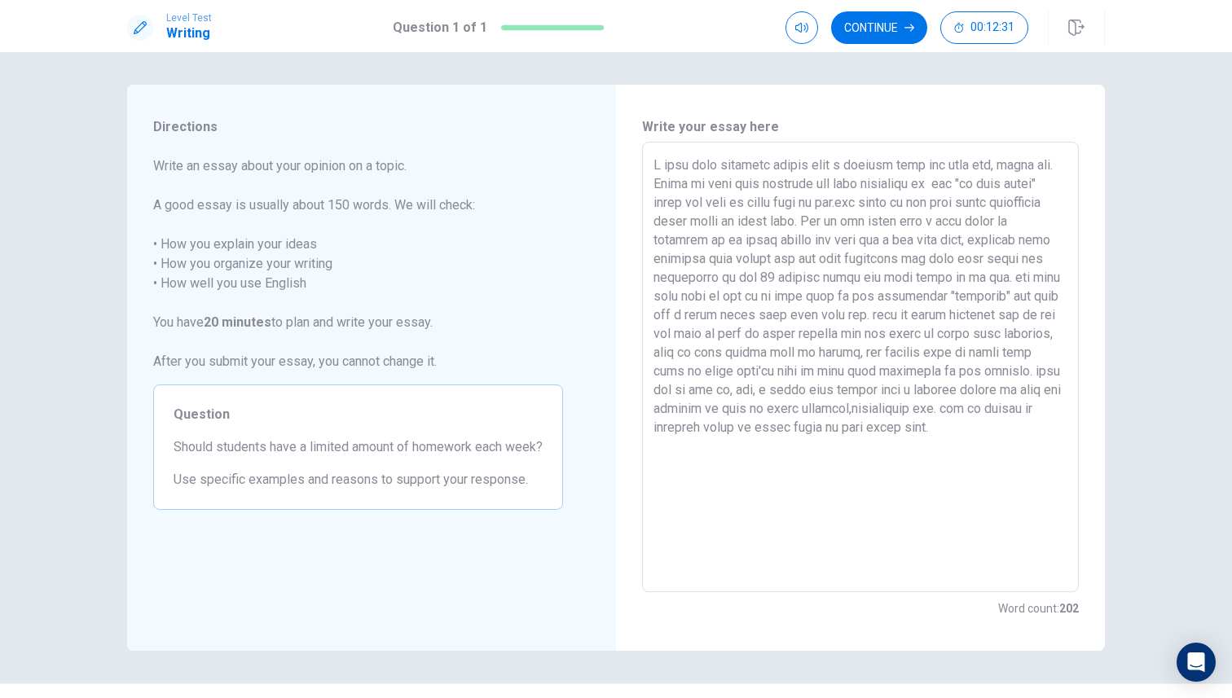
click at [651, 165] on div "x ​" at bounding box center [860, 367] width 437 height 450
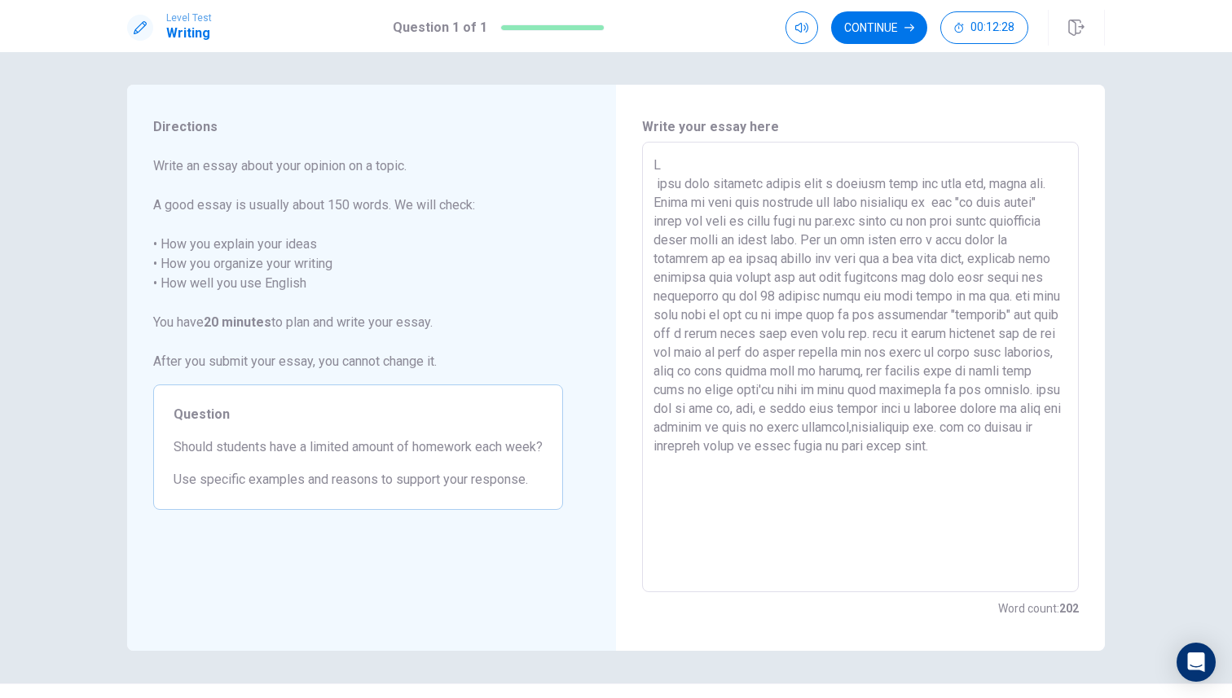
click at [663, 169] on textarea at bounding box center [860, 368] width 414 height 424
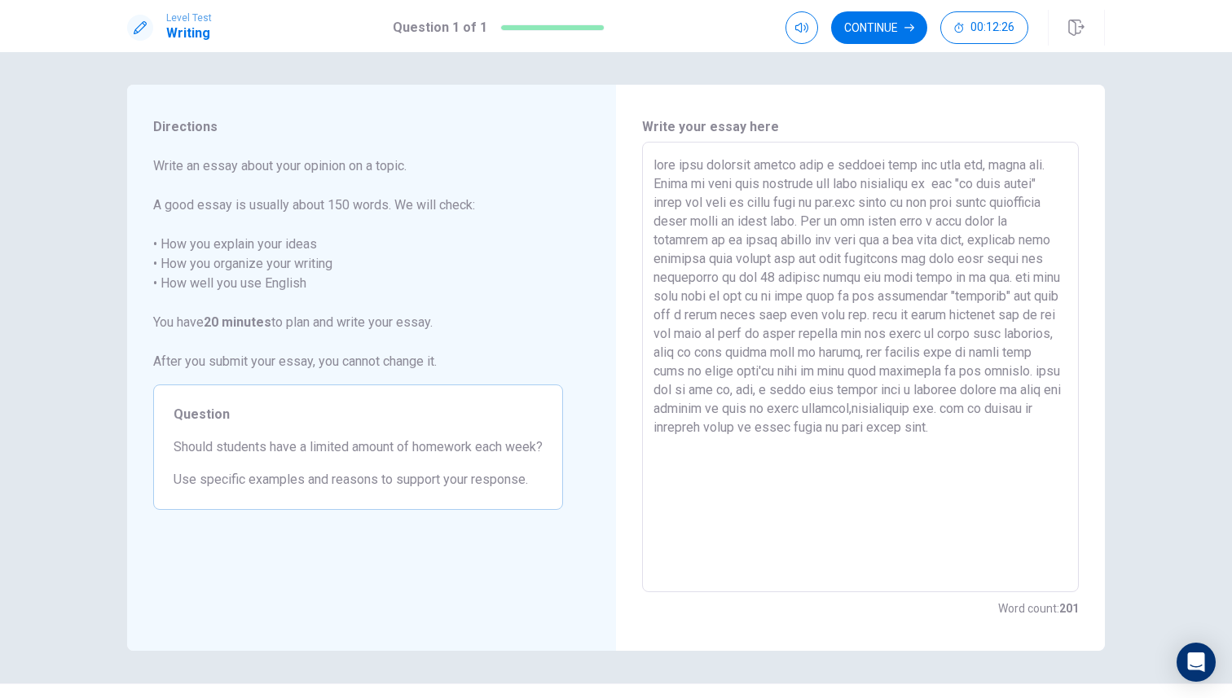
click at [650, 189] on div "x ​" at bounding box center [860, 367] width 437 height 450
click at [653, 182] on textarea at bounding box center [860, 368] width 414 height 424
click at [655, 169] on textarea at bounding box center [860, 368] width 414 height 424
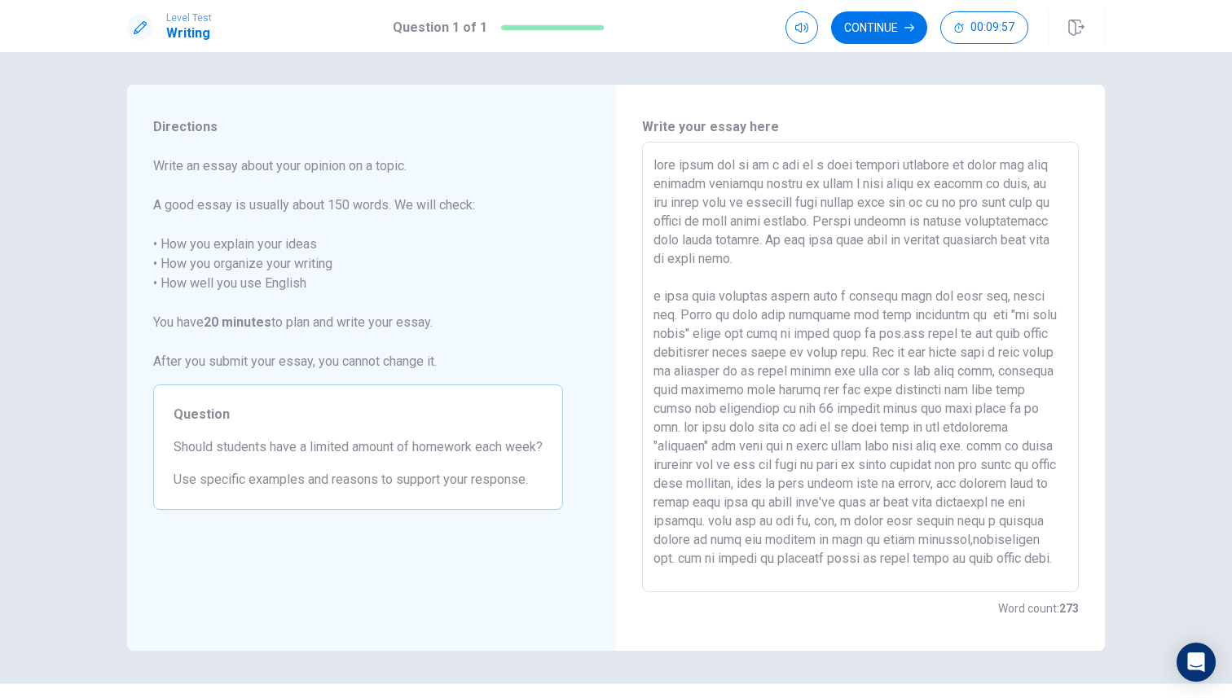
click at [712, 303] on textarea at bounding box center [860, 368] width 414 height 424
click at [733, 275] on textarea at bounding box center [860, 368] width 414 height 424
click at [872, 349] on textarea at bounding box center [860, 368] width 414 height 424
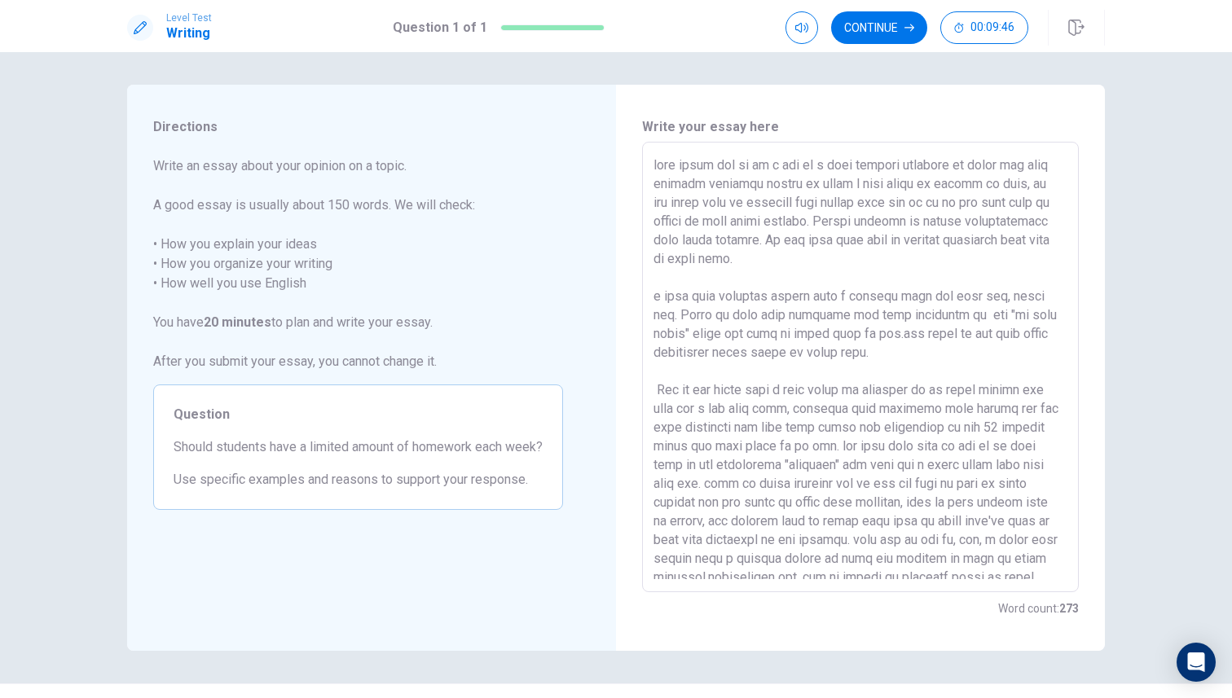
click at [854, 448] on textarea at bounding box center [860, 368] width 414 height 424
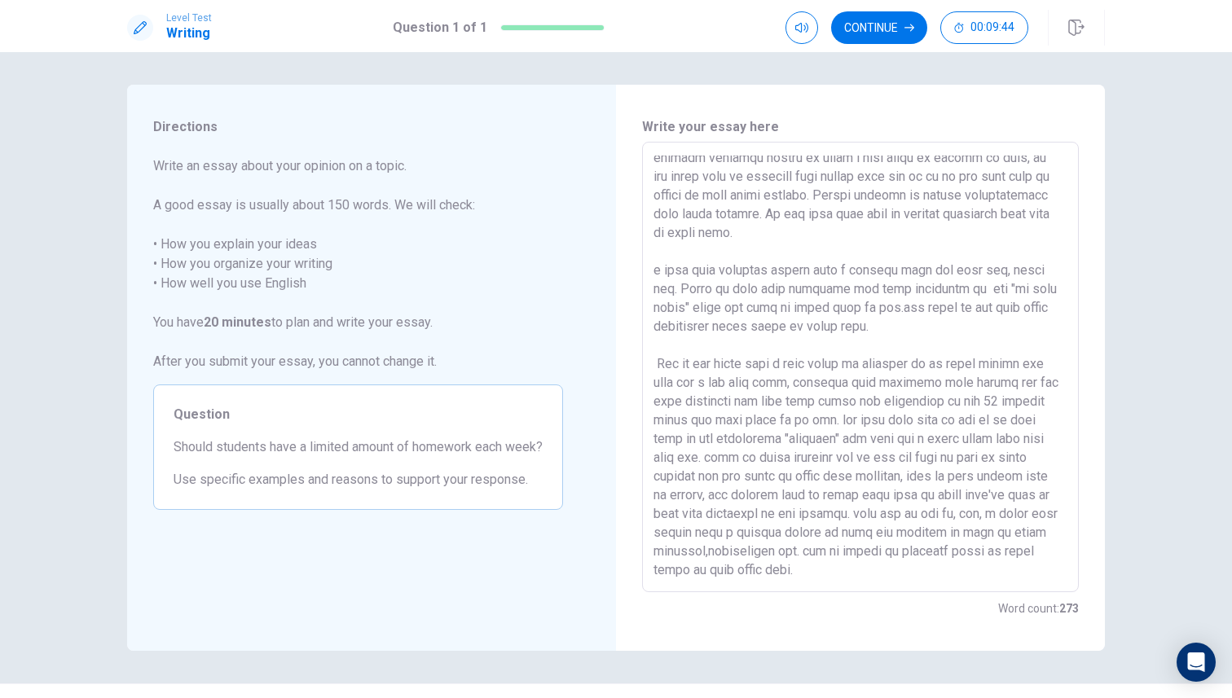
drag, startPoint x: 990, startPoint y: 566, endPoint x: 1045, endPoint y: 670, distance: 117.4
click at [1047, 604] on div "Directions Write an essay about your opinion on a topic. A good essay is usuall…" at bounding box center [616, 375] width 1232 height 646
click at [966, 491] on textarea at bounding box center [860, 368] width 414 height 424
click at [856, 552] on textarea at bounding box center [860, 368] width 414 height 424
click at [833, 569] on textarea at bounding box center [860, 368] width 414 height 424
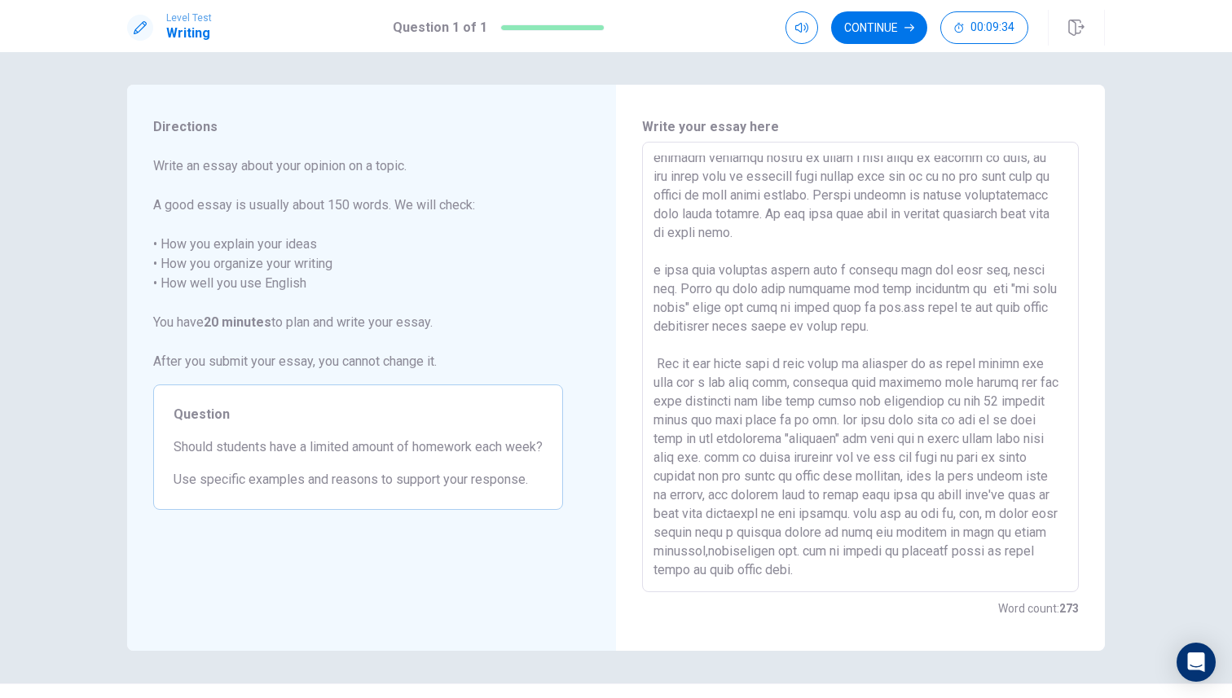
click at [832, 570] on textarea at bounding box center [860, 368] width 414 height 424
click at [833, 570] on textarea at bounding box center [860, 368] width 414 height 424
click at [700, 520] on textarea at bounding box center [860, 368] width 414 height 424
click at [793, 565] on textarea at bounding box center [860, 368] width 414 height 424
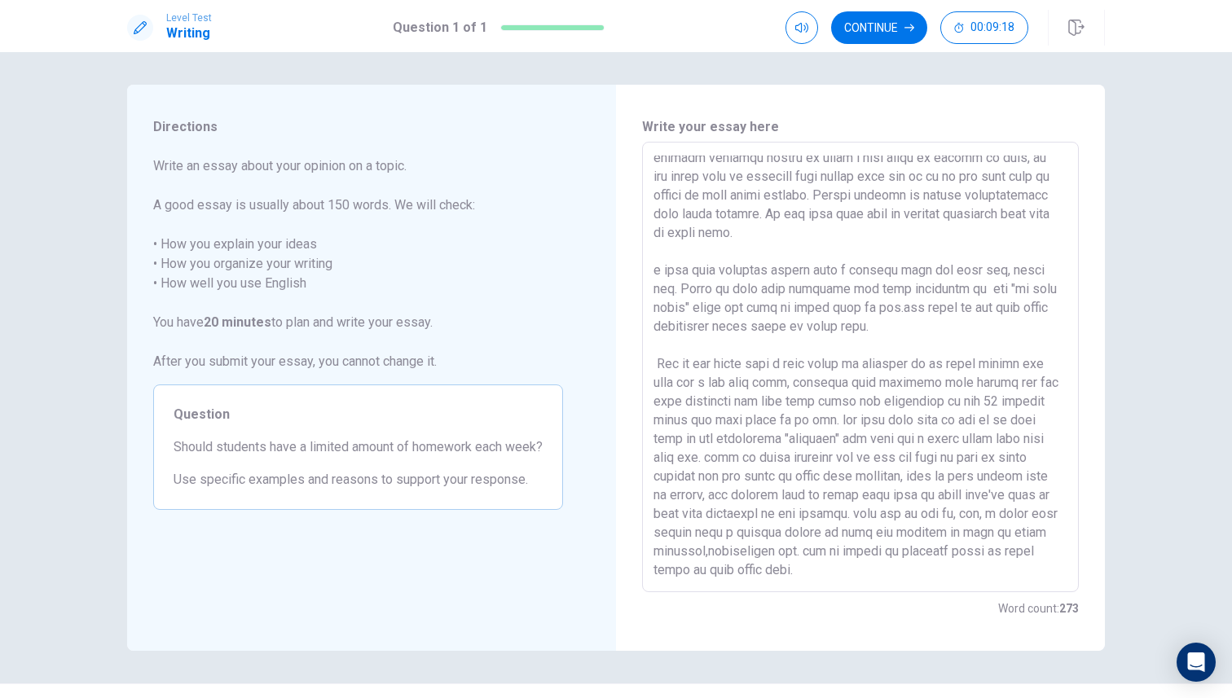
click at [793, 565] on textarea at bounding box center [860, 368] width 414 height 424
drag, startPoint x: 773, startPoint y: 568, endPoint x: 850, endPoint y: 547, distance: 80.2
click at [850, 547] on textarea at bounding box center [860, 368] width 414 height 424
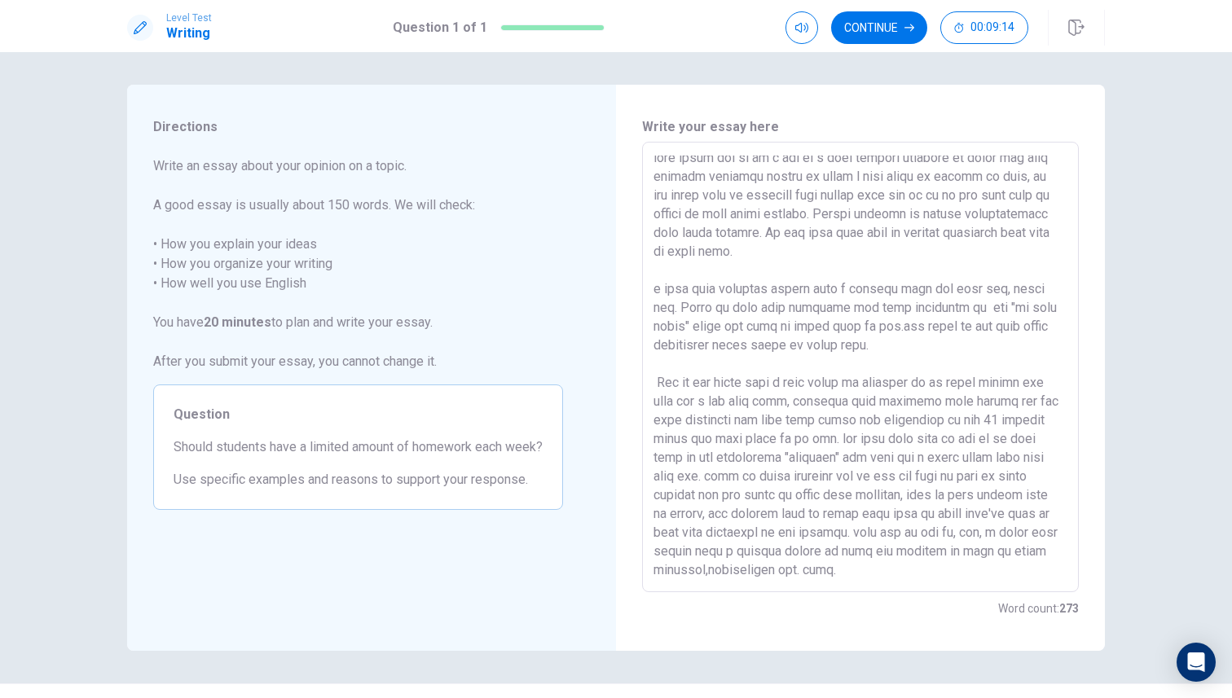
scroll to position [7, 0]
click at [679, 478] on textarea at bounding box center [860, 368] width 414 height 424
click at [769, 478] on textarea at bounding box center [860, 368] width 414 height 424
click at [772, 479] on textarea at bounding box center [860, 368] width 414 height 424
click at [822, 479] on textarea at bounding box center [860, 368] width 414 height 424
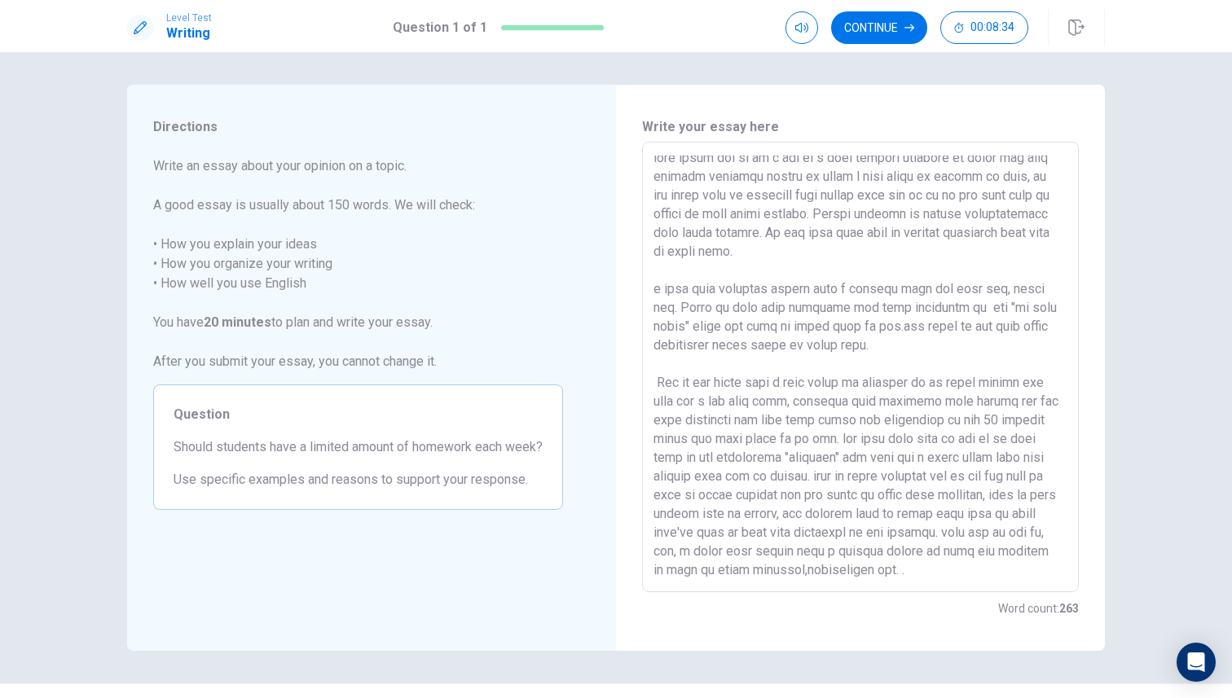
click at [828, 420] on textarea at bounding box center [860, 368] width 414 height 424
click at [829, 421] on textarea at bounding box center [860, 368] width 414 height 424
click at [859, 440] on textarea at bounding box center [860, 368] width 414 height 424
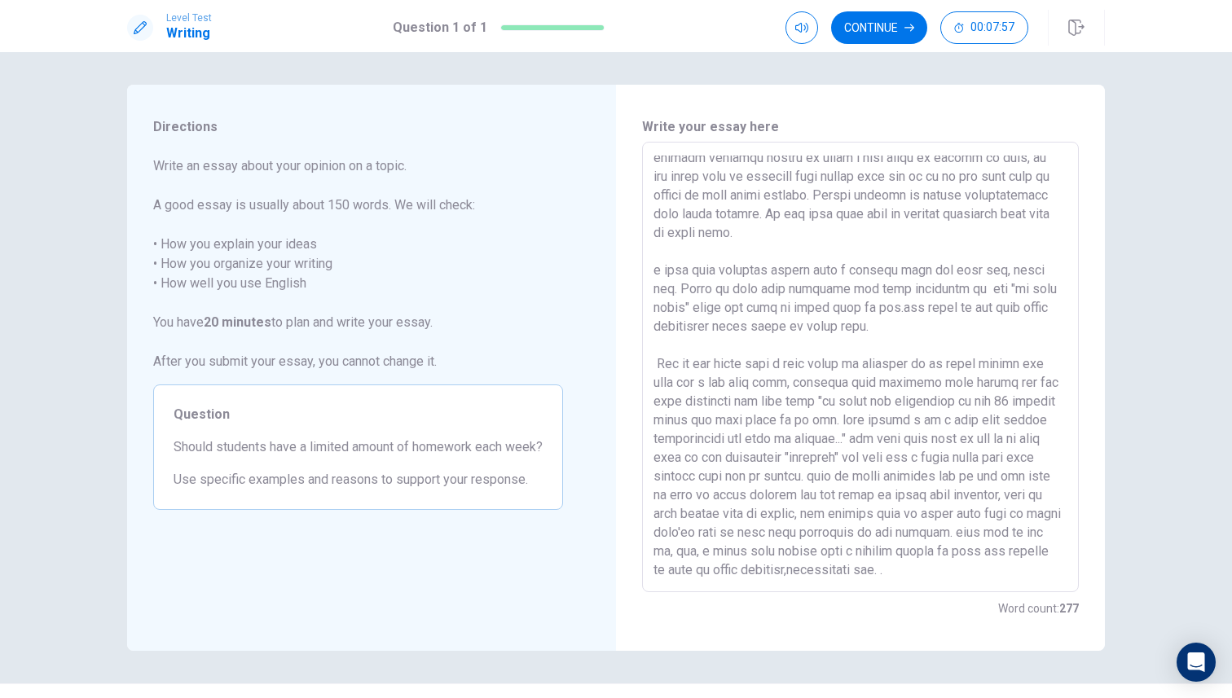
click at [972, 581] on div "x ​" at bounding box center [860, 367] width 437 height 450
click at [972, 575] on textarea at bounding box center [860, 368] width 414 height 424
click at [997, 273] on textarea at bounding box center [860, 368] width 414 height 424
drag, startPoint x: 1080, startPoint y: 269, endPoint x: 1077, endPoint y: 254, distance: 15.0
click at [1077, 255] on div "Write your essay here x ​ Word count : 277" at bounding box center [860, 368] width 489 height 566
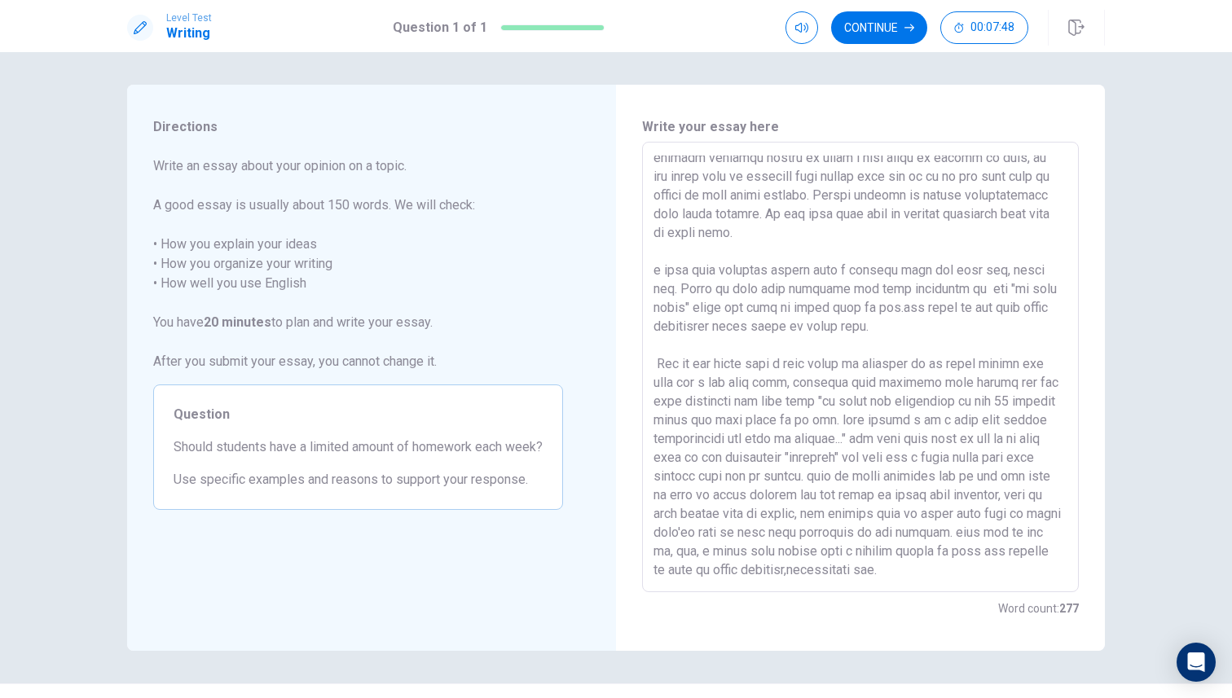
drag, startPoint x: 1075, startPoint y: 266, endPoint x: 1052, endPoint y: 428, distance: 162.9
click at [1057, 424] on div "x ​" at bounding box center [860, 367] width 437 height 450
drag, startPoint x: 1078, startPoint y: 340, endPoint x: 1075, endPoint y: 215, distance: 124.7
click at [1076, 213] on div "x ​" at bounding box center [860, 367] width 437 height 450
click at [1025, 209] on textarea at bounding box center [860, 368] width 414 height 424
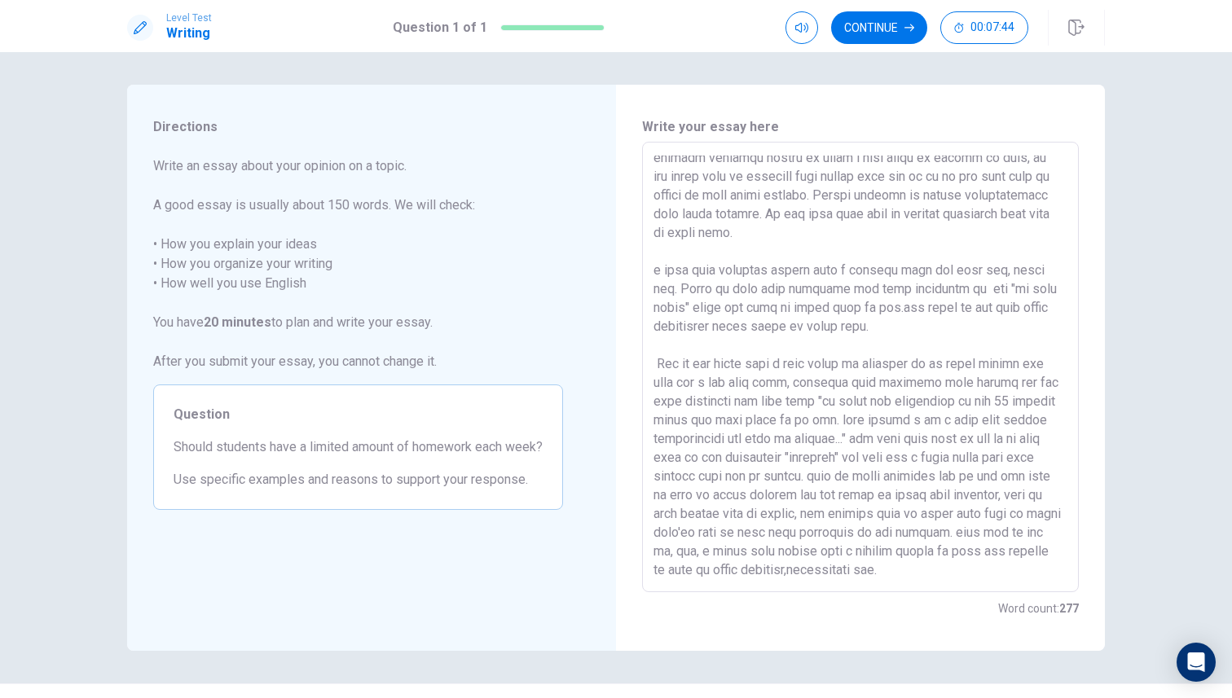
click at [1017, 182] on textarea at bounding box center [860, 368] width 414 height 424
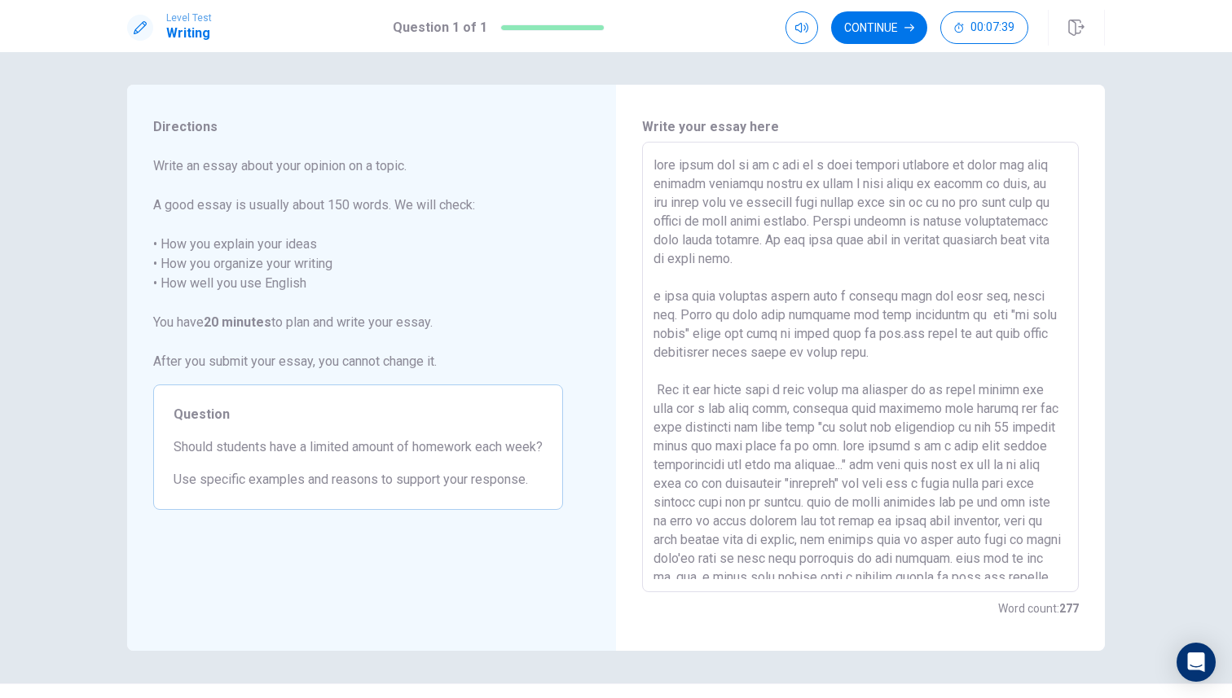
scroll to position [0, 0]
click at [782, 169] on textarea at bounding box center [860, 368] width 414 height 424
click at [800, 168] on textarea at bounding box center [860, 368] width 414 height 424
click at [871, 353] on textarea at bounding box center [860, 368] width 414 height 424
click at [883, 353] on textarea at bounding box center [860, 368] width 414 height 424
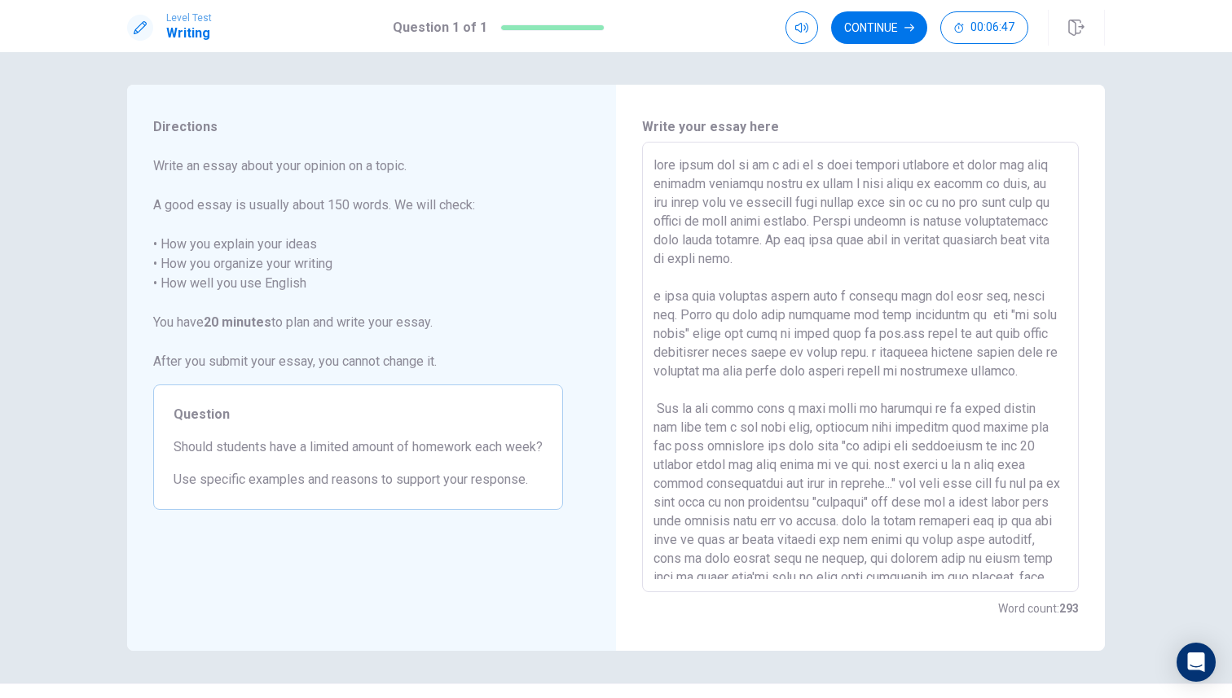
click at [657, 296] on textarea at bounding box center [860, 368] width 414 height 424
click at [934, 386] on textarea at bounding box center [860, 368] width 414 height 424
click at [881, 354] on textarea at bounding box center [860, 368] width 414 height 424
click at [1026, 372] on textarea at bounding box center [860, 368] width 414 height 424
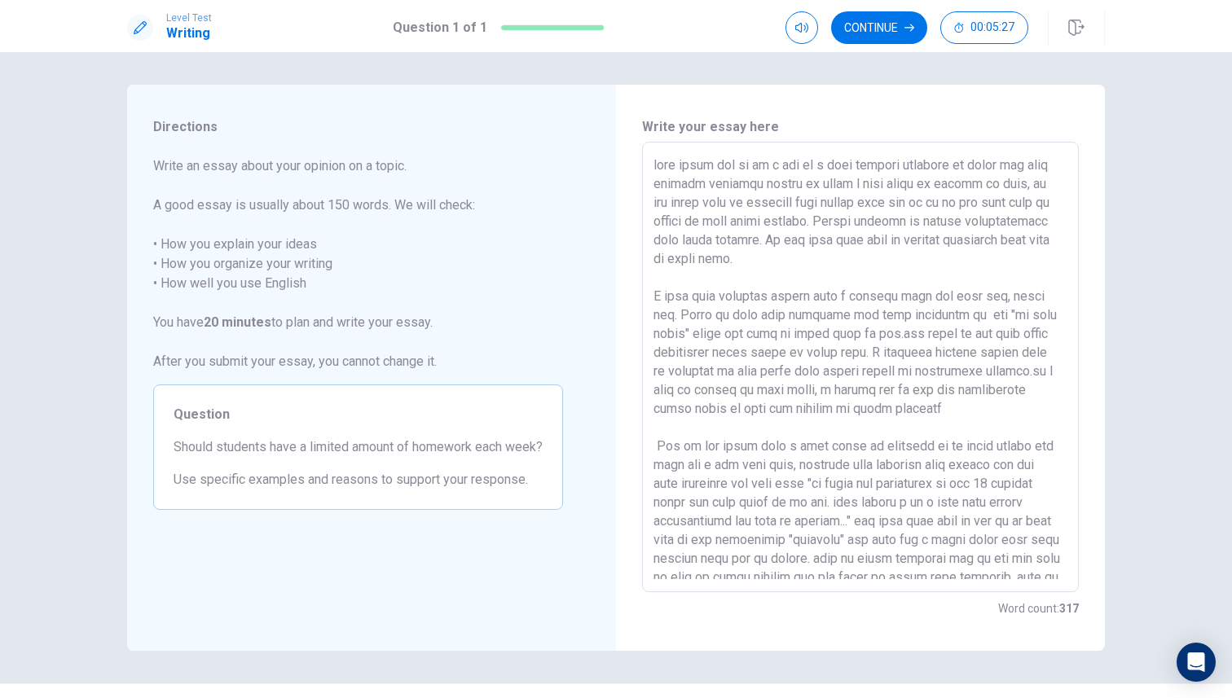
click at [839, 386] on textarea at bounding box center [860, 368] width 414 height 424
click at [921, 415] on textarea at bounding box center [860, 368] width 414 height 424
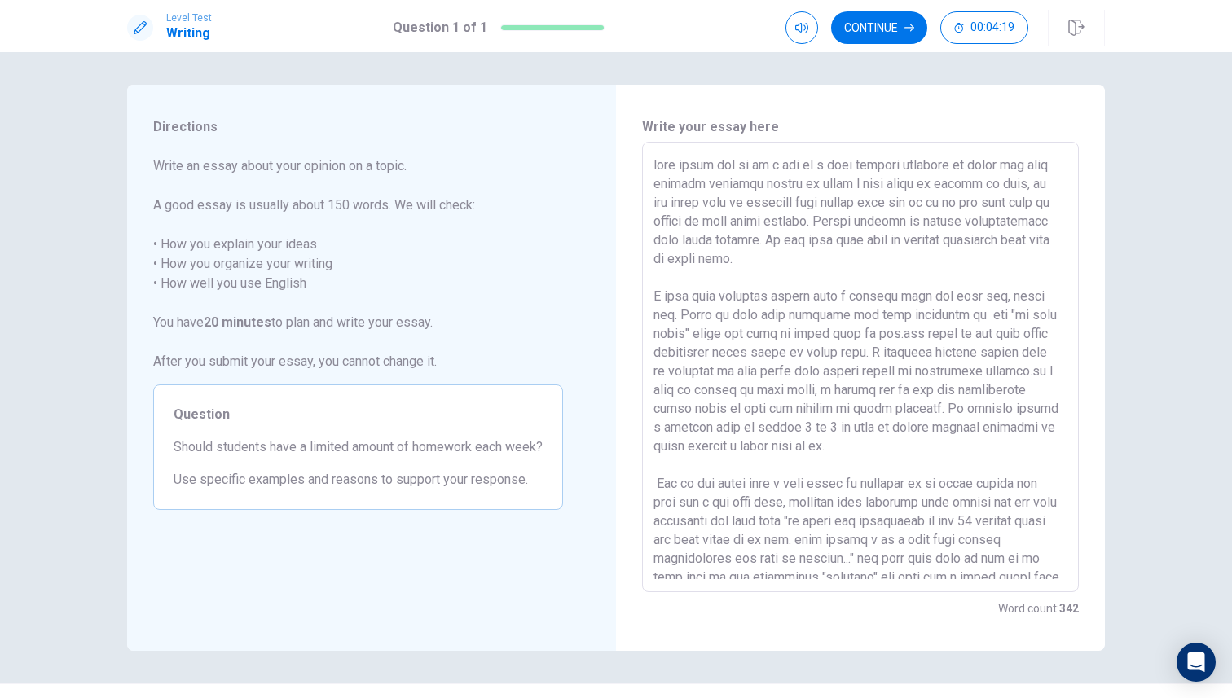
click at [739, 442] on textarea at bounding box center [860, 368] width 414 height 424
click at [689, 444] on textarea at bounding box center [860, 368] width 414 height 424
click at [880, 441] on textarea at bounding box center [860, 368] width 414 height 424
click at [895, 449] on textarea at bounding box center [860, 368] width 414 height 424
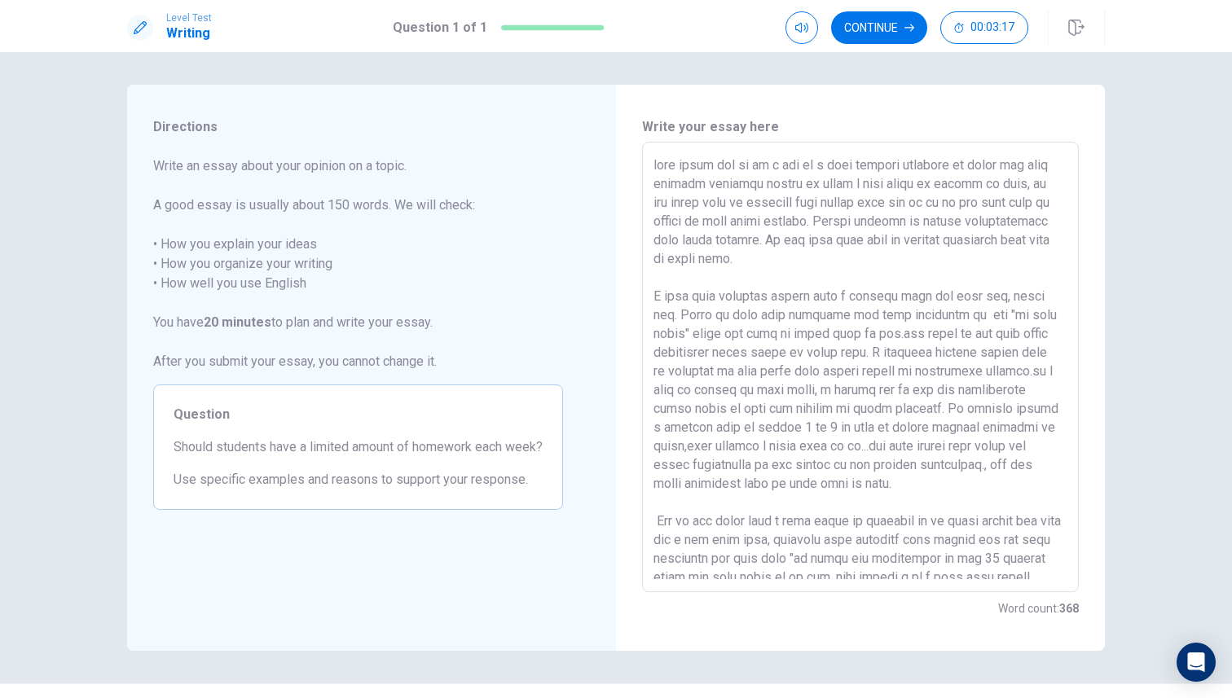
click at [890, 496] on textarea at bounding box center [860, 368] width 414 height 424
click at [875, 485] on textarea at bounding box center [860, 368] width 414 height 424
click at [868, 488] on textarea at bounding box center [860, 368] width 414 height 424
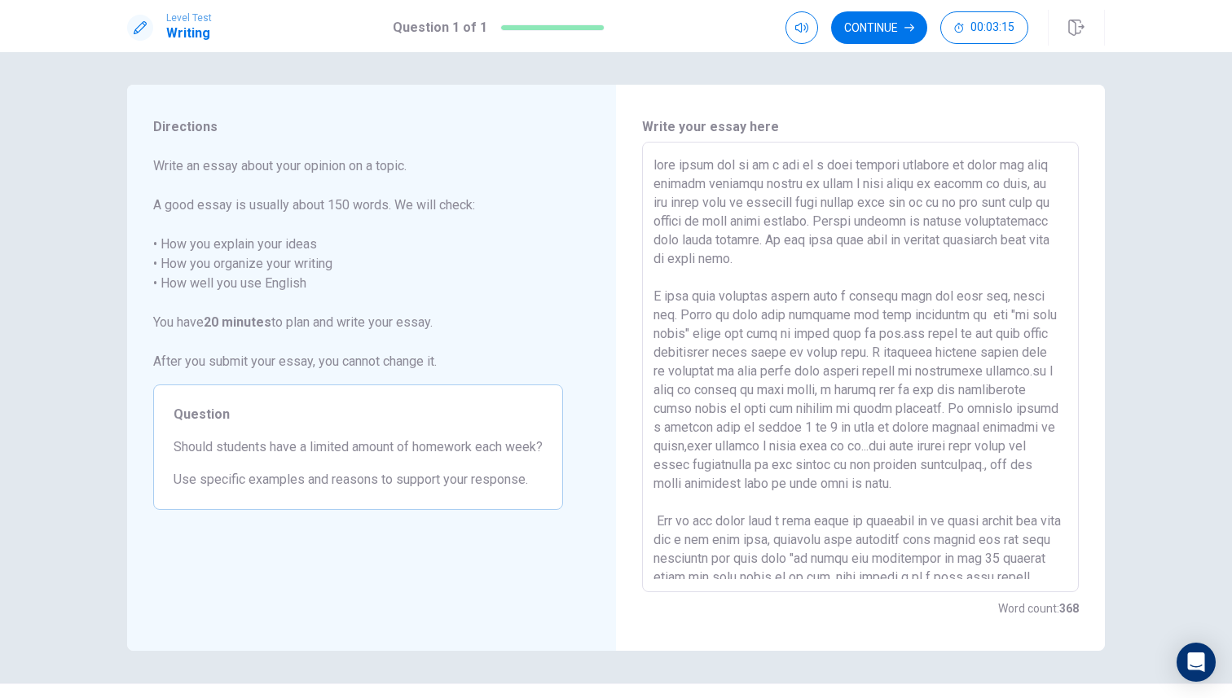
click at [868, 488] on textarea at bounding box center [860, 368] width 414 height 424
click at [859, 489] on textarea at bounding box center [860, 368] width 414 height 424
drag, startPoint x: 859, startPoint y: 489, endPoint x: 798, endPoint y: 332, distance: 168.7
click at [798, 335] on textarea at bounding box center [860, 368] width 414 height 424
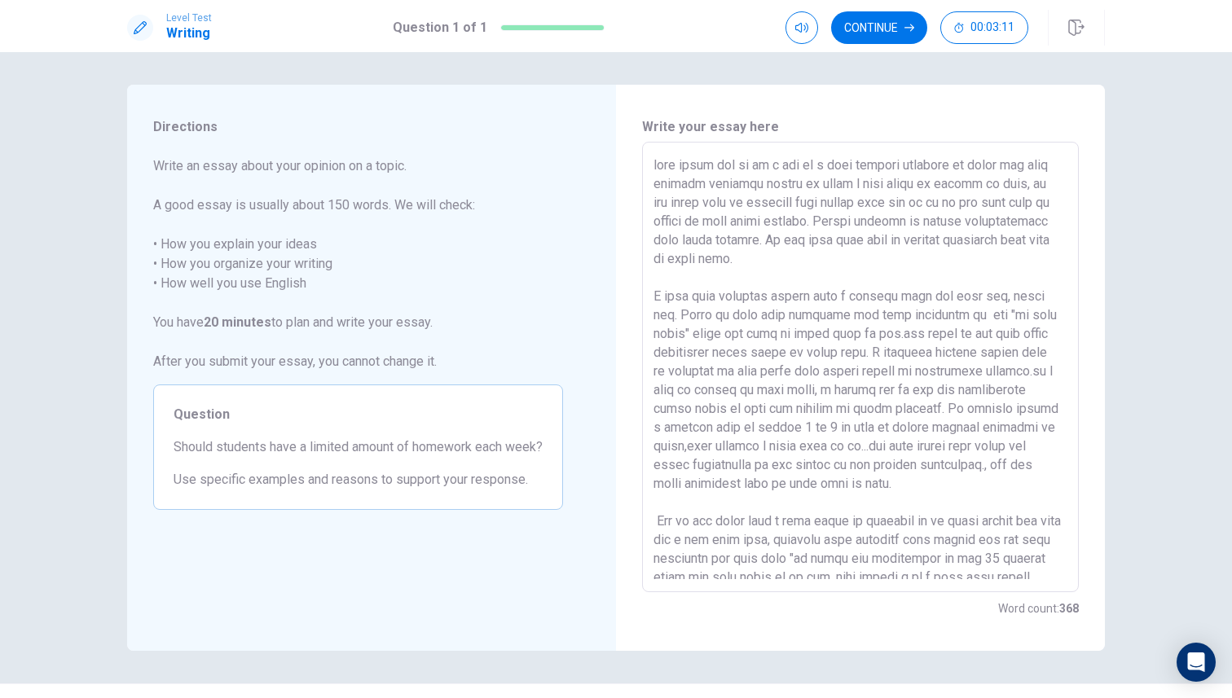
click at [977, 466] on textarea at bounding box center [860, 368] width 414 height 424
drag, startPoint x: 977, startPoint y: 466, endPoint x: 886, endPoint y: 479, distance: 92.2
click at [886, 479] on textarea at bounding box center [860, 368] width 414 height 424
click at [930, 565] on textarea at bounding box center [860, 368] width 414 height 424
drag, startPoint x: 1074, startPoint y: 510, endPoint x: 1092, endPoint y: 533, distance: 29.5
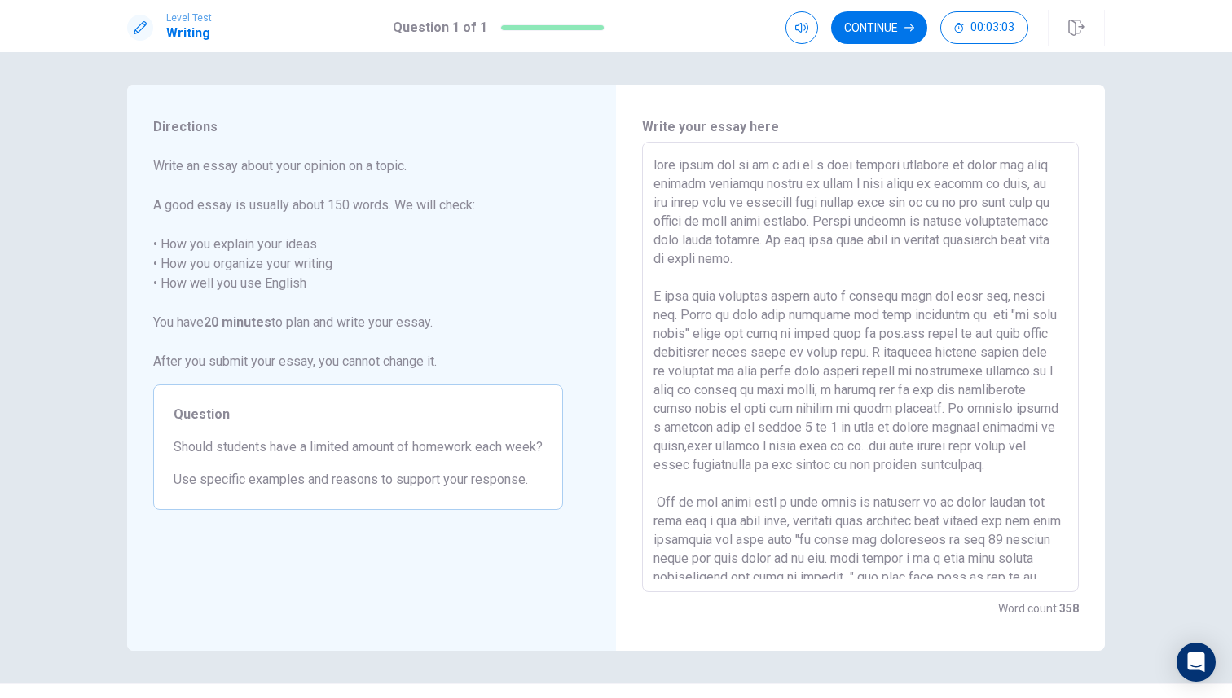
click at [1106, 545] on div "Directions Write an essay about your opinion on a topic. A good essay is usuall…" at bounding box center [616, 368] width 1030 height 566
drag, startPoint x: 1078, startPoint y: 300, endPoint x: 1064, endPoint y: 526, distance: 226.9
click at [1066, 525] on div "x ​" at bounding box center [860, 367] width 437 height 450
click at [1031, 499] on textarea at bounding box center [860, 368] width 414 height 424
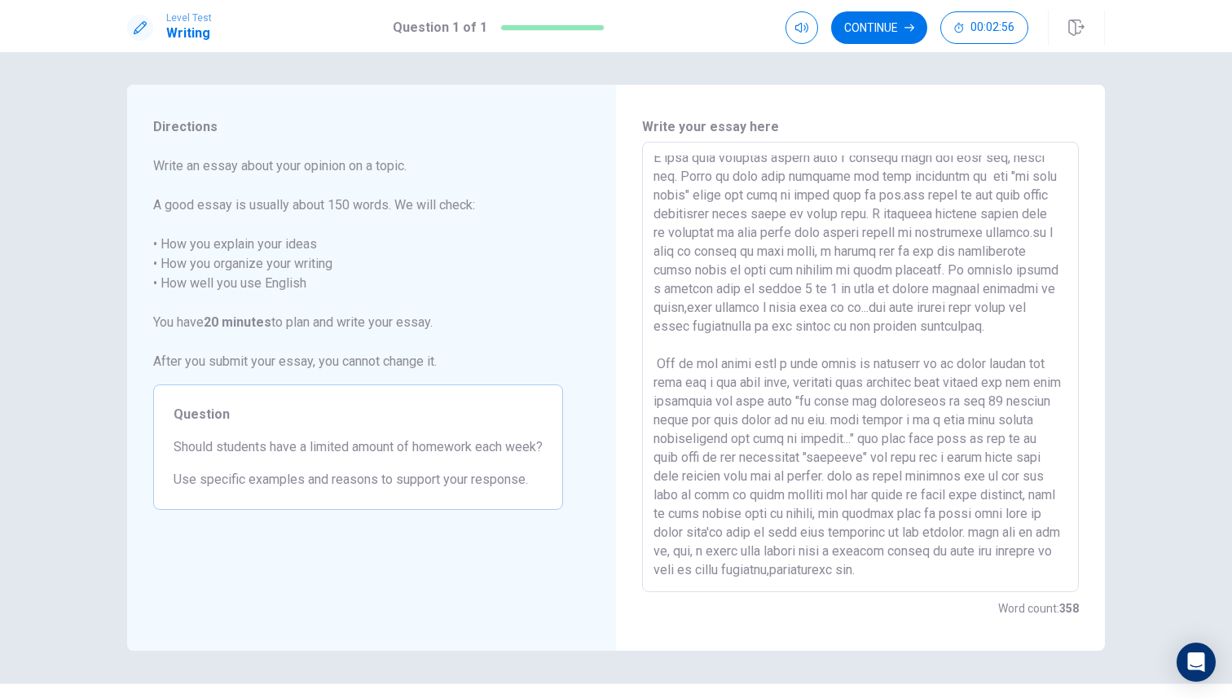
click at [984, 577] on textarea at bounding box center [860, 368] width 414 height 424
click at [985, 533] on textarea at bounding box center [860, 368] width 414 height 424
click at [668, 555] on textarea at bounding box center [860, 368] width 414 height 424
click at [653, 549] on textarea at bounding box center [860, 368] width 414 height 424
click at [657, 552] on textarea at bounding box center [860, 368] width 414 height 424
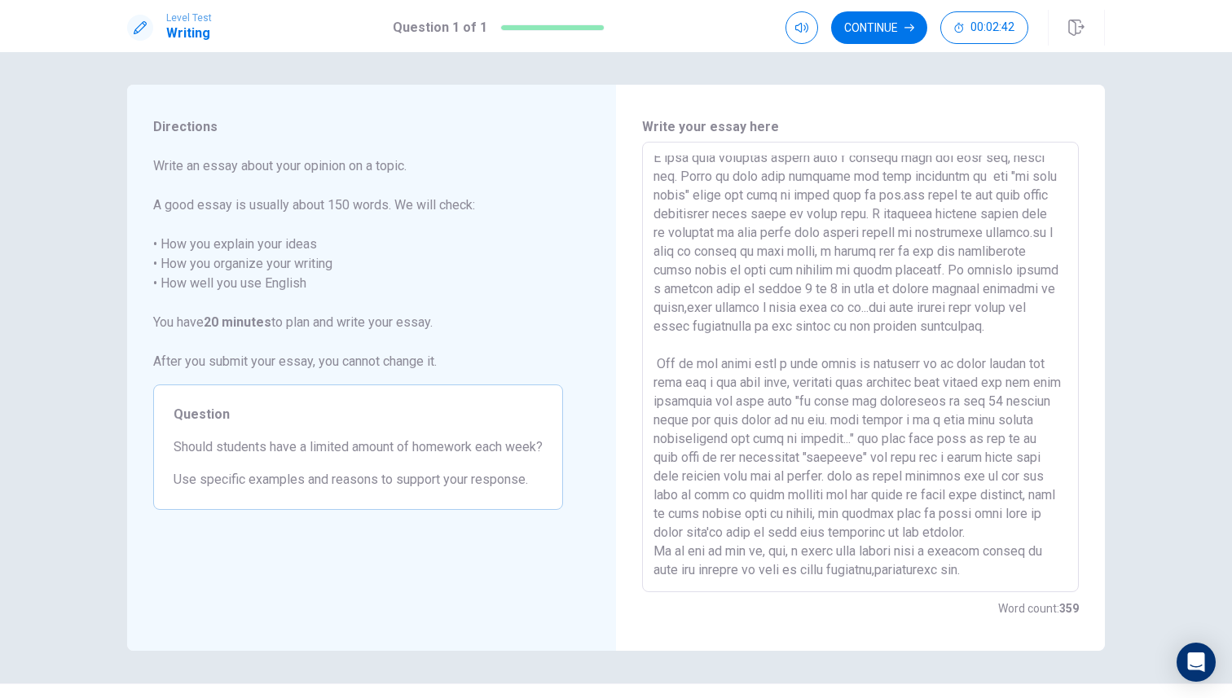
click at [758, 552] on textarea at bounding box center [860, 368] width 414 height 424
click at [979, 571] on textarea at bounding box center [860, 368] width 414 height 424
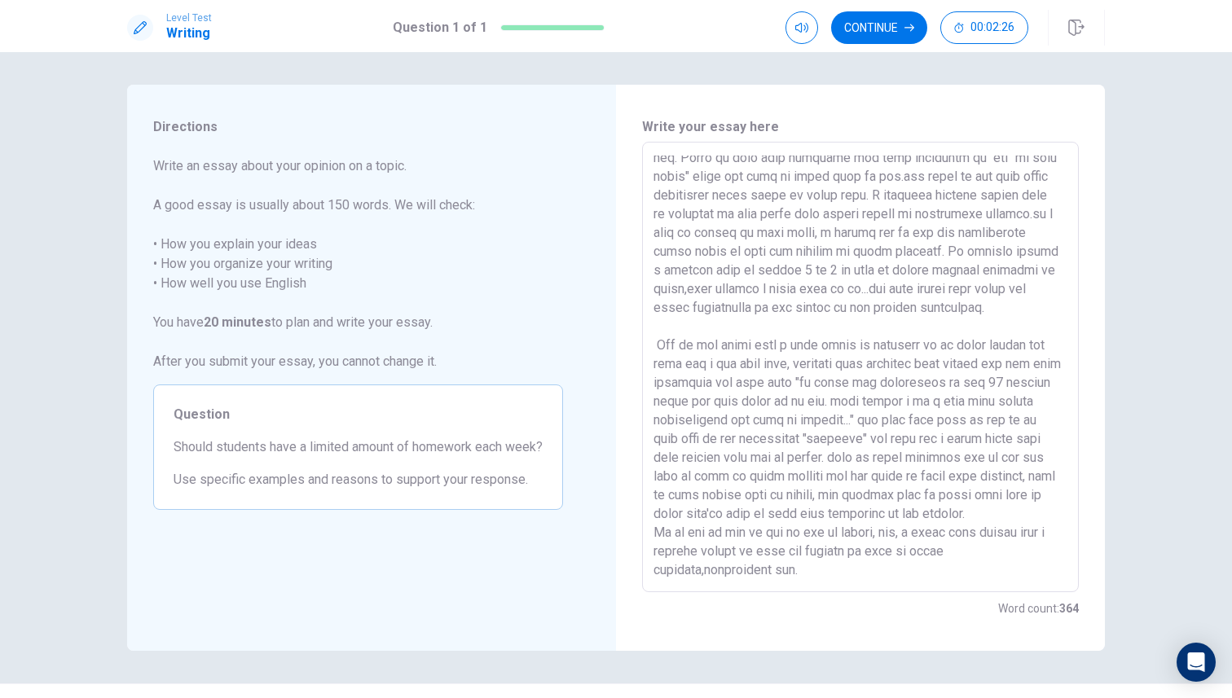
click at [656, 569] on textarea at bounding box center [860, 368] width 414 height 424
click at [828, 573] on textarea at bounding box center [860, 368] width 414 height 424
click at [653, 534] on div "x ​" at bounding box center [860, 367] width 437 height 450
click at [653, 532] on textarea at bounding box center [860, 368] width 414 height 424
click at [930, 455] on textarea at bounding box center [860, 368] width 414 height 424
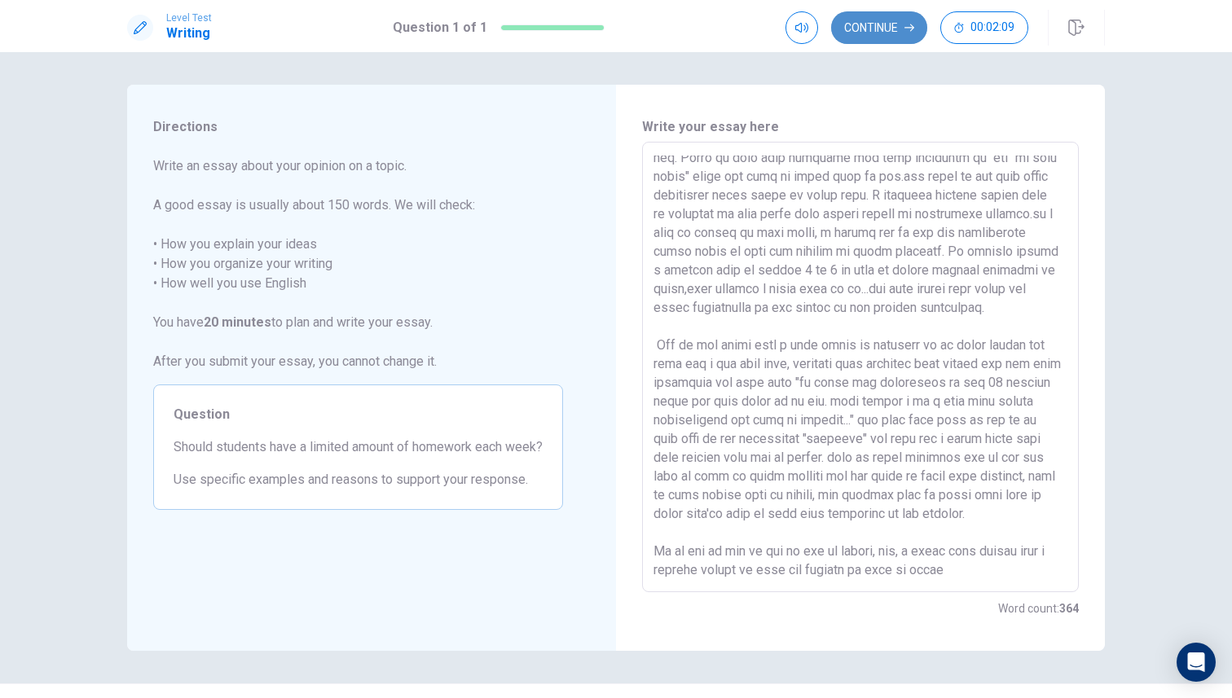
click at [888, 35] on button "Continue" at bounding box center [879, 27] width 96 height 33
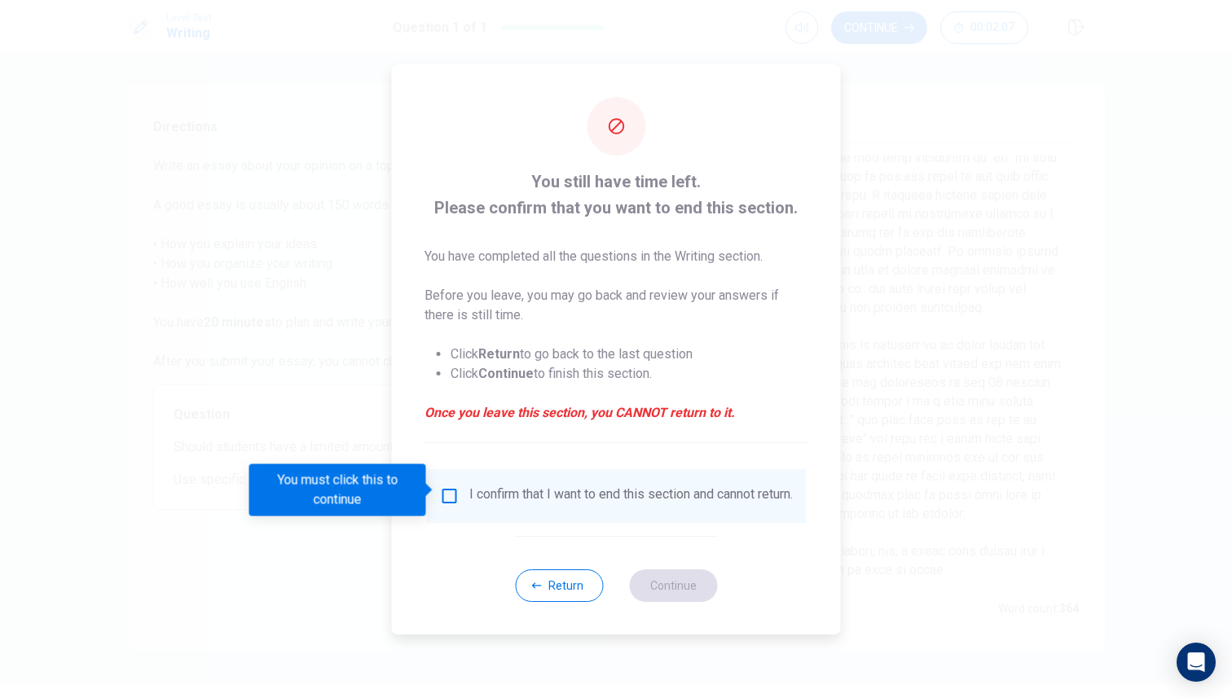
click at [444, 497] on input "You must click this to continue" at bounding box center [450, 496] width 20 height 20
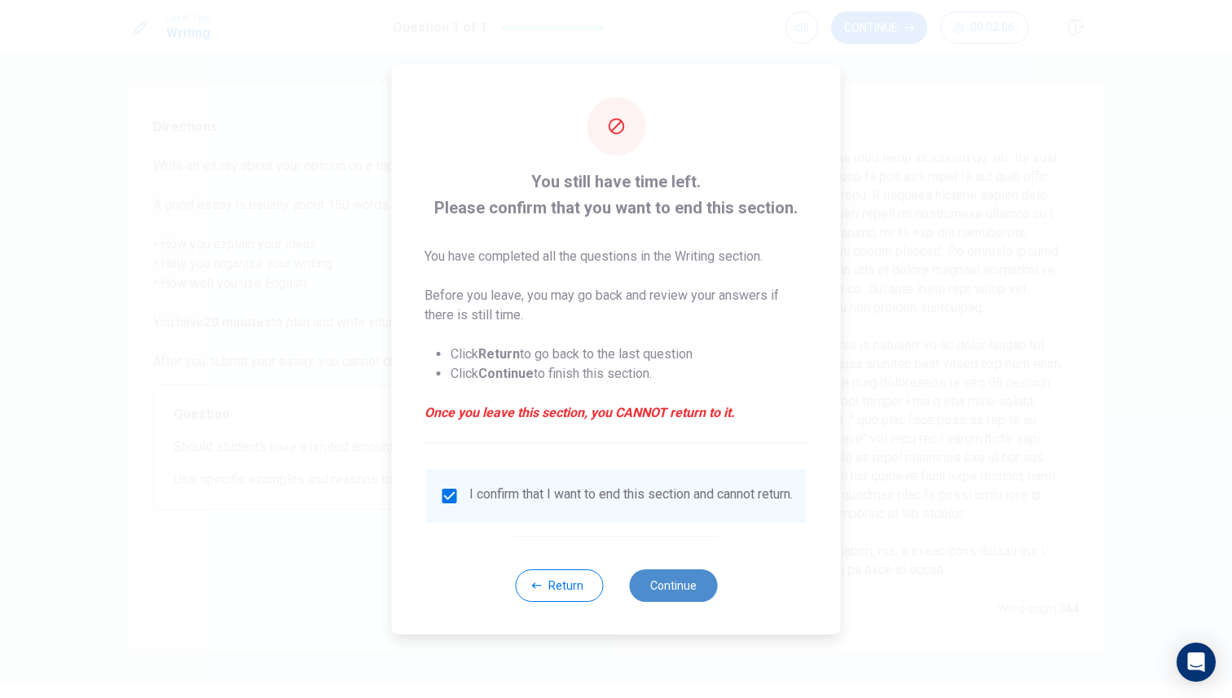
click at [674, 599] on button "Continue" at bounding box center [673, 585] width 88 height 33
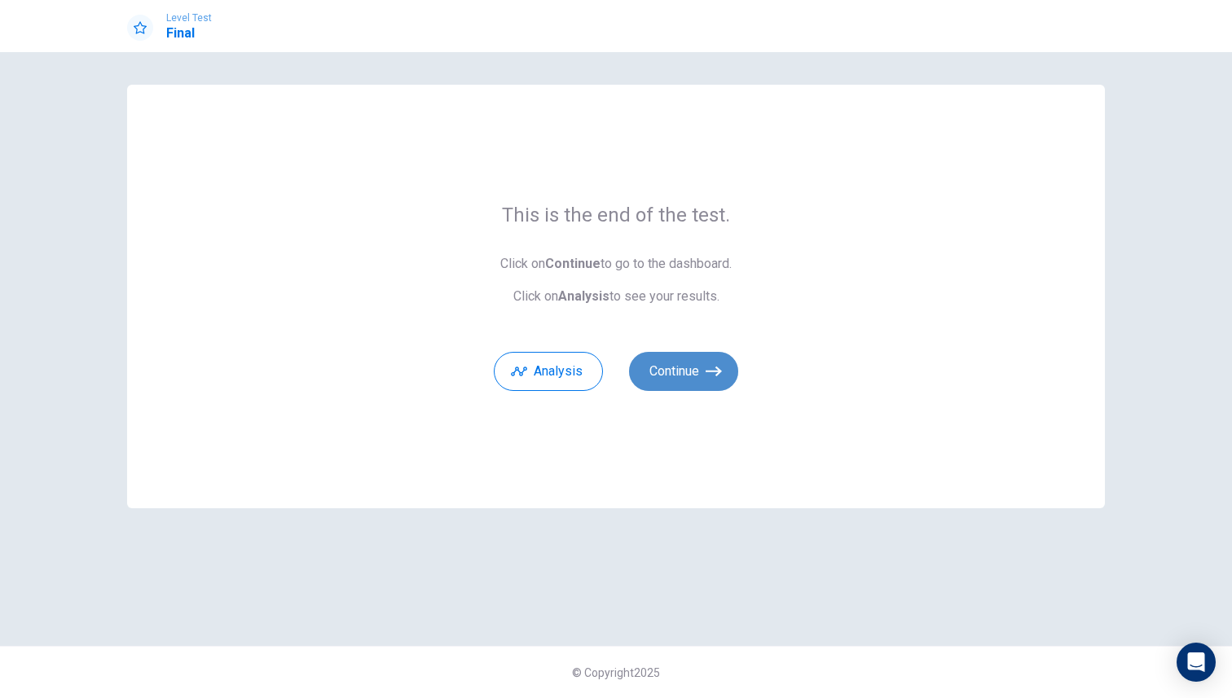
click at [692, 374] on button "Continue" at bounding box center [683, 371] width 109 height 39
